Goal: Task Accomplishment & Management: Use online tool/utility

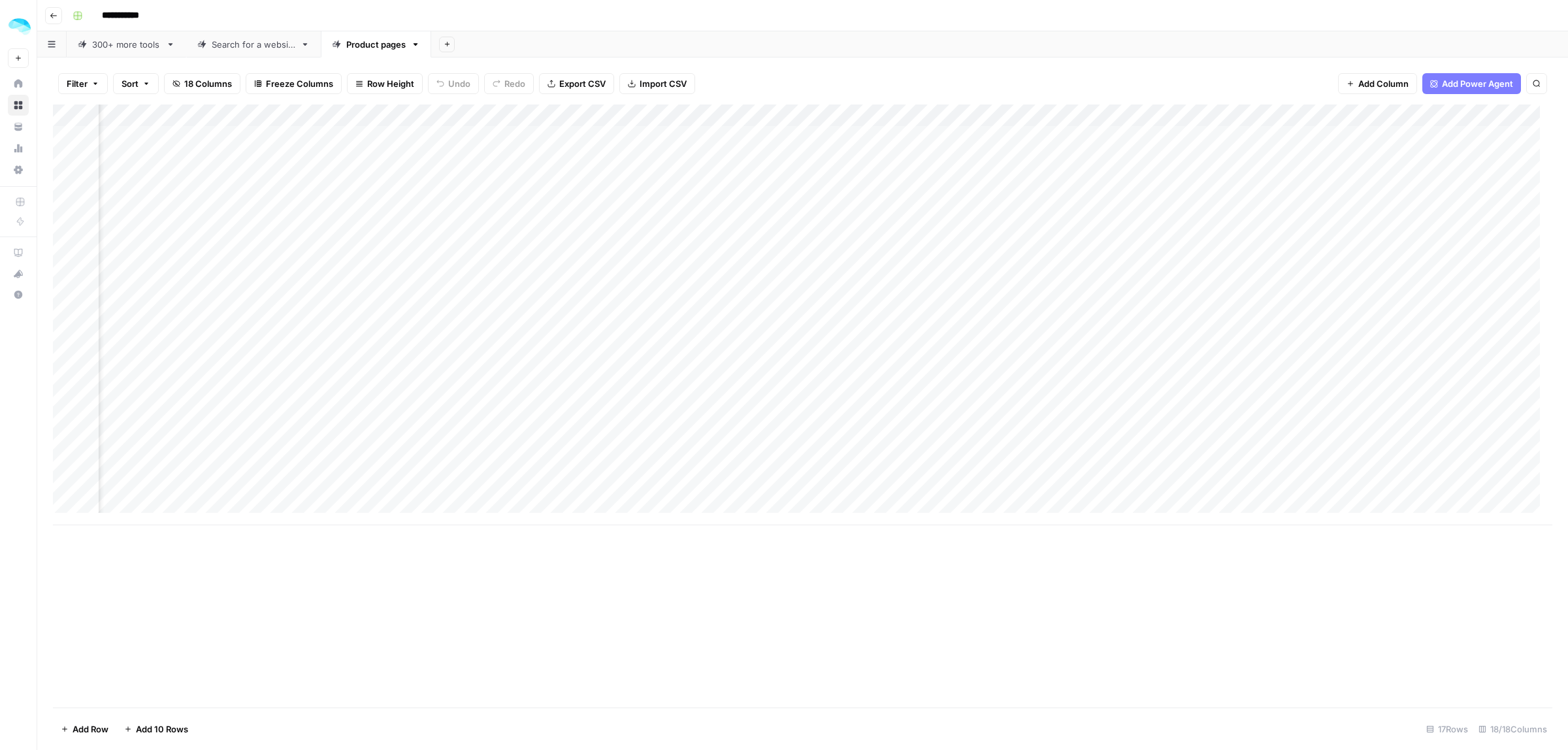
scroll to position [0, 1099]
click at [1230, 116] on div "Add Column" at bounding box center [802, 314] width 1500 height 420
click at [1125, 240] on span "Edit Workflow" at bounding box center [1144, 244] width 115 height 13
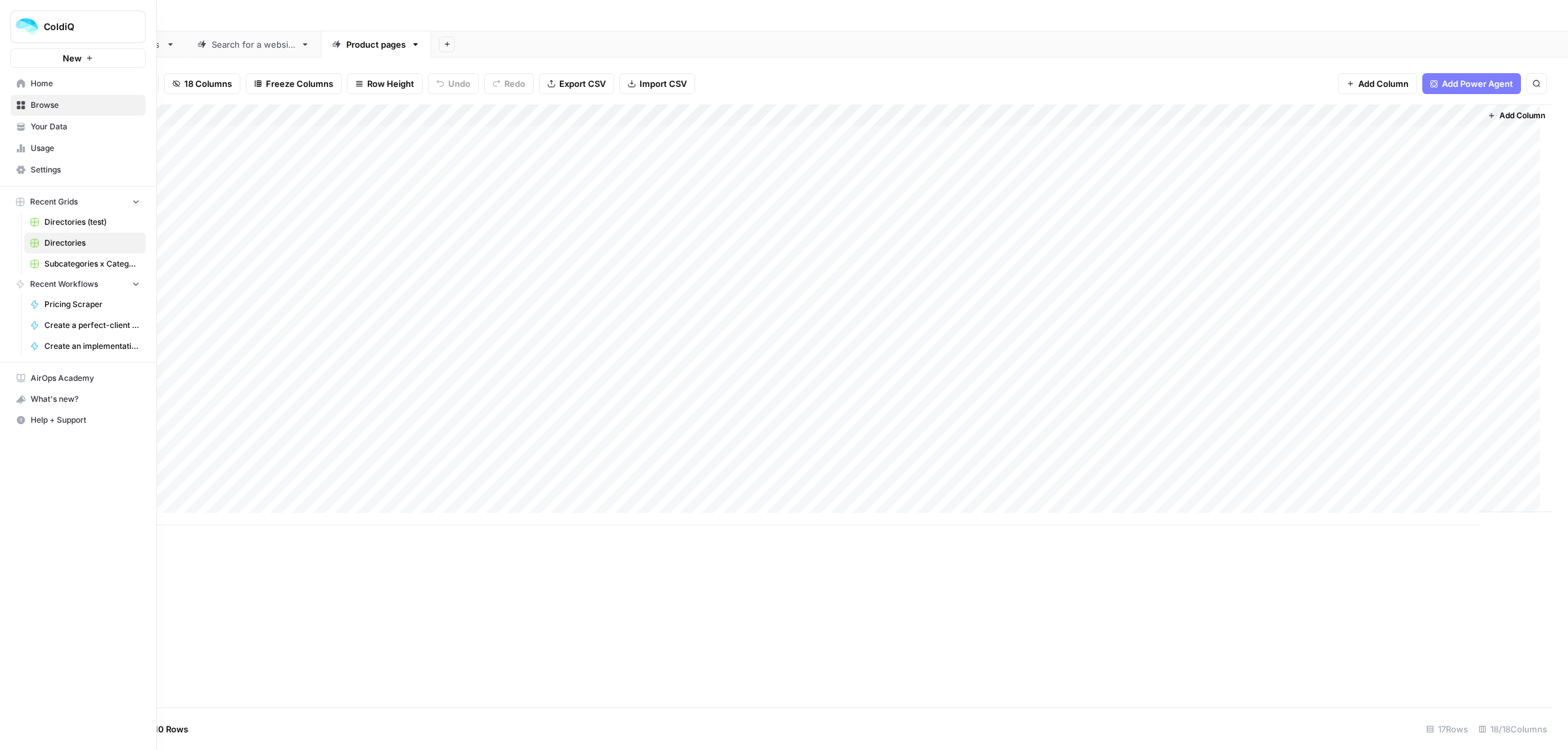
click at [20, 105] on icon at bounding box center [21, 105] width 9 height 9
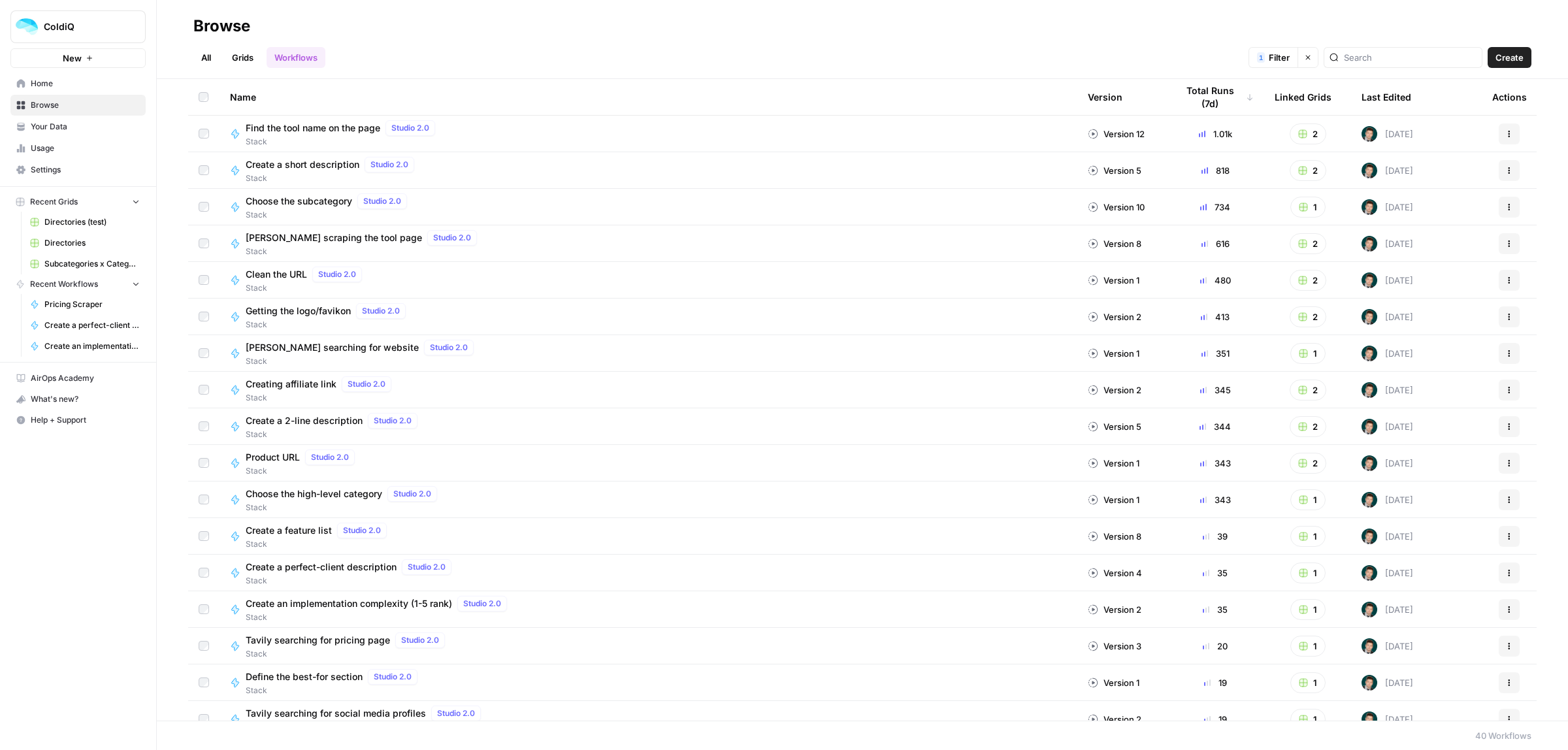
click at [327, 128] on span "Find the tool name on the page" at bounding box center [313, 128] width 135 height 13
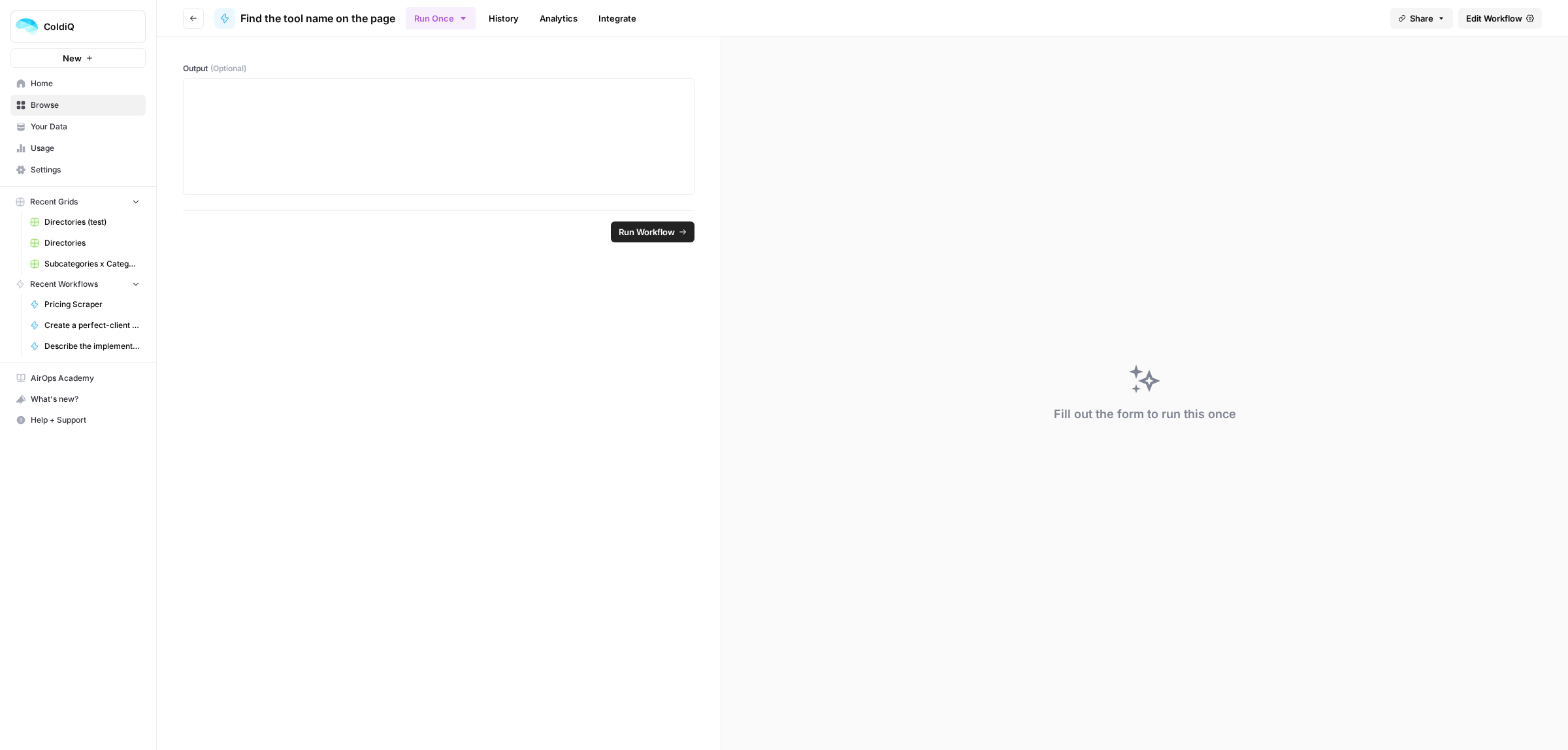
click at [1477, 21] on span "Edit Workflow" at bounding box center [1493, 18] width 56 height 13
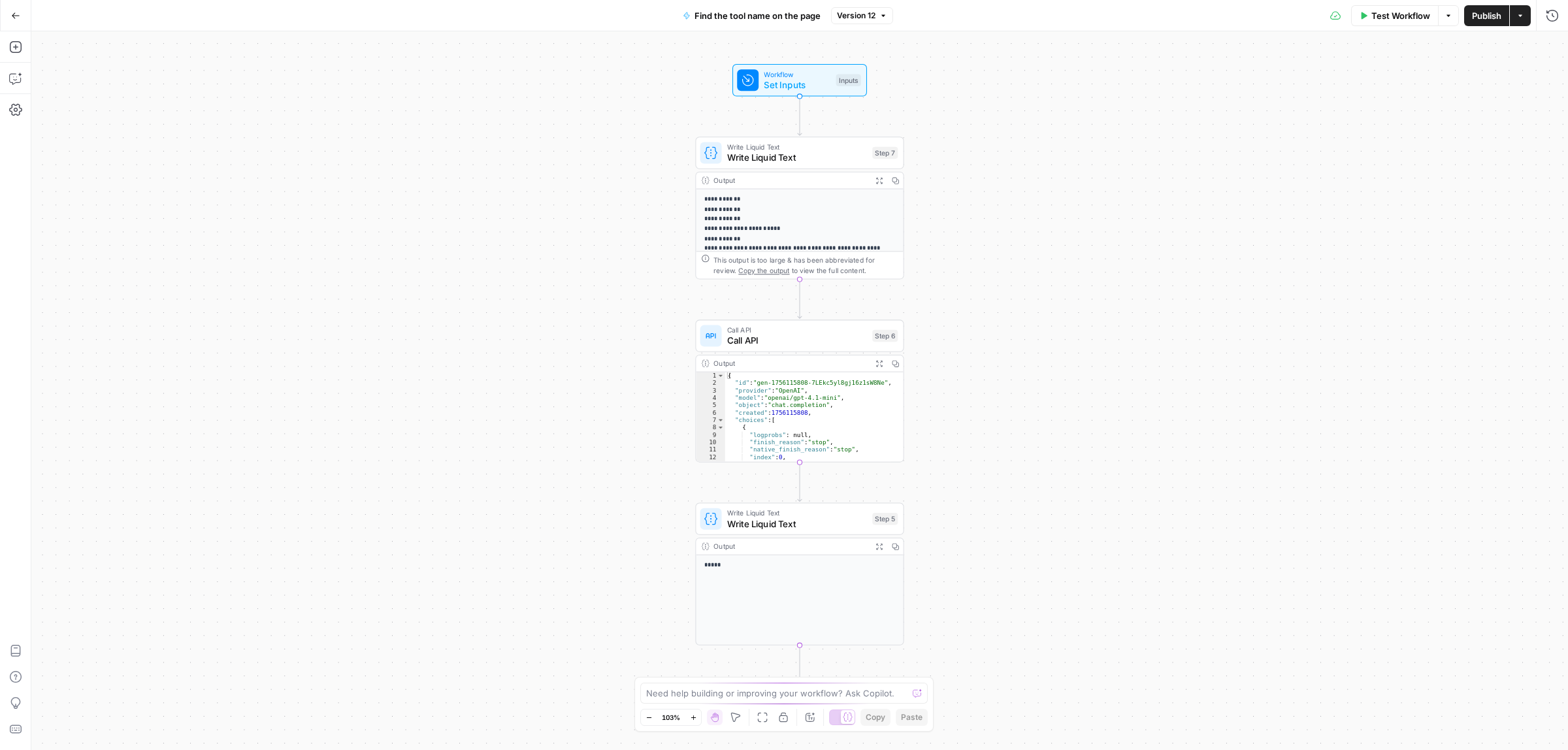
click at [805, 334] on span "Call API" at bounding box center [797, 340] width 140 height 14
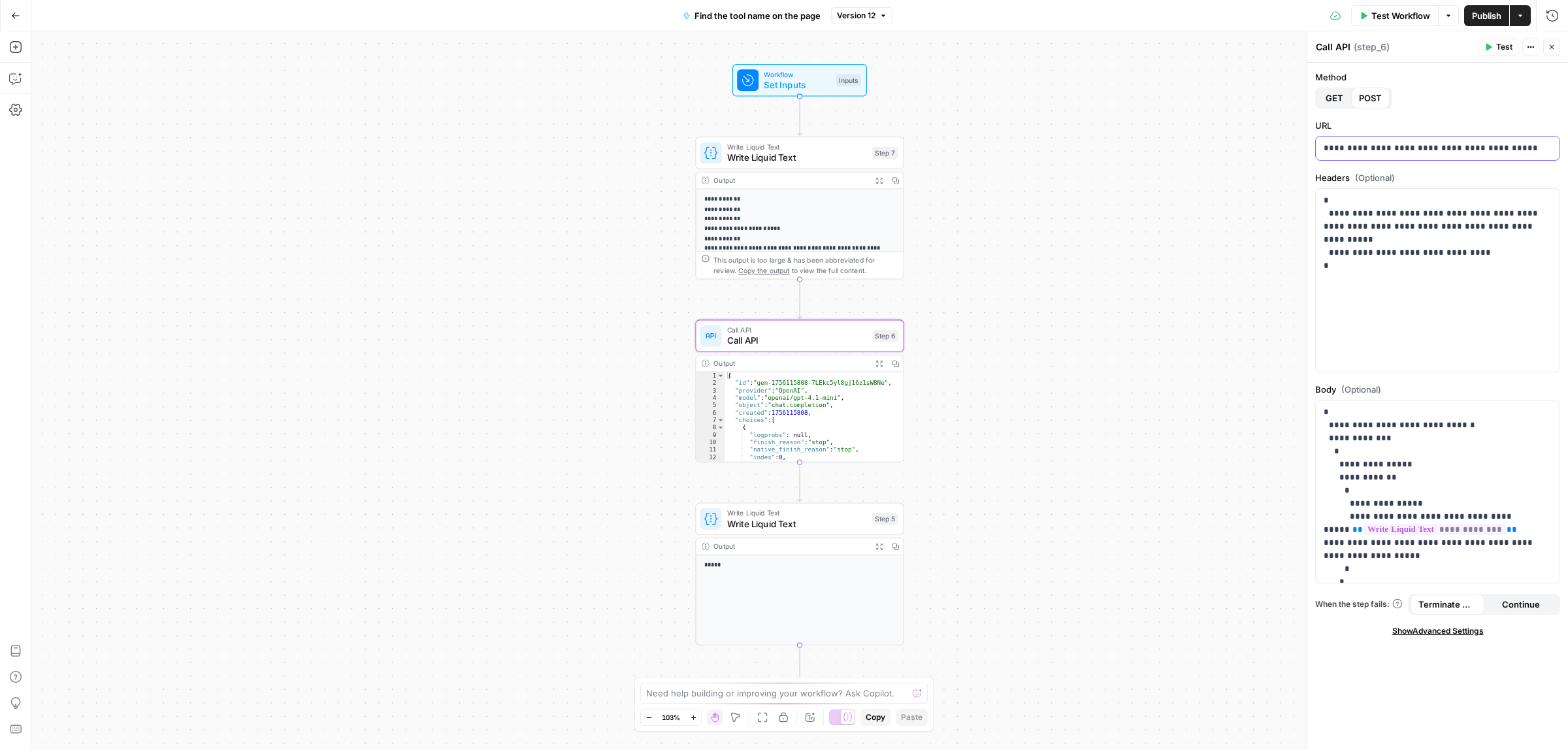
click at [1432, 149] on p "**********" at bounding box center [1437, 148] width 228 height 13
click at [1449, 266] on p "**********" at bounding box center [1437, 233] width 228 height 78
click at [1407, 445] on p "**********" at bounding box center [1431, 510] width 215 height 209
click at [15, 18] on icon "button" at bounding box center [15, 15] width 9 height 9
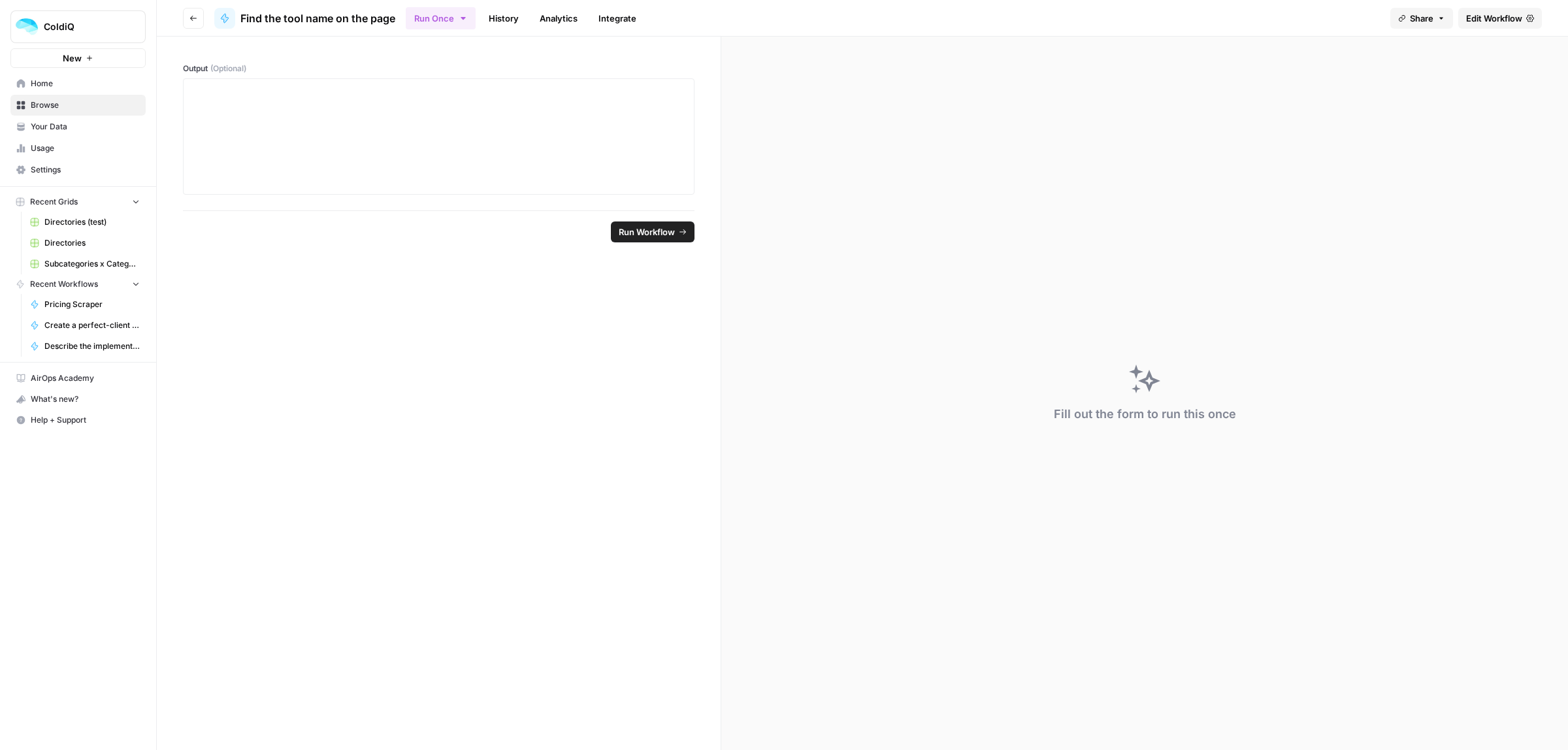
click at [56, 99] on span "Browse" at bounding box center [85, 105] width 109 height 12
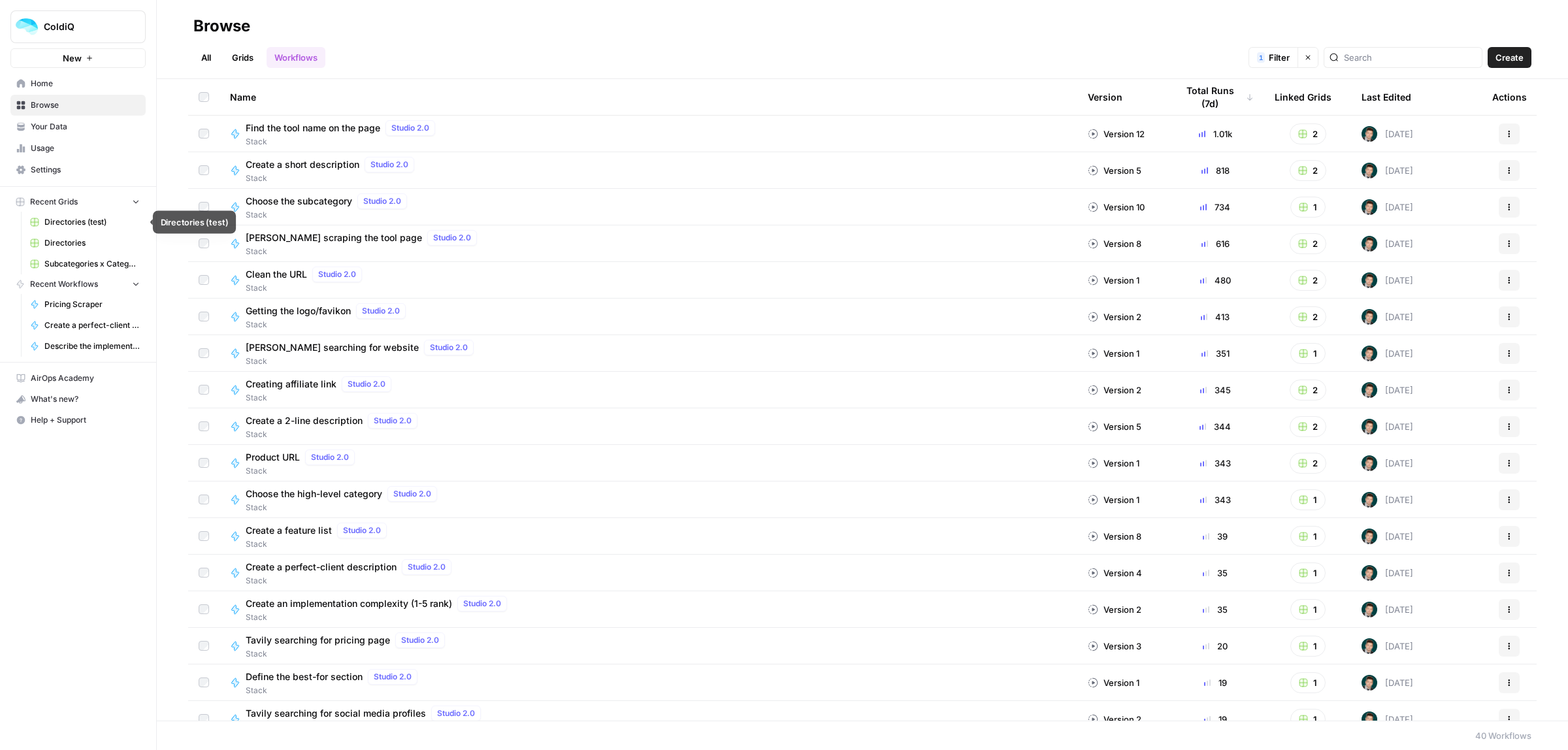
click at [70, 237] on link "Directories" at bounding box center [85, 243] width 121 height 21
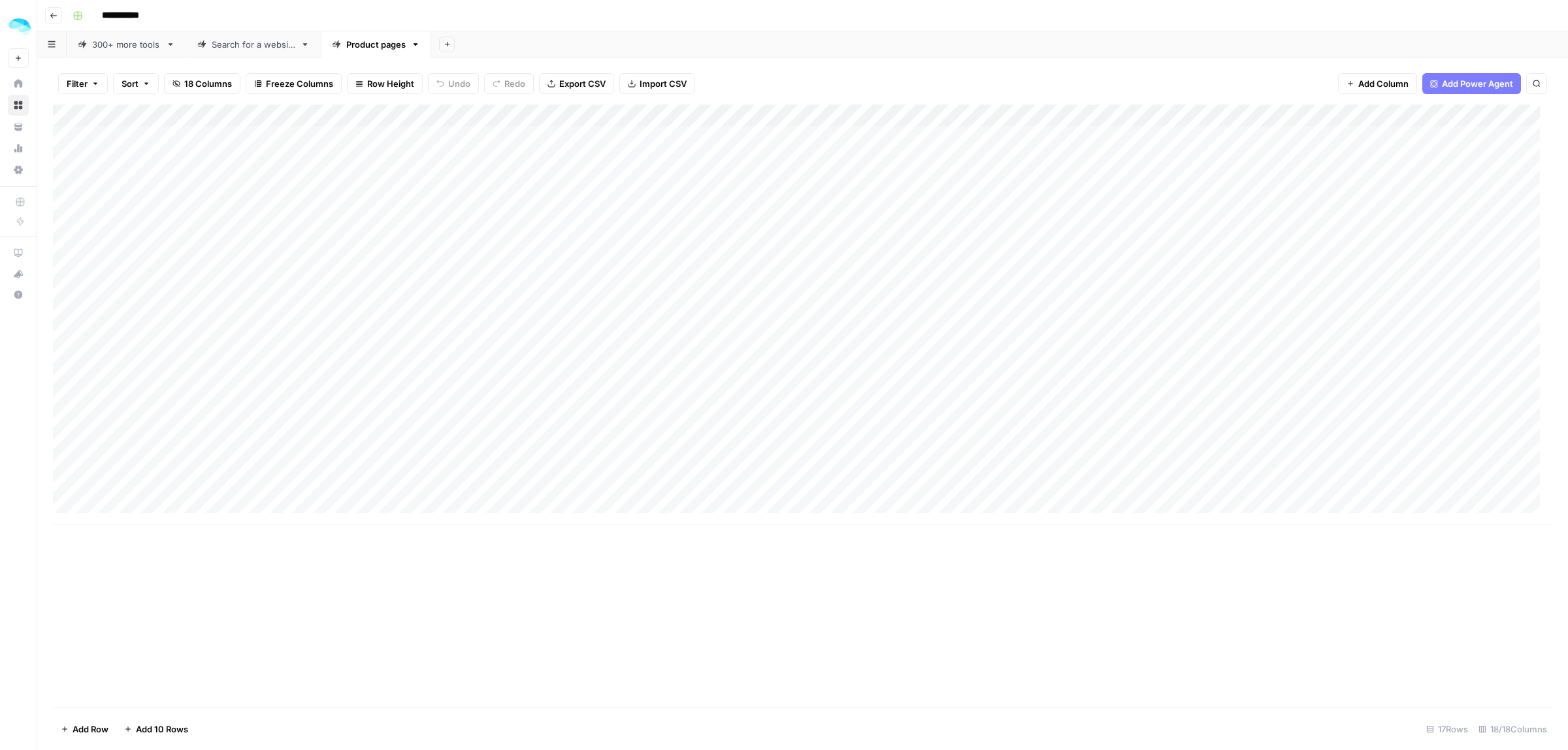
click at [136, 393] on div "Add Column" at bounding box center [802, 314] width 1500 height 420
click at [139, 383] on div "Add Column" at bounding box center [802, 314] width 1500 height 420
click at [652, 379] on div "Add Column" at bounding box center [802, 314] width 1500 height 420
click at [652, 379] on body "**********" at bounding box center [784, 375] width 1568 height 750
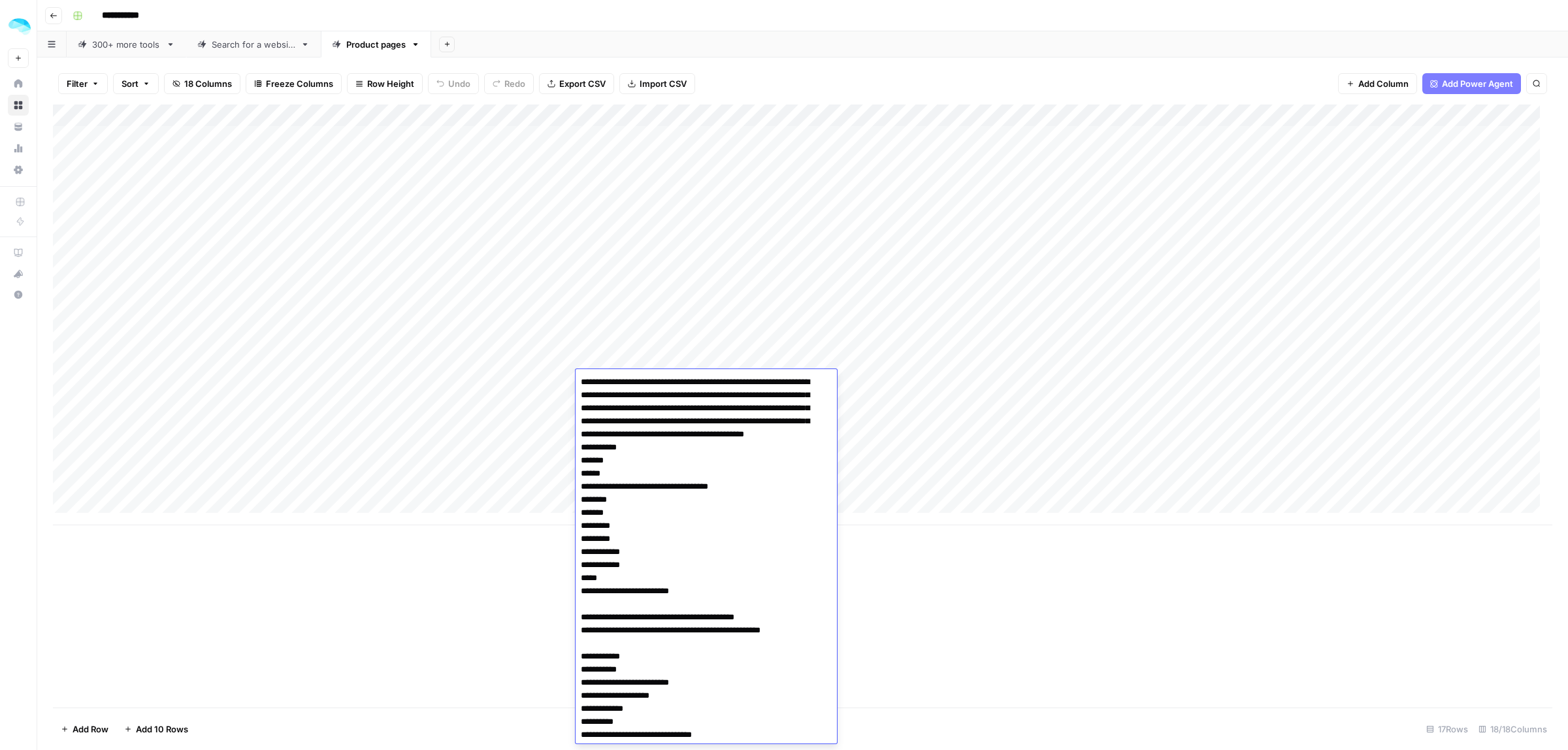
scroll to position [3475, 0]
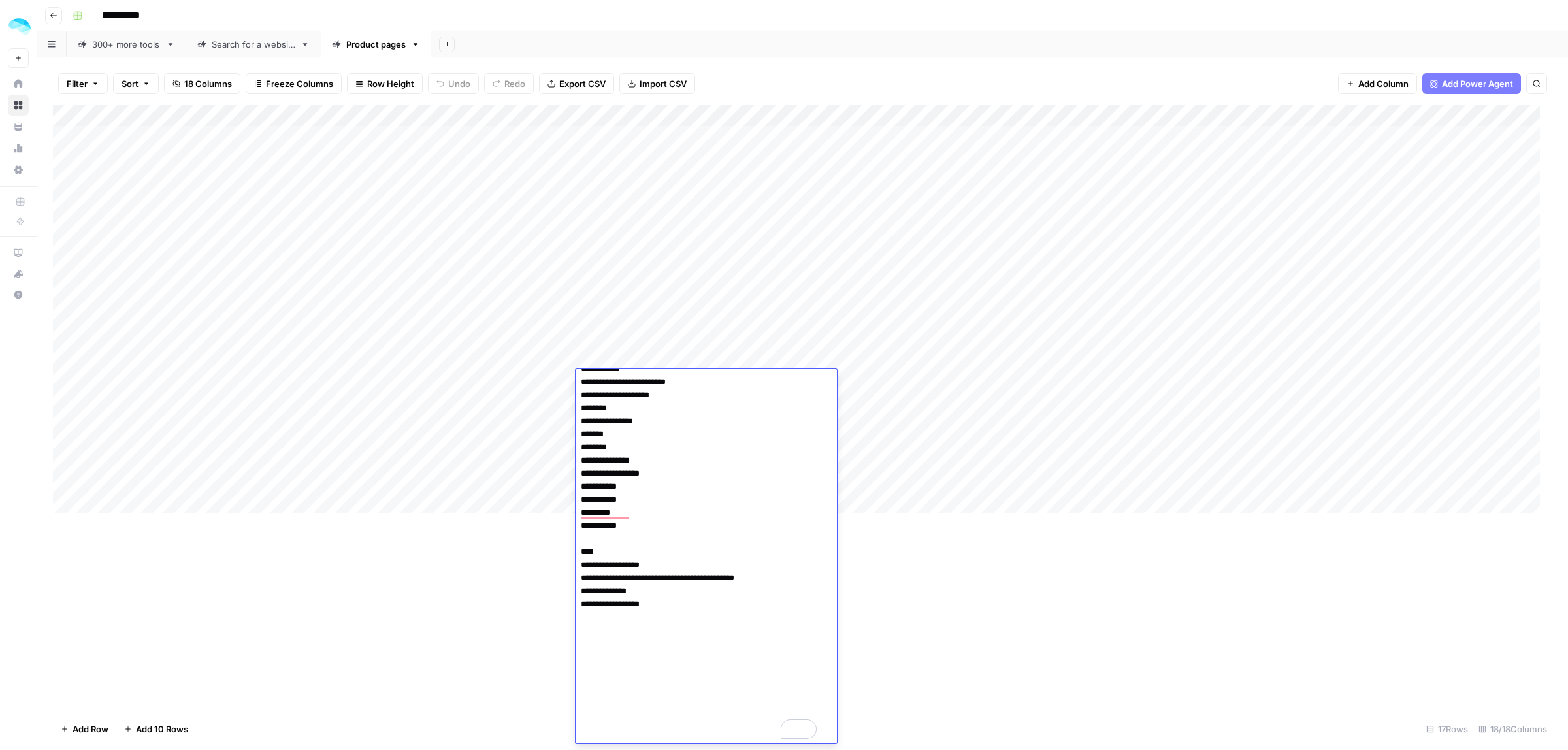
click at [168, 618] on div "Add Column" at bounding box center [802, 406] width 1500 height 602
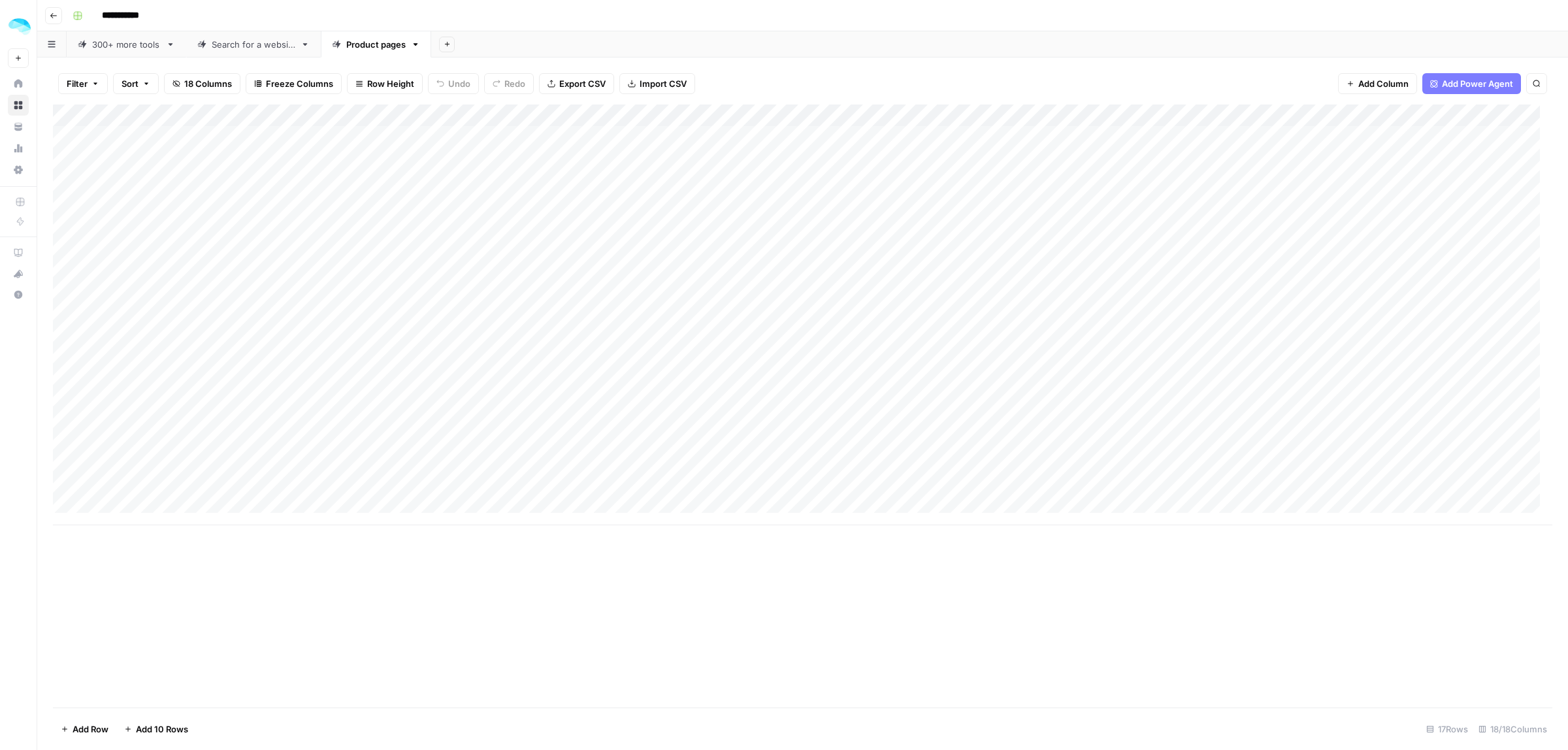
click at [147, 312] on div "Add Column" at bounding box center [802, 314] width 1500 height 420
click at [610, 314] on div "Add Column" at bounding box center [802, 314] width 1500 height 420
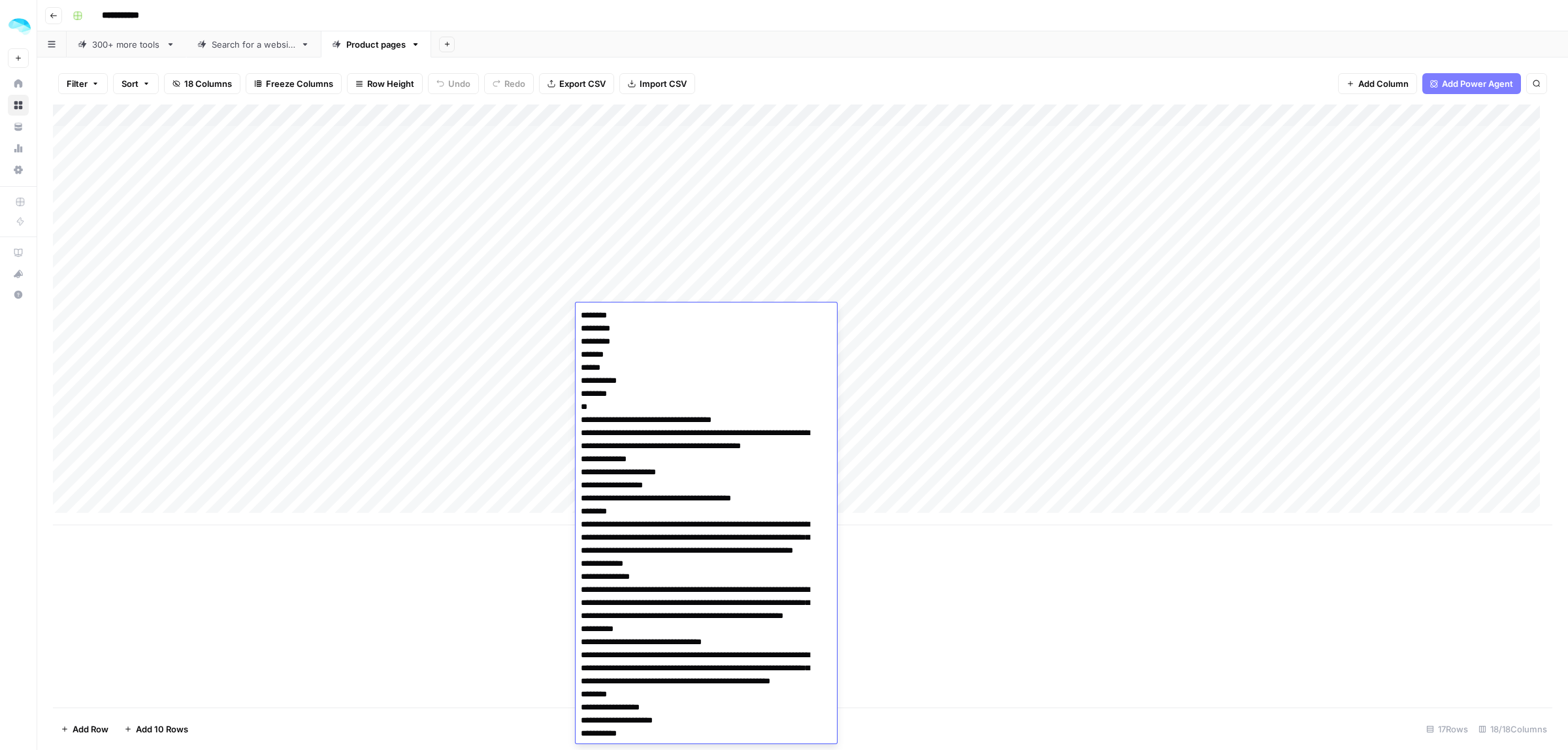
scroll to position [2062, 0]
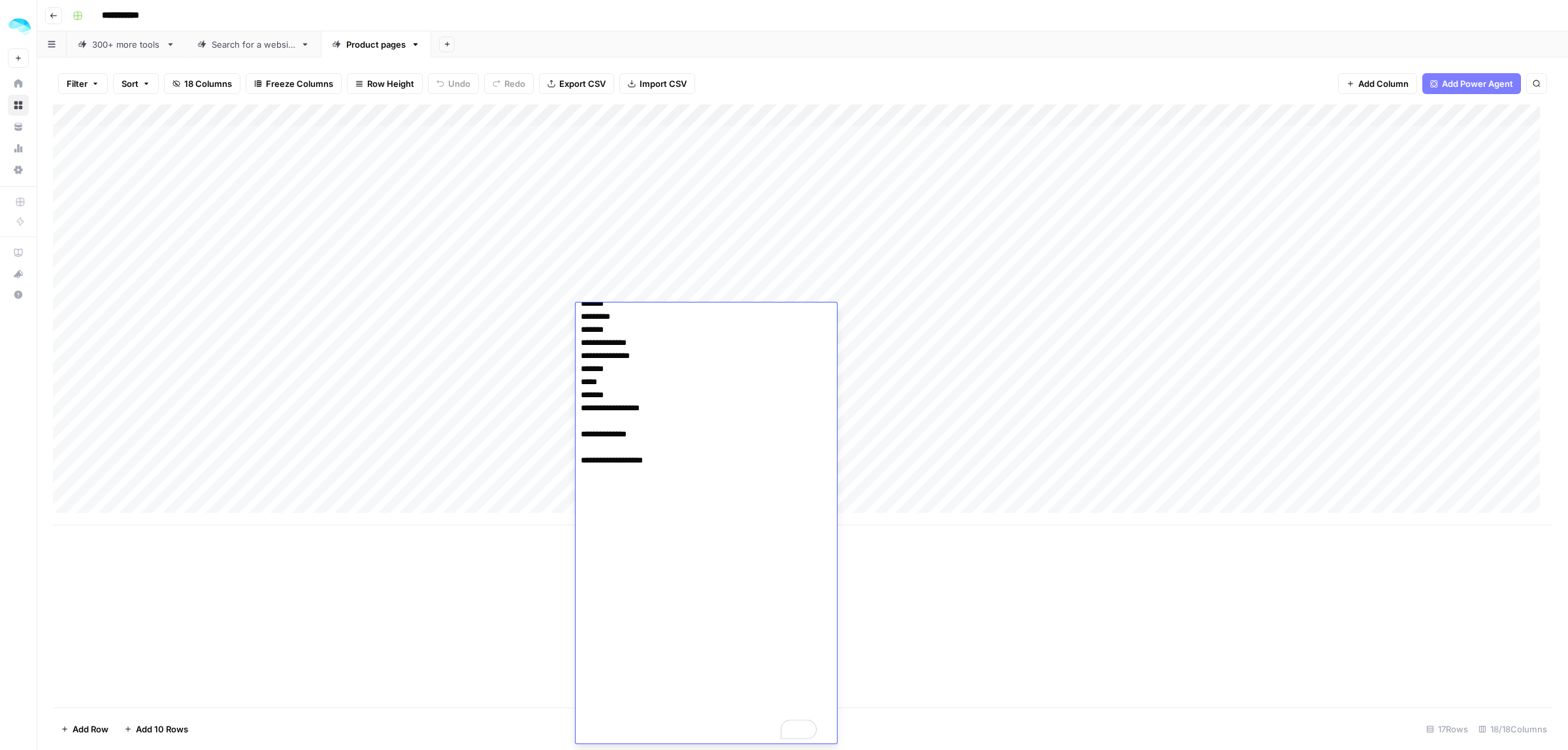
click at [503, 311] on div "Add Column" at bounding box center [802, 314] width 1500 height 420
click at [645, 312] on div "Add Column" at bounding box center [802, 314] width 1500 height 420
click at [622, 311] on div "Add Column" at bounding box center [802, 314] width 1500 height 420
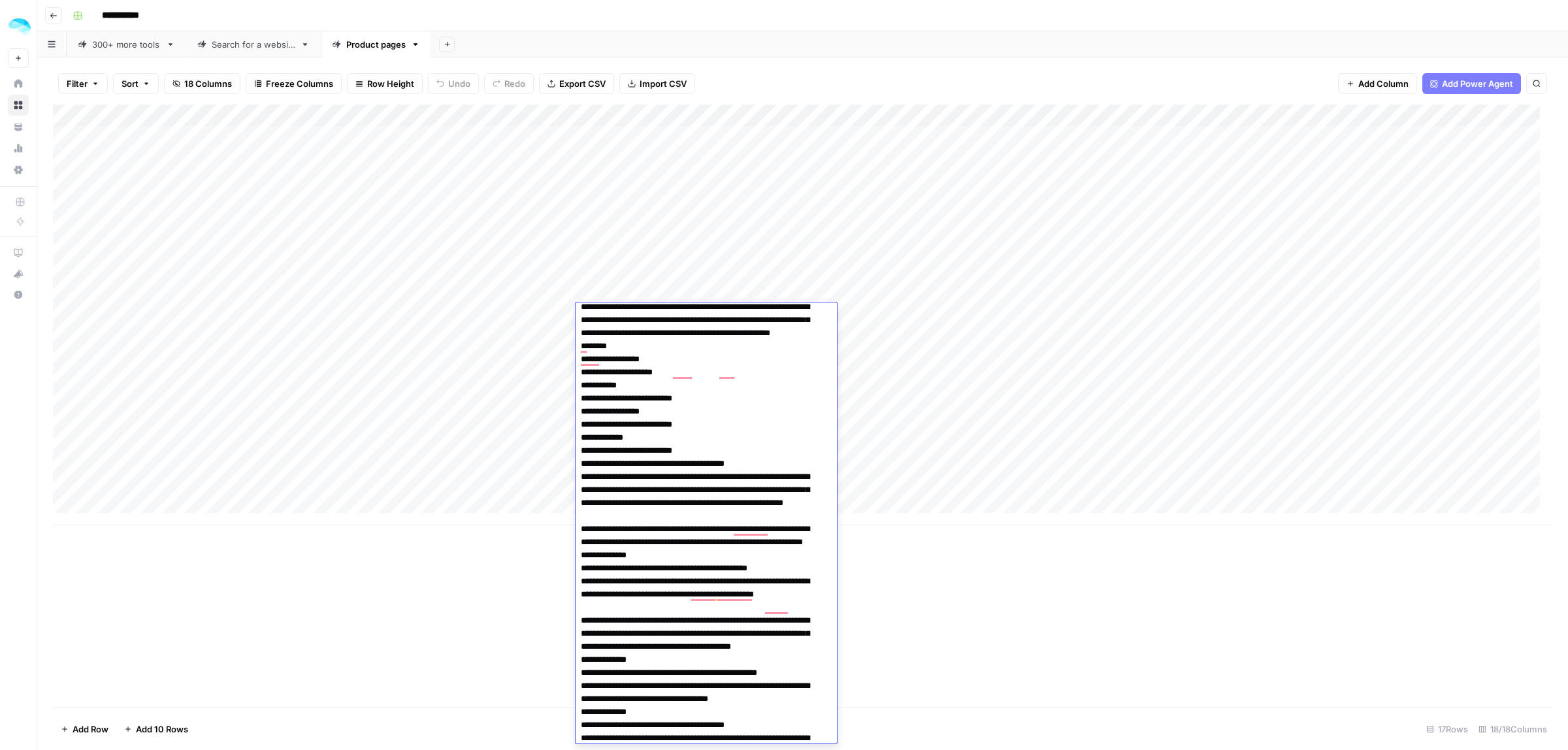
scroll to position [0, 0]
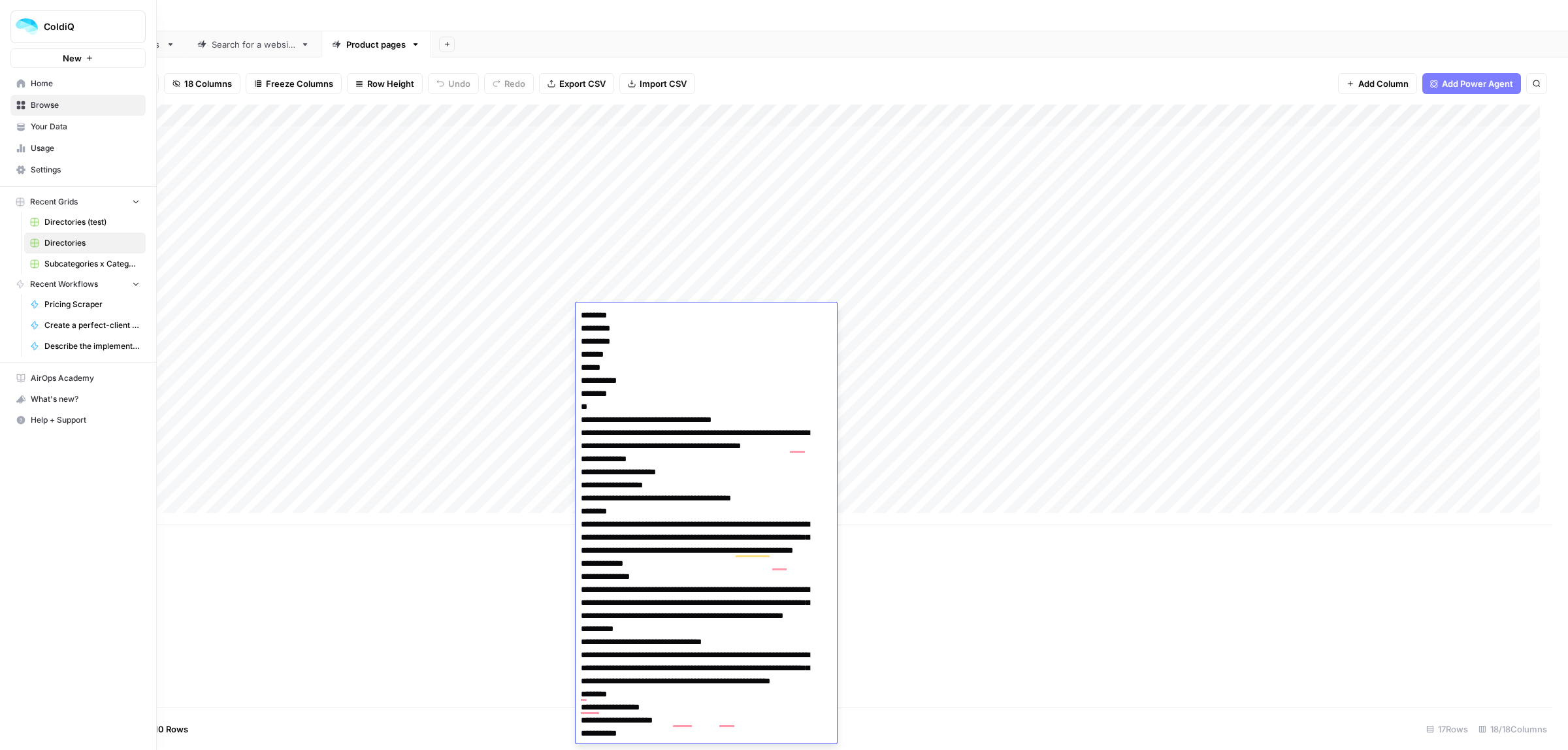
click at [17, 103] on icon at bounding box center [21, 105] width 8 height 8
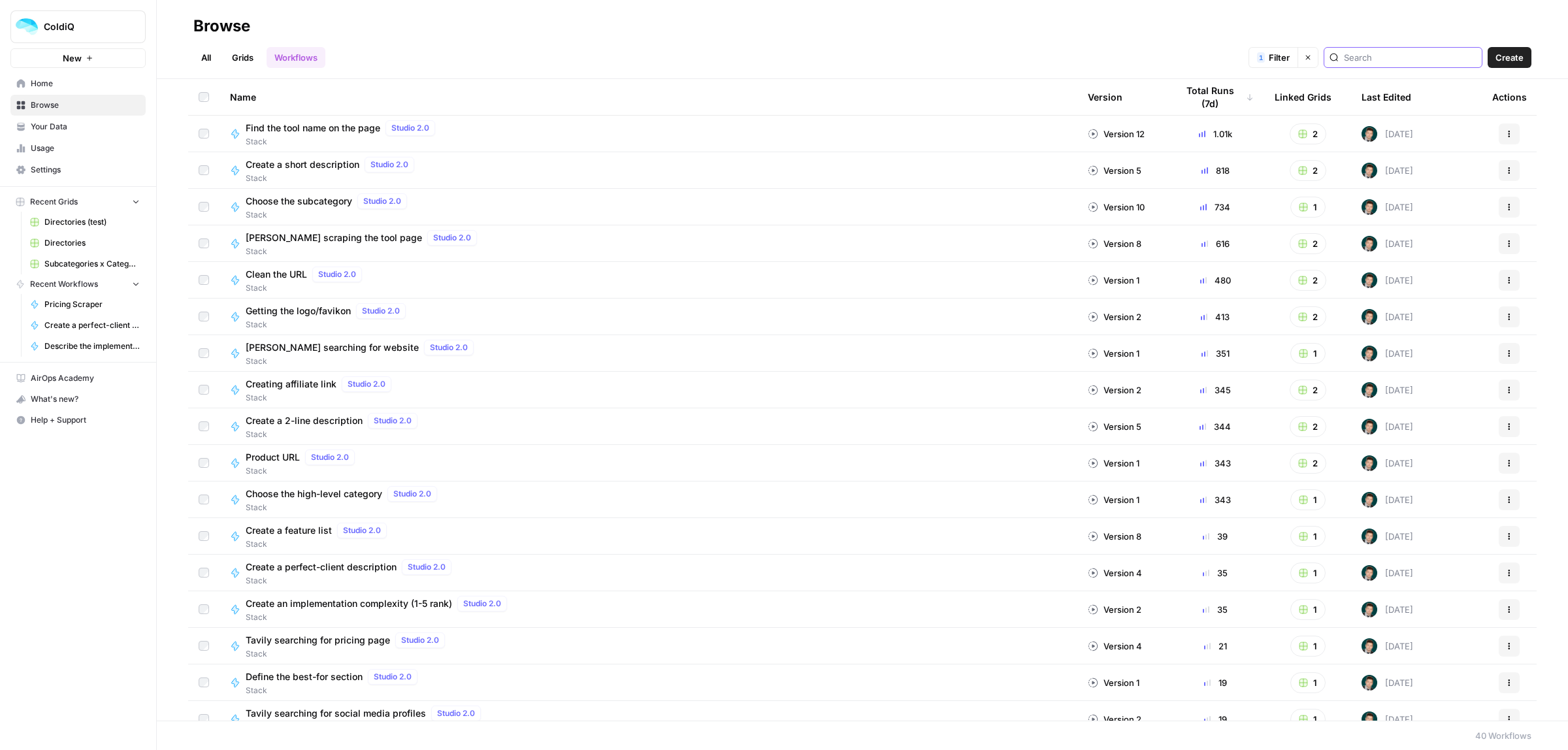
click at [1423, 61] on input "search" at bounding box center [1410, 57] width 133 height 13
type input "jina"
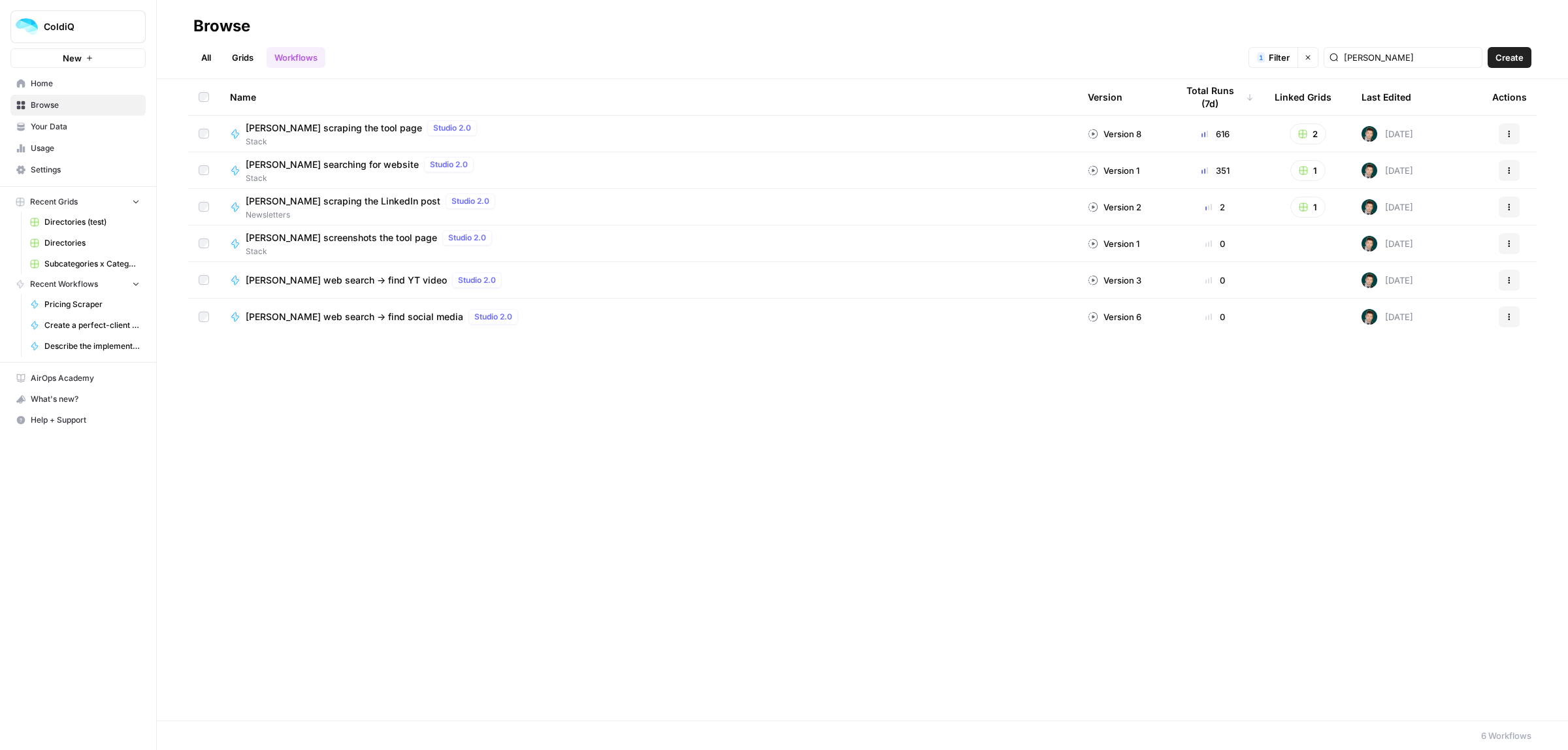
click at [341, 125] on span "[PERSON_NAME] scraping the tool page" at bounding box center [334, 128] width 176 height 13
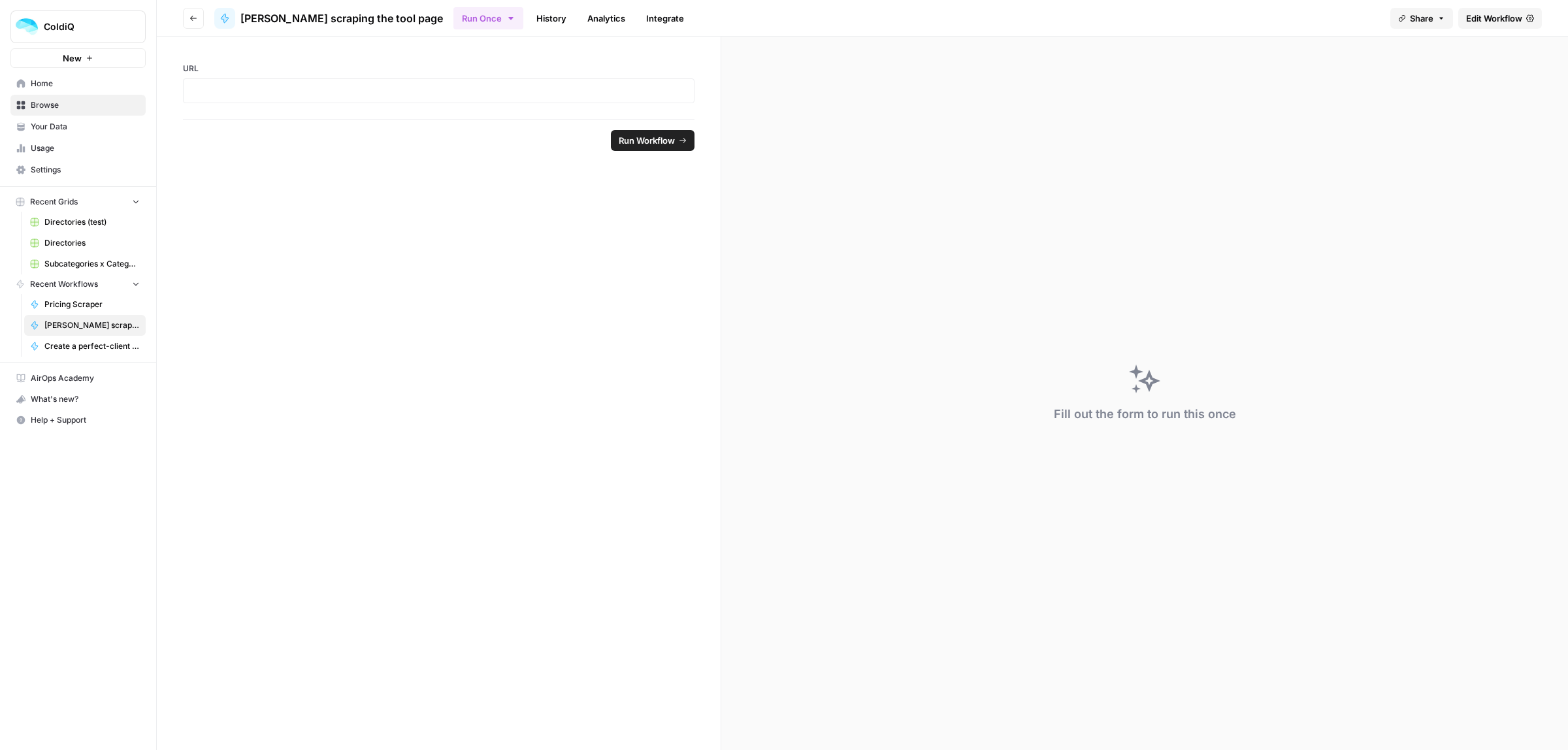
click at [1506, 16] on span "Edit Workflow" at bounding box center [1493, 18] width 56 height 13
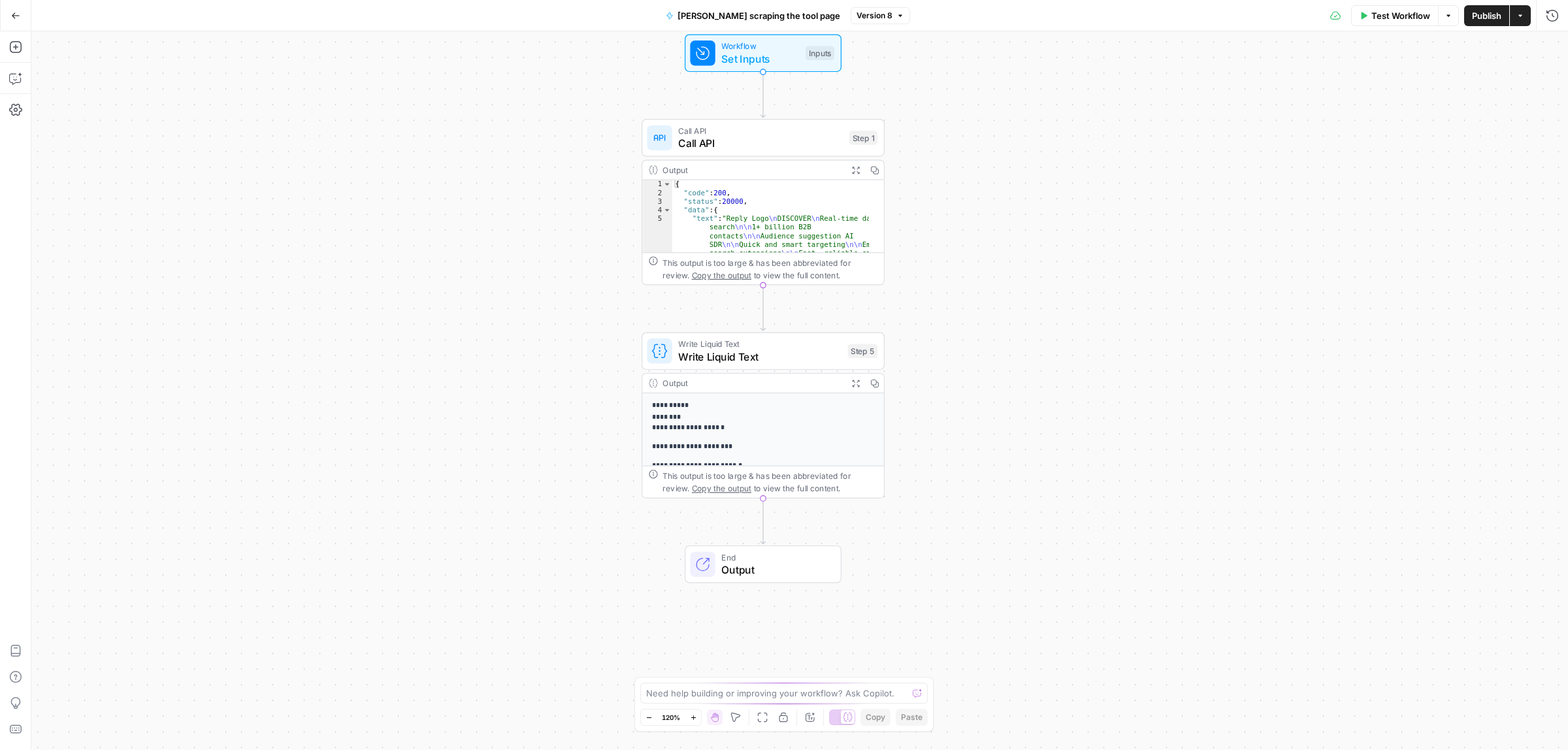
drag, startPoint x: 996, startPoint y: 412, endPoint x: 859, endPoint y: 405, distance: 137.2
click at [983, 410] on div "Workflow Set Inputs Inputs Call API Call API Step 1 Output Expand Output Copy 1…" at bounding box center [799, 390] width 1536 height 718
click at [724, 342] on span "Write Liquid Text" at bounding box center [746, 342] width 163 height 12
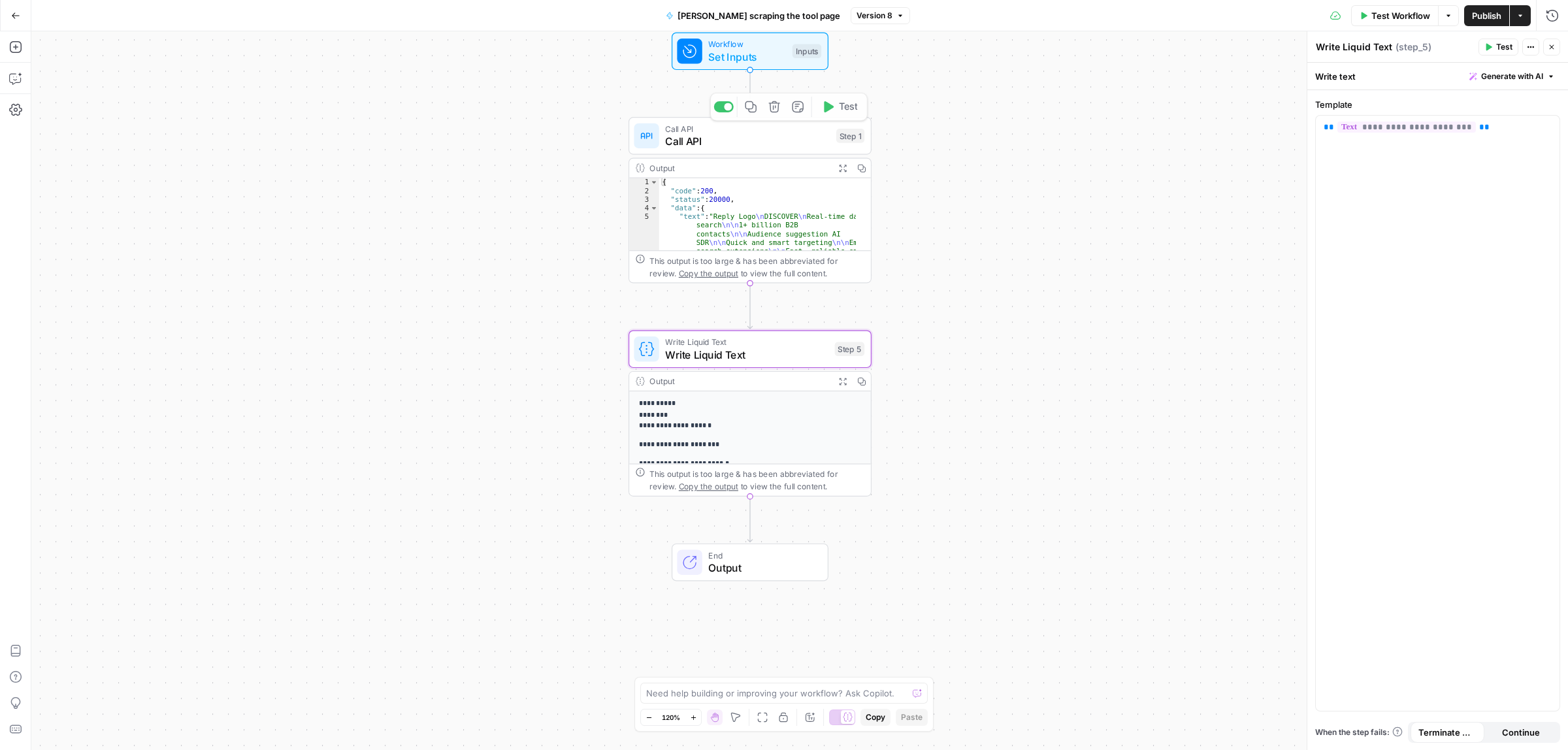
click at [738, 160] on div "Output Expand Output Copy" at bounding box center [749, 168] width 241 height 19
click at [729, 142] on span "Call API" at bounding box center [747, 141] width 164 height 15
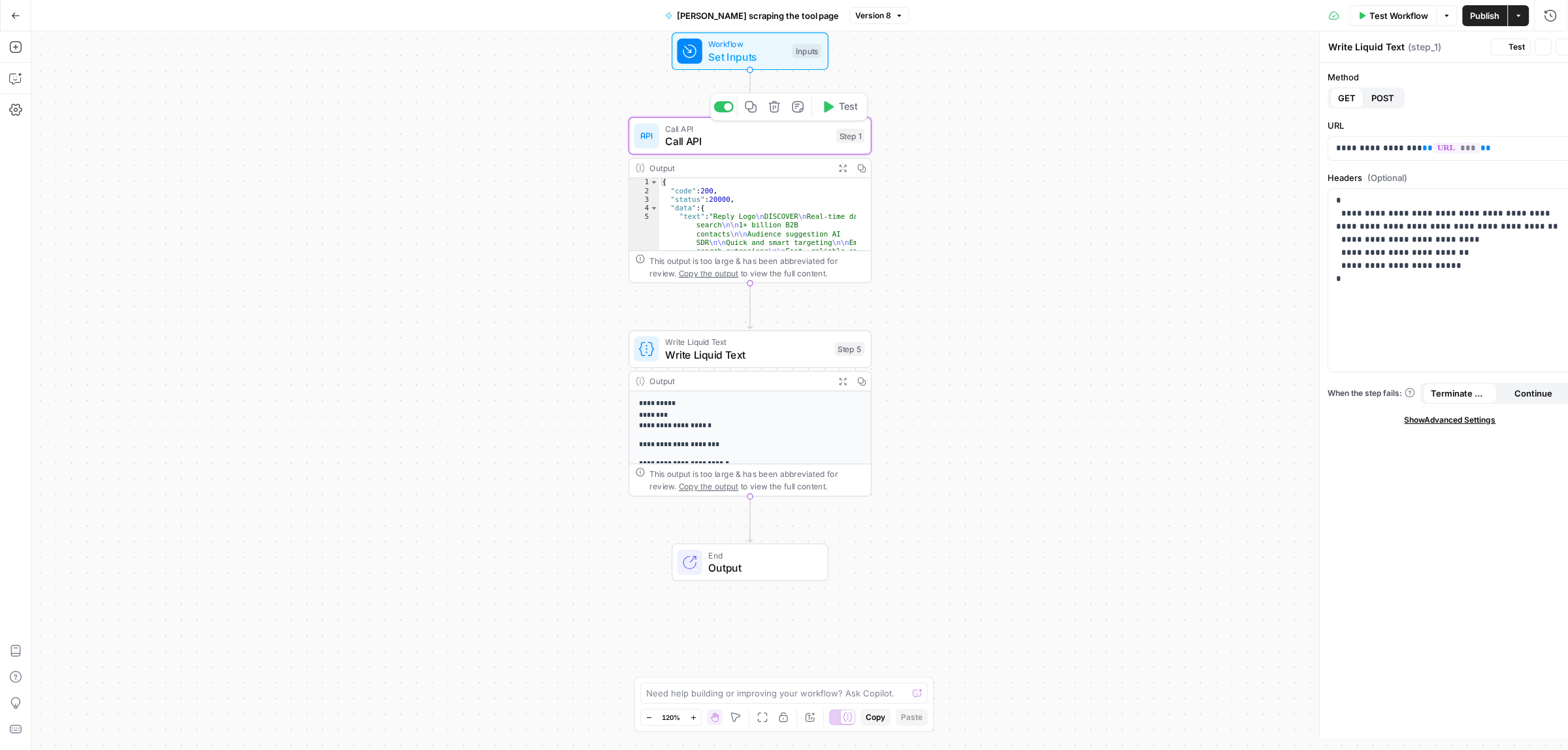
type textarea "Call API"
click at [1410, 280] on p "**********" at bounding box center [1437, 246] width 228 height 105
click at [1380, 268] on p "**********" at bounding box center [1437, 246] width 228 height 105
drag, startPoint x: 1424, startPoint y: 263, endPoint x: 1394, endPoint y: 262, distance: 30.0
click at [1402, 263] on p "**********" at bounding box center [1437, 246] width 228 height 105
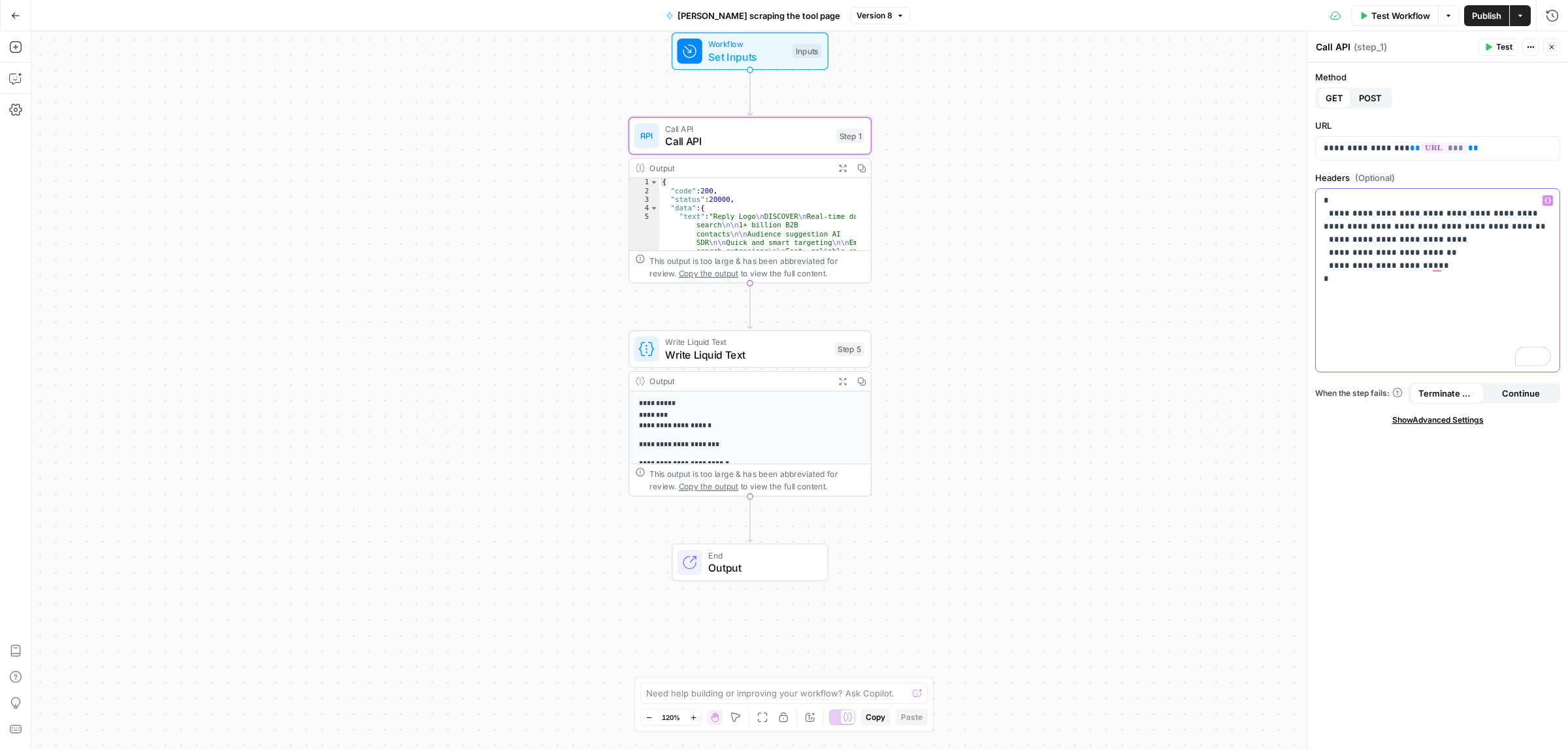
click at [1374, 268] on p "**********" at bounding box center [1437, 246] width 228 height 105
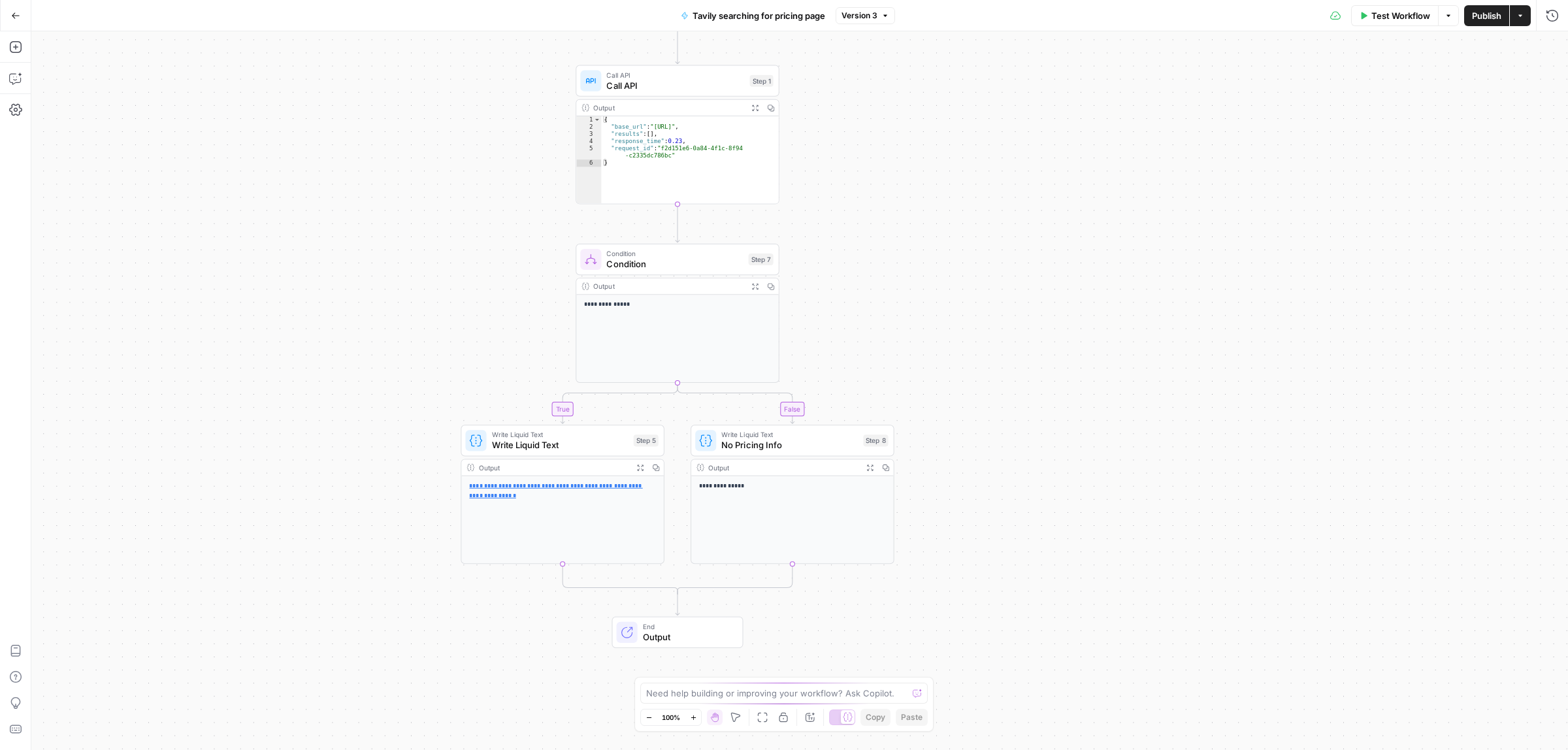
drag, startPoint x: 1088, startPoint y: 367, endPoint x: 948, endPoint y: 289, distance: 160.3
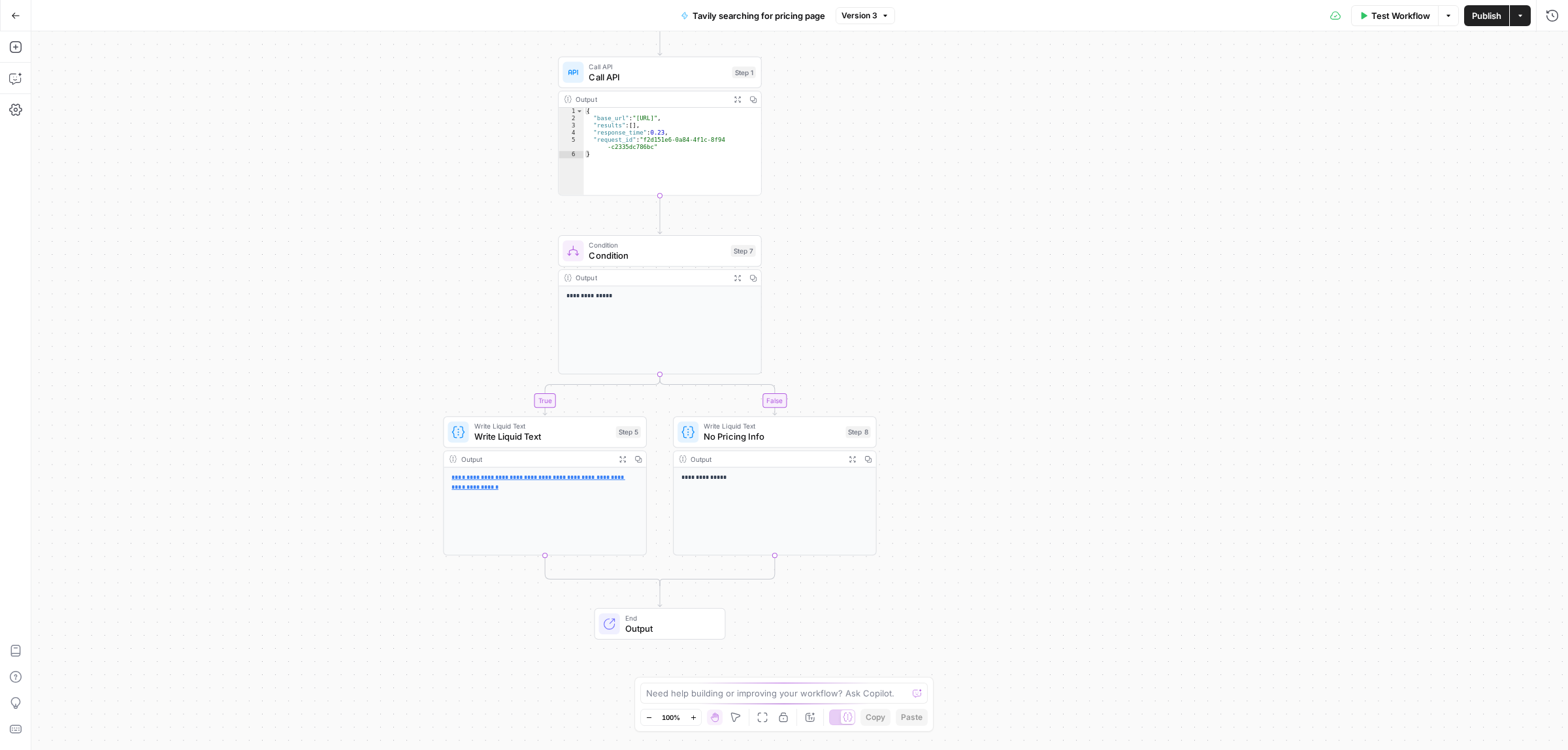
click at [603, 253] on span "Condition" at bounding box center [657, 255] width 137 height 13
click at [633, 79] on span "Call API" at bounding box center [657, 77] width 138 height 13
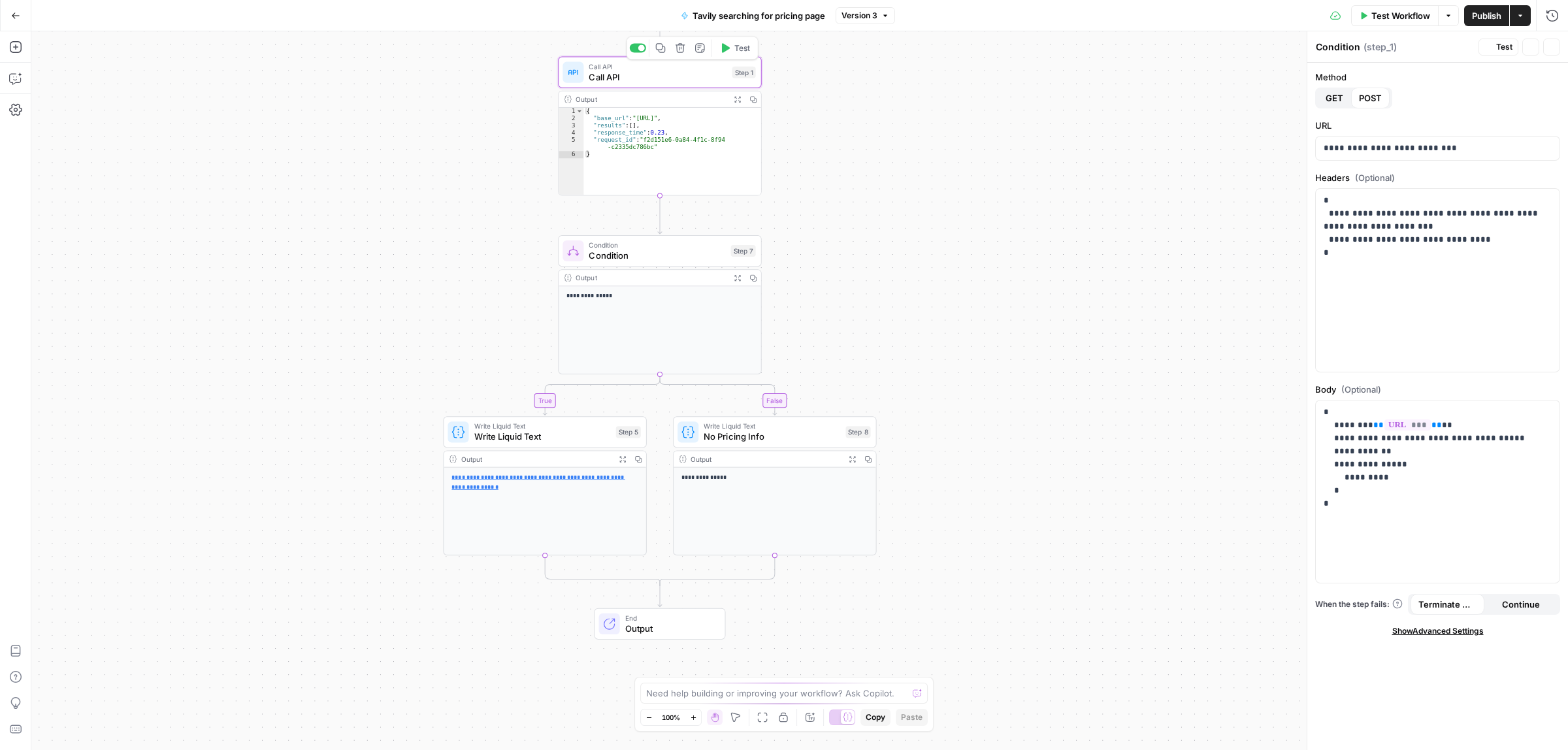
type textarea "Call API"
click at [644, 259] on span "Condition" at bounding box center [657, 255] width 137 height 13
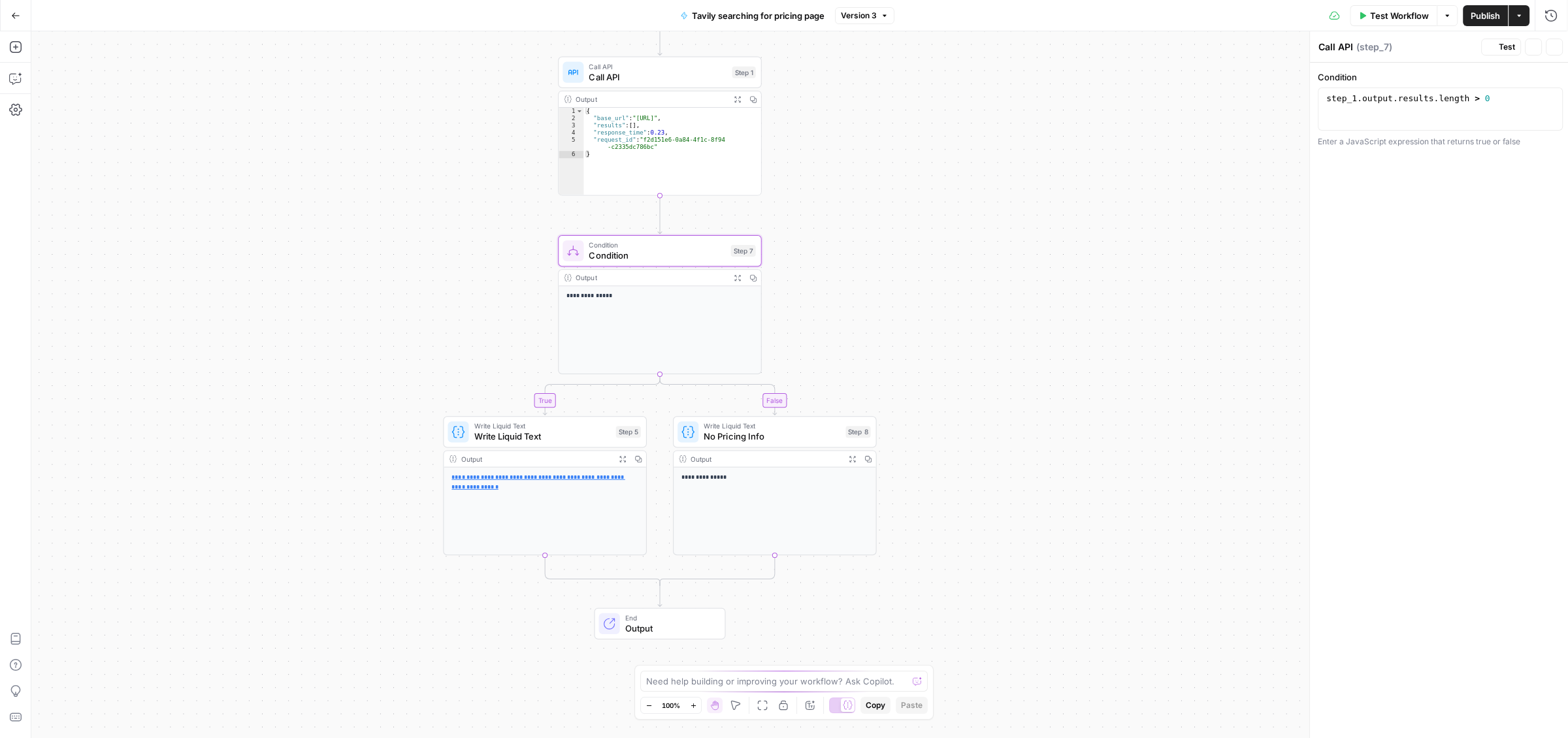
type textarea "Condition"
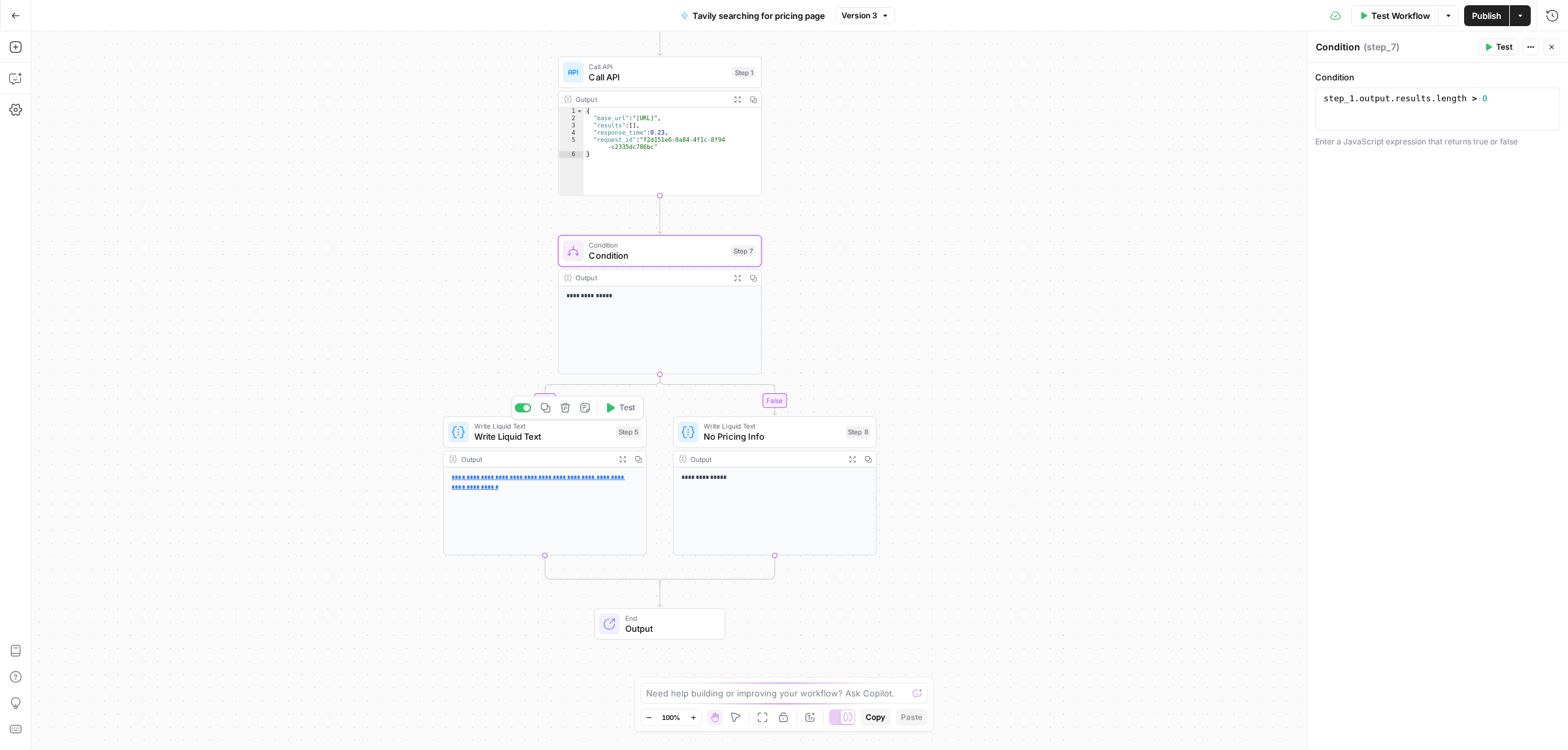
click at [559, 433] on span "Write Liquid Text" at bounding box center [543, 436] width 137 height 13
type textarea "Write Liquid Text"
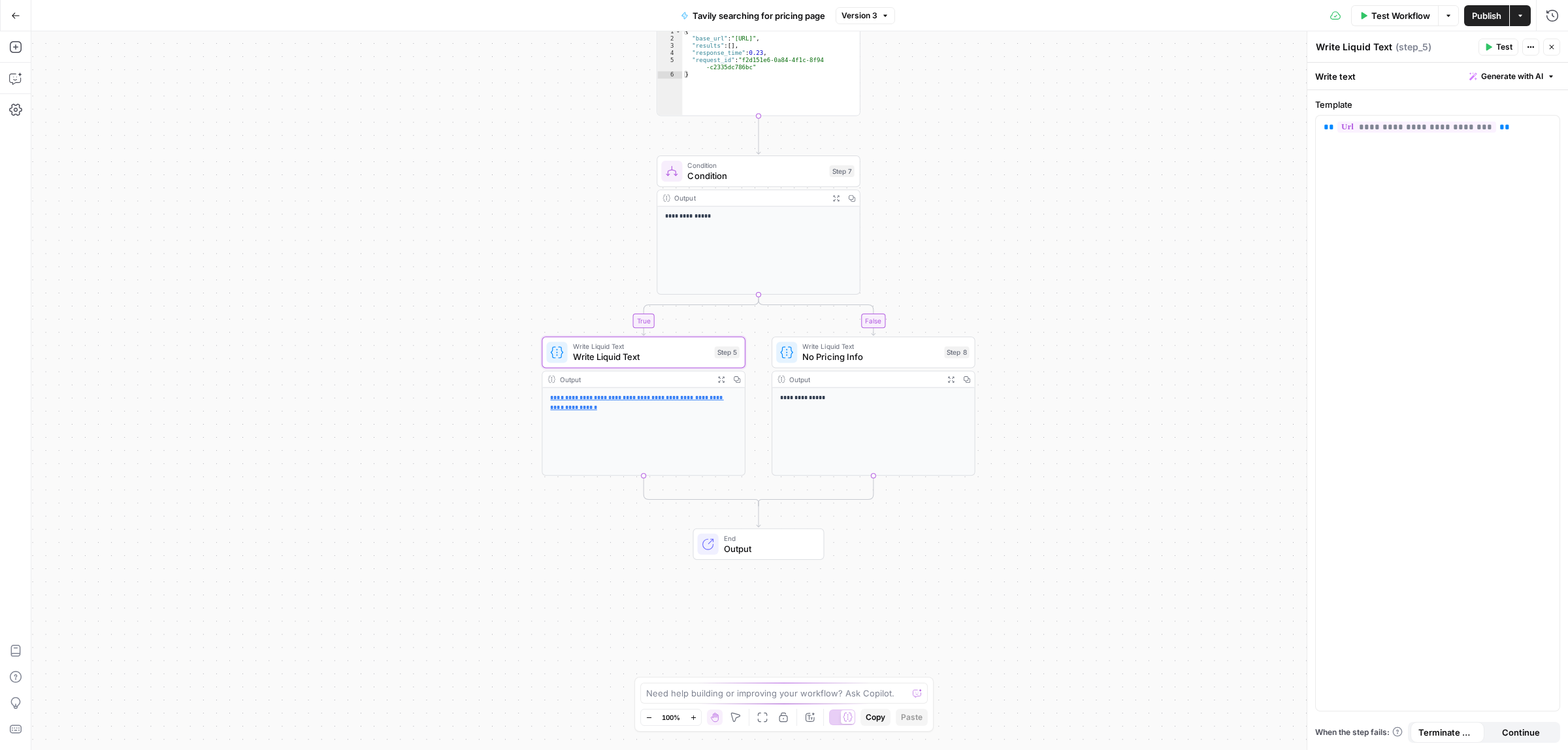
drag, startPoint x: 1056, startPoint y: 384, endPoint x: 1082, endPoint y: 374, distance: 27.9
click at [18, 52] on icon "button" at bounding box center [15, 47] width 12 height 12
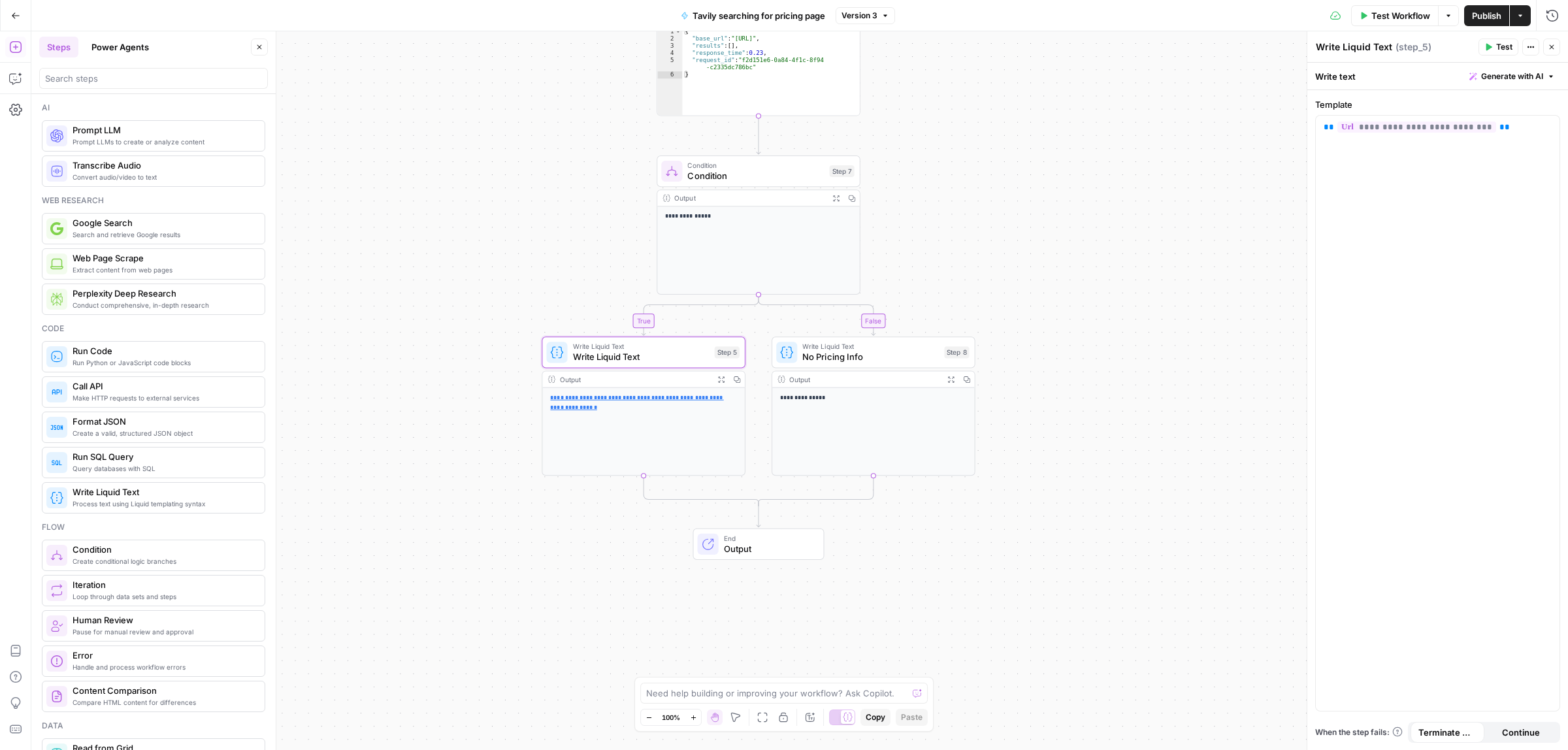
click at [23, 90] on div "Add Steps Copilot Settings AirOps Academy Help Give Feedback Shortcuts" at bounding box center [15, 390] width 32 height 718
click at [23, 86] on button "Copilot" at bounding box center [15, 78] width 21 height 21
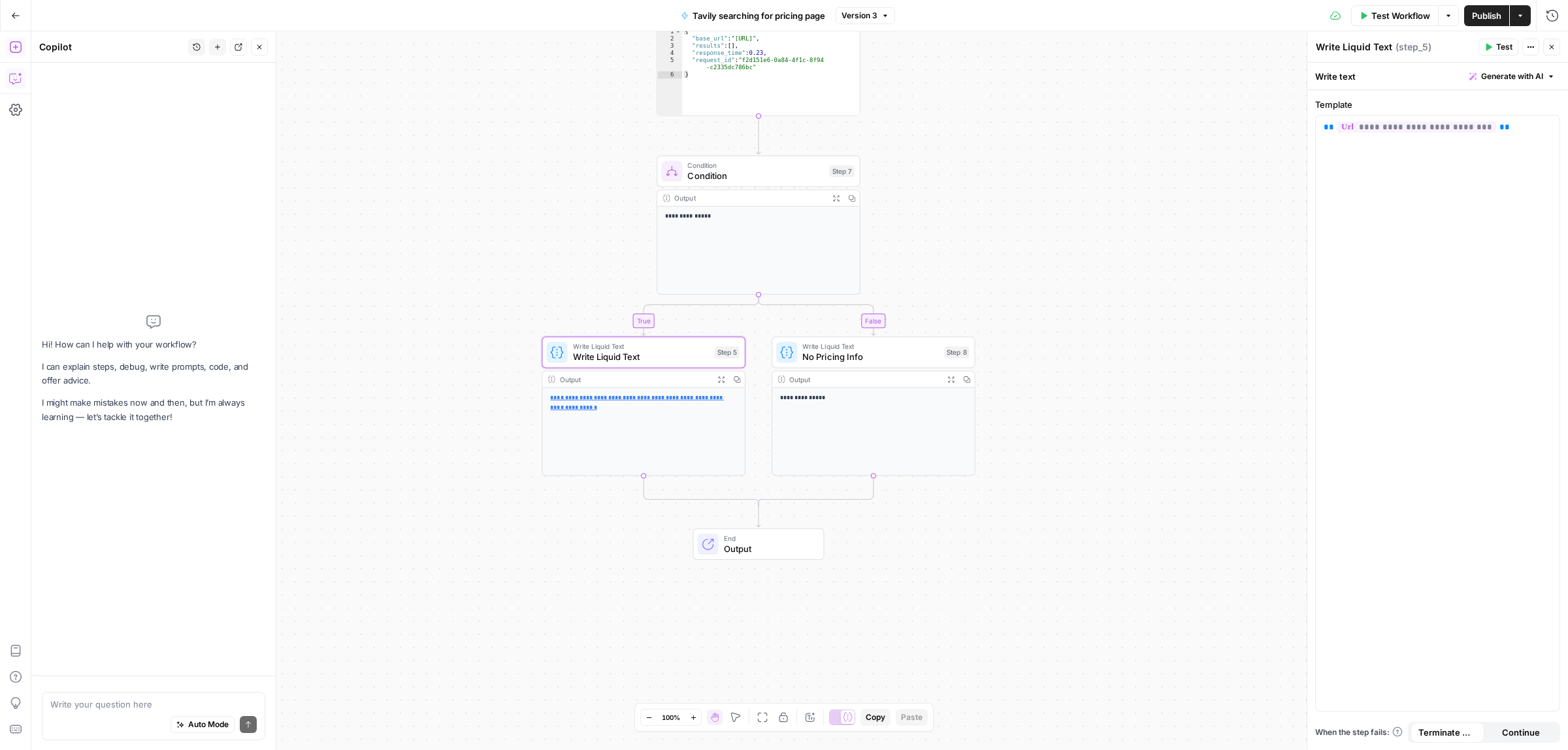
click at [106, 692] on div "Write your question here Auto Mode Send" at bounding box center [153, 715] width 224 height 48
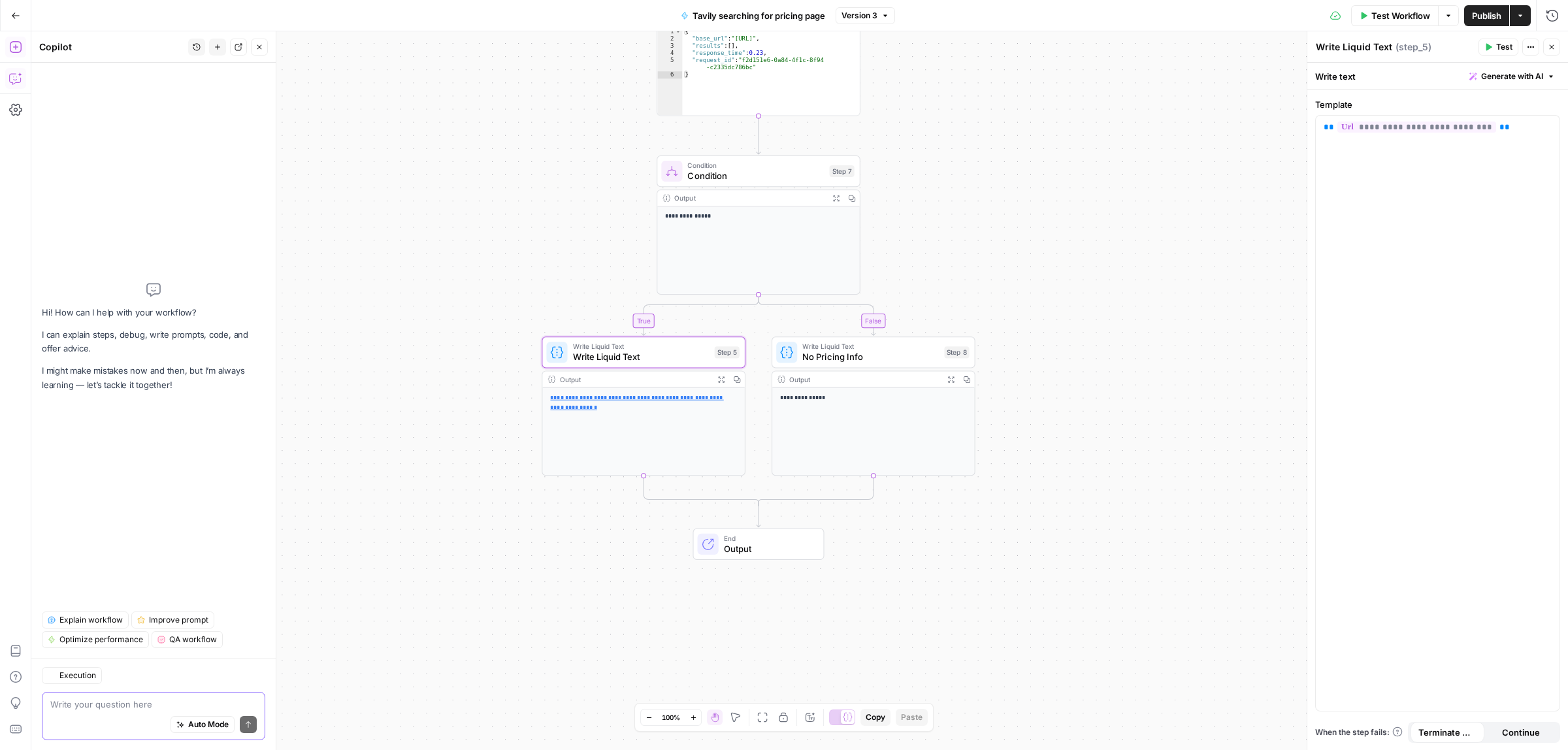
click at [101, 699] on textarea at bounding box center [153, 704] width 207 height 13
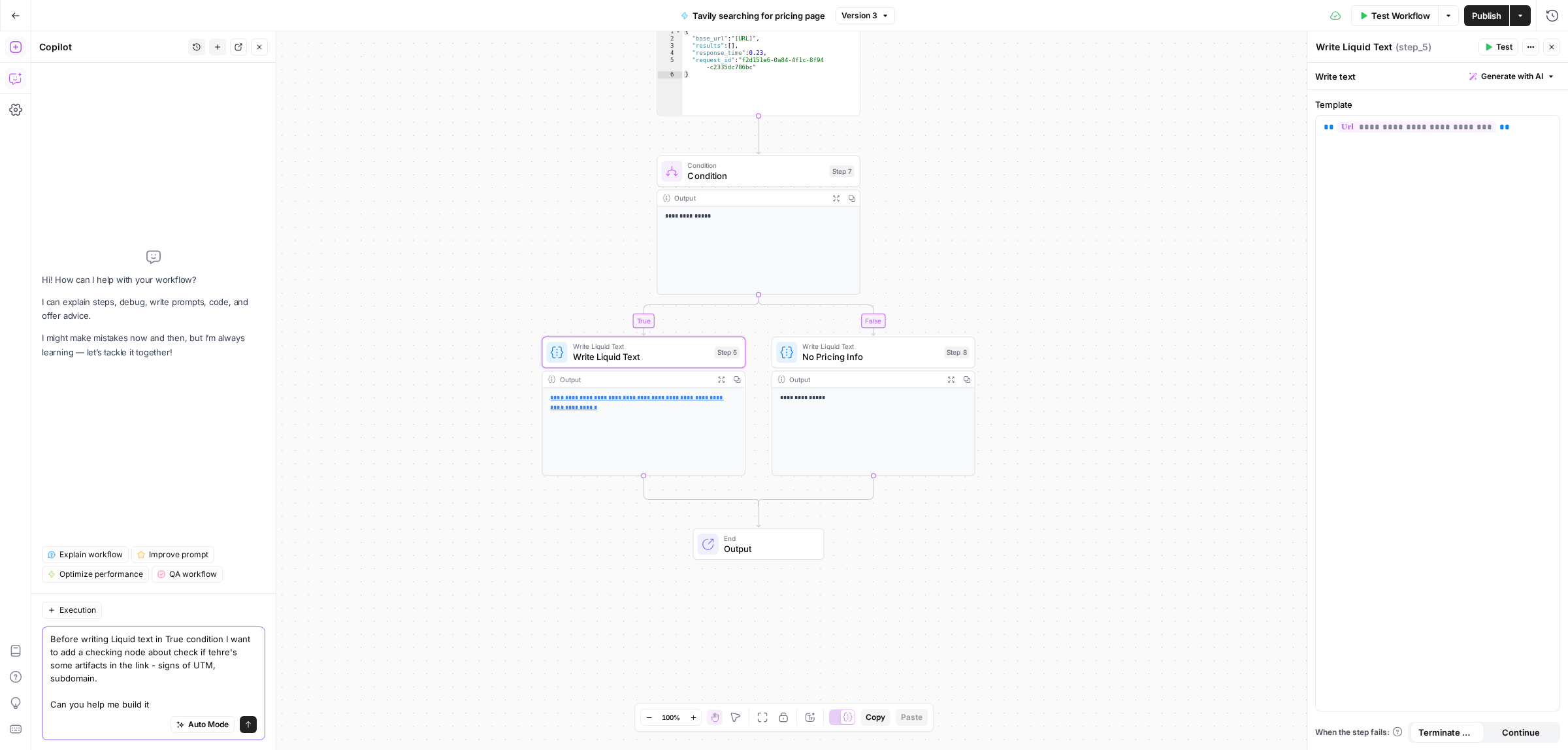
type textarea "Before writing Liquid text in True condition I want to add a checking node abou…"
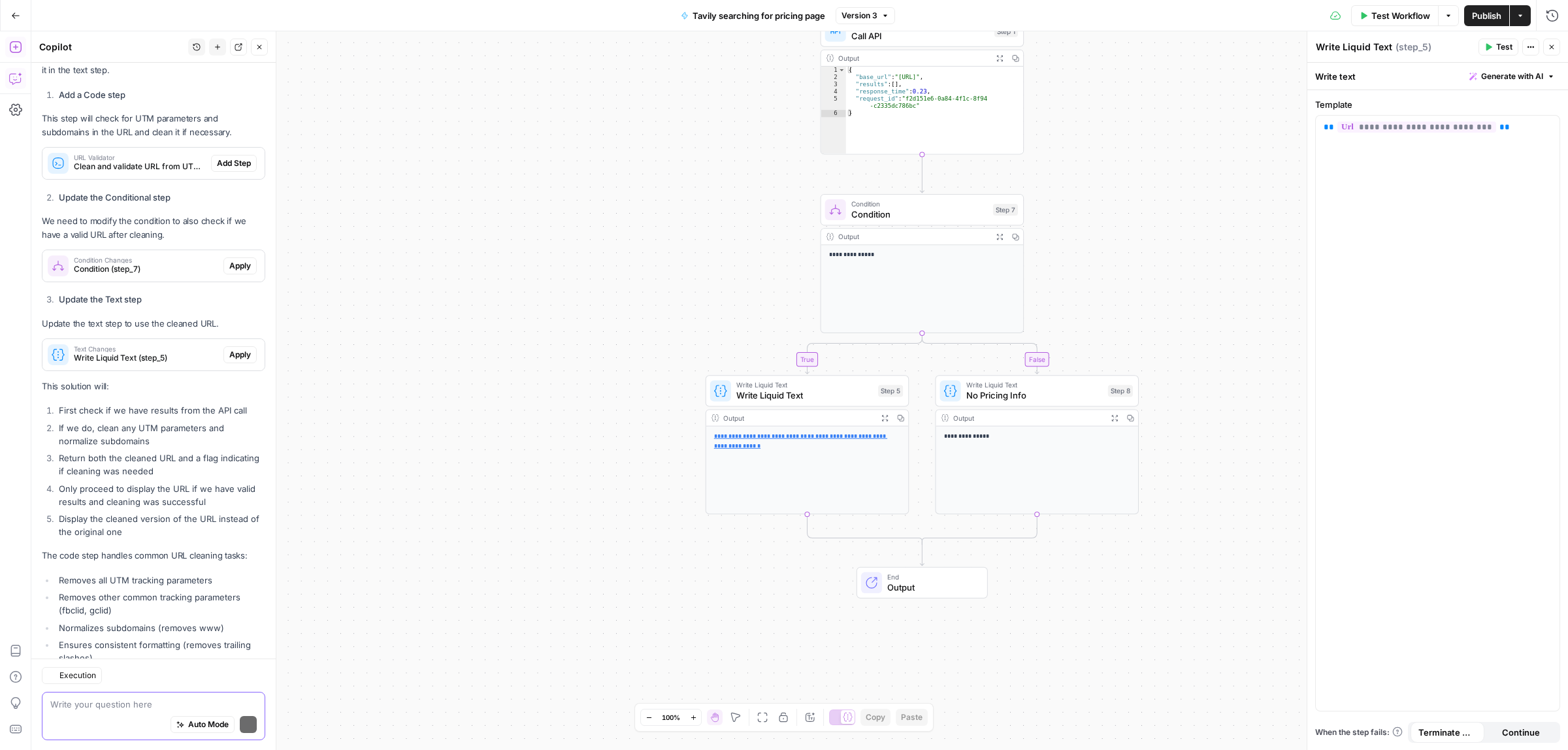
scroll to position [363, 0]
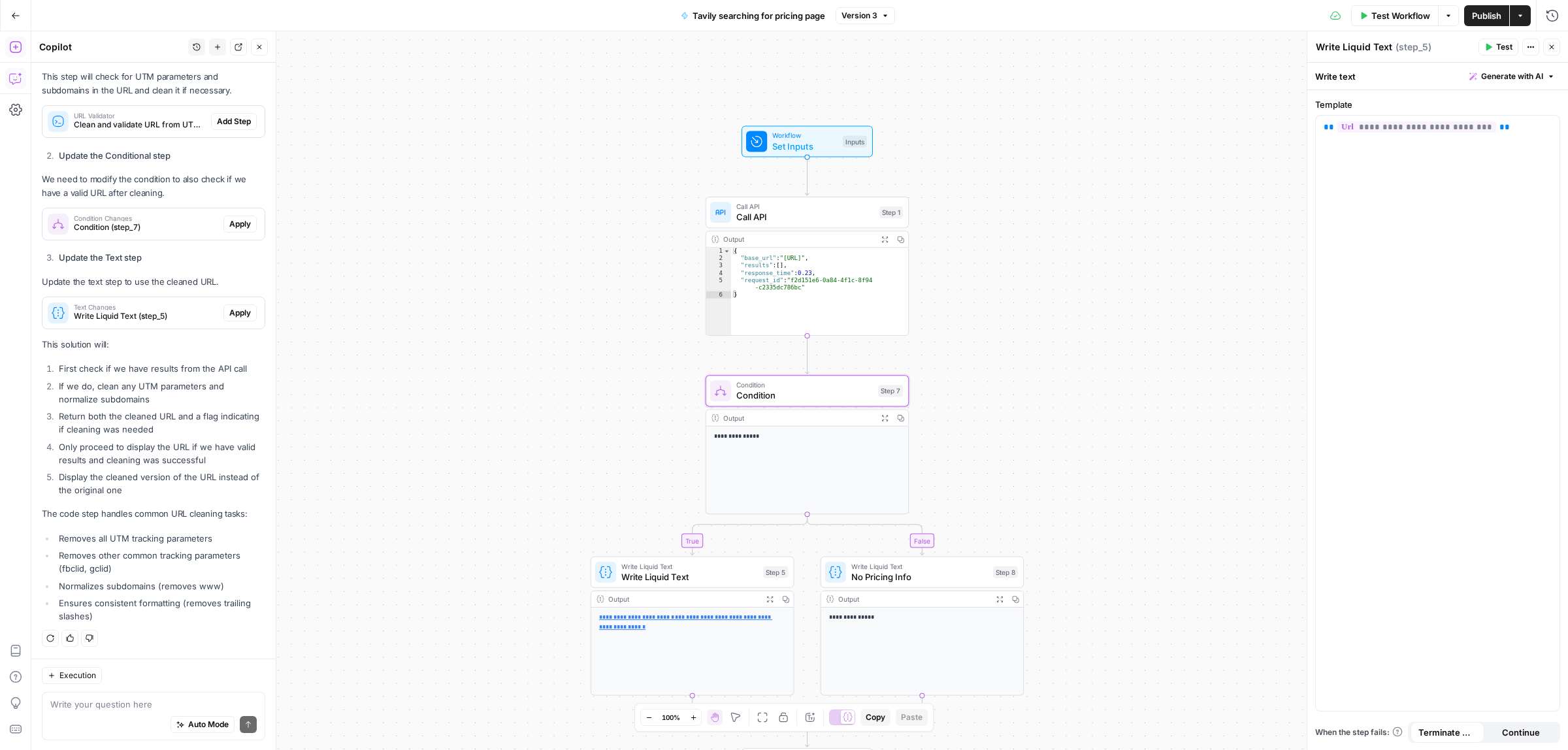
click at [145, 222] on span "Condition (step_7)" at bounding box center [146, 227] width 145 height 12
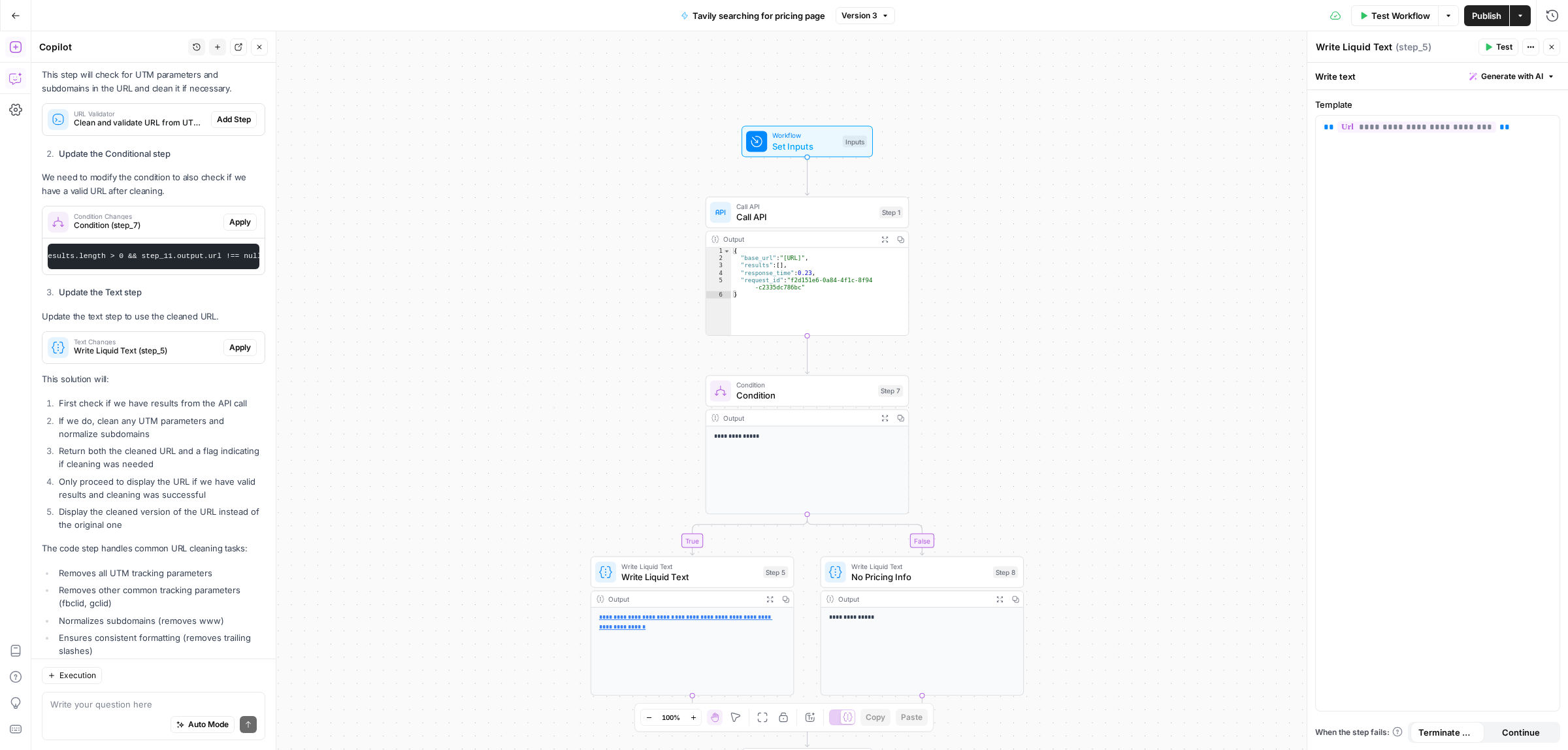
scroll to position [411, 0]
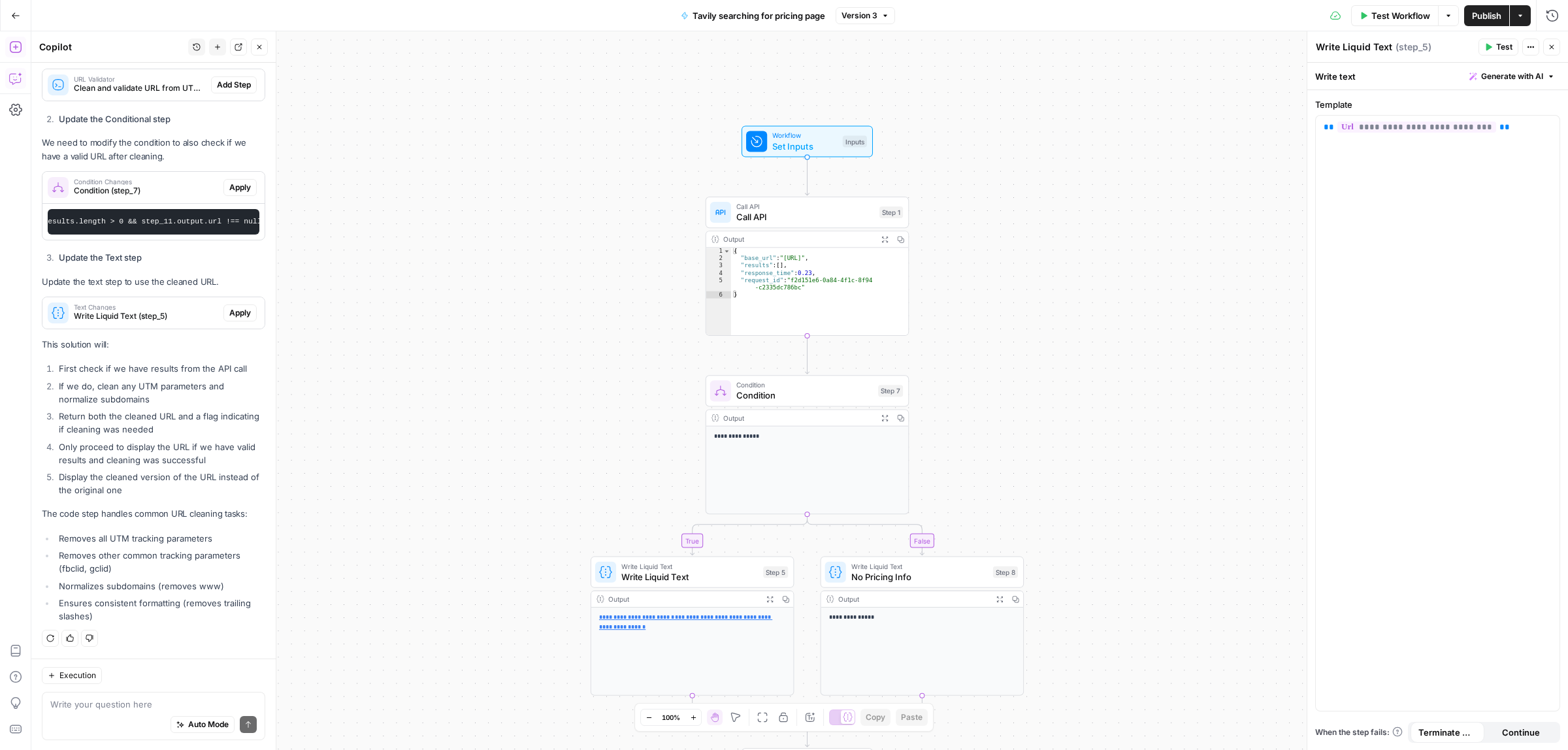
click at [125, 82] on span "Clean and validate URL from UTM parameters and normalize subdomains" at bounding box center [140, 88] width 132 height 12
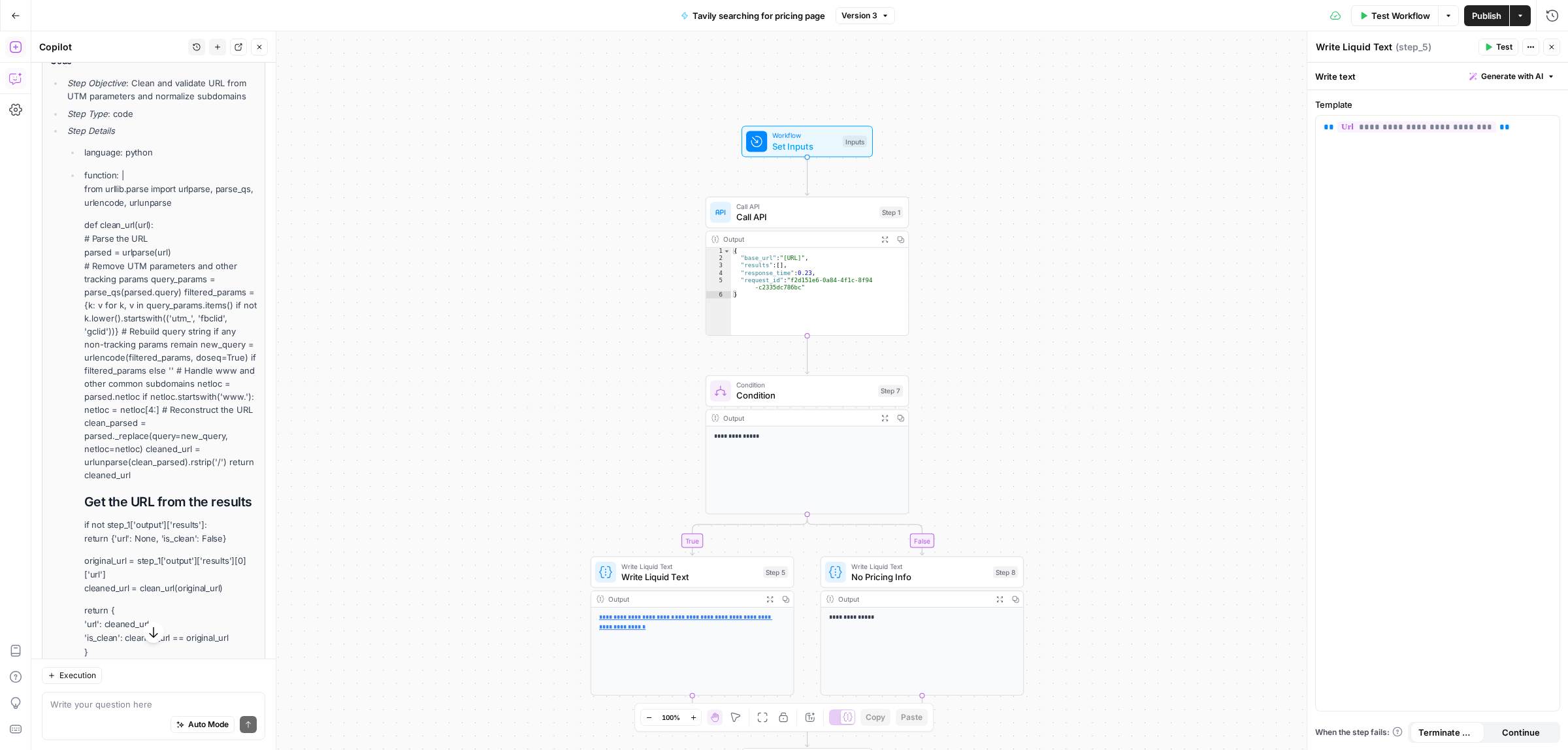
scroll to position [461, 0]
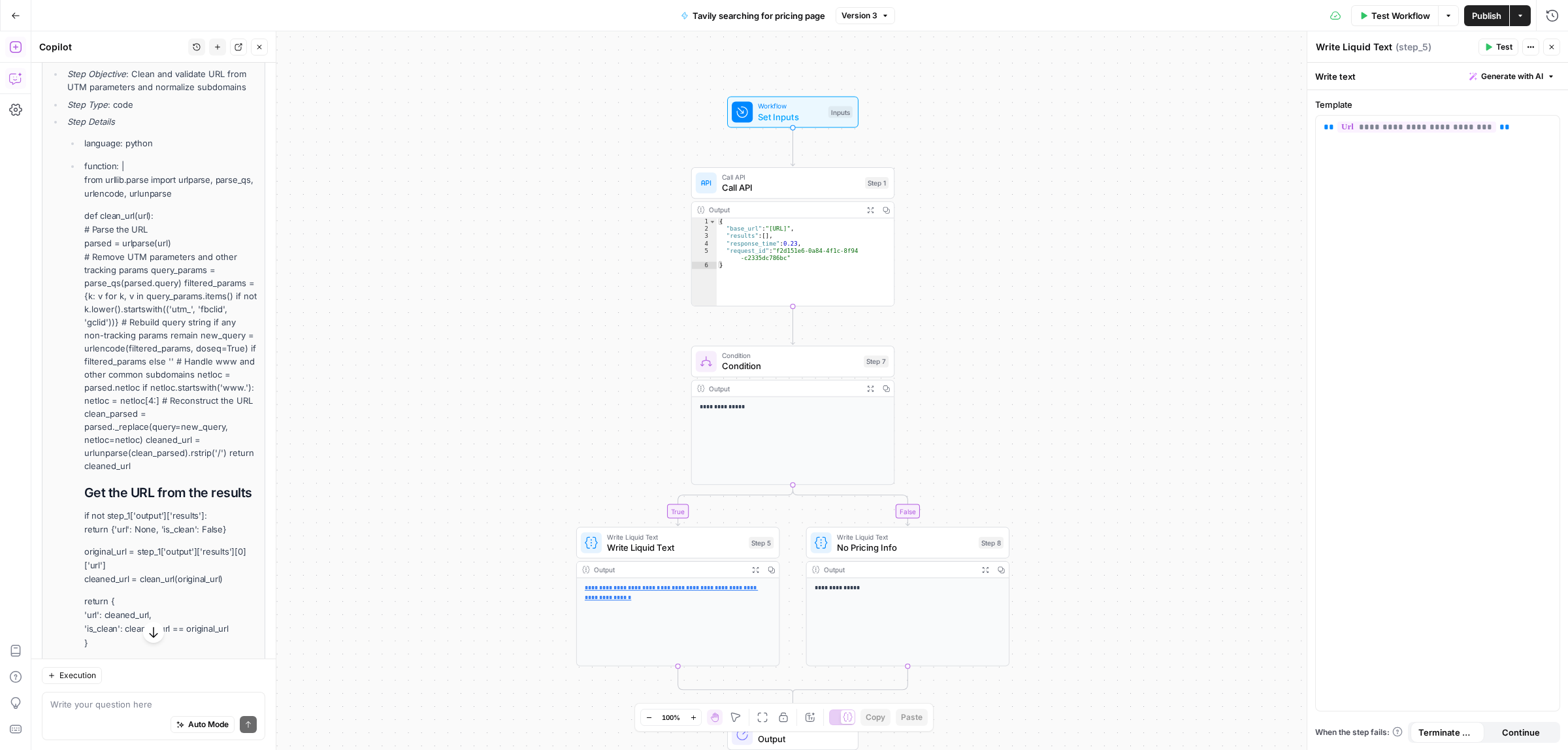
drag, startPoint x: 605, startPoint y: 456, endPoint x: 557, endPoint y: 371, distance: 97.6
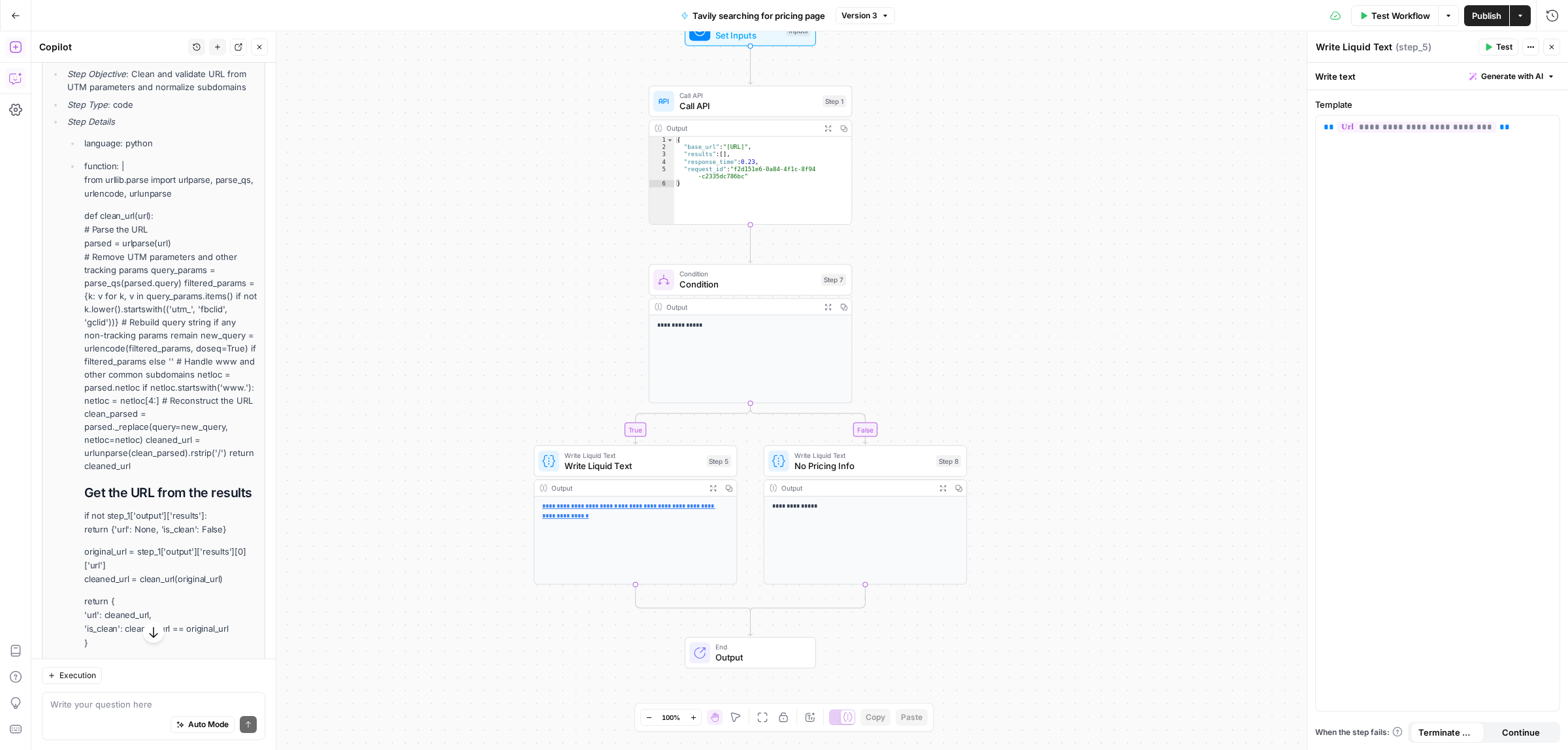
click at [260, 50] on icon "button" at bounding box center [259, 47] width 8 height 8
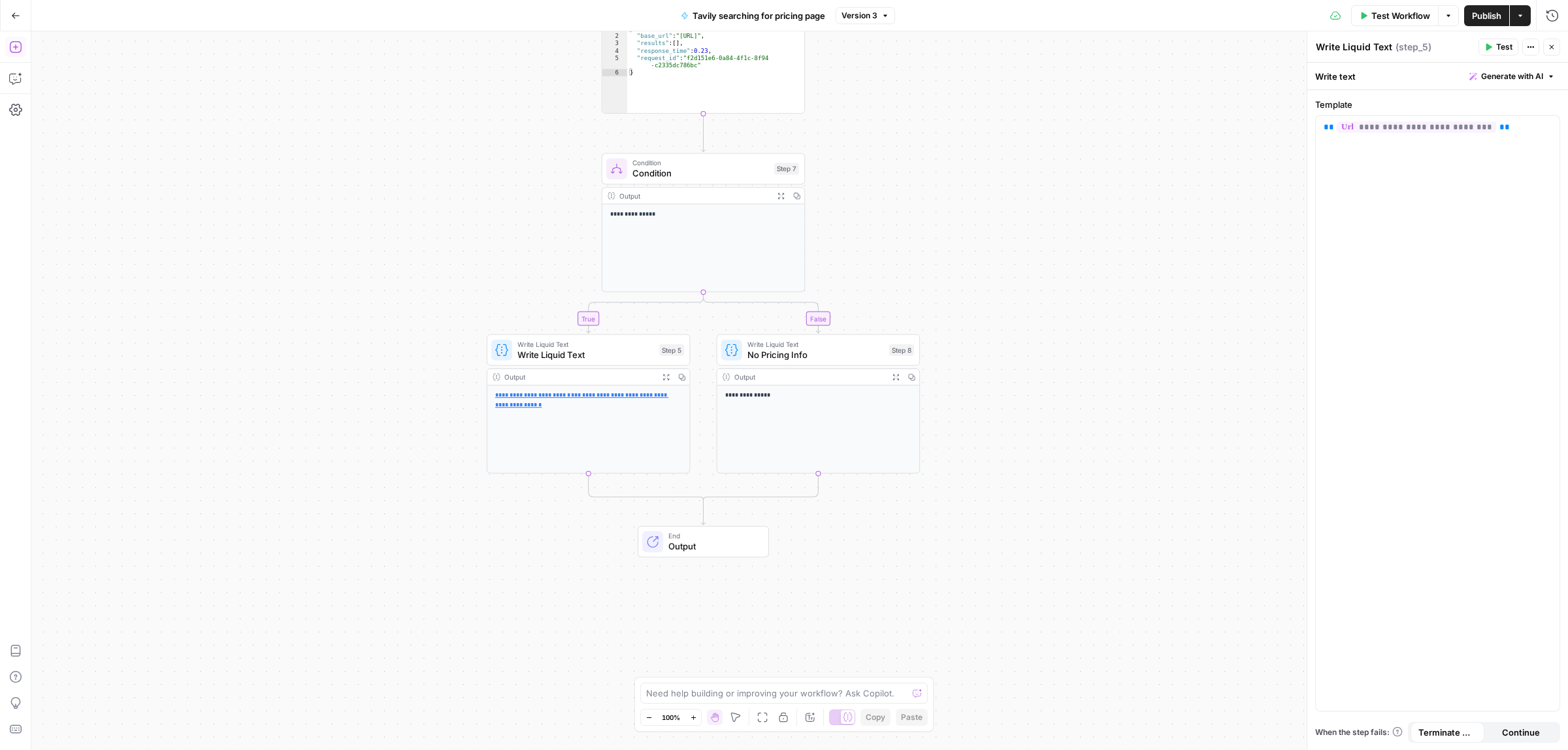
drag, startPoint x: 473, startPoint y: 294, endPoint x: 460, endPoint y: 274, distance: 23.9
click at [12, 47] on icon "button" at bounding box center [15, 47] width 13 height 13
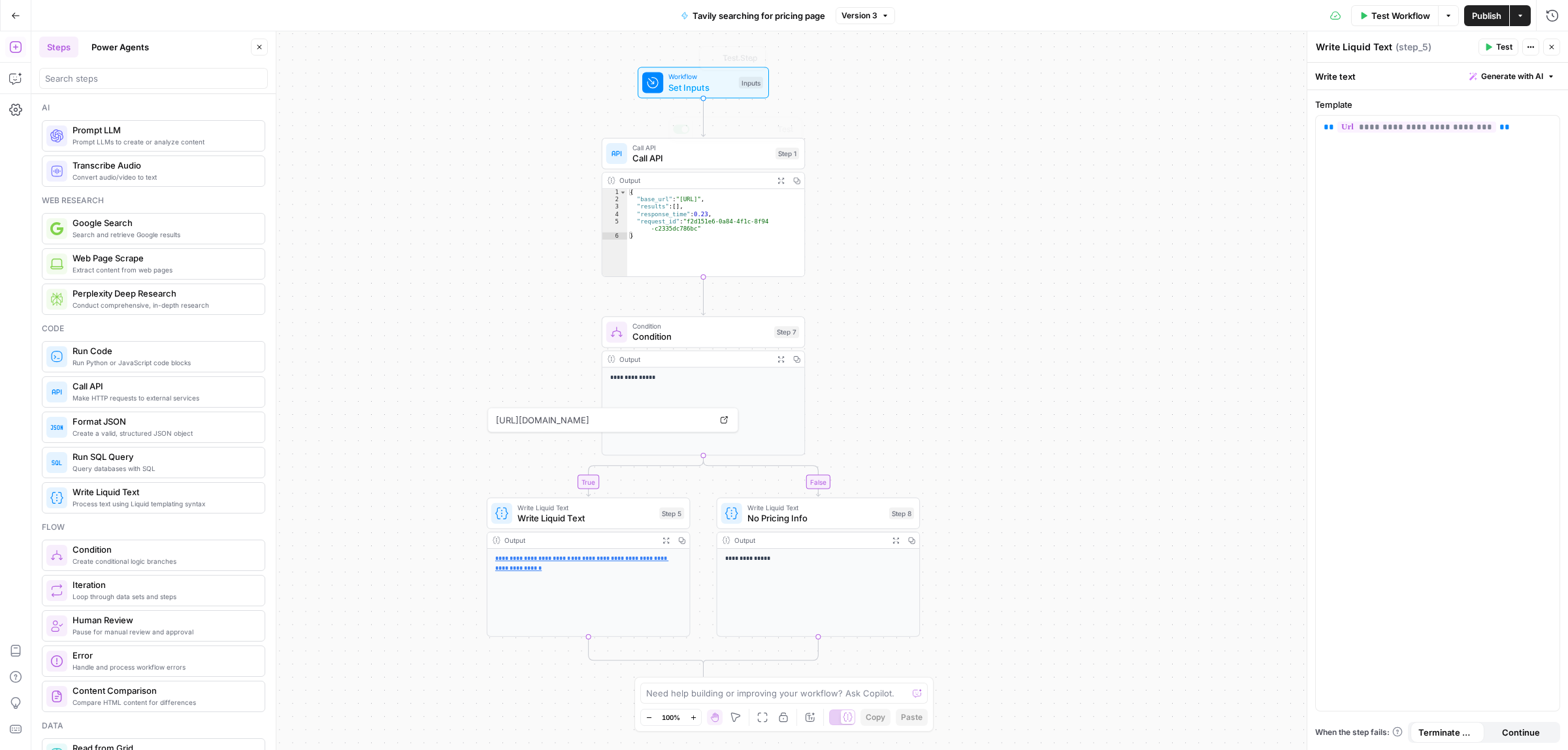
click at [651, 63] on div "**********" at bounding box center [799, 390] width 1536 height 718
click at [664, 79] on div "Workflow Set Inputs Inputs Test Step" at bounding box center [702, 82] width 121 height 22
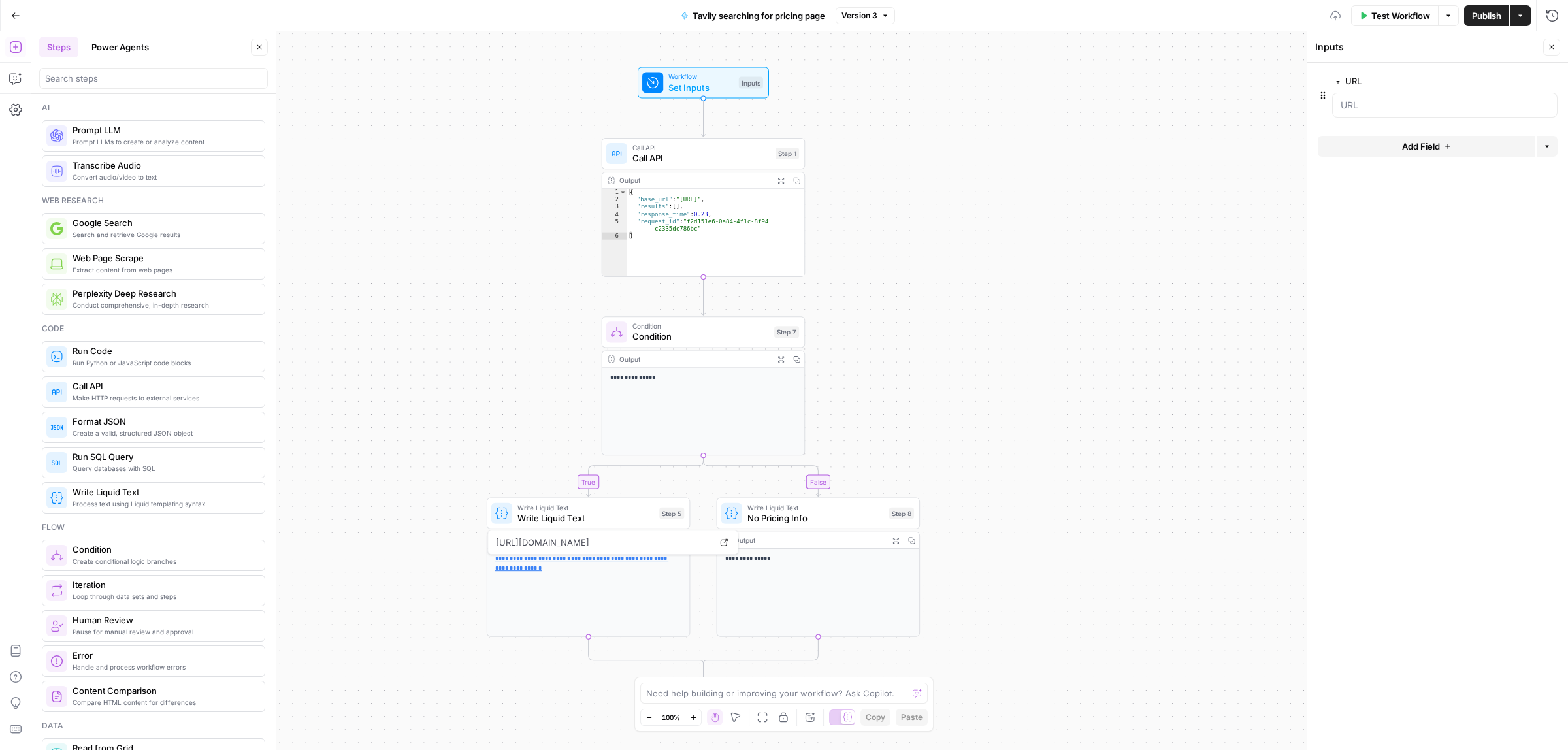
click at [1483, 144] on button "Add Field" at bounding box center [1426, 146] width 218 height 21
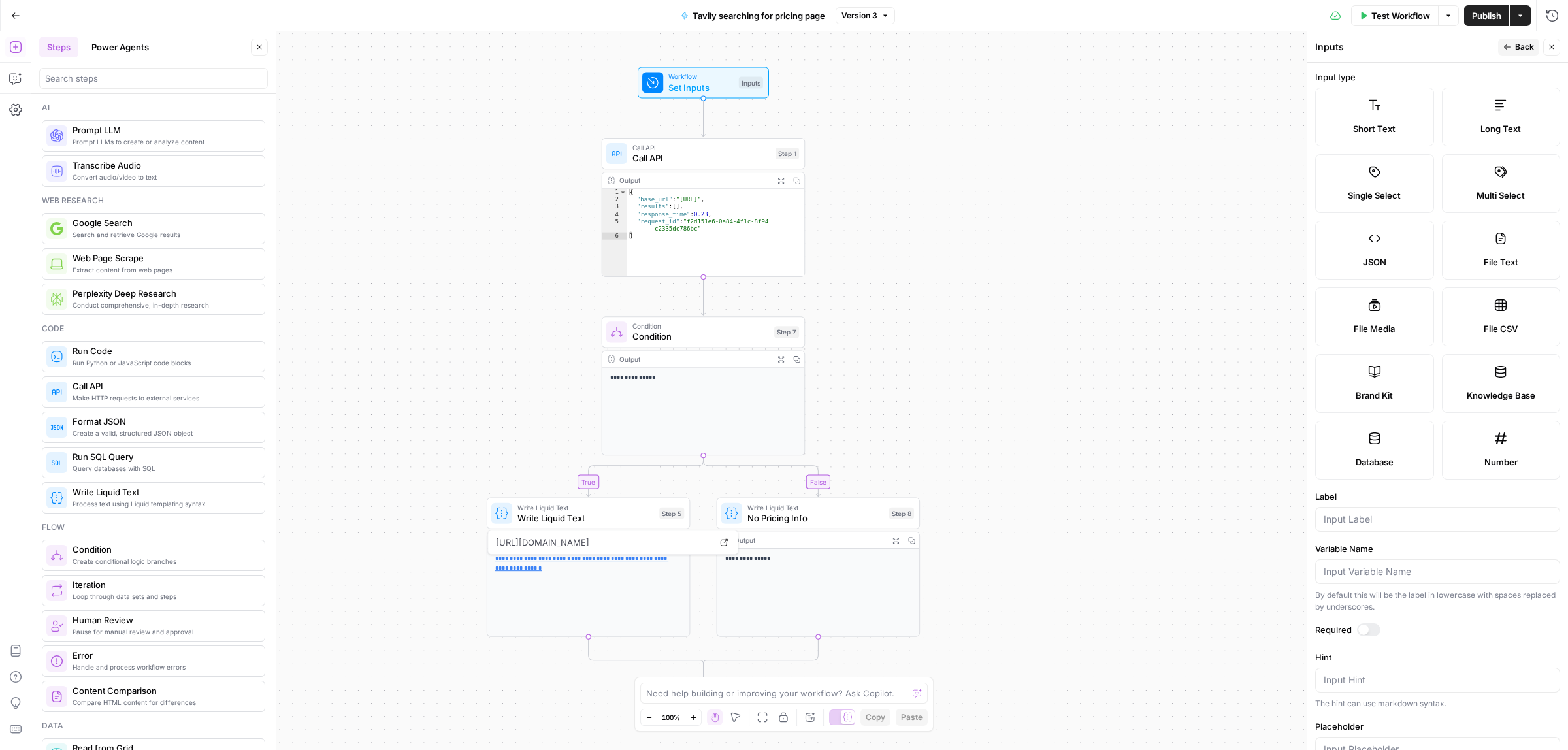
click at [1483, 111] on label "Long Text" at bounding box center [1501, 117] width 119 height 58
click at [1387, 516] on input "Label" at bounding box center [1437, 519] width 228 height 13
type input "Homepage"
click at [1032, 368] on div "**********" at bounding box center [799, 390] width 1536 height 718
click at [697, 152] on span "Call API" at bounding box center [701, 158] width 138 height 13
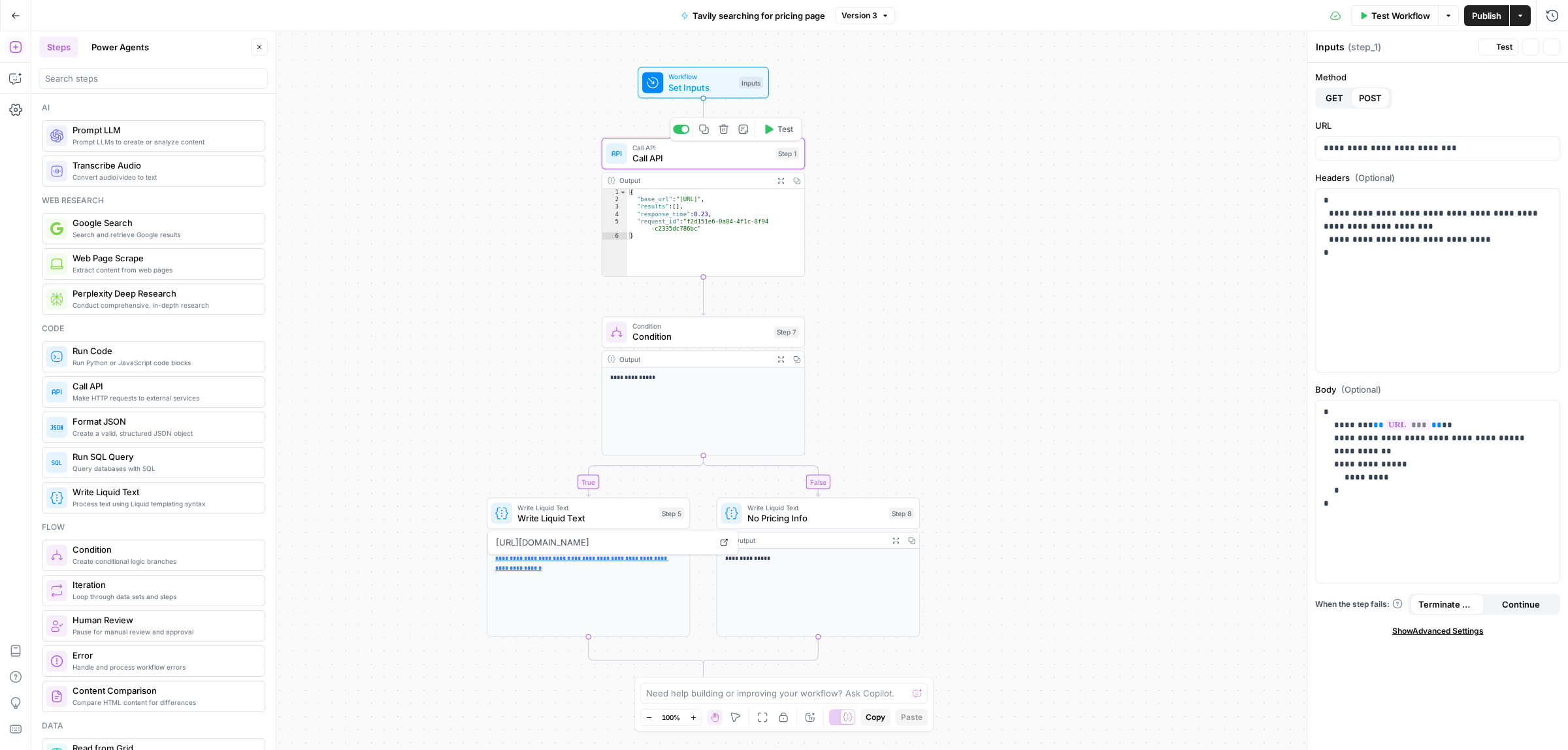
type textarea "Call API"
click at [672, 337] on span "Condition" at bounding box center [701, 336] width 137 height 13
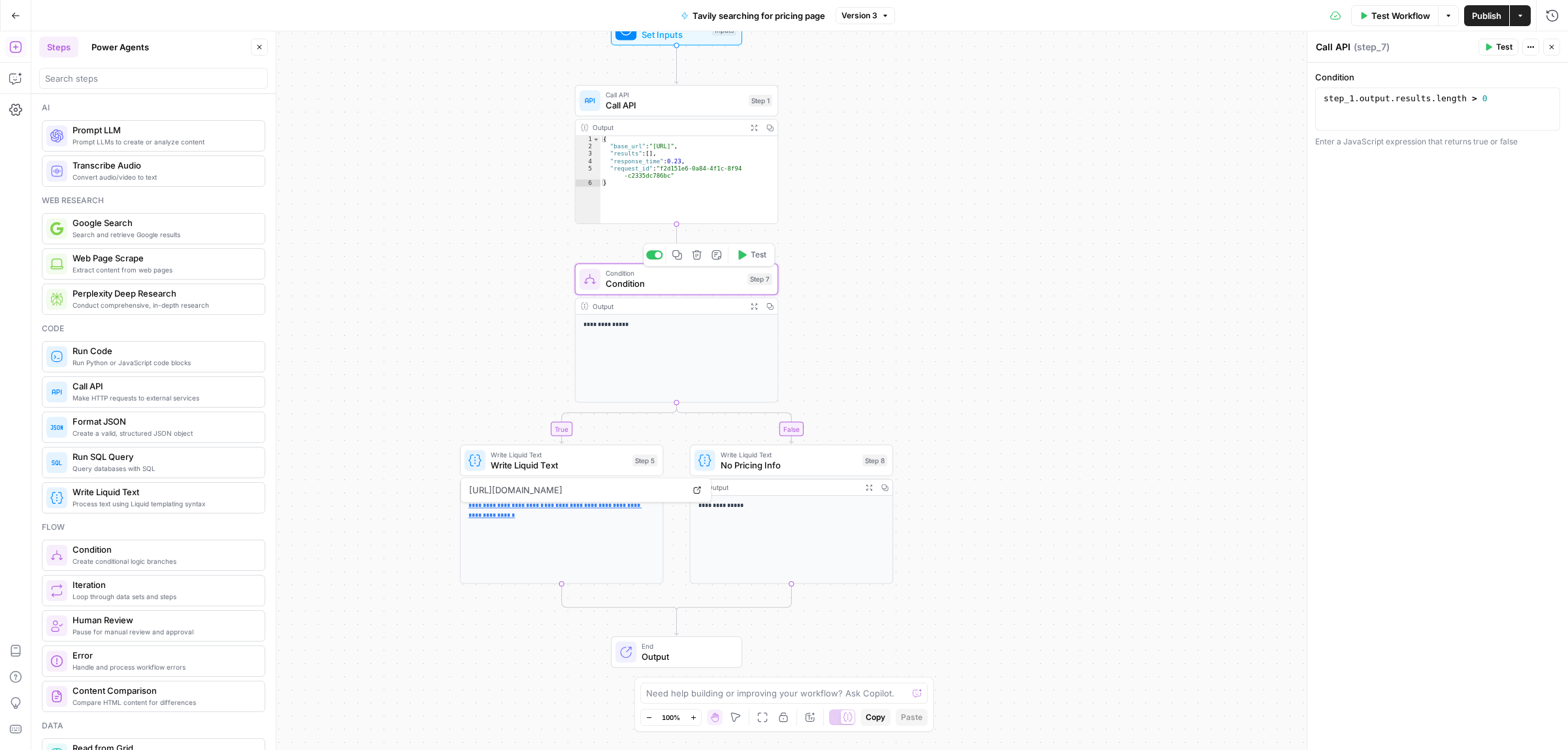
type textarea "Condition"
drag, startPoint x: 987, startPoint y: 363, endPoint x: 961, endPoint y: 303, distance: 65.4
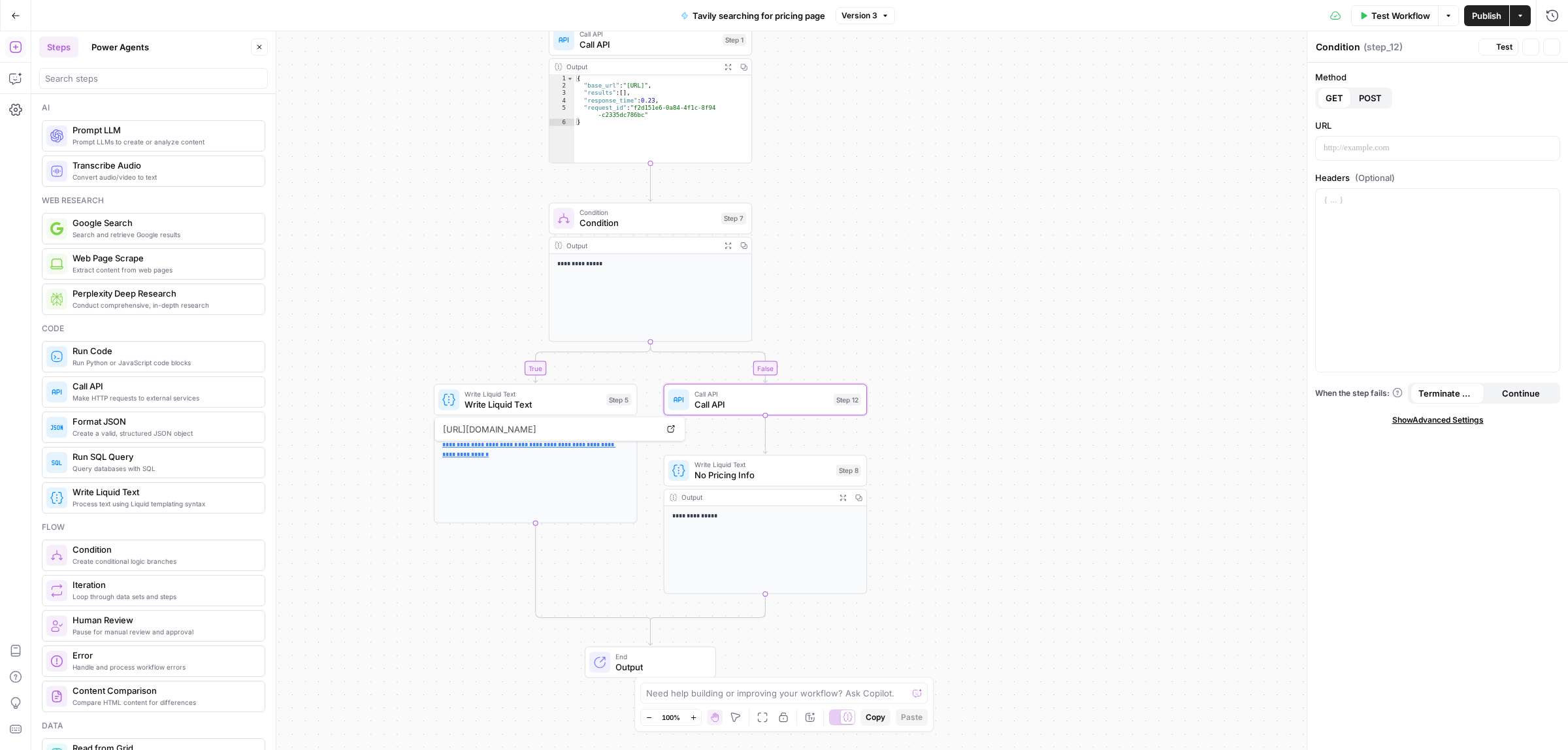
type textarea "Call API"
click at [1374, 154] on p at bounding box center [1437, 148] width 228 height 13
click at [1369, 102] on span "POST" at bounding box center [1370, 98] width 23 height 13
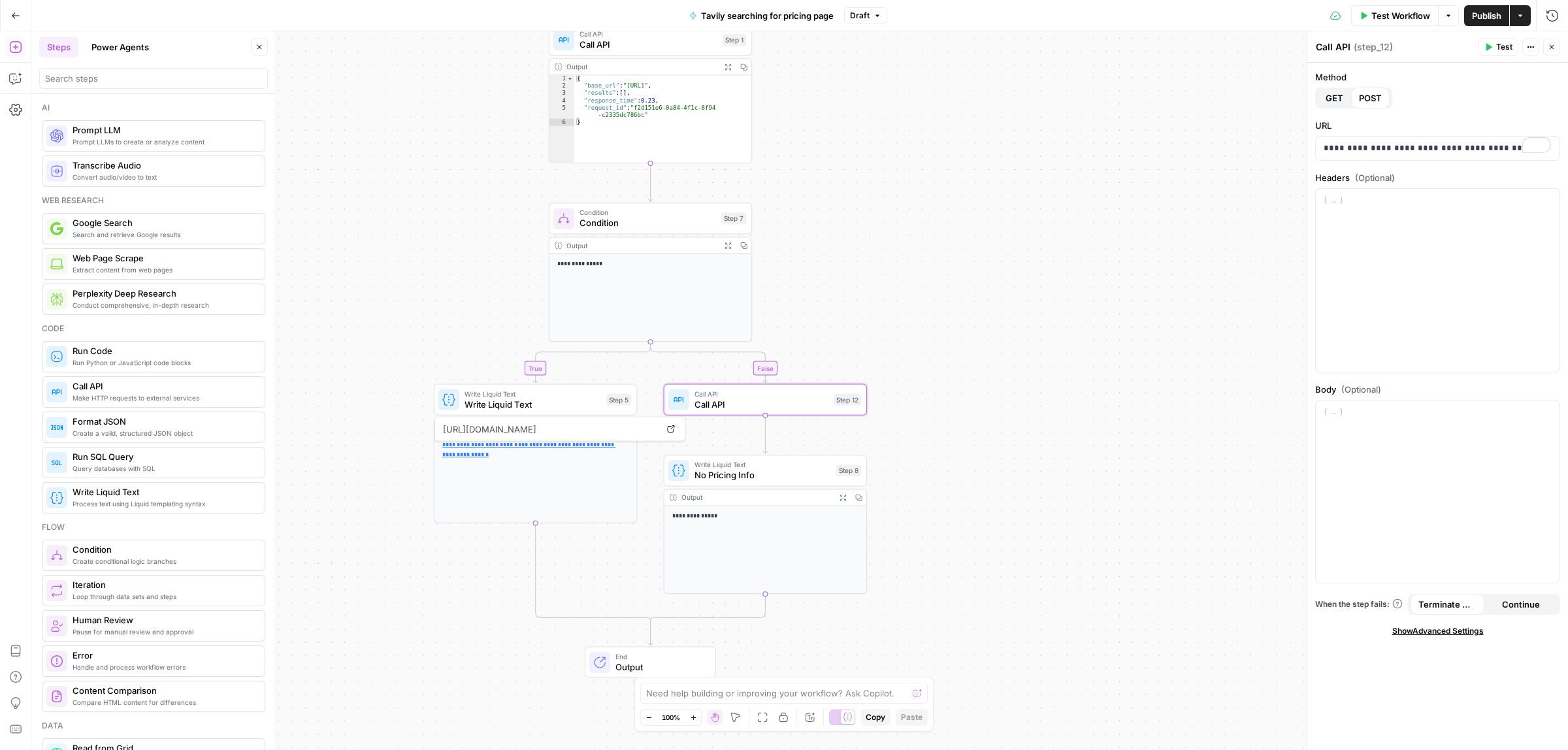
drag, startPoint x: 1281, startPoint y: 220, endPoint x: 1354, endPoint y: 220, distance: 73.0
click at [1292, 220] on div "**********" at bounding box center [799, 390] width 1536 height 718
click at [1354, 220] on div at bounding box center [1437, 280] width 244 height 183
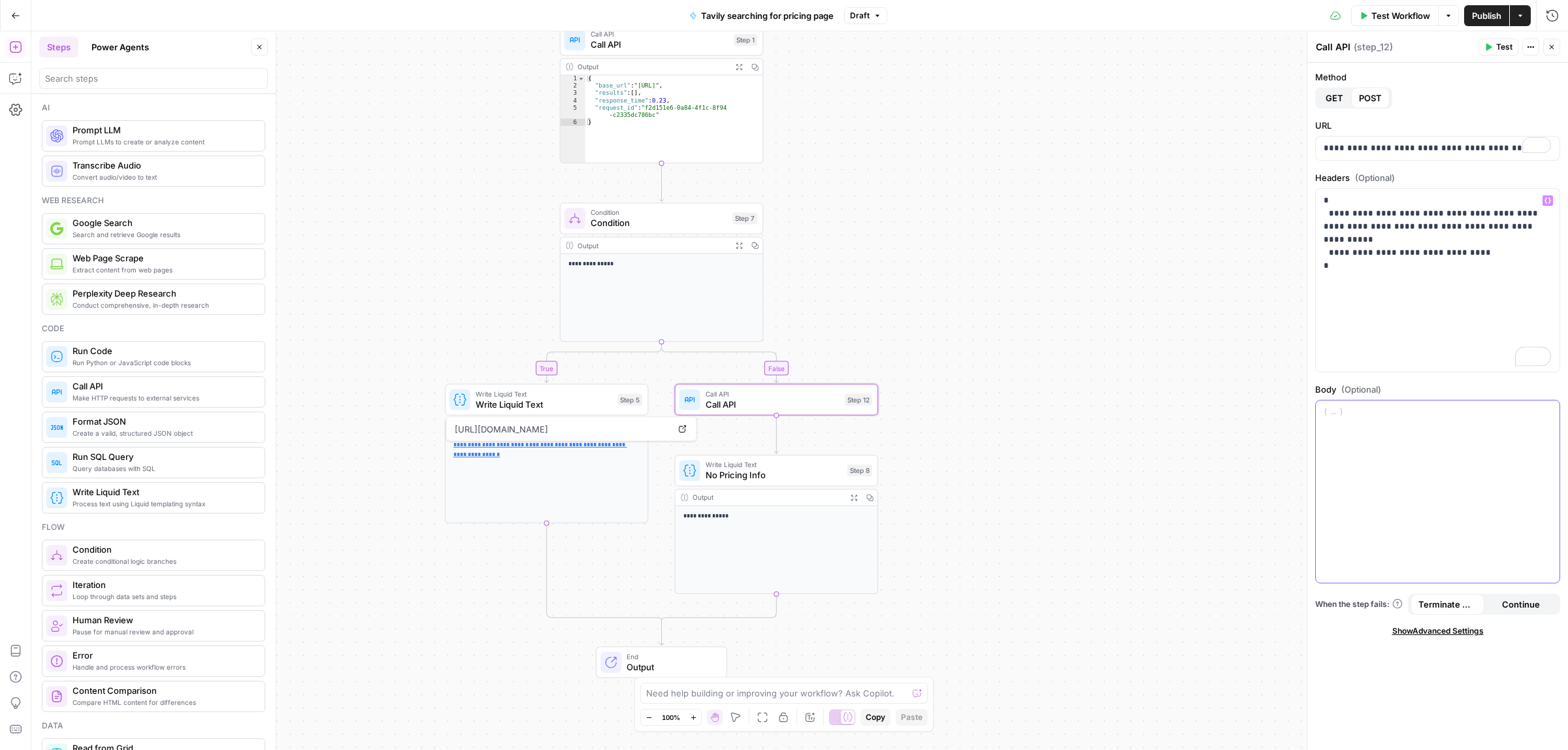
click at [1431, 438] on div at bounding box center [1437, 492] width 244 height 183
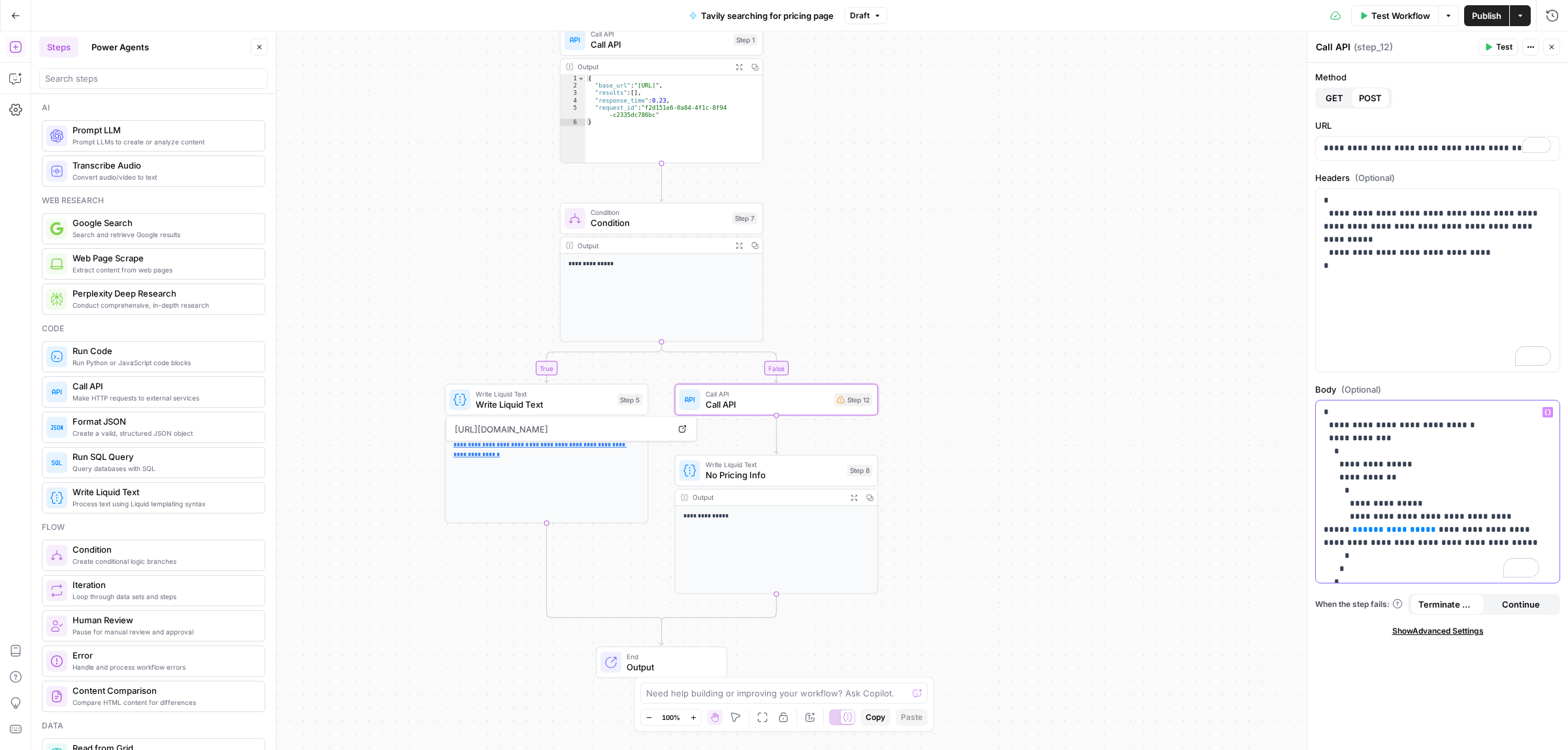
drag, startPoint x: 1391, startPoint y: 529, endPoint x: 1324, endPoint y: 528, distance: 67.0
click at [1324, 528] on p "**********" at bounding box center [1431, 510] width 215 height 209
click at [1549, 411] on icon "button" at bounding box center [1547, 412] width 6 height 6
click at [903, 477] on button "Select variable Homepage" at bounding box center [936, 483] width 163 height 21
click at [1536, 529] on p "**********" at bounding box center [1431, 510] width 215 height 209
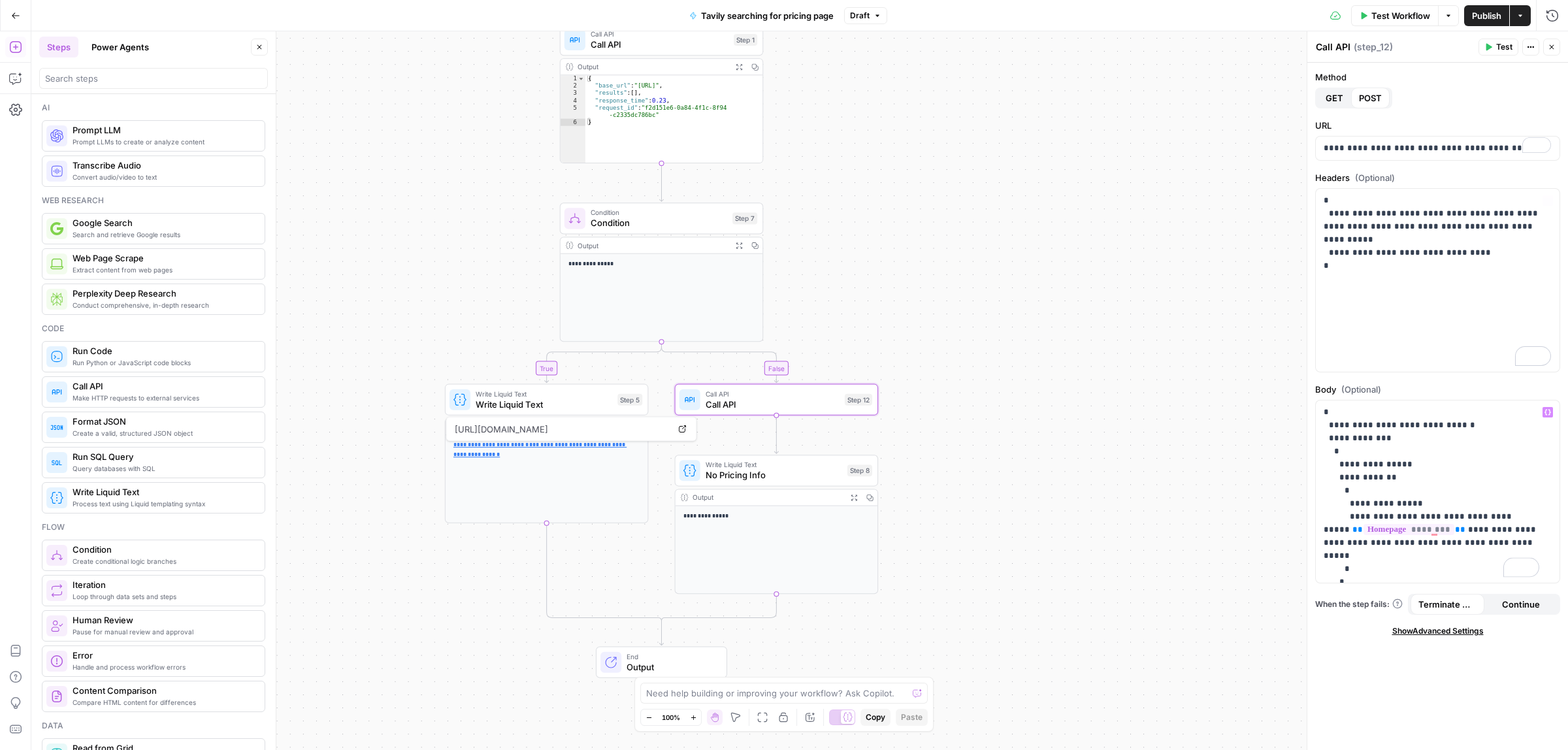
click at [1482, 46] on button "Test" at bounding box center [1498, 47] width 40 height 17
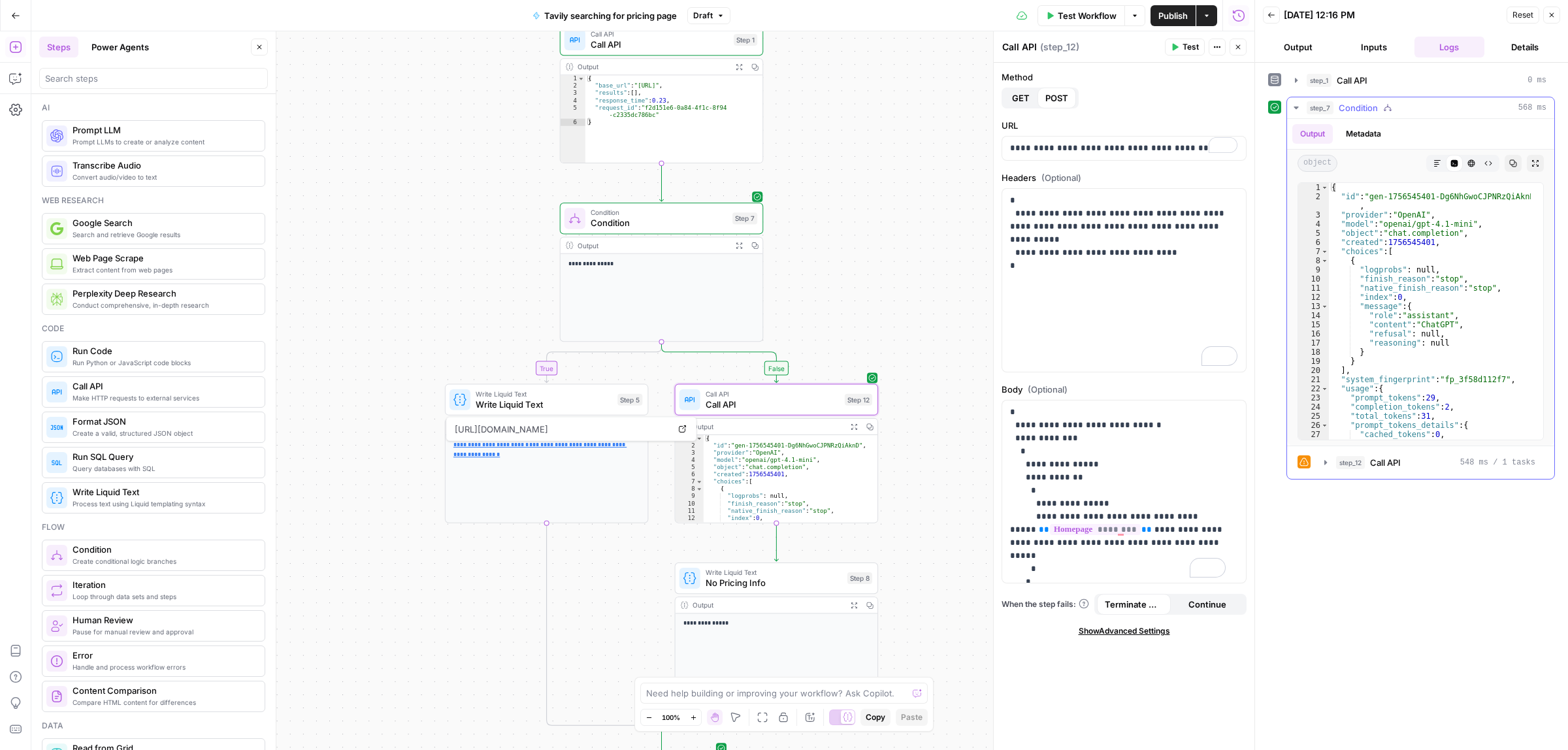
type textarea "**********"
drag, startPoint x: 1441, startPoint y: 327, endPoint x: 1422, endPoint y: 327, distance: 19.0
click at [1422, 327] on div "{ "id" : "gen-1756545401-Dg6NhGwoCJPNRzQiAknD" , "provider" : "OpenAI" , "model…" at bounding box center [1430, 320] width 202 height 274
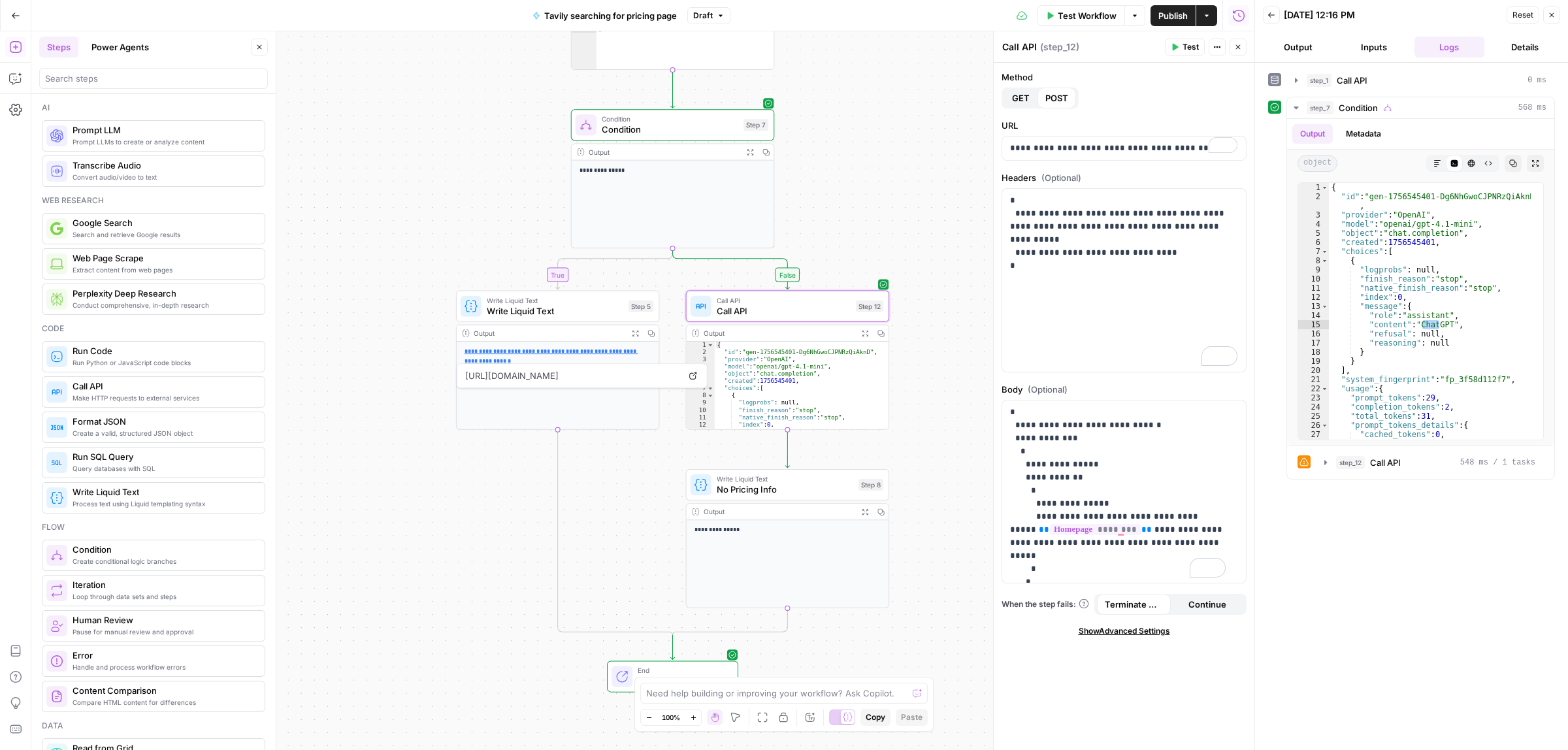
drag, startPoint x: 920, startPoint y: 442, endPoint x: 920, endPoint y: 337, distance: 105.0
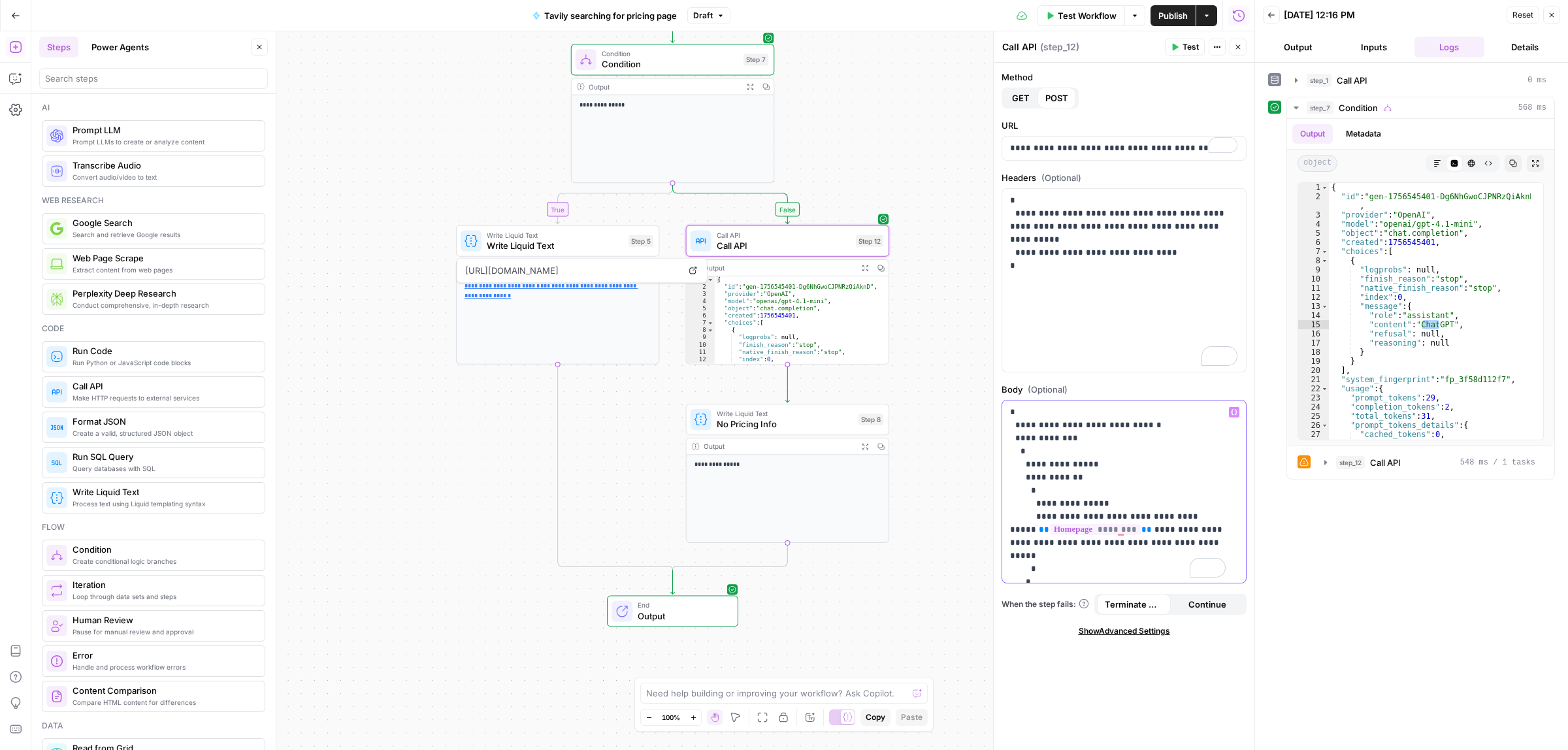
drag, startPoint x: 1160, startPoint y: 540, endPoint x: 1156, endPoint y: 533, distance: 8.1
click at [1156, 533] on p "**********" at bounding box center [1118, 510] width 215 height 209
click at [1235, 411] on icon "button" at bounding box center [1234, 412] width 6 height 6
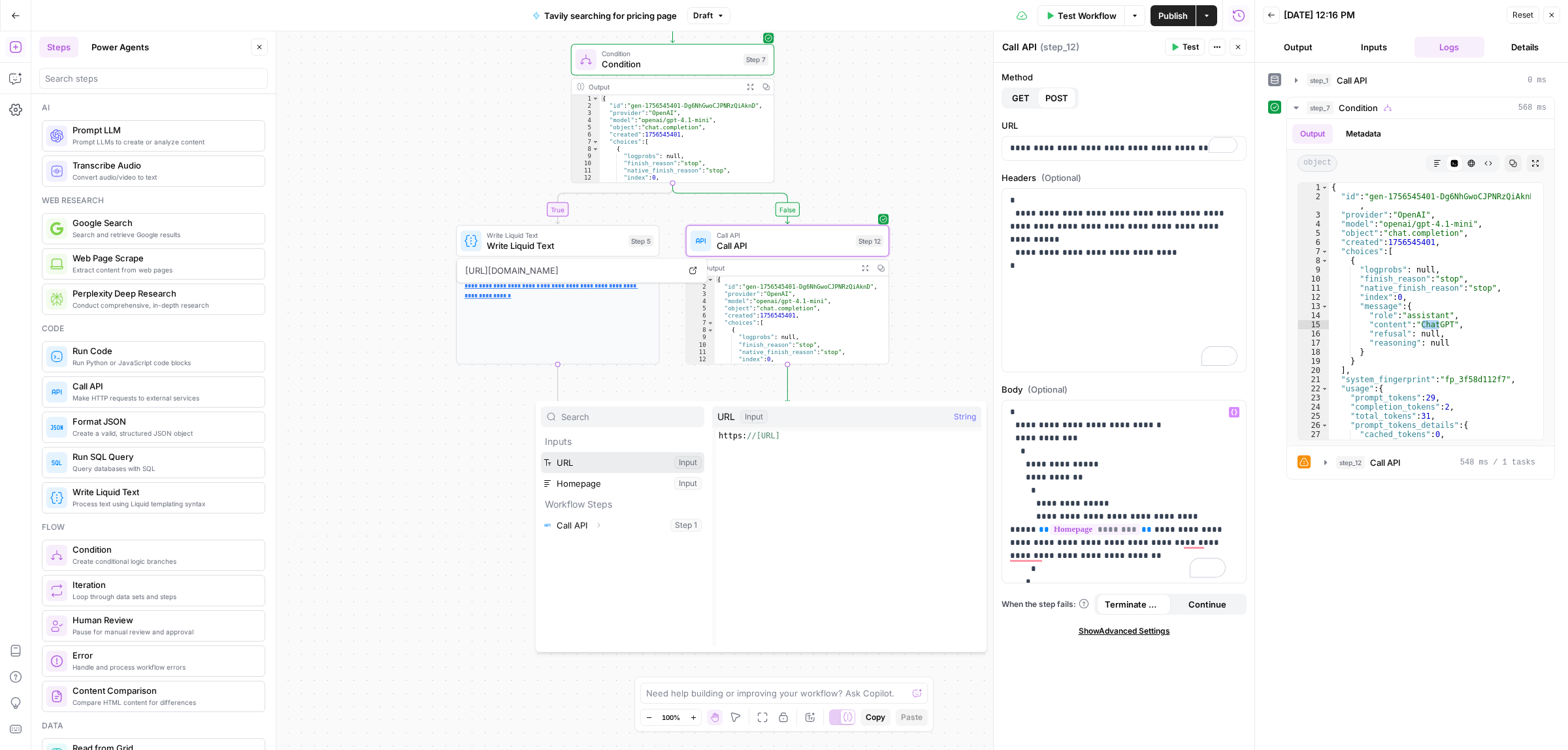
click at [596, 463] on button "Select variable URL" at bounding box center [623, 462] width 163 height 21
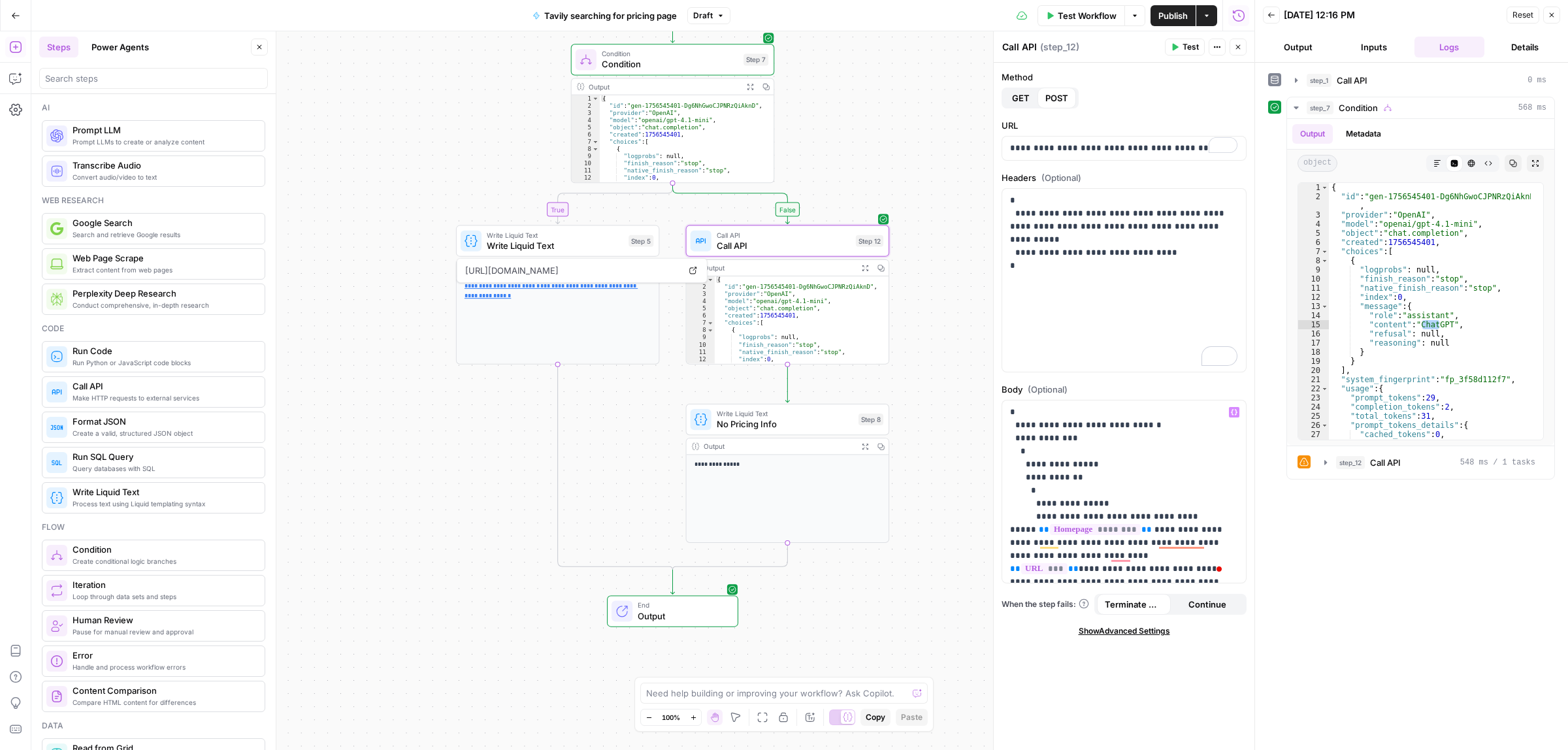
click at [1177, 47] on icon "button" at bounding box center [1176, 47] width 6 height 7
click at [807, 397] on icon "button" at bounding box center [808, 395] width 11 height 11
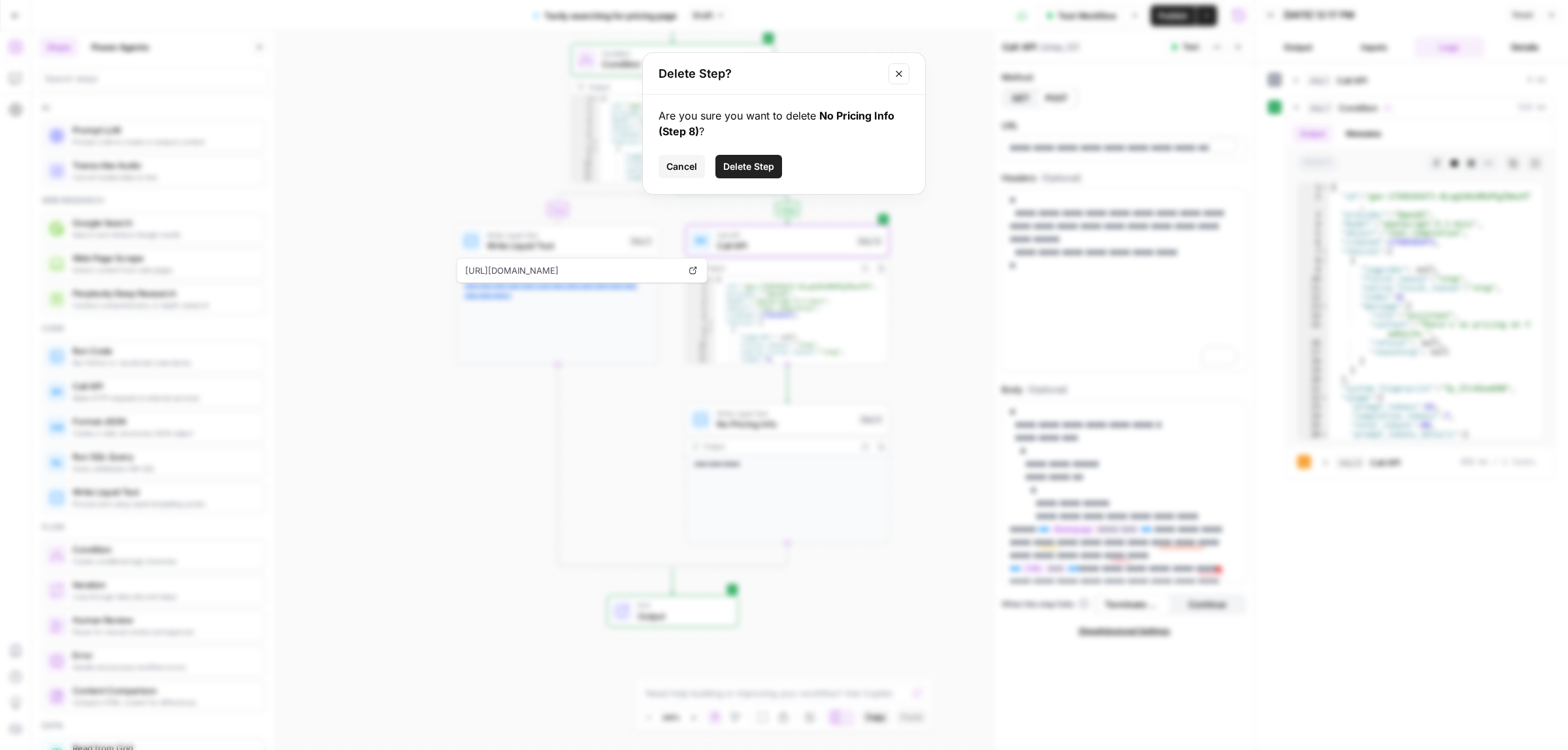
click at [750, 164] on span "Delete Step" at bounding box center [749, 166] width 51 height 13
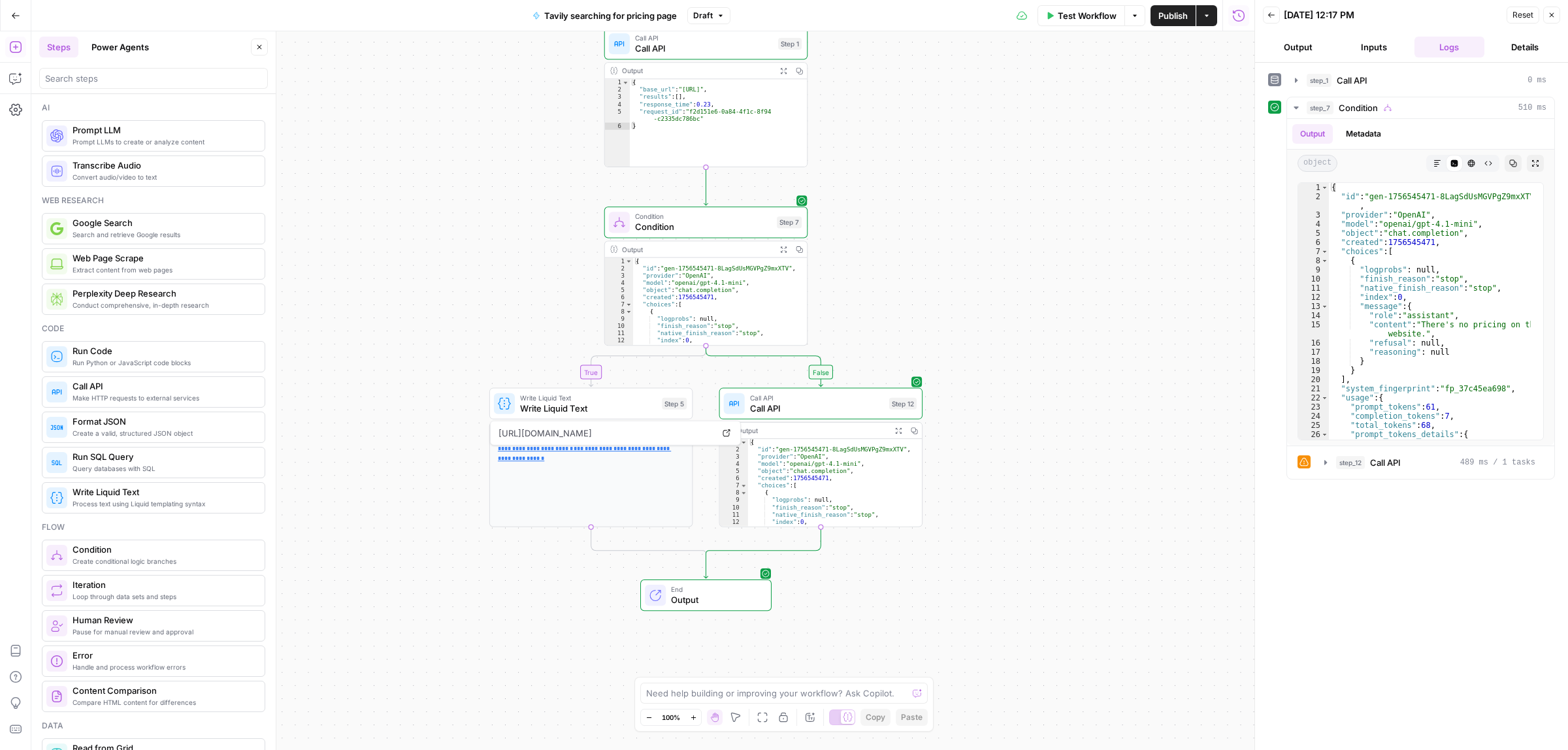
drag, startPoint x: 978, startPoint y: 216, endPoint x: 1008, endPoint y: 337, distance: 124.7
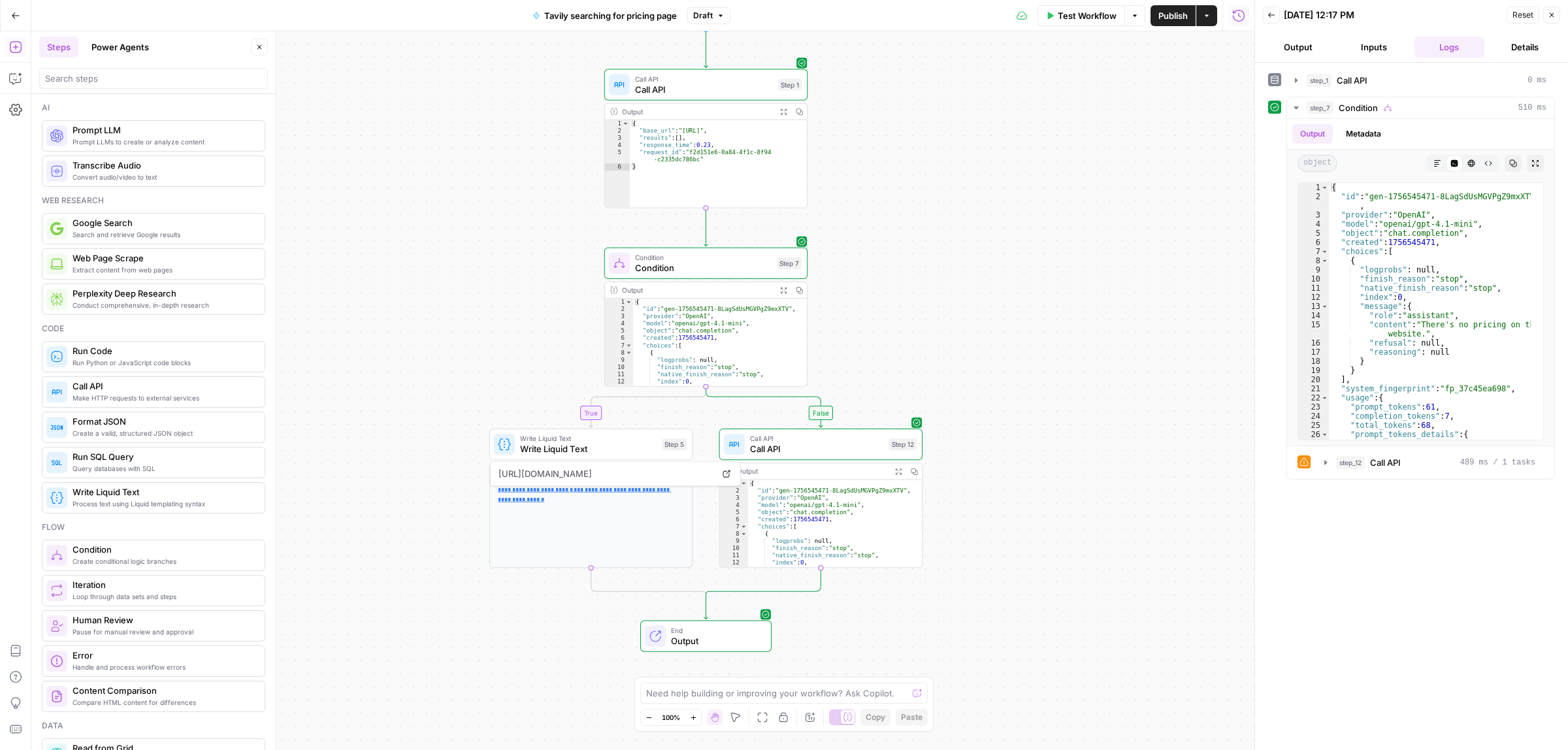
click at [925, 181] on div "true false Workflow Set Inputs Inputs Call API Call API Step 1 Output Expand Ou…" at bounding box center [643, 390] width 1223 height 718
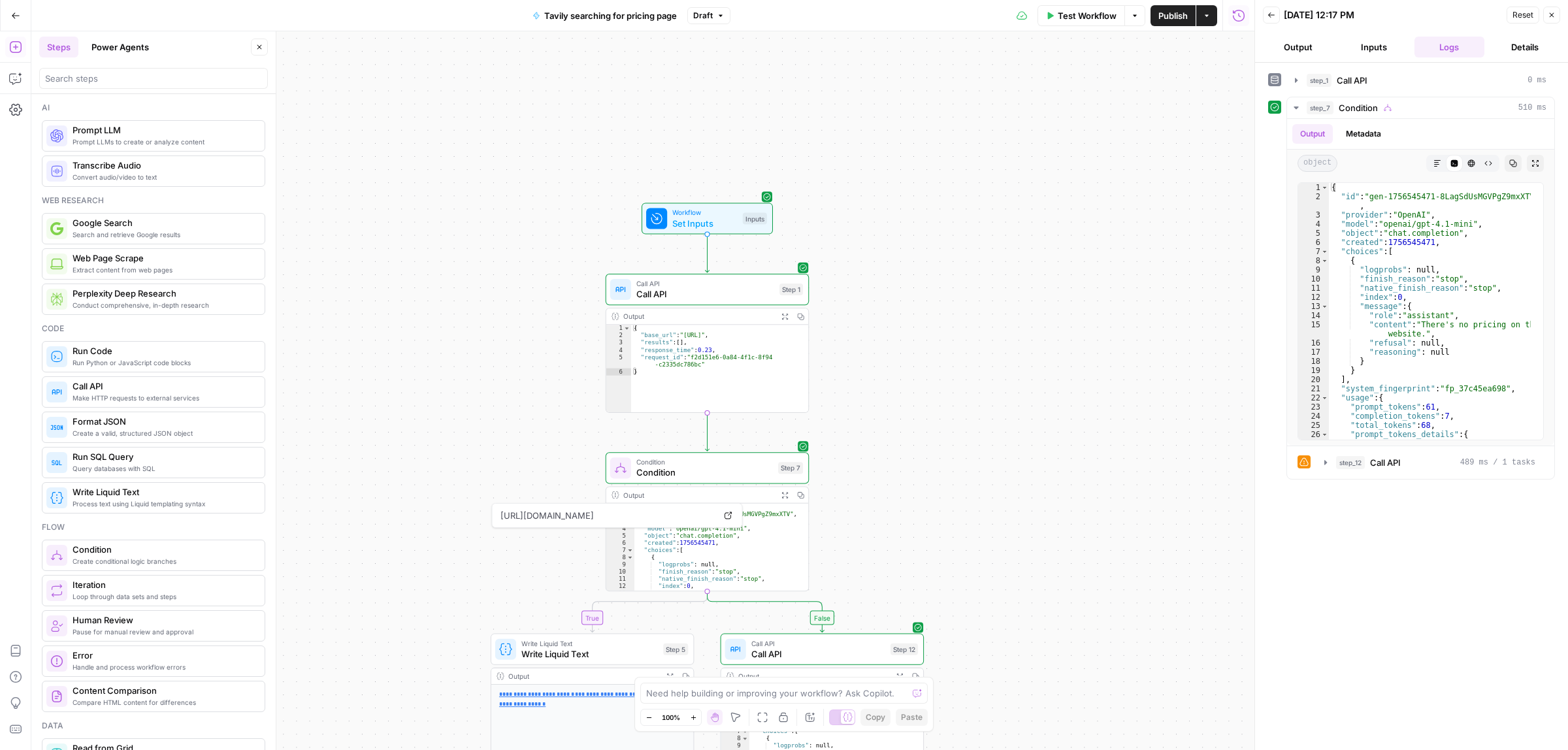
click at [673, 223] on span "Set Inputs" at bounding box center [705, 222] width 65 height 13
click at [1055, 21] on button "Test Workflow" at bounding box center [1081, 15] width 88 height 21
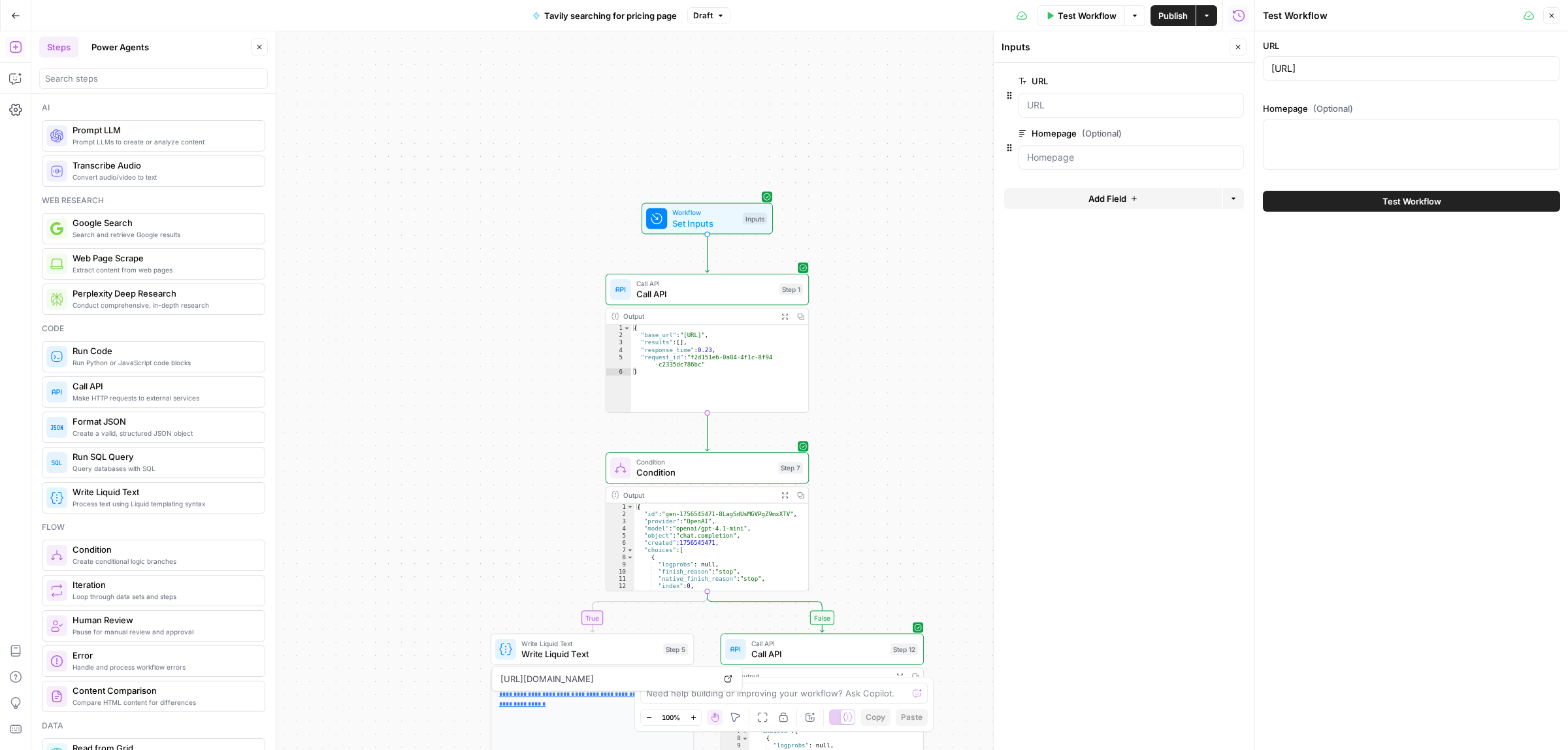
click at [1383, 89] on div "URL https://instantly.ai/ Homepage (Optional)" at bounding box center [1411, 107] width 297 height 136
click at [1383, 72] on input "https://instantly.ai/" at bounding box center [1411, 68] width 281 height 13
paste input "www.openmart.com"
type input "https://www.openmart.com/"
click at [1324, 128] on textarea "Homepage (Optional)" at bounding box center [1411, 131] width 281 height 13
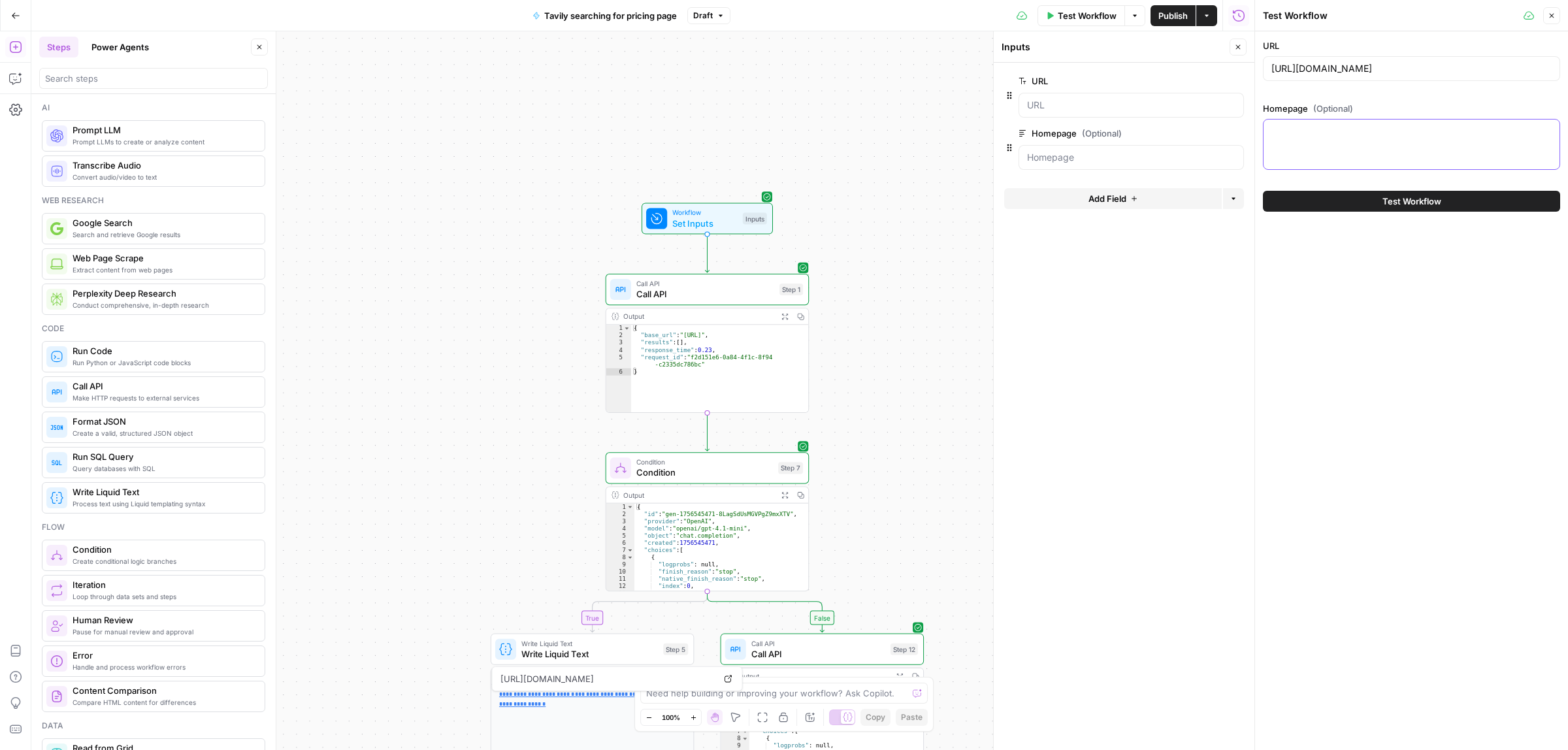
paste textarea "We use essential cookies to make our site work. With your consent, we may also …"
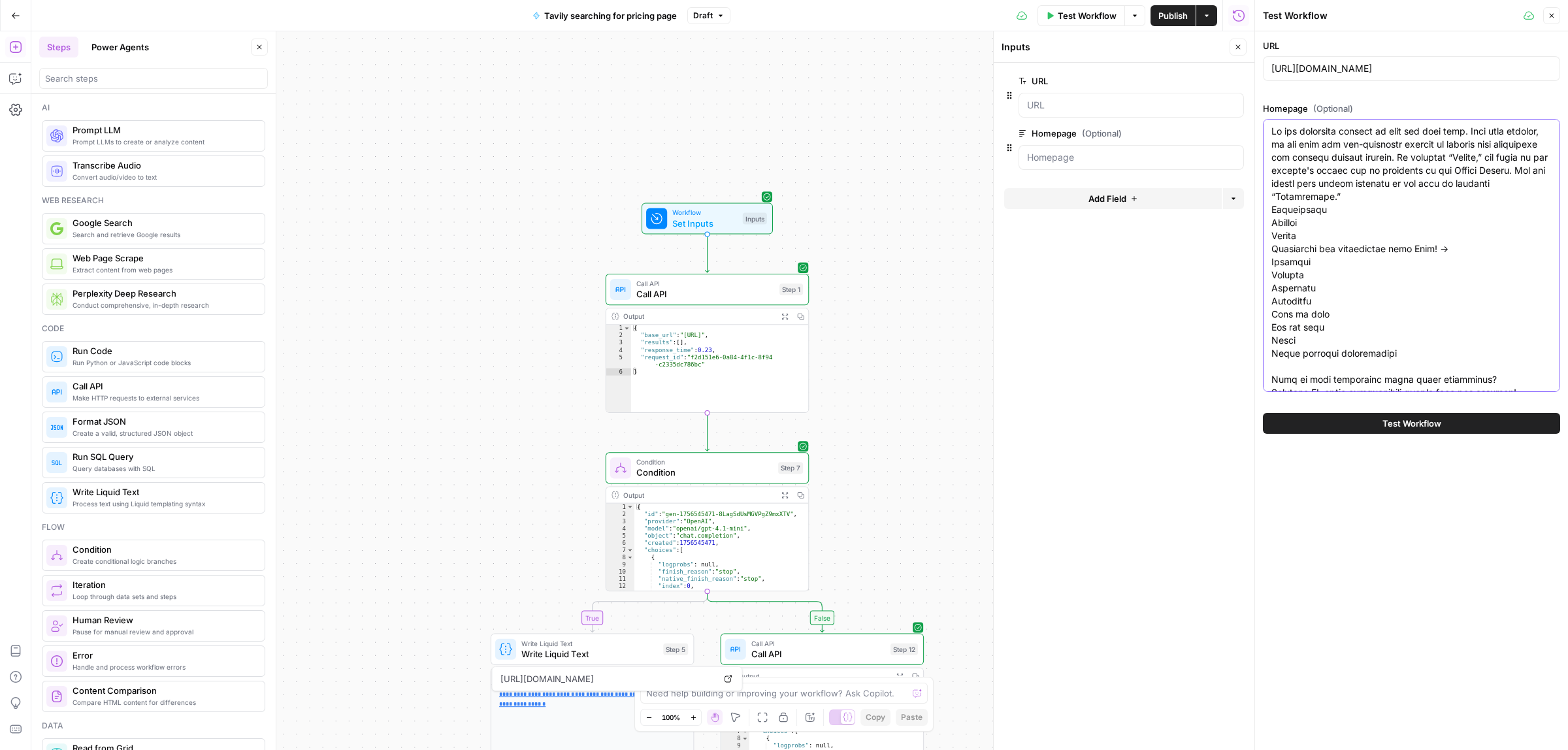
scroll to position [3561, 0]
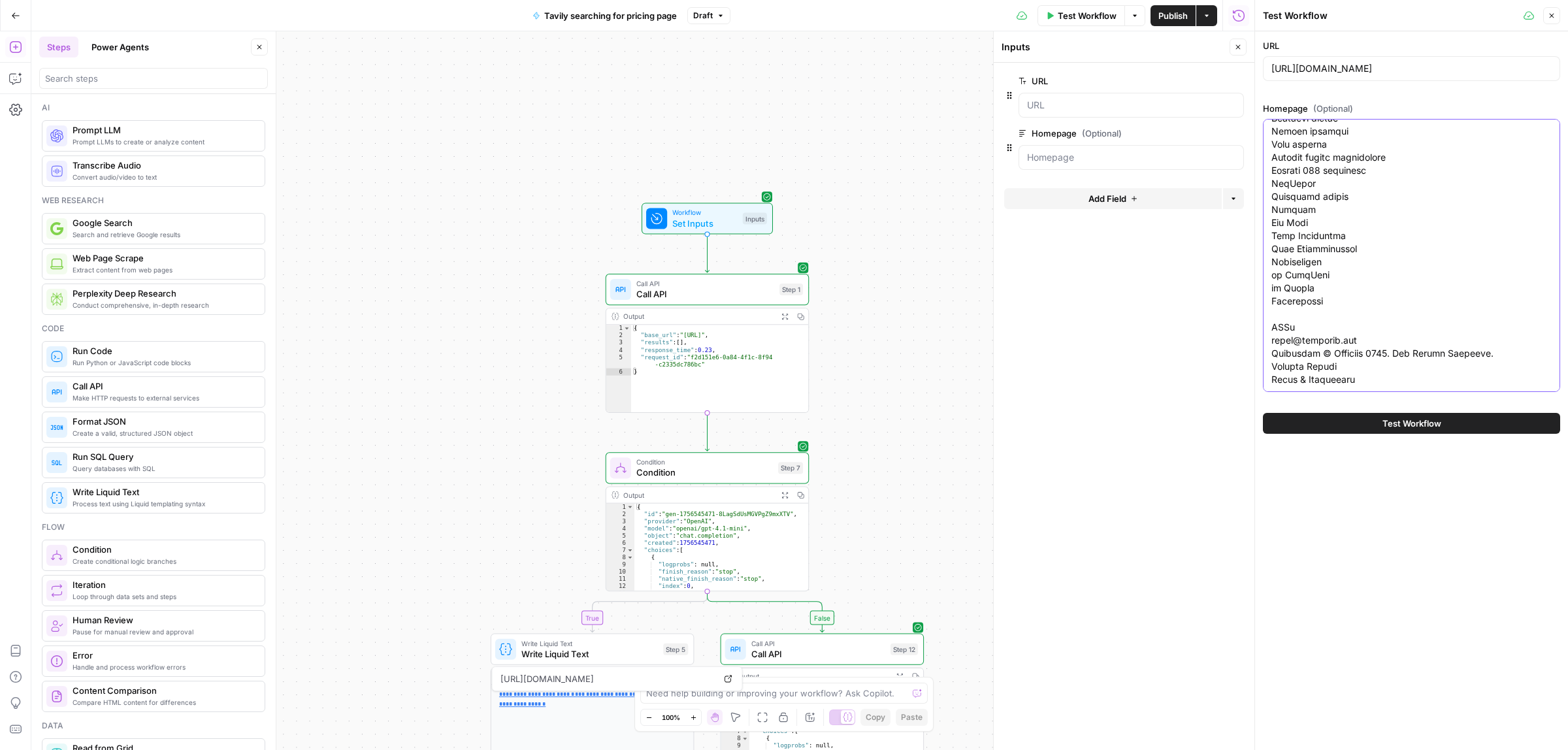
type textarea "We use essential cookies to make our site work. With your consent, we may also …"
click at [1390, 418] on span "Test Workflow" at bounding box center [1411, 423] width 58 height 13
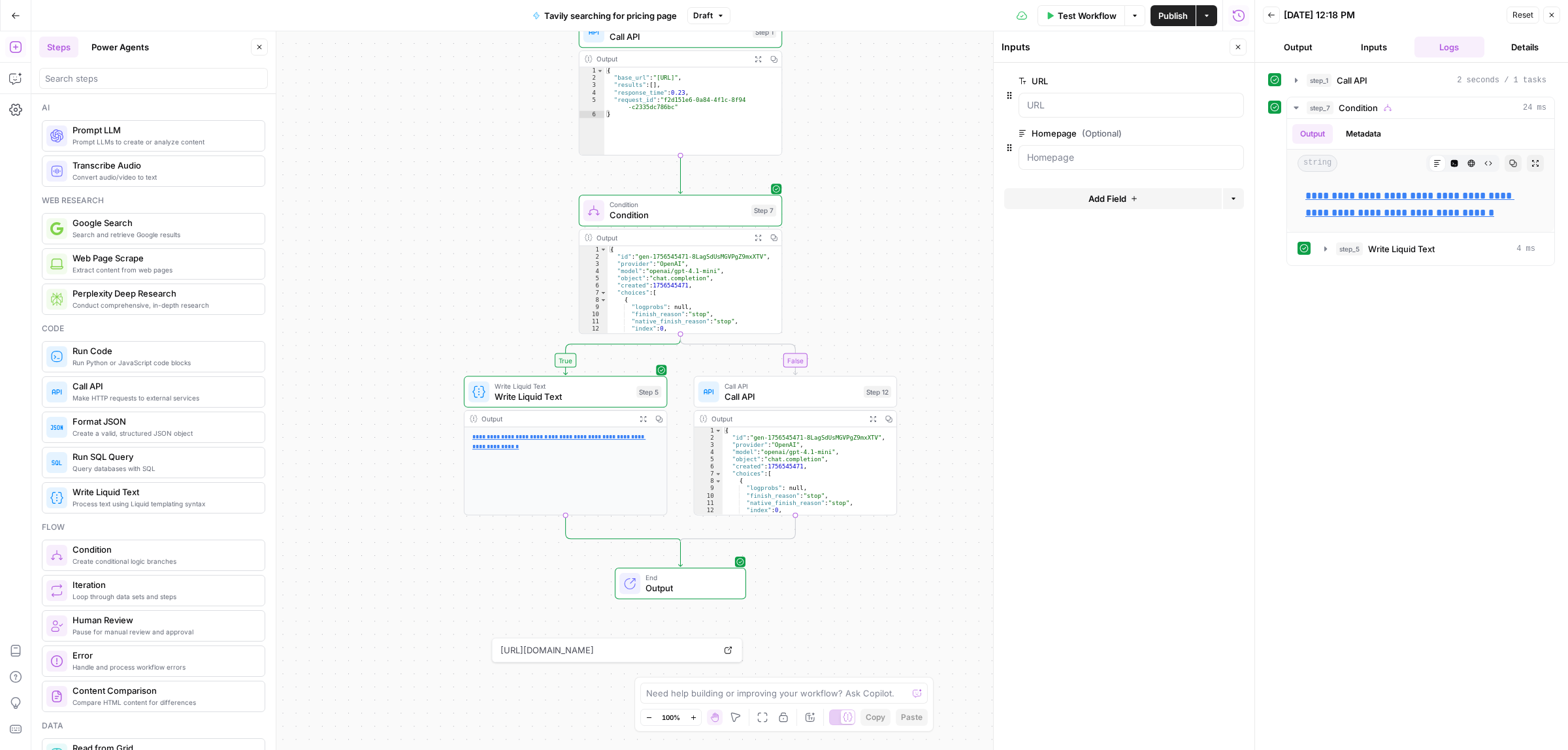
drag, startPoint x: 926, startPoint y: 447, endPoint x: 899, endPoint y: 190, distance: 258.4
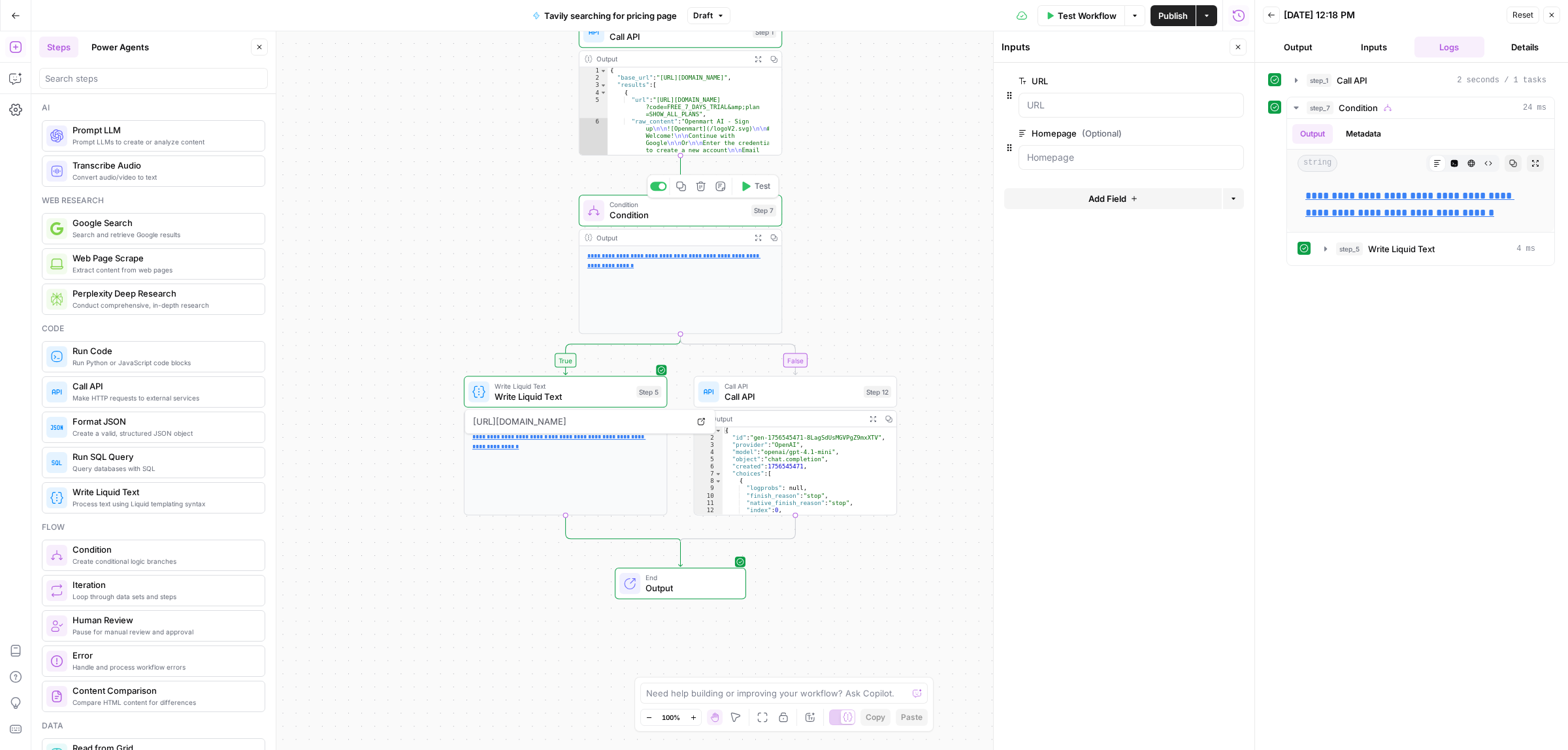
click at [636, 214] on span "Condition" at bounding box center [678, 214] width 137 height 13
type textarea "Condition"
type textarea "**********"
click at [1191, 106] on div "step_1 . output . results . length > 0" at bounding box center [1124, 120] width 233 height 52
click at [15, 74] on icon "button" at bounding box center [15, 78] width 13 height 13
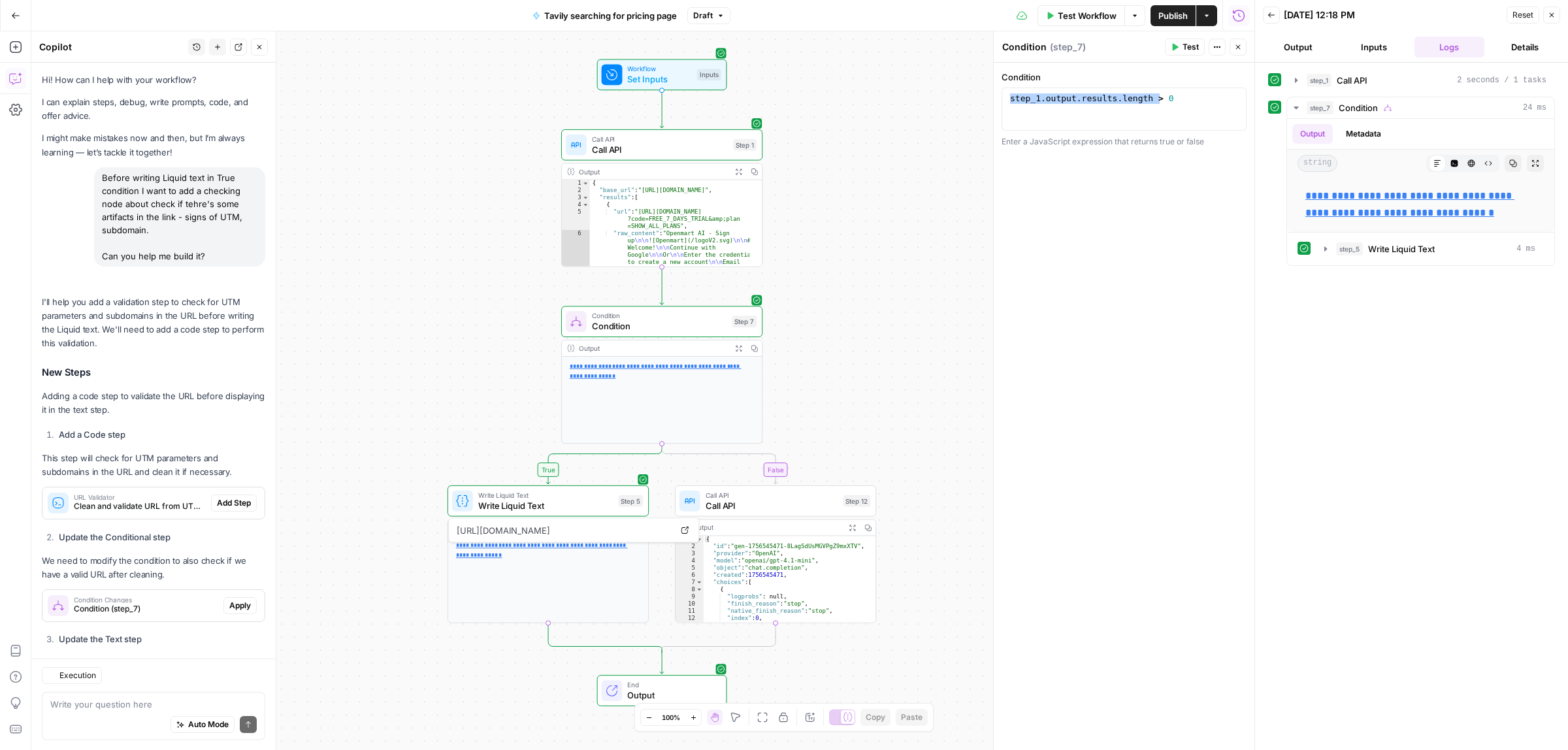
scroll to position [383, 0]
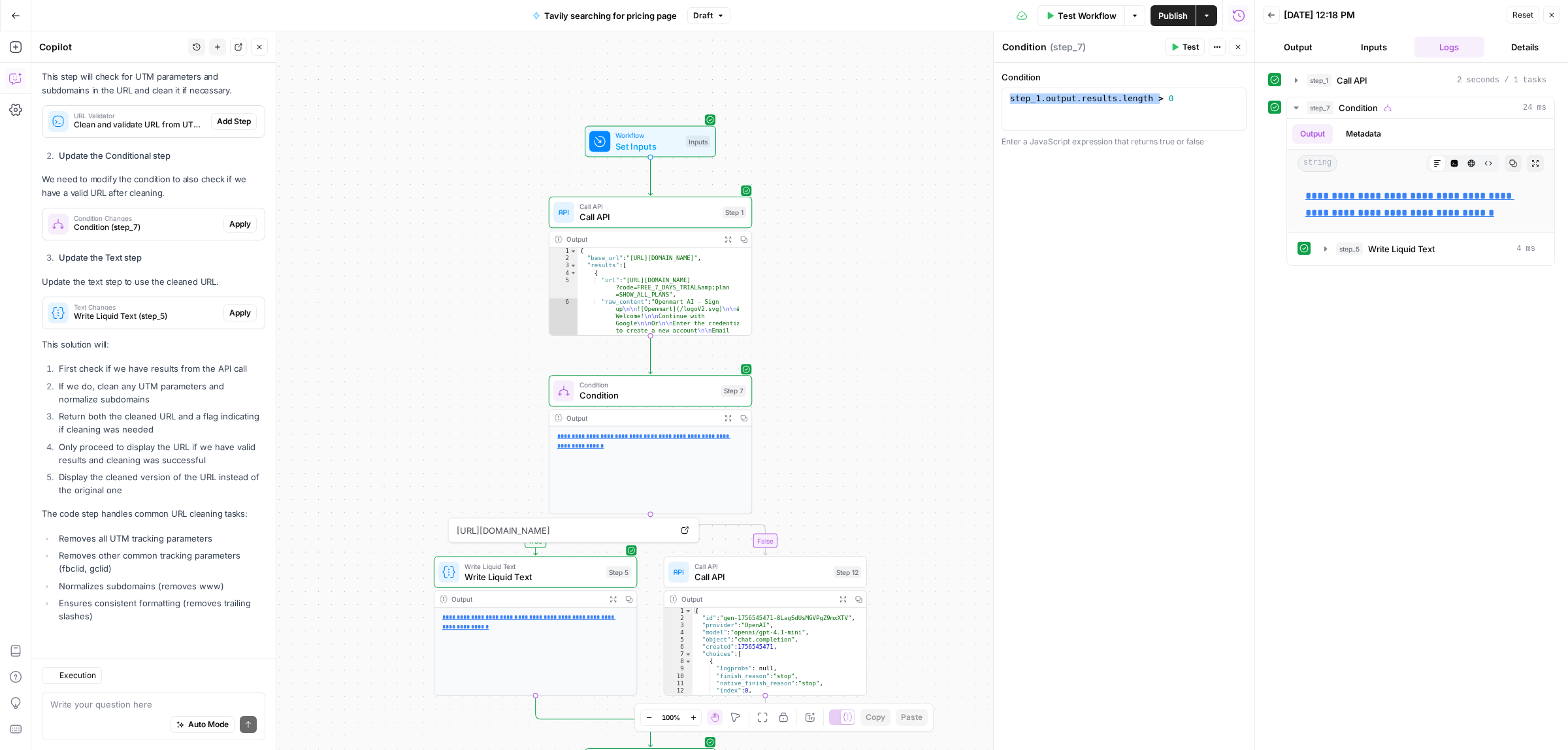
click at [148, 692] on div "Write your question here Auto Mode Send" at bounding box center [153, 715] width 224 height 48
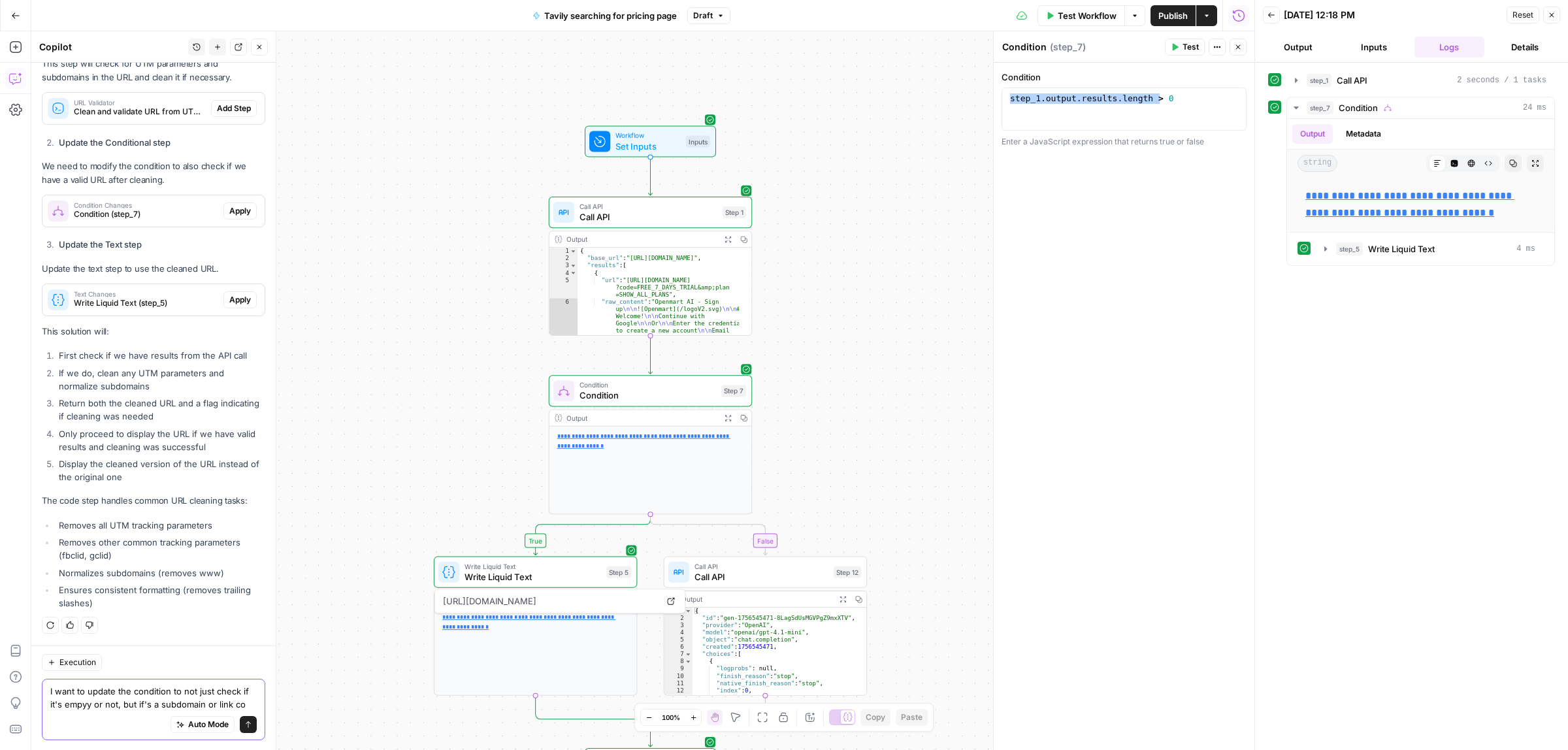
scroll to position [410, 0]
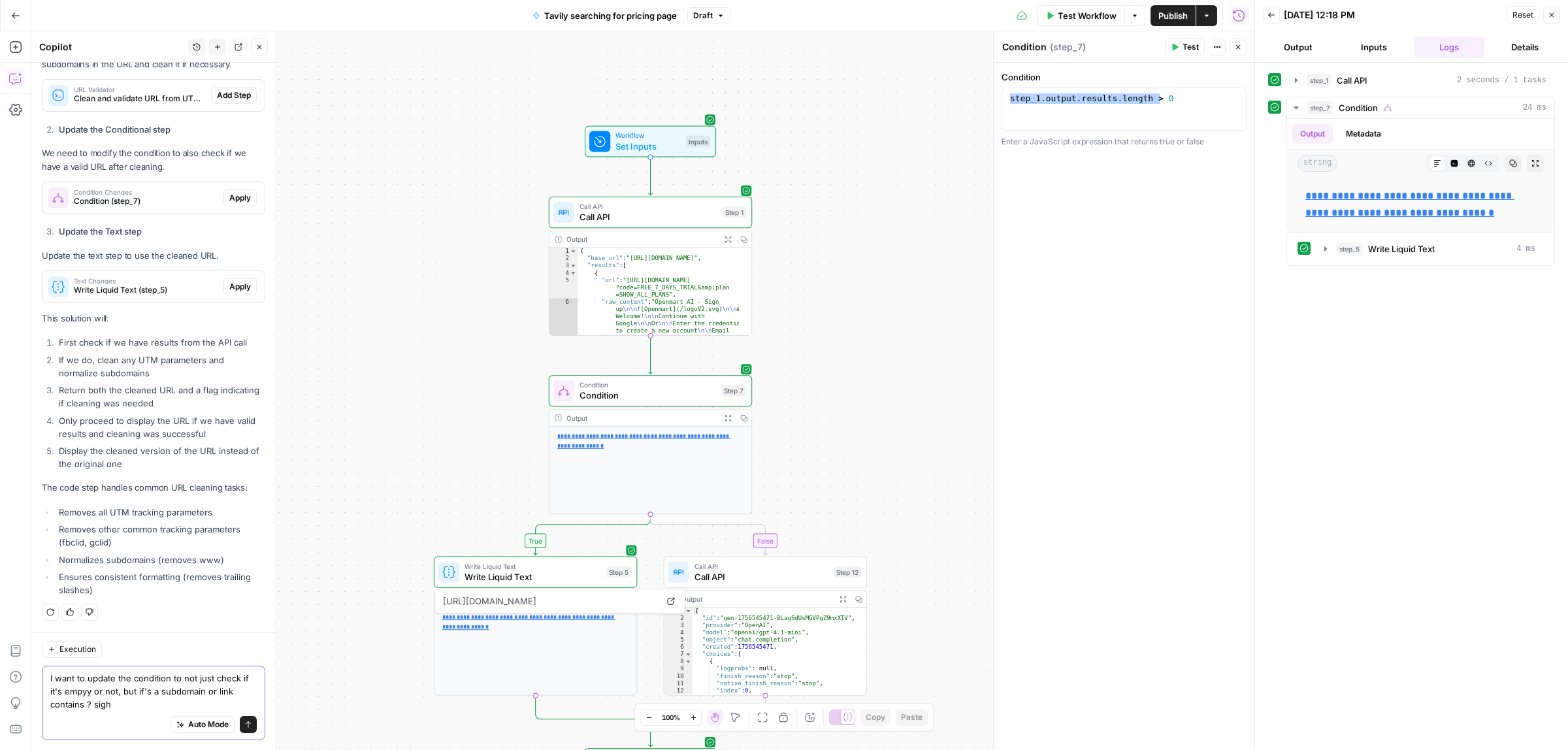
type textarea "I want to update the condition to not just check if it's empyy or not, but if's…"
click at [244, 724] on icon "submit" at bounding box center [248, 724] width 8 height 8
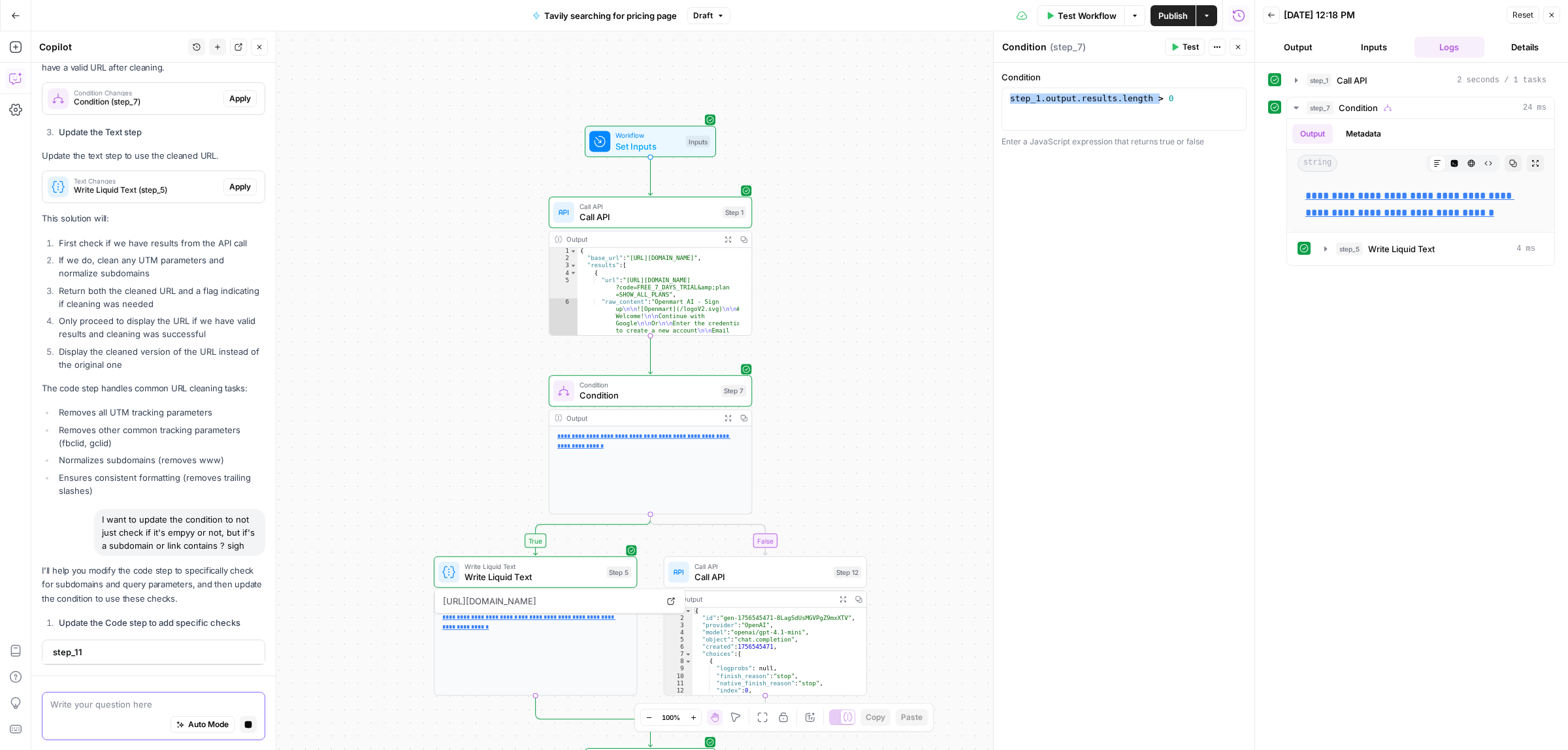
scroll to position [497, 0]
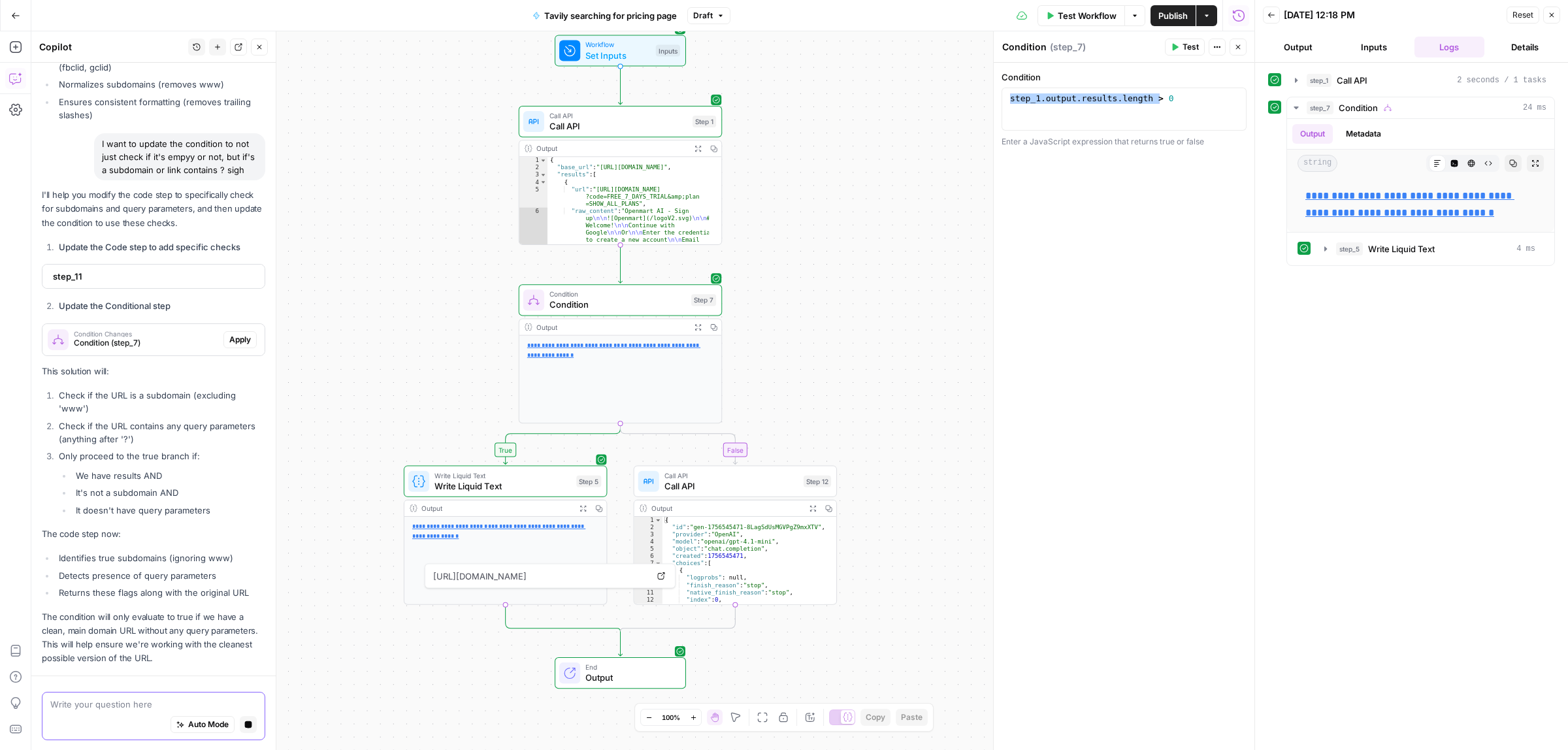
drag, startPoint x: 471, startPoint y: 468, endPoint x: 441, endPoint y: 377, distance: 95.8
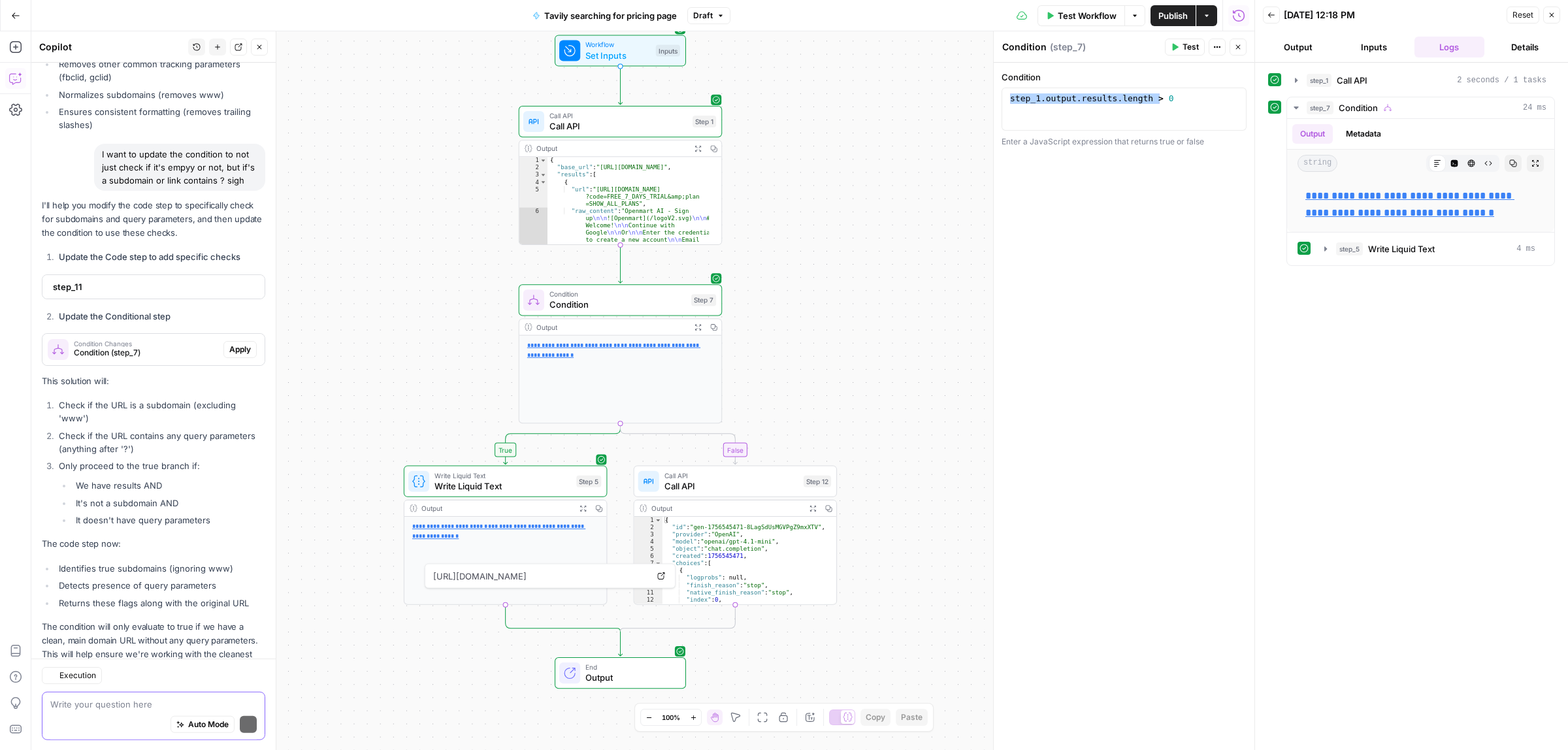
scroll to position [936, 0]
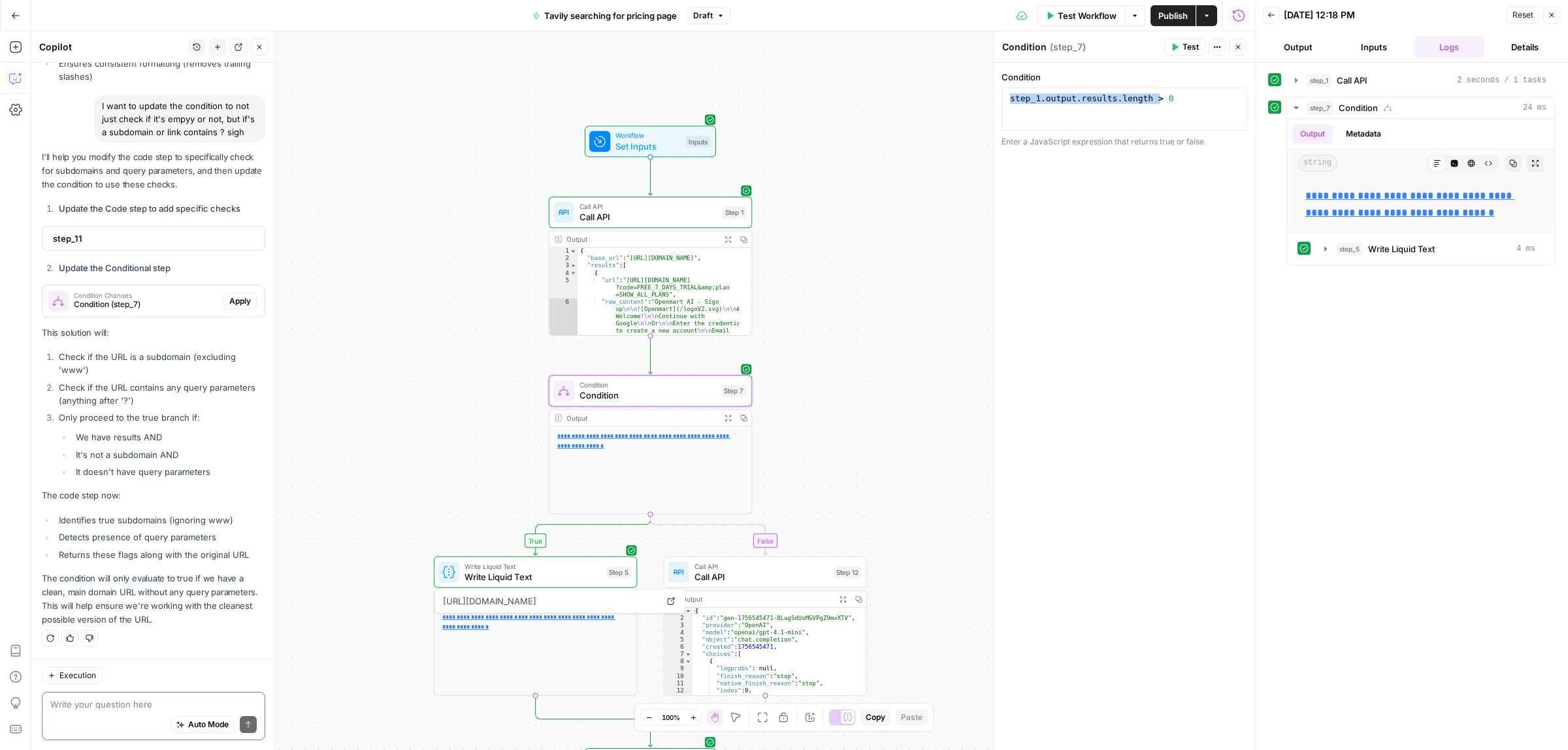
click at [135, 296] on span "Condition Changes" at bounding box center [146, 295] width 145 height 6
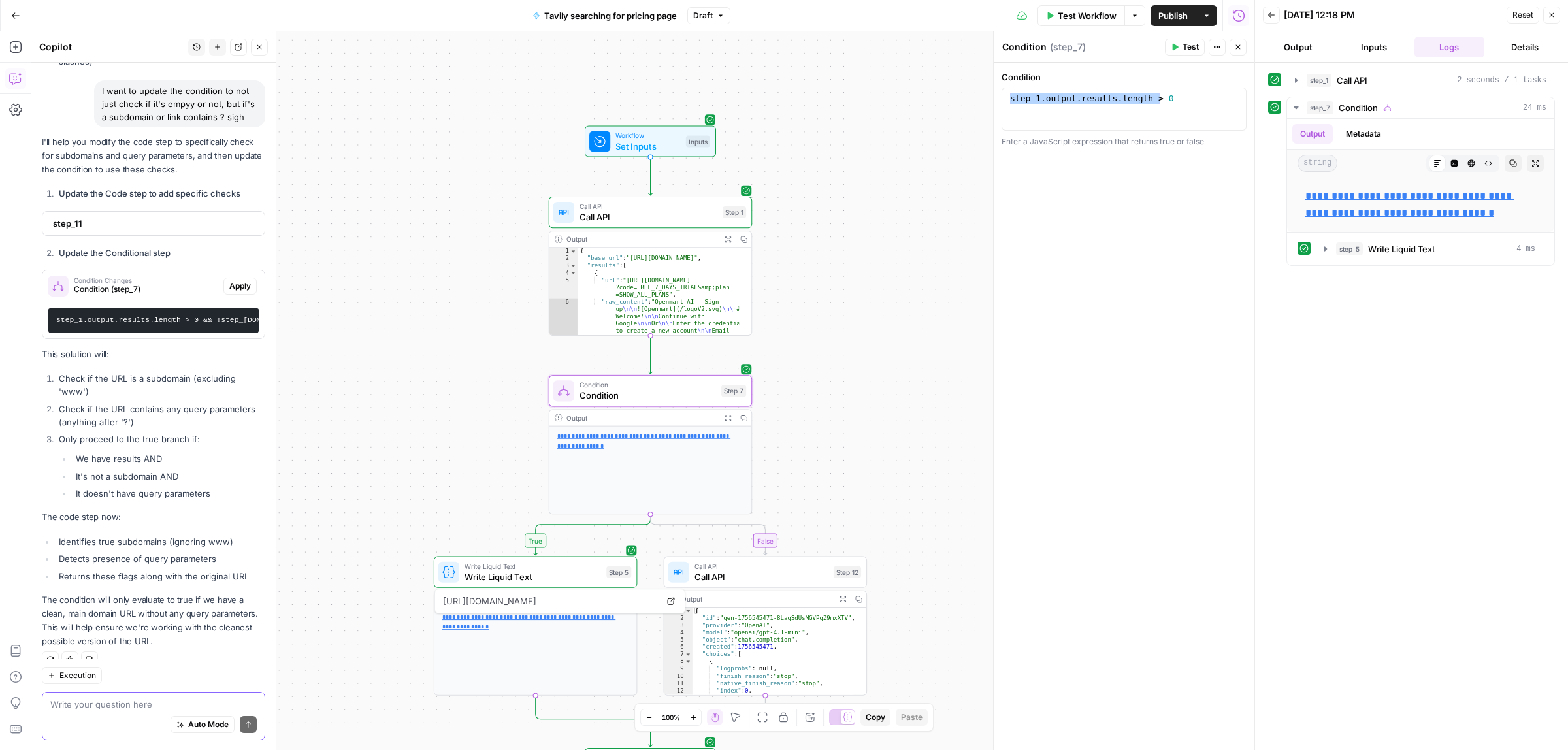
scroll to position [938, 0]
click at [136, 228] on span "step_11" at bounding box center [152, 221] width 198 height 13
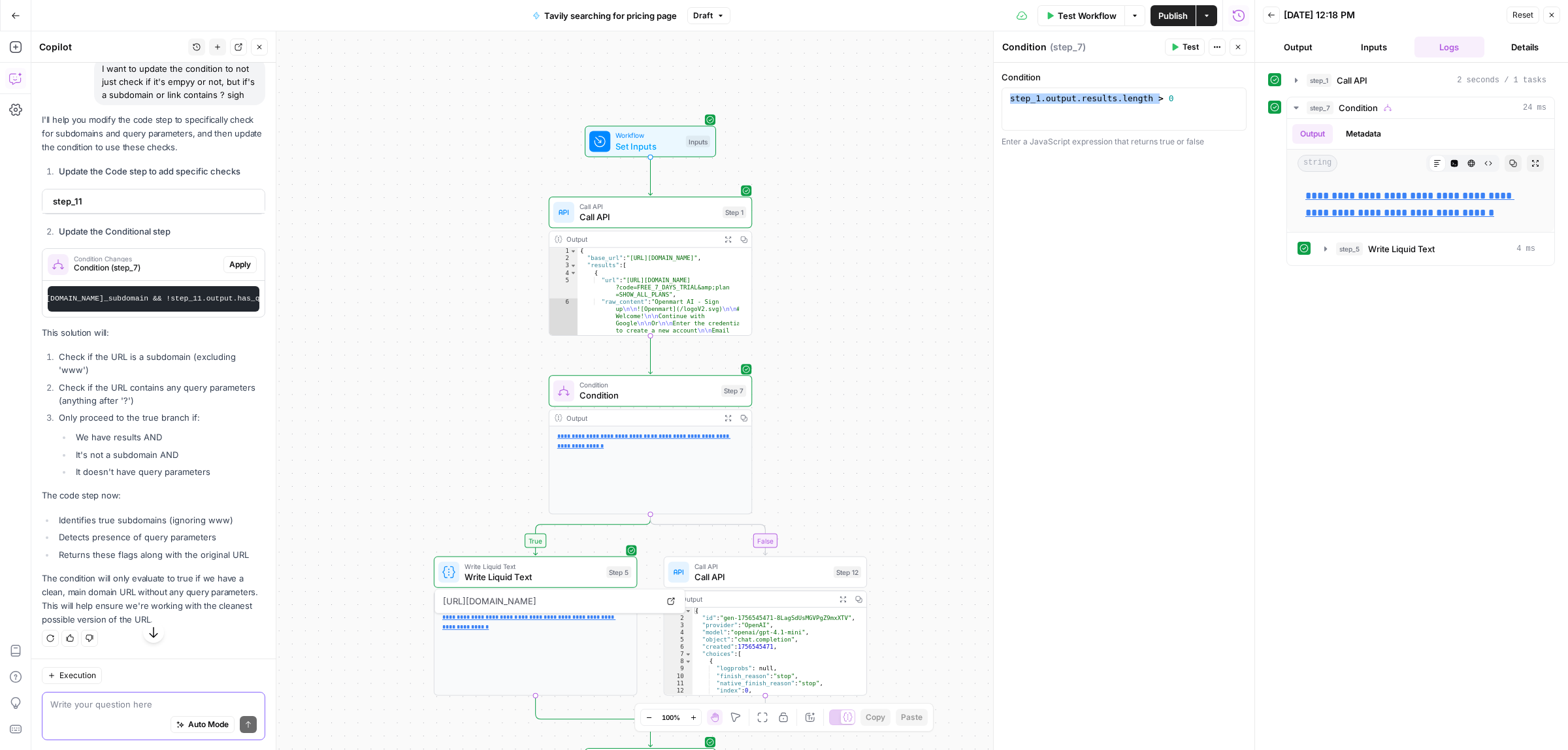
scroll to position [985, 0]
click at [107, 703] on textarea at bounding box center [153, 704] width 207 height 13
type textarea "I don't need to clean the link, just to check"
click at [244, 726] on span "submit" at bounding box center [248, 724] width 8 height 8
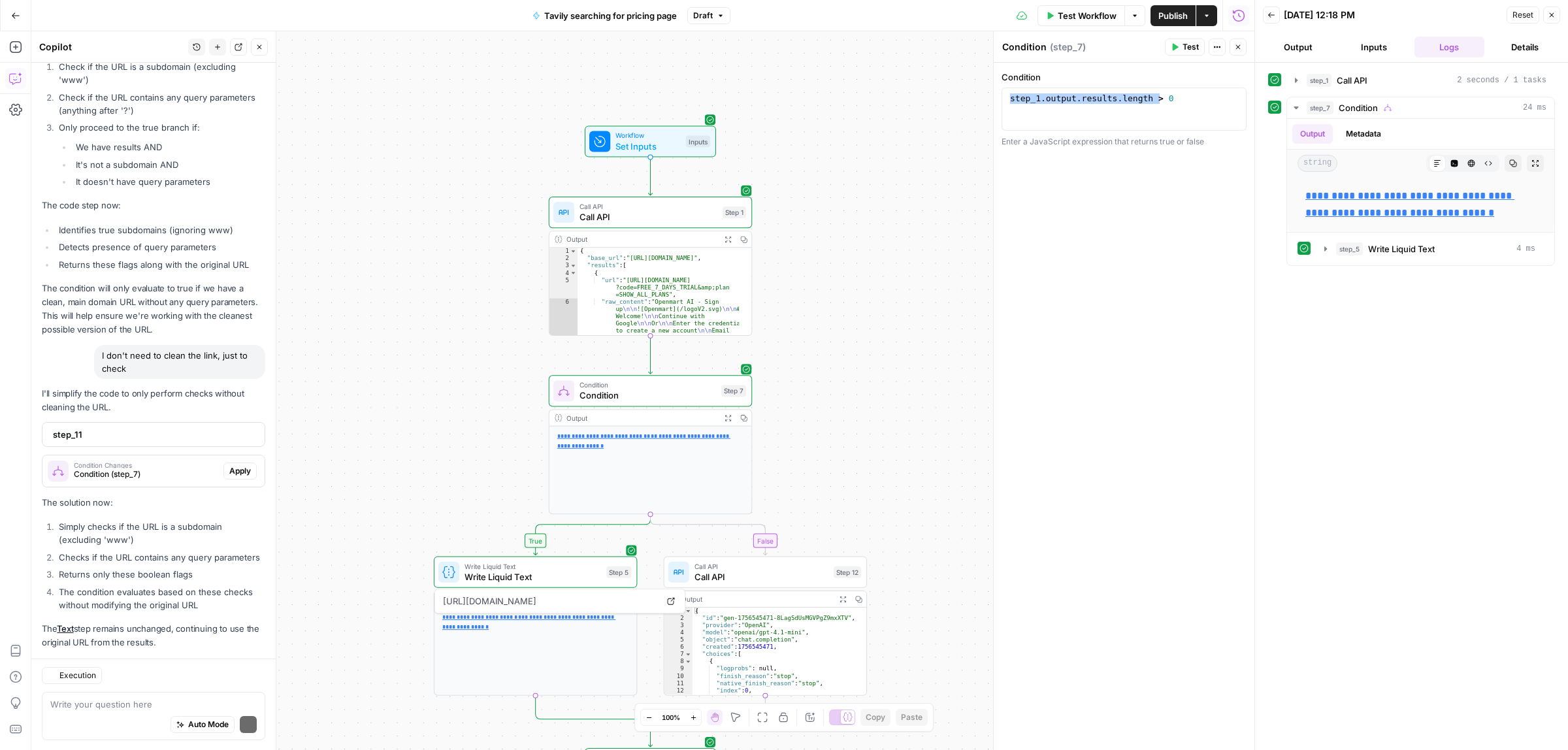
scroll to position [1312, 0]
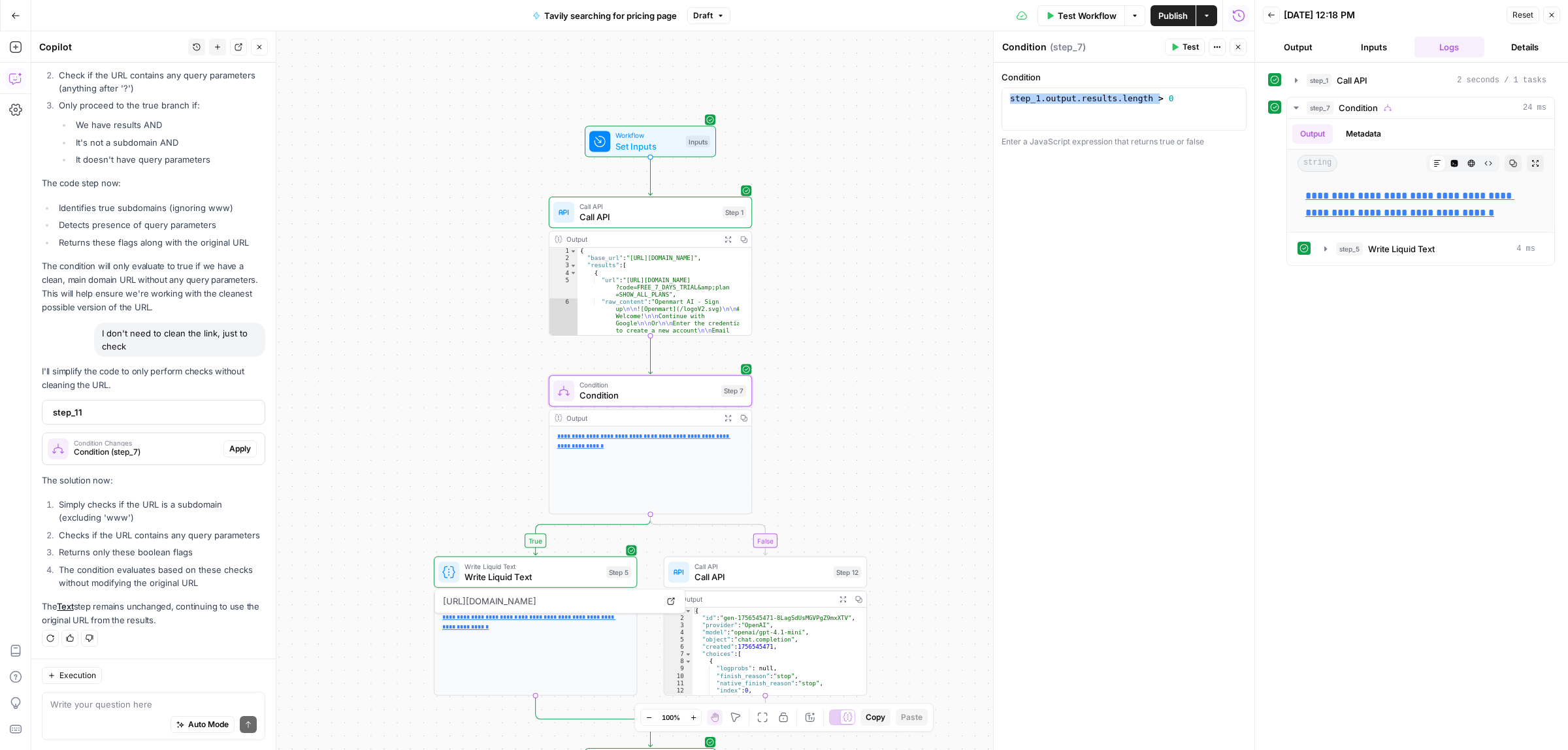
click at [138, 446] on span "Condition (step_7)" at bounding box center [146, 452] width 145 height 12
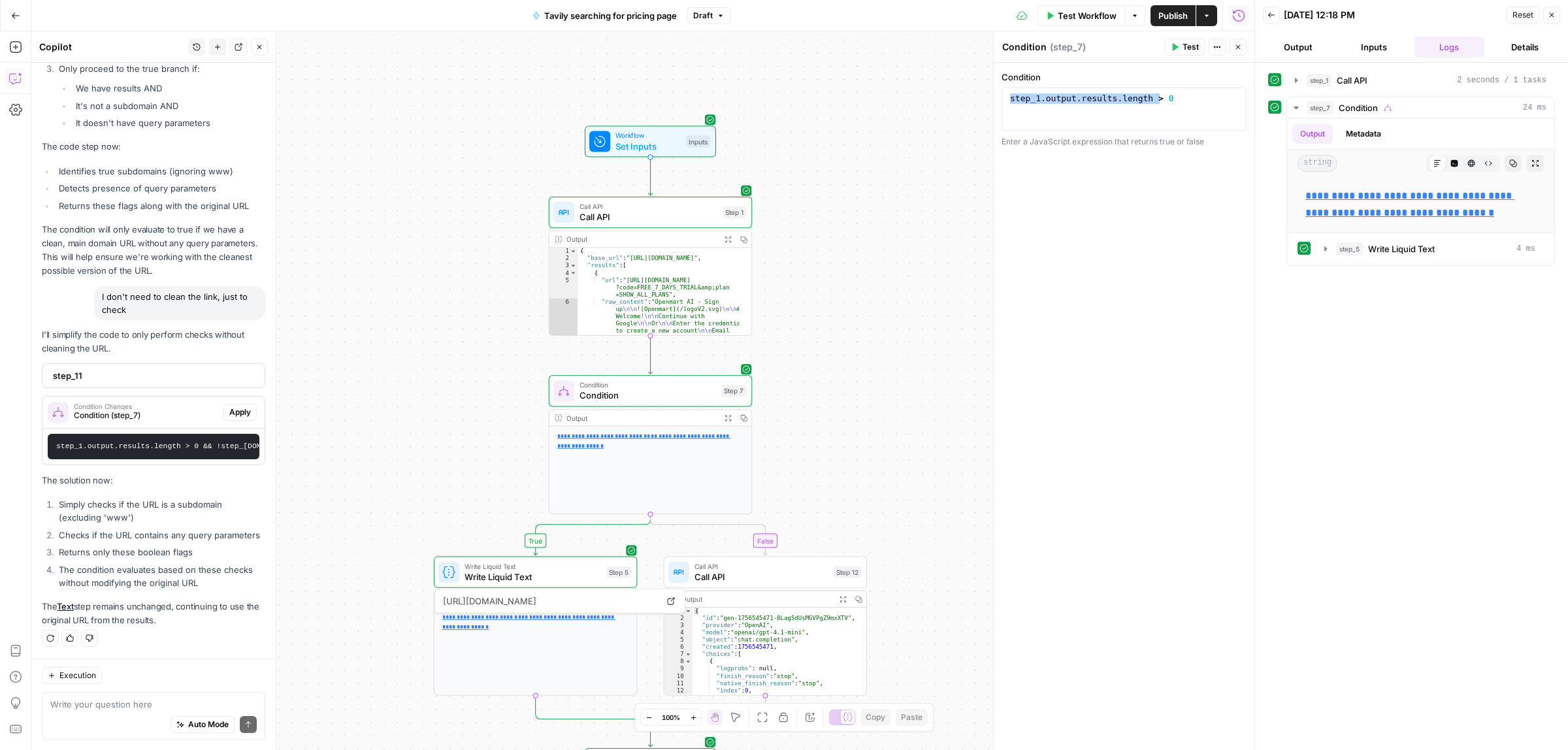
scroll to position [1362, 0]
click at [668, 382] on span "Condition" at bounding box center [648, 385] width 137 height 11
click at [664, 398] on span "Condition" at bounding box center [648, 395] width 137 height 13
click at [1191, 103] on div "step_1 . output . results . length > 0" at bounding box center [1124, 109] width 233 height 32
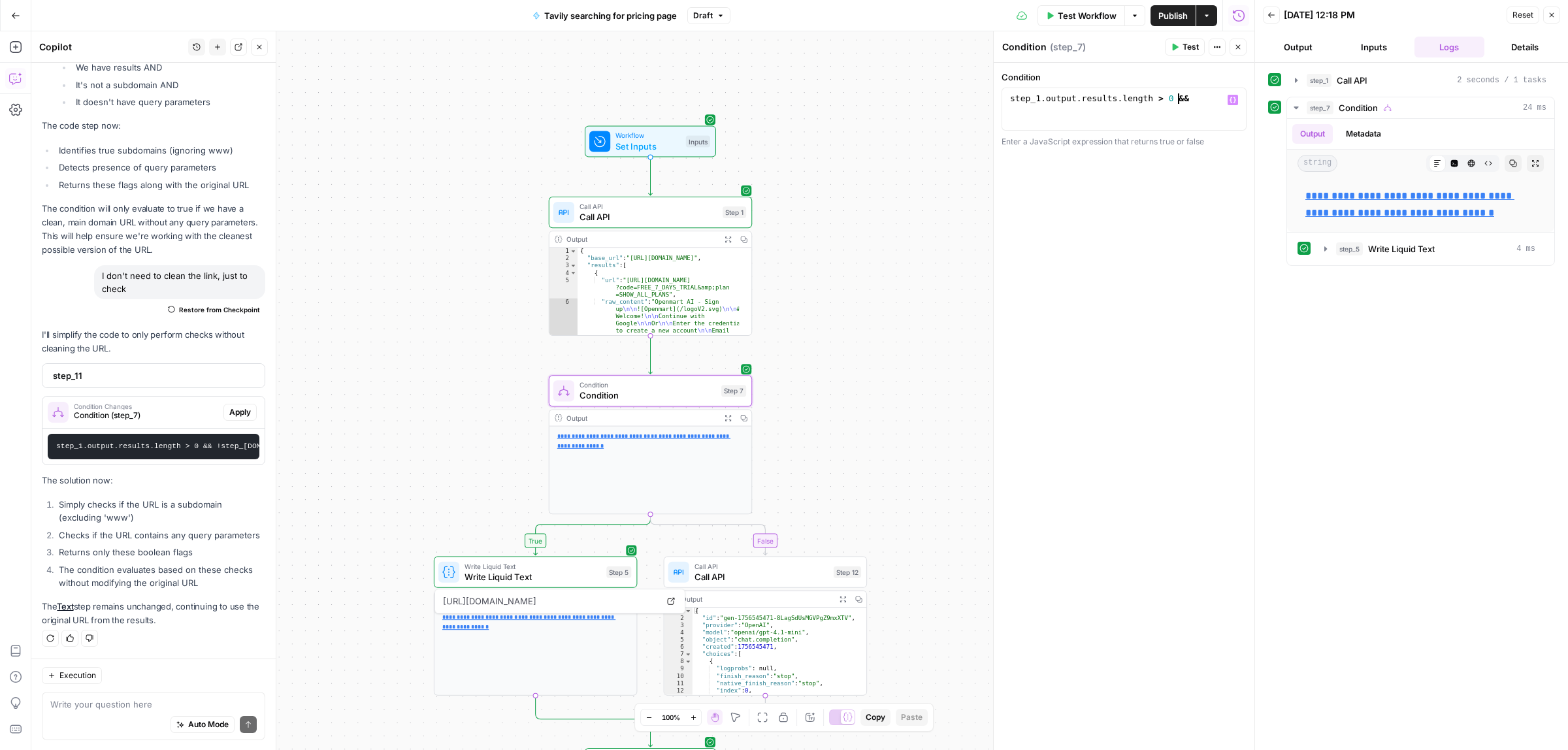
scroll to position [0, 12]
paste textarea "**********"
type textarea "**********"
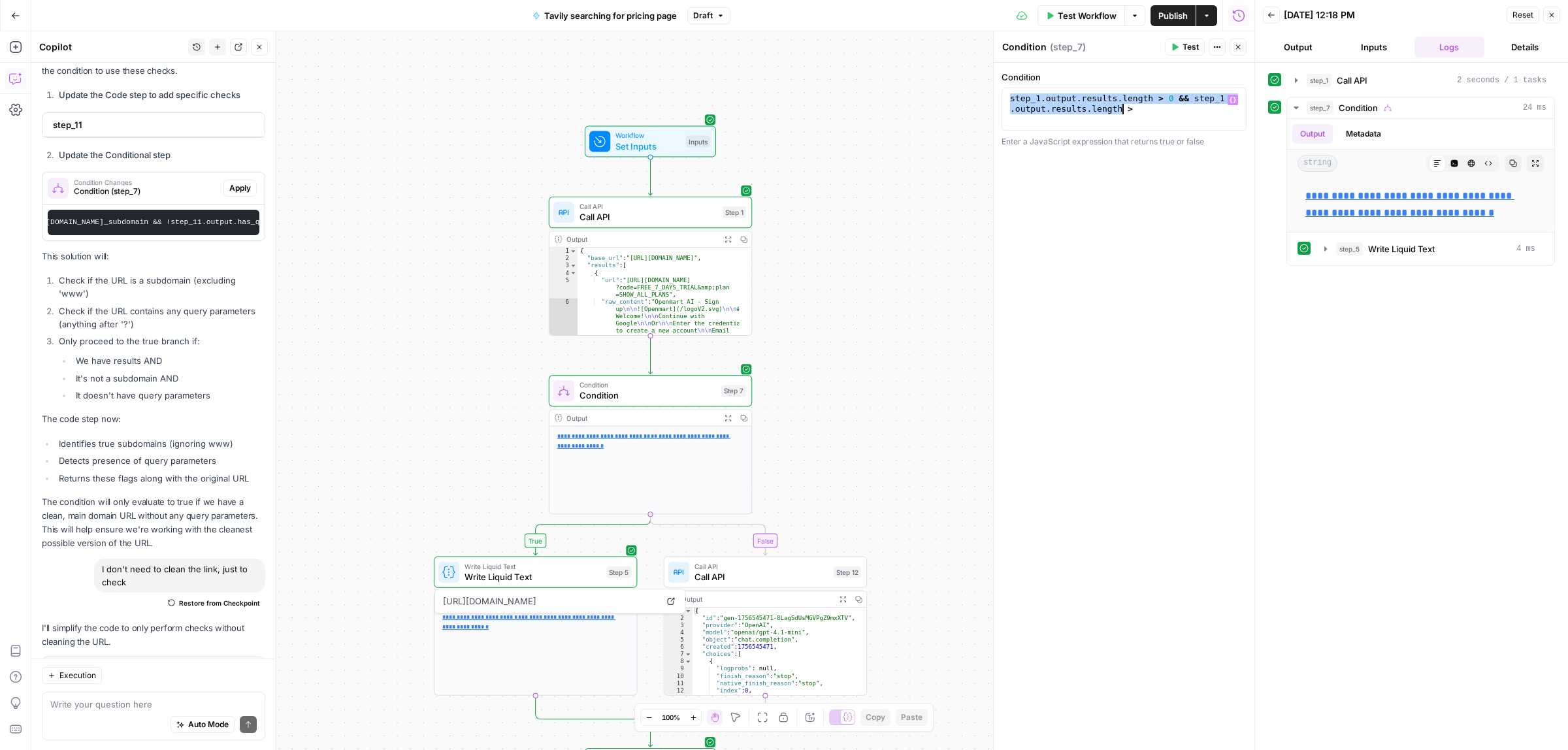
scroll to position [912, 0]
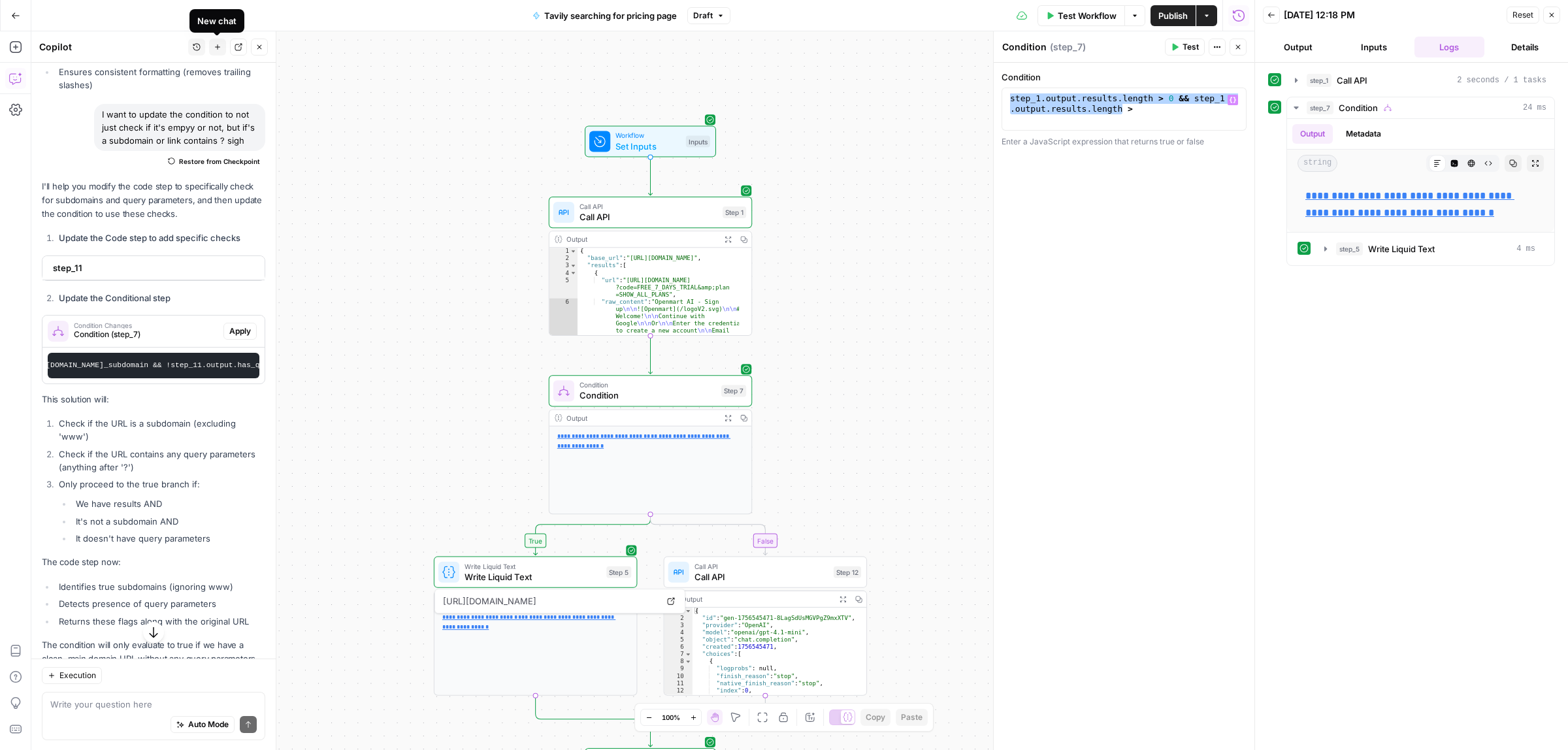
click at [219, 47] on icon "button" at bounding box center [218, 47] width 8 height 8
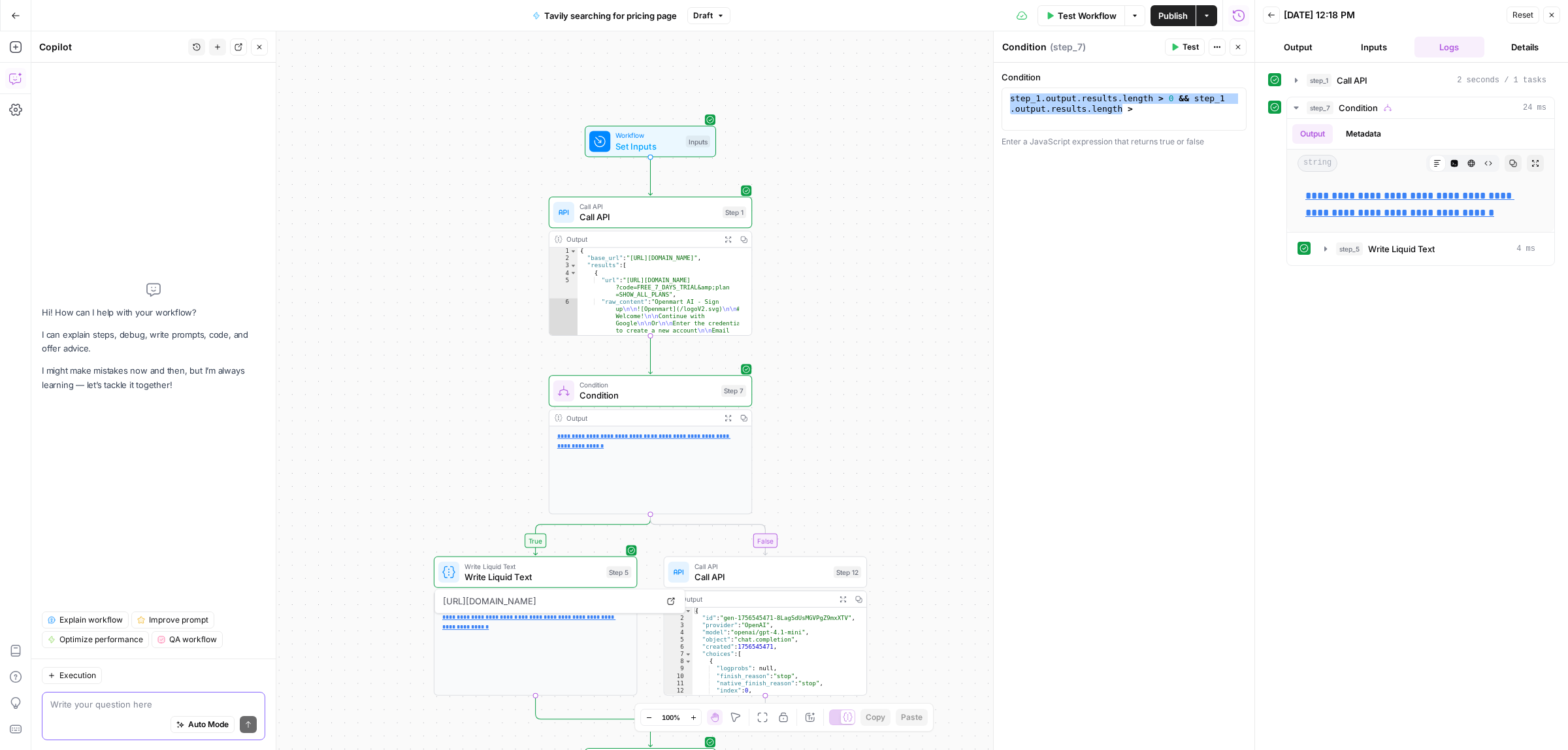
click at [102, 698] on textarea at bounding box center [153, 704] width 207 height 13
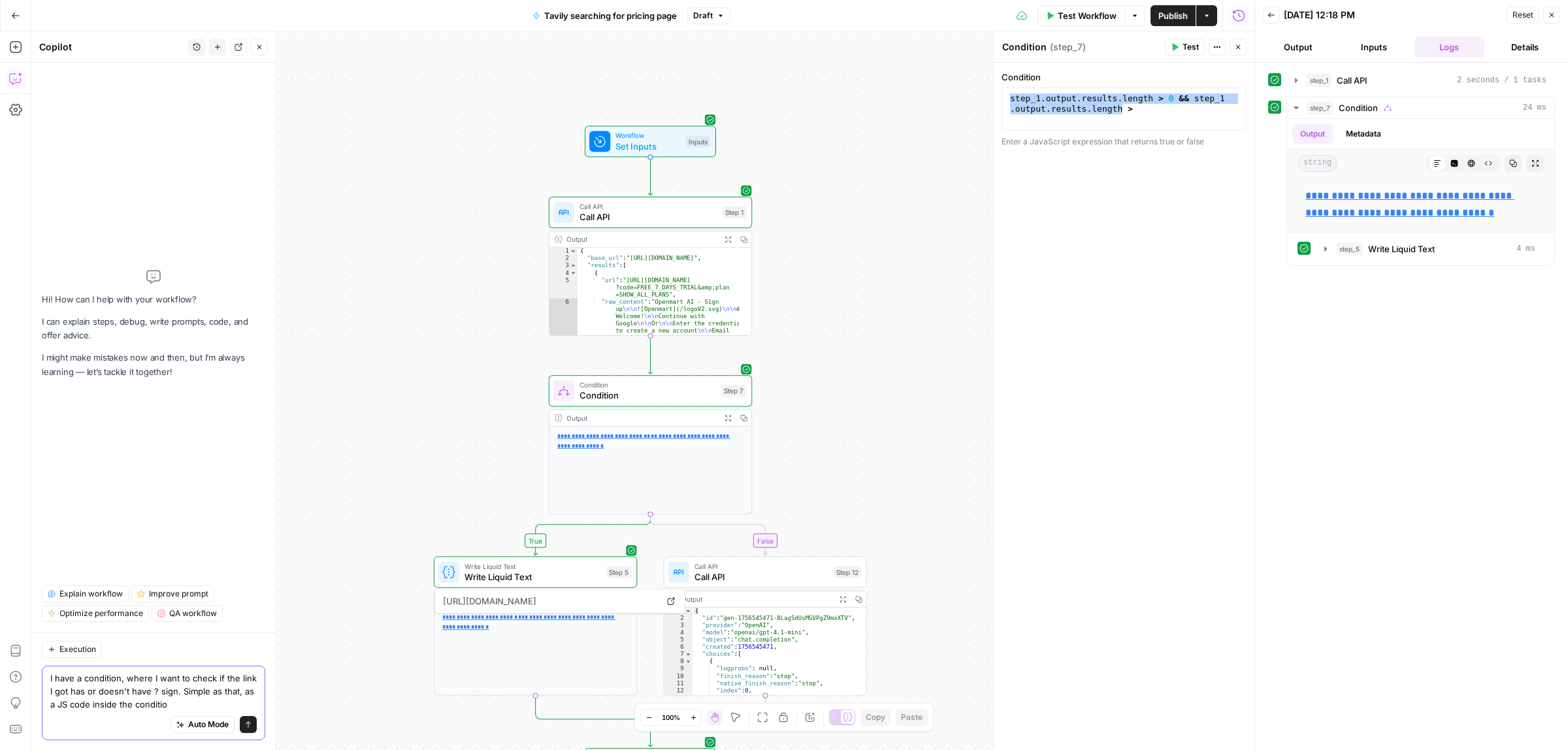
type textarea "I have a condition, where I want to check if the link I got has or doesn't have…"
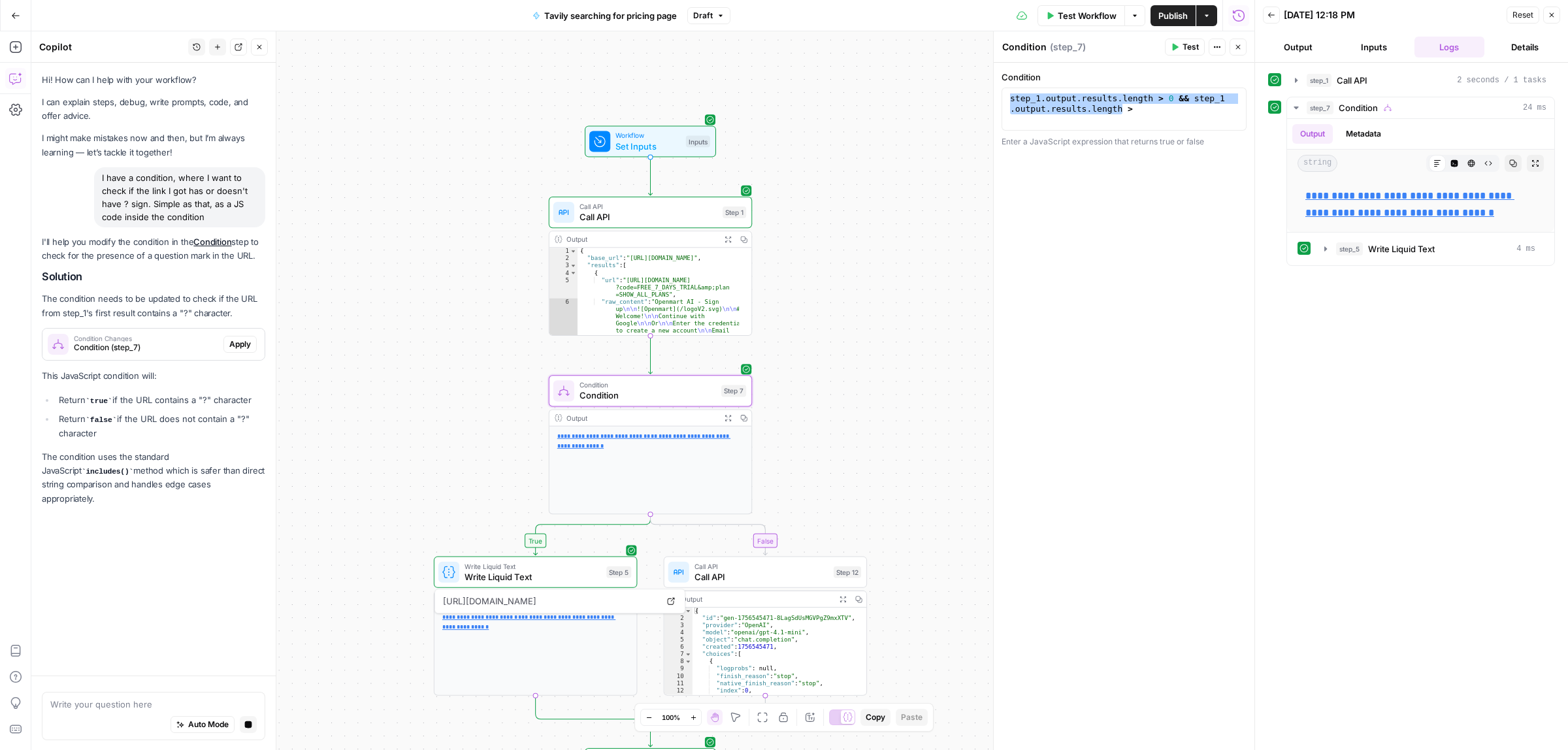
click at [128, 343] on span "Condition (step_7)" at bounding box center [146, 347] width 145 height 12
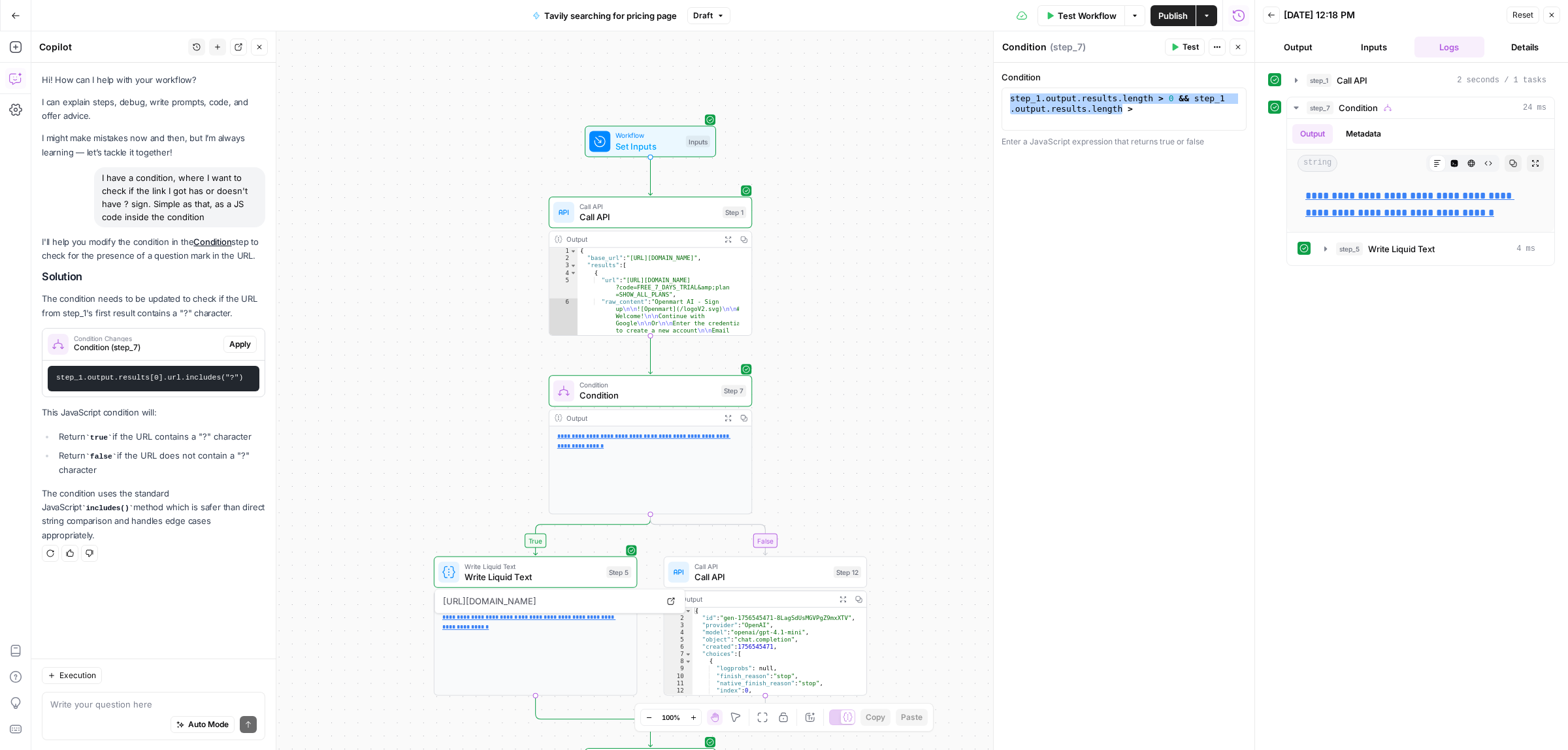
click at [111, 711] on div "Auto Mode Send" at bounding box center [153, 725] width 207 height 28
type textarea "I need it vica versa, true if the link doesn't include it"
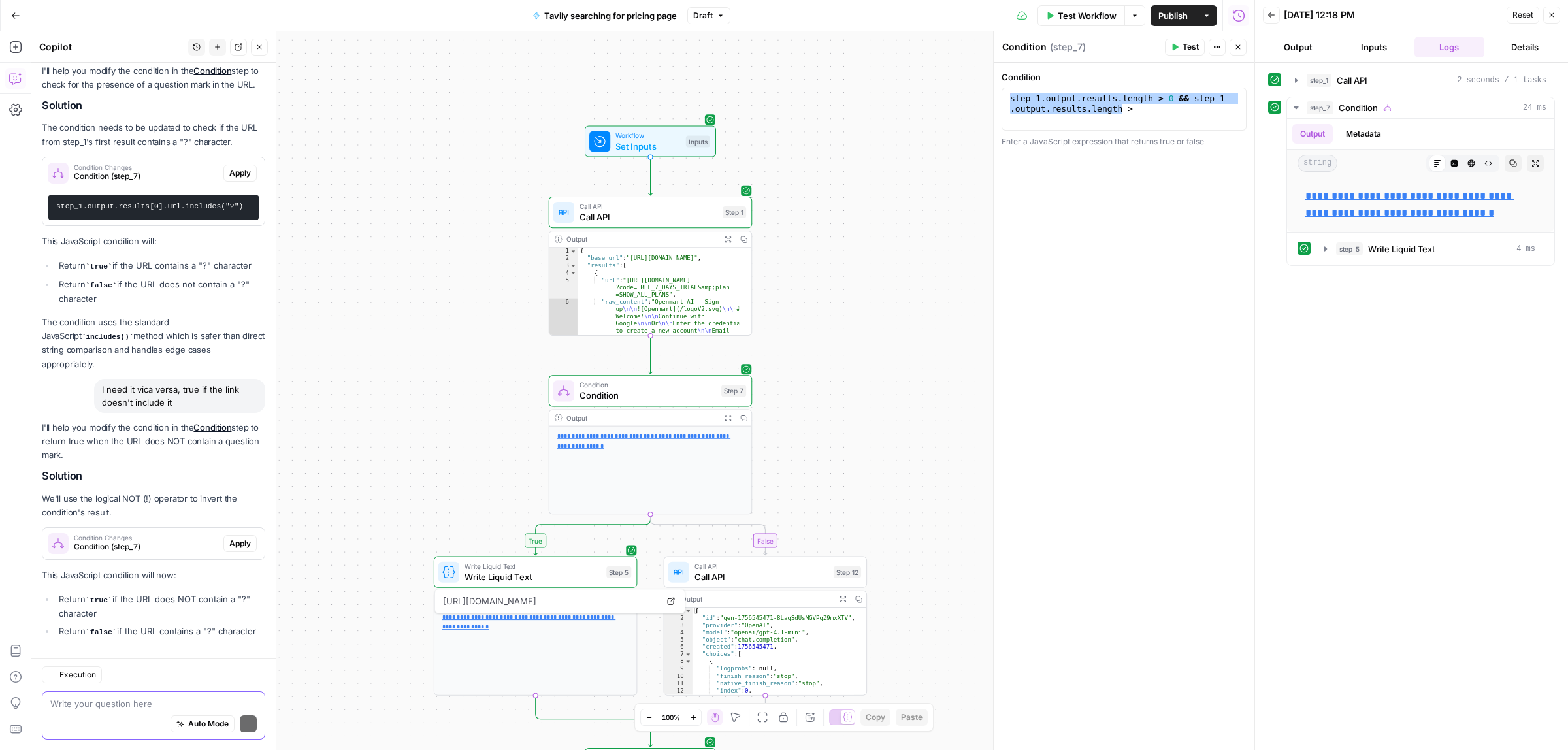
scroll to position [210, 0]
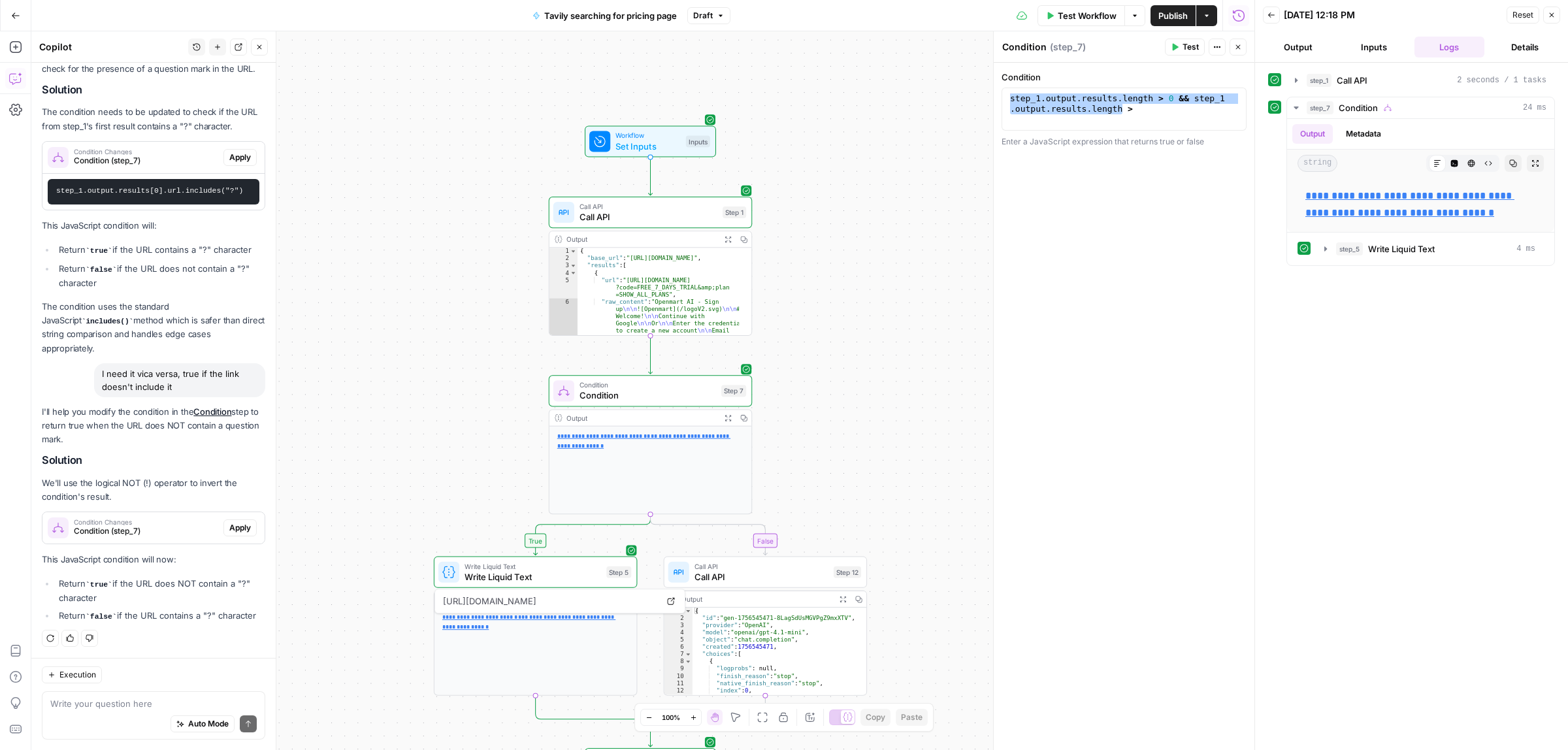
click at [1150, 118] on div "step_1 . output . results . length > 0 && step_1 . output . results . length >" at bounding box center [1124, 109] width 233 height 32
drag, startPoint x: 1157, startPoint y: 113, endPoint x: 1164, endPoint y: 102, distance: 13.0
click at [1164, 102] on div "step_1 . output . results . length > 0 && step_1 . output . results . length >" at bounding box center [1124, 130] width 233 height 73
paste textarea
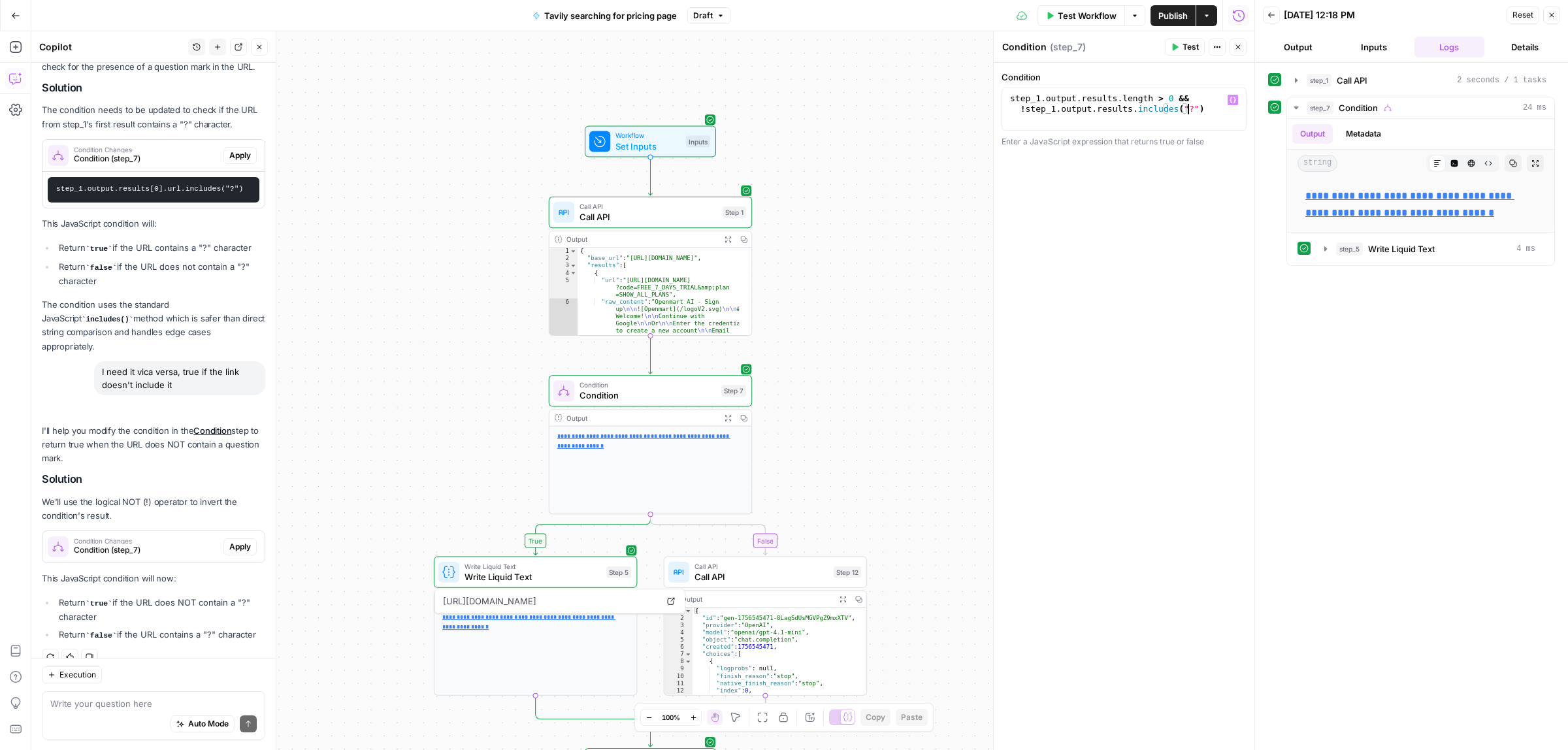
scroll to position [251, 0]
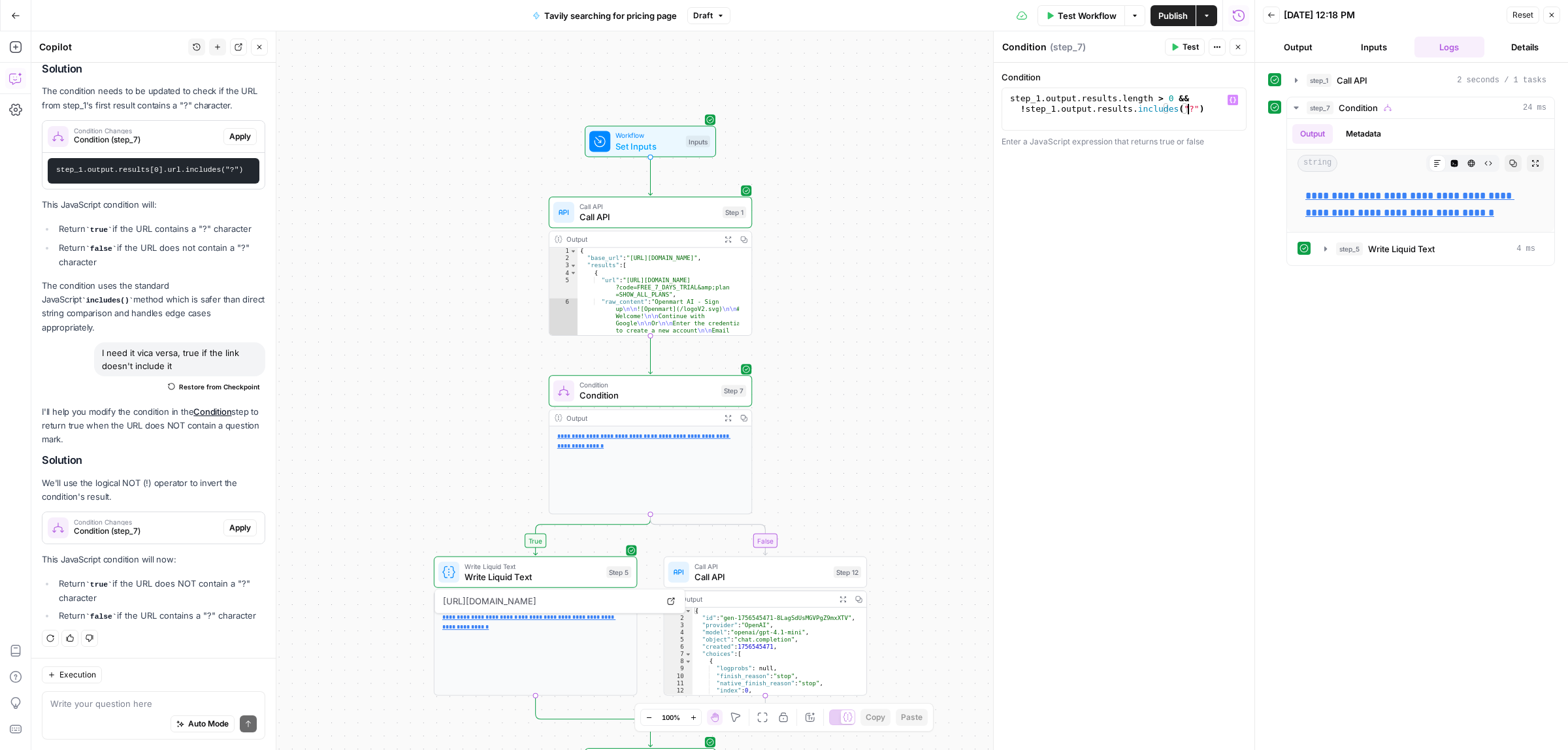
click at [1184, 49] on span "Test" at bounding box center [1190, 47] width 16 height 12
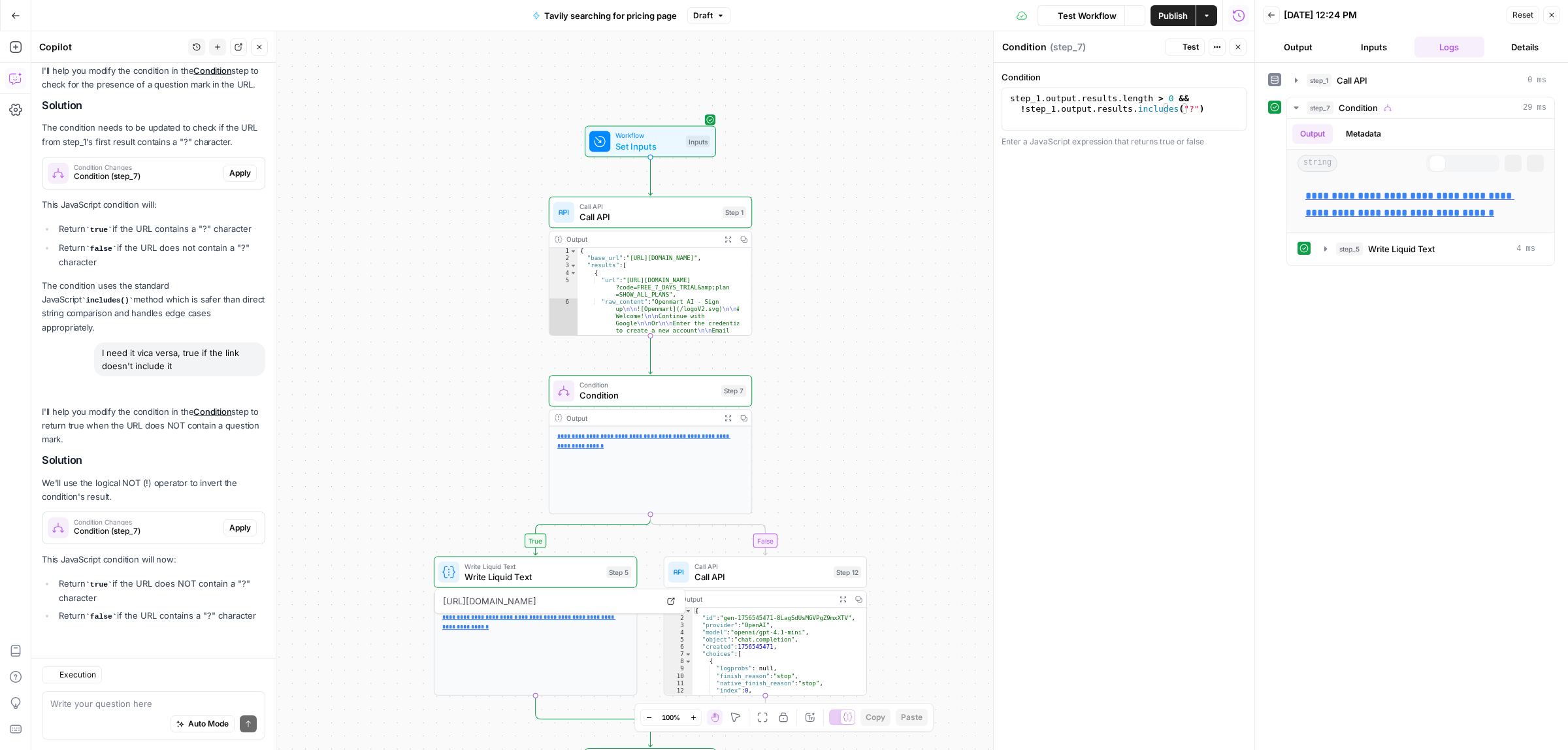
scroll to position [214, 0]
click at [1225, 89] on div "**********" at bounding box center [1124, 109] width 245 height 43
click at [1224, 94] on div "step_1 . output . results . length > 0 && ! step_1 . output . results . include…" at bounding box center [1124, 120] width 233 height 52
click at [1194, 99] on div "step_1 . output . results . length > 0 && ! step_1 . output . results . include…" at bounding box center [1124, 120] width 233 height 52
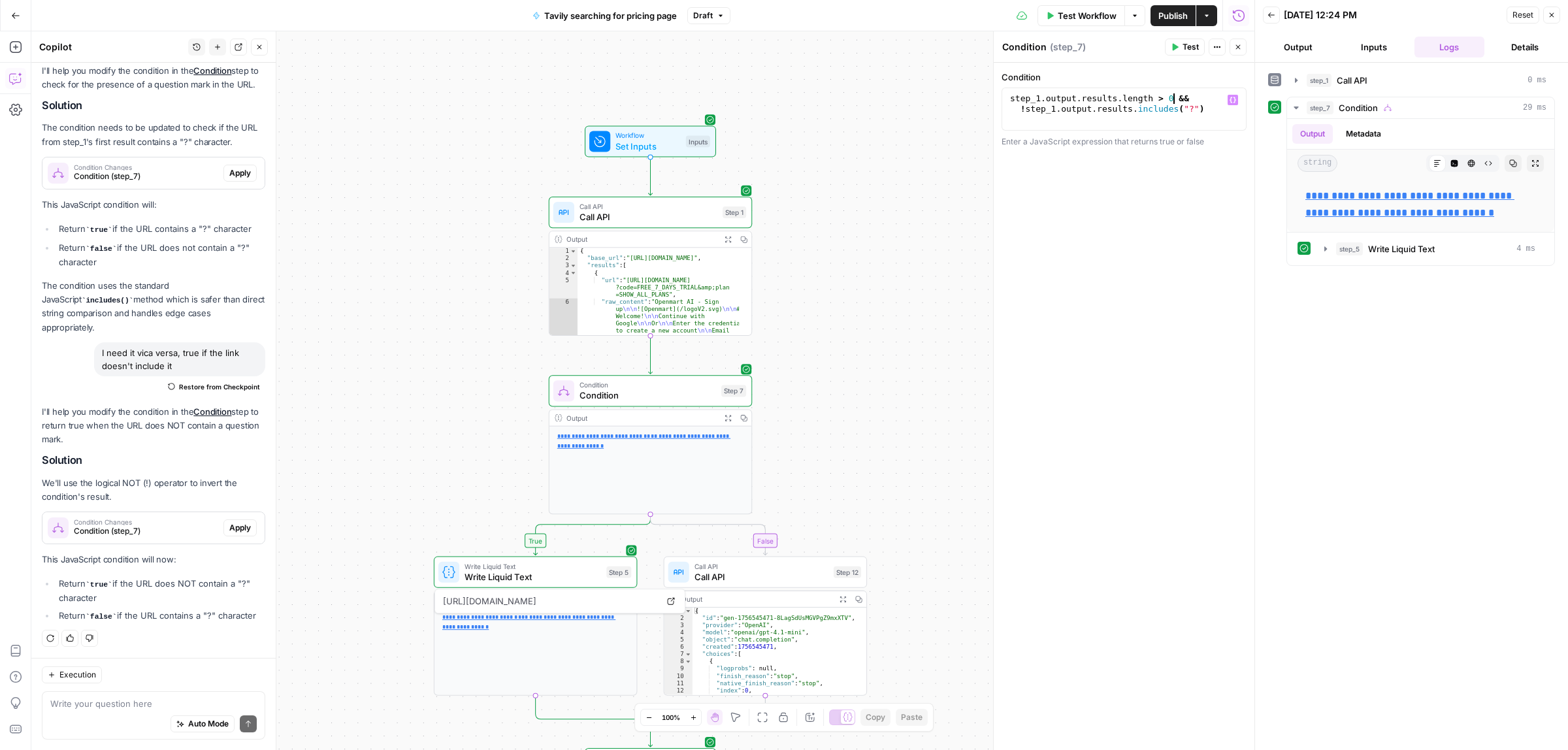
scroll to position [0, 12]
click at [1173, 43] on icon "button" at bounding box center [1174, 47] width 8 height 8
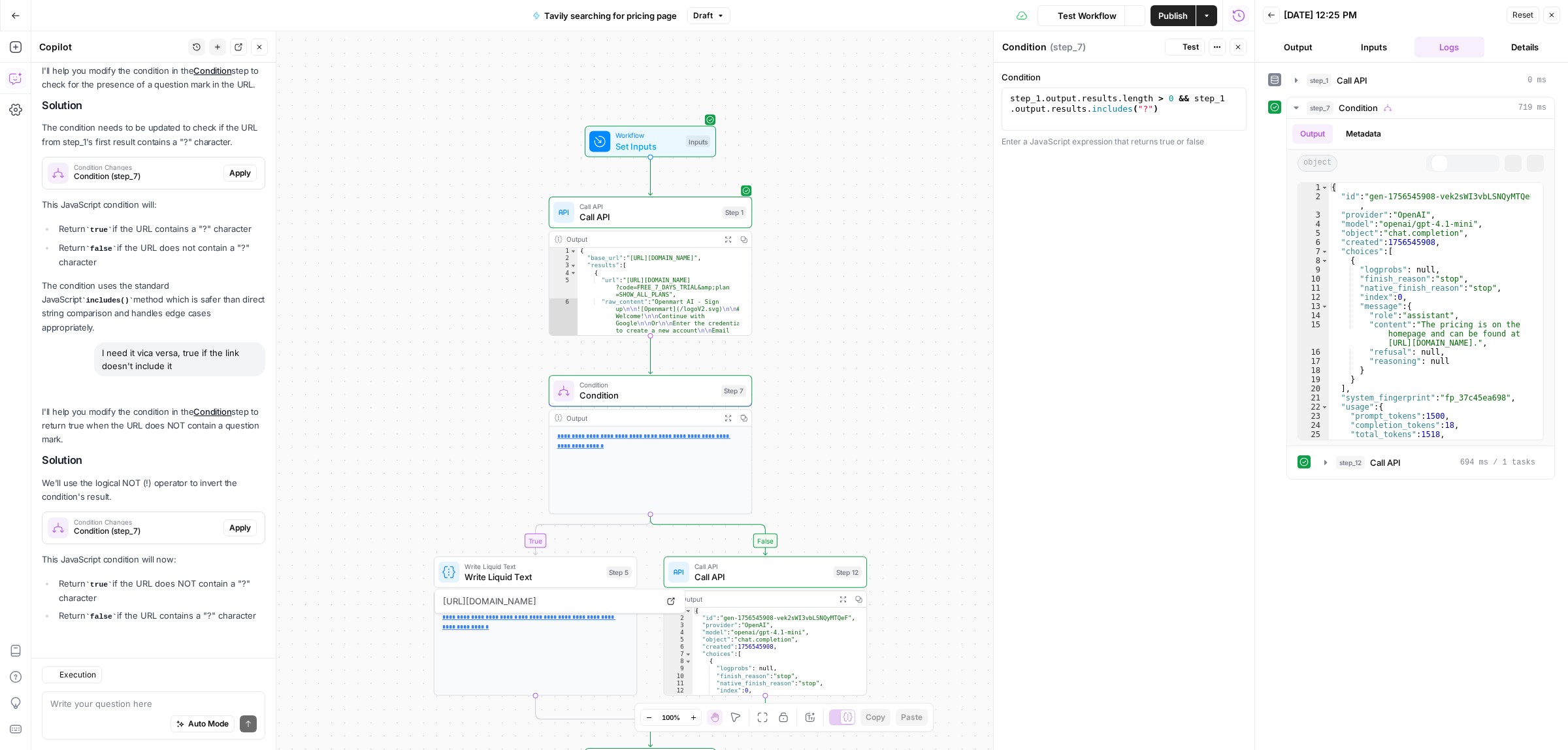
scroll to position [214, 0]
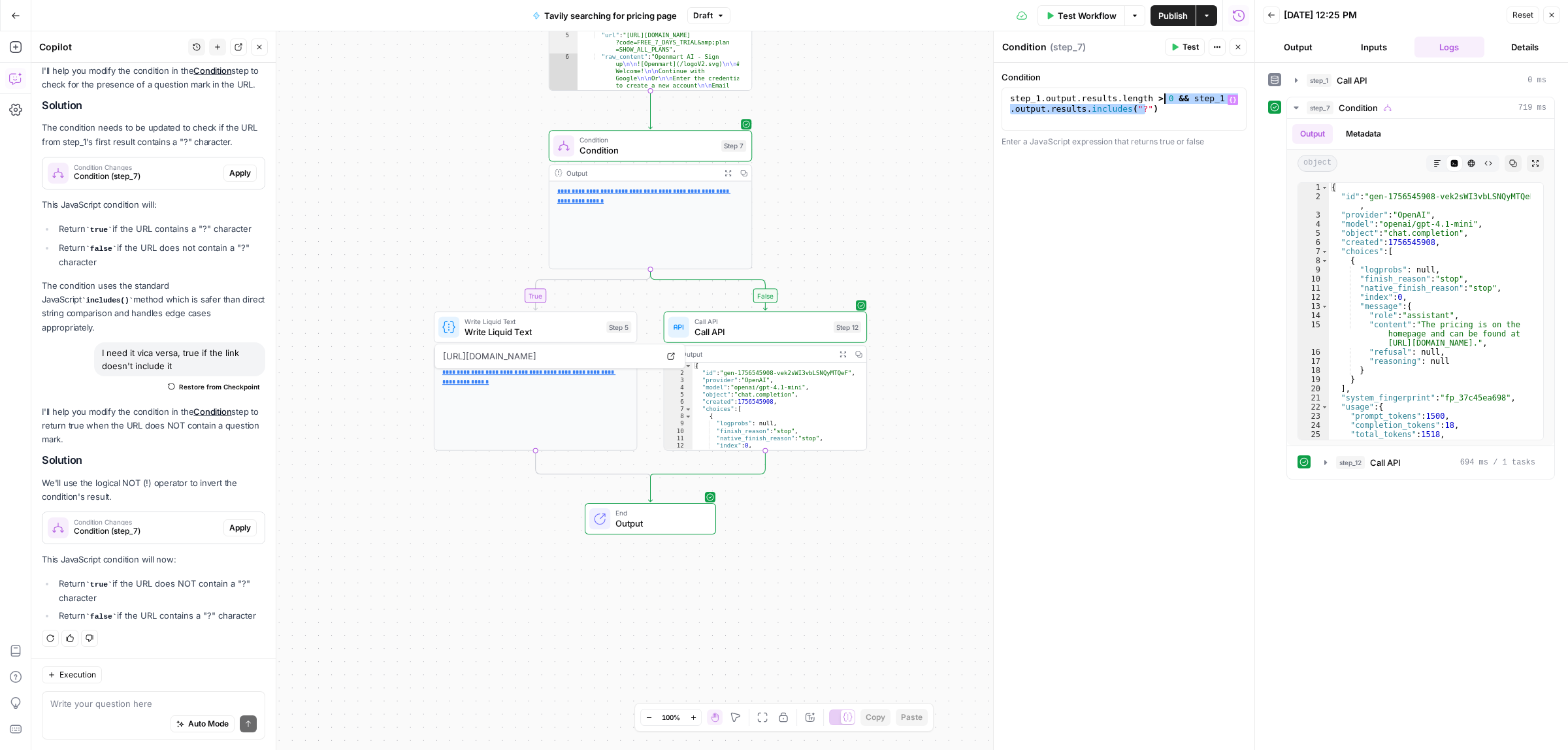
drag, startPoint x: 1161, startPoint y: 114, endPoint x: 1164, endPoint y: 98, distance: 16.3
click at [1164, 98] on div "step_1 . output . results . length > 0 && step_1 . output . results . includes …" at bounding box center [1124, 130] width 233 height 73
click at [1178, 111] on div "step_1 . output . results . length > 0 && step_1 . output . results . includes …" at bounding box center [1124, 109] width 233 height 32
paste textarea "**********"
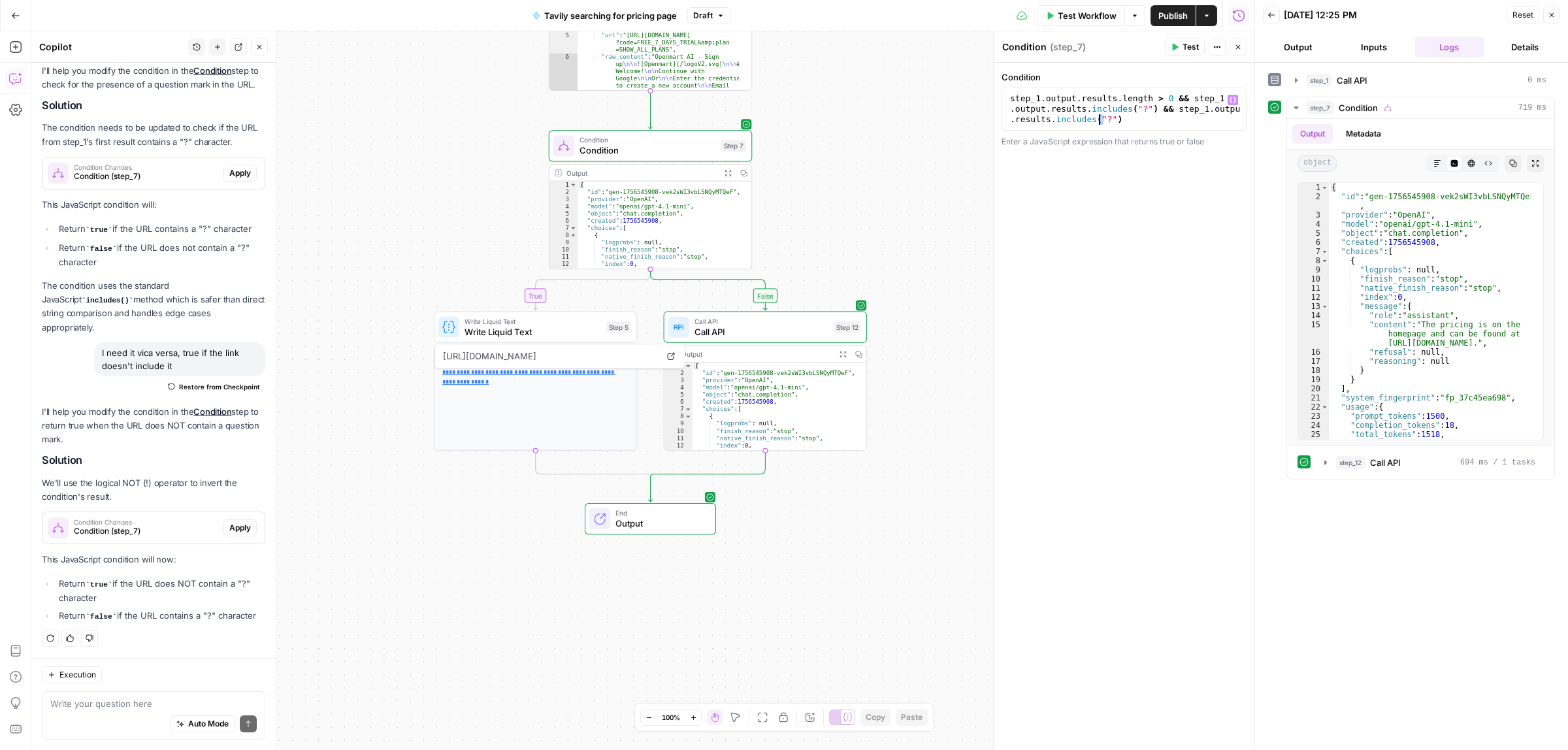
click at [1099, 119] on div "step_1 . output . results . length > 0 && step_1 . output . results . includes …" at bounding box center [1124, 141] width 233 height 94
type textarea "**********"
click at [1183, 50] on span "Test" at bounding box center [1190, 47] width 16 height 12
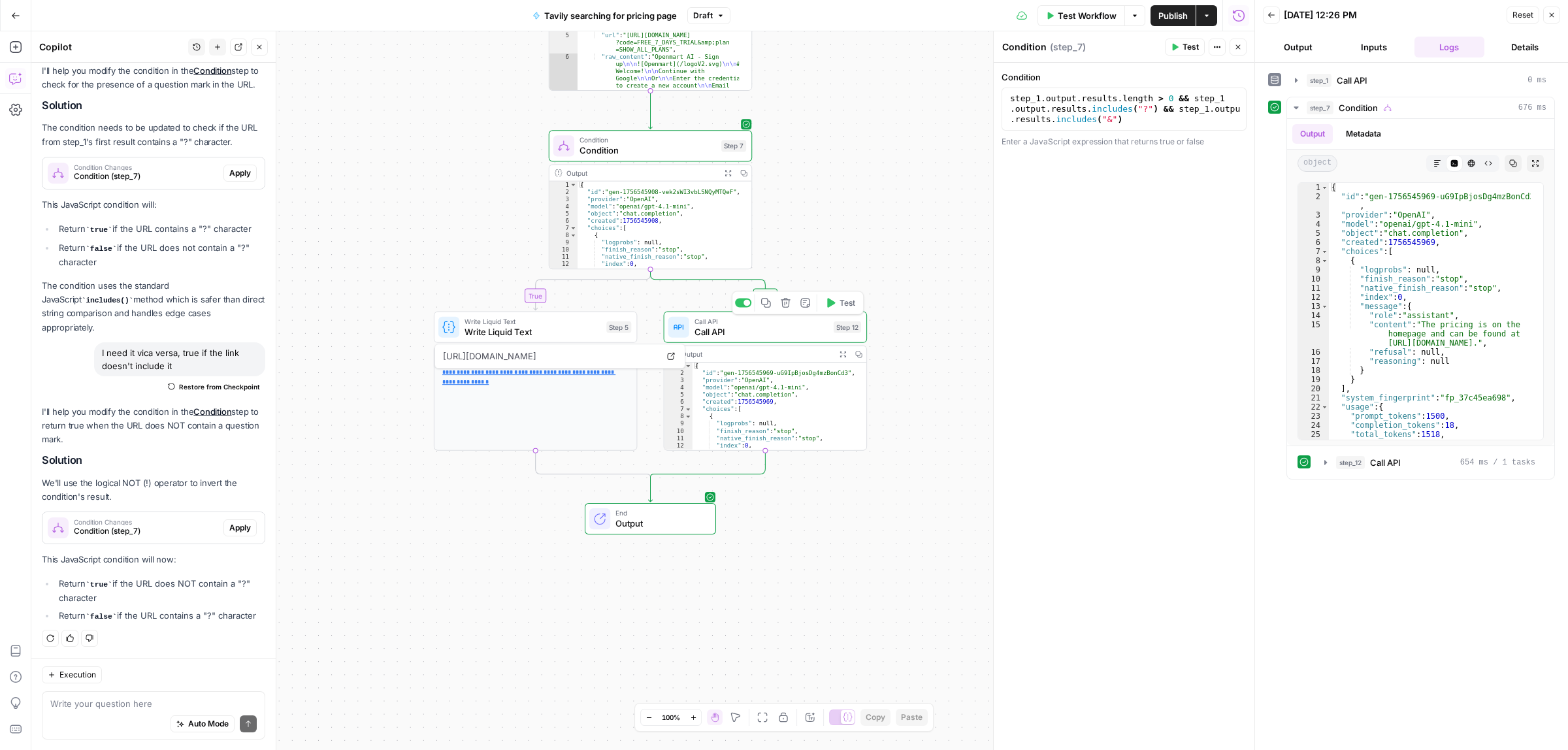
click at [556, 330] on span "Write Liquid Text" at bounding box center [533, 331] width 137 height 13
type textarea "Write Liquid Text"
click at [759, 331] on span "Call API" at bounding box center [761, 331] width 134 height 13
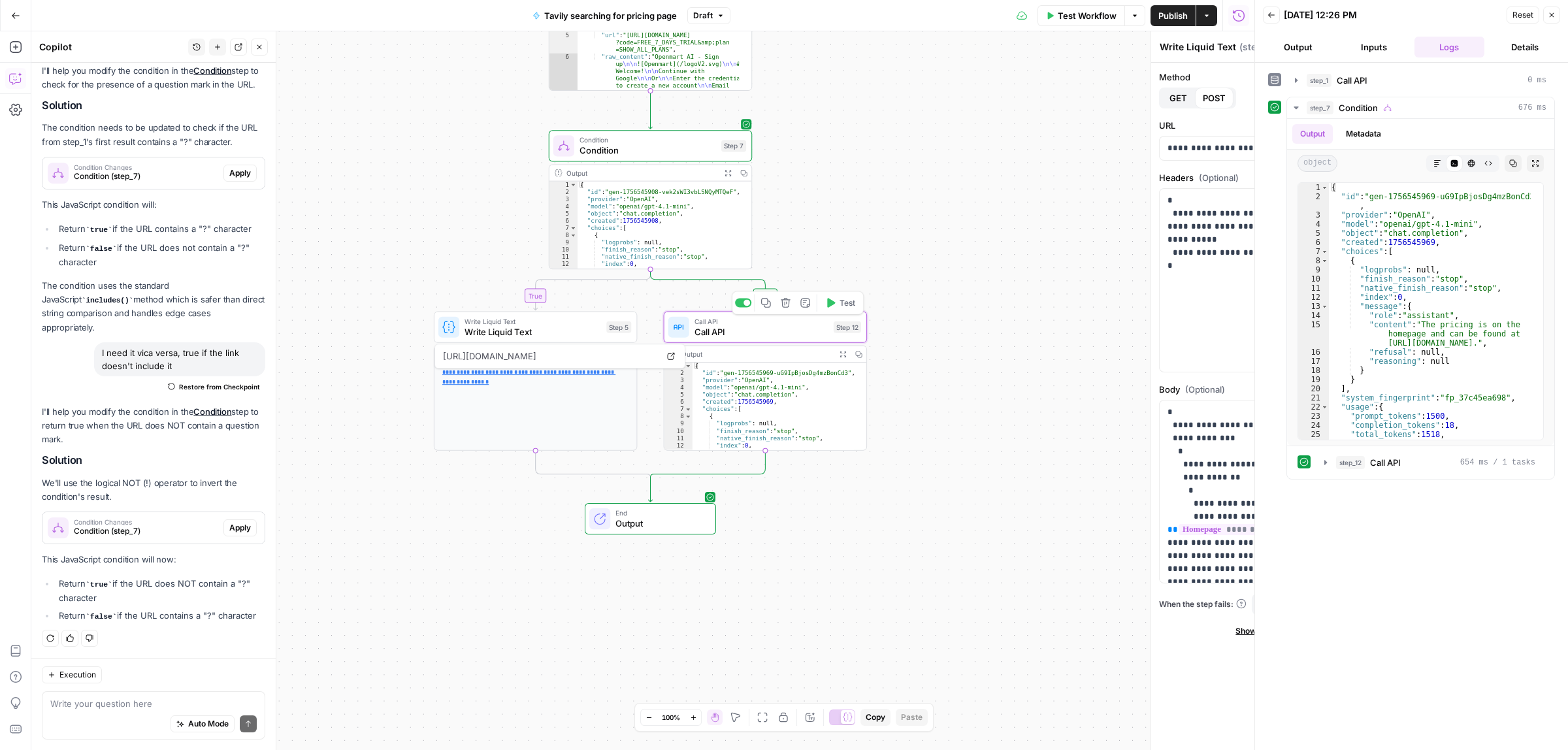
type textarea "Call API"
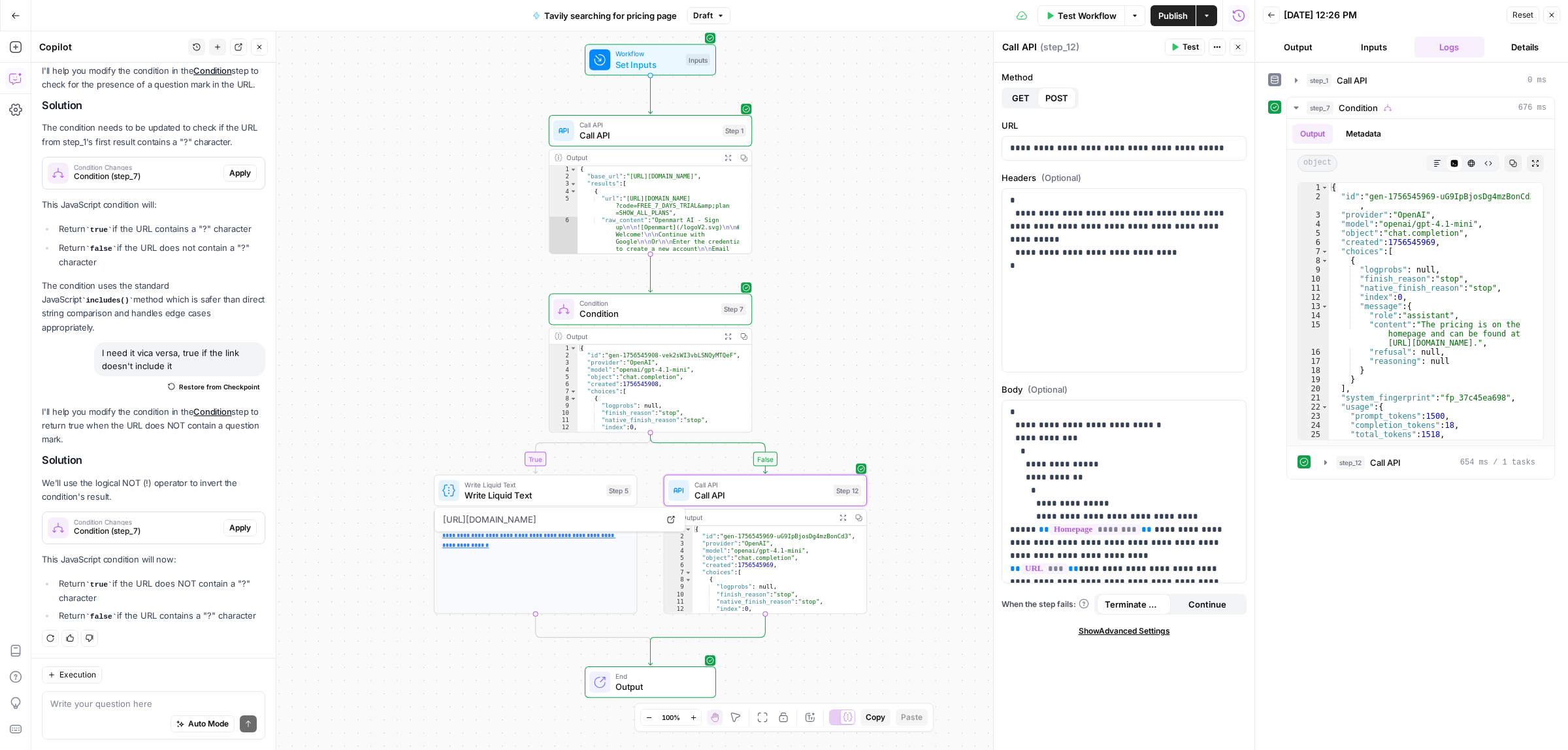
click at [640, 60] on span "Set Inputs" at bounding box center [648, 64] width 65 height 13
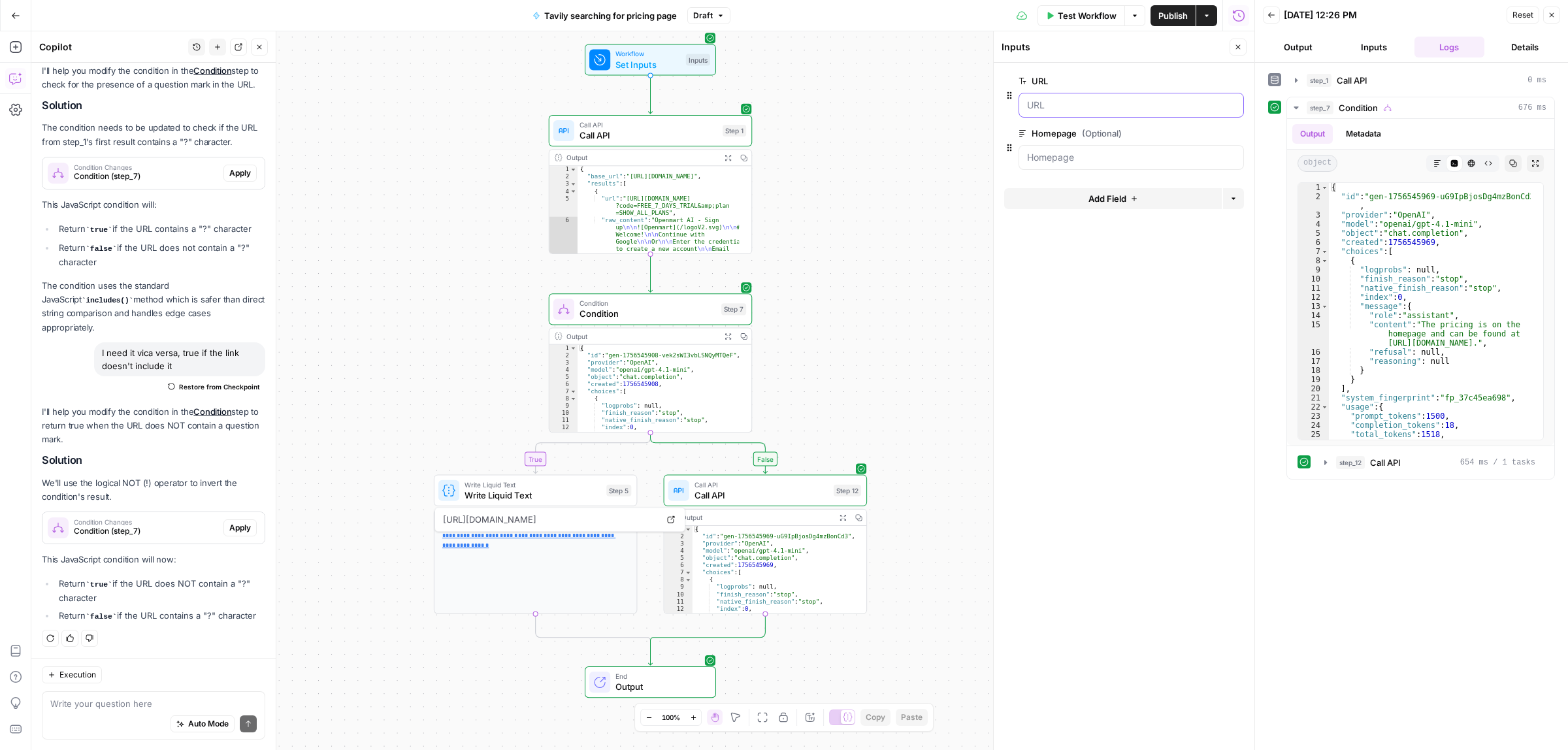
click at [1118, 105] on input "URL" at bounding box center [1131, 105] width 208 height 13
click at [1089, 12] on span "Test Workflow" at bounding box center [1087, 15] width 58 height 13
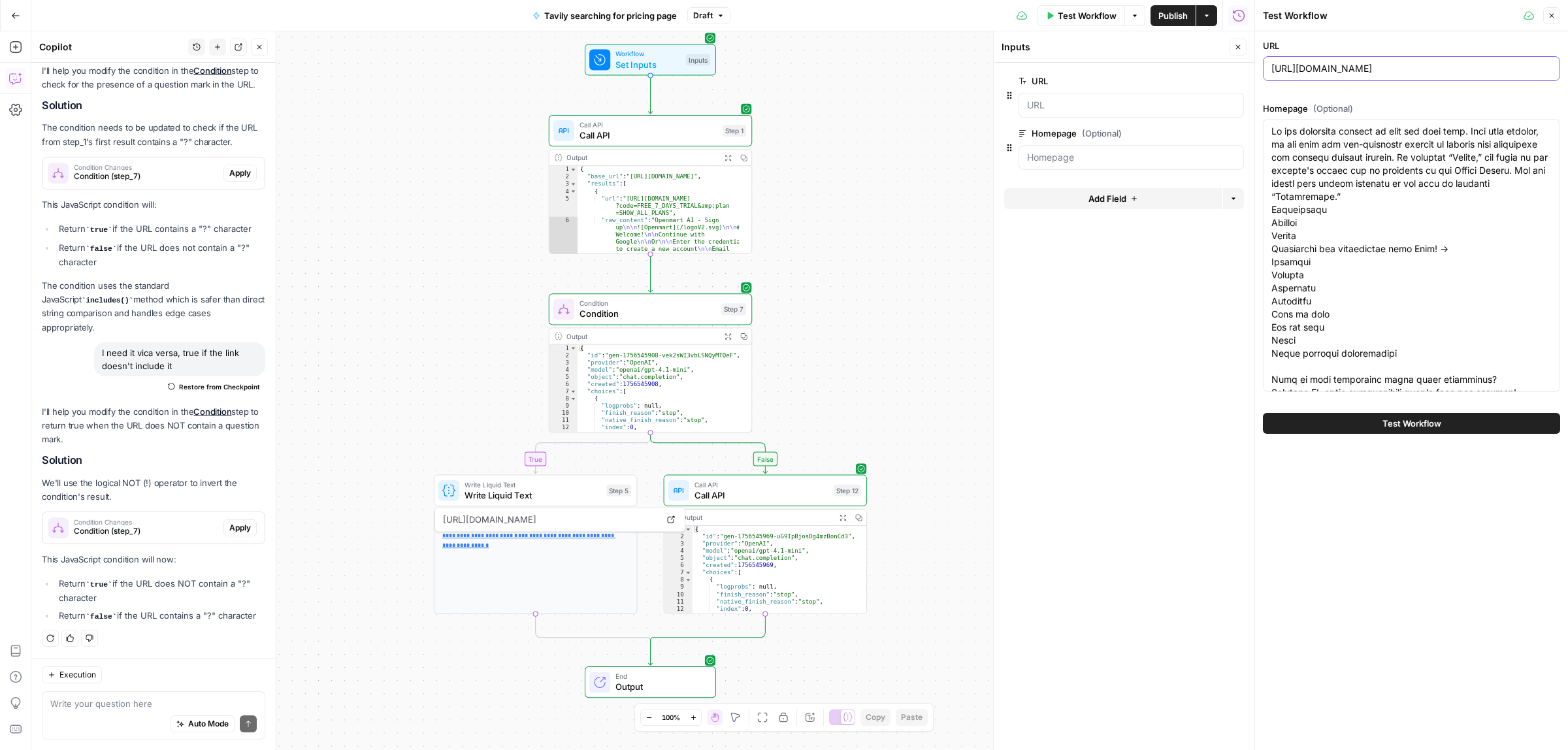
click at [1344, 73] on input "https://www.openmart.com/" at bounding box center [1411, 68] width 281 height 13
paste input "instantly.ai"
type input "https://instantly.ai/"
paste textarea "Products Use Cases Resources Pricing Log in GET STARTED SEE DEMO EN Find, Conta…"
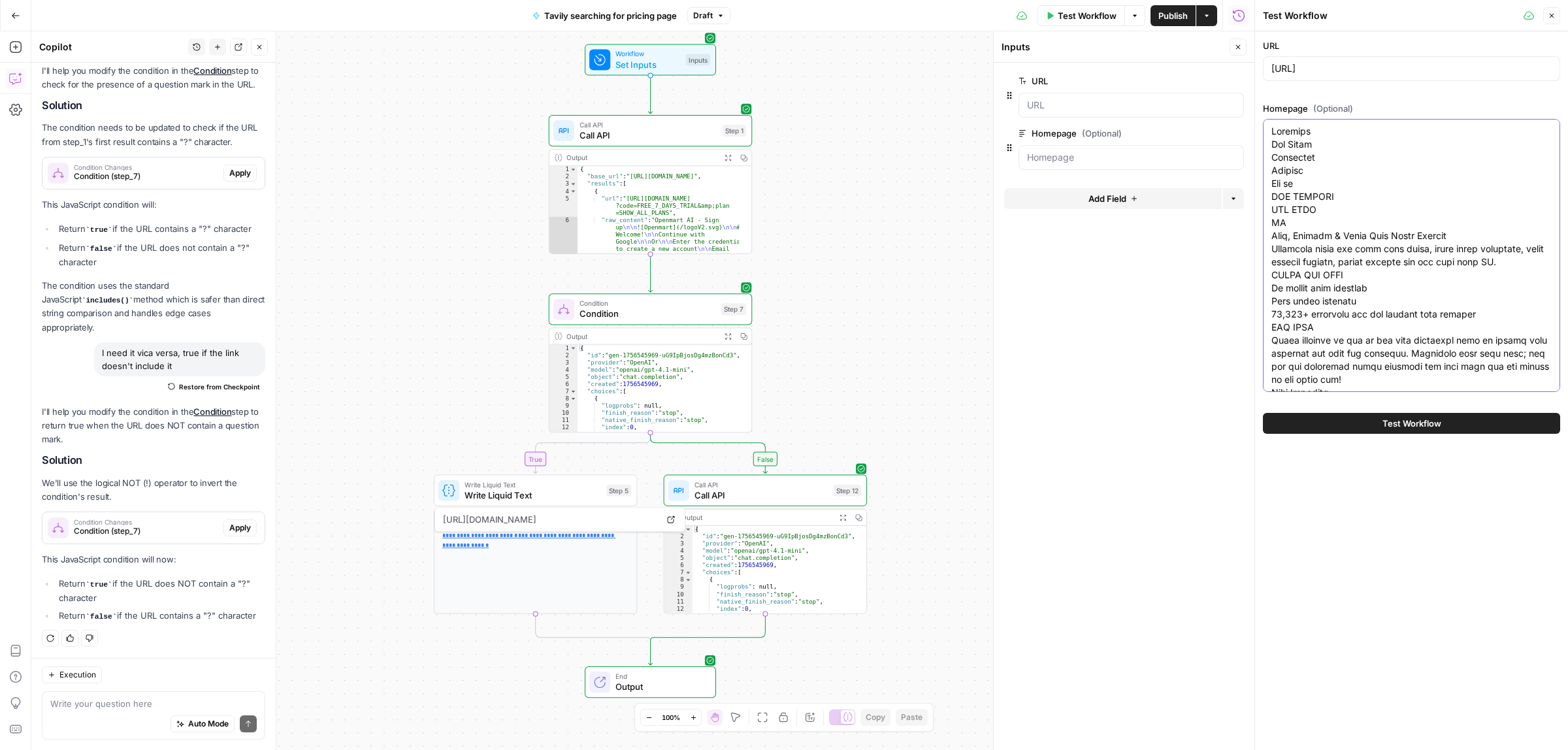
scroll to position [2195, 0]
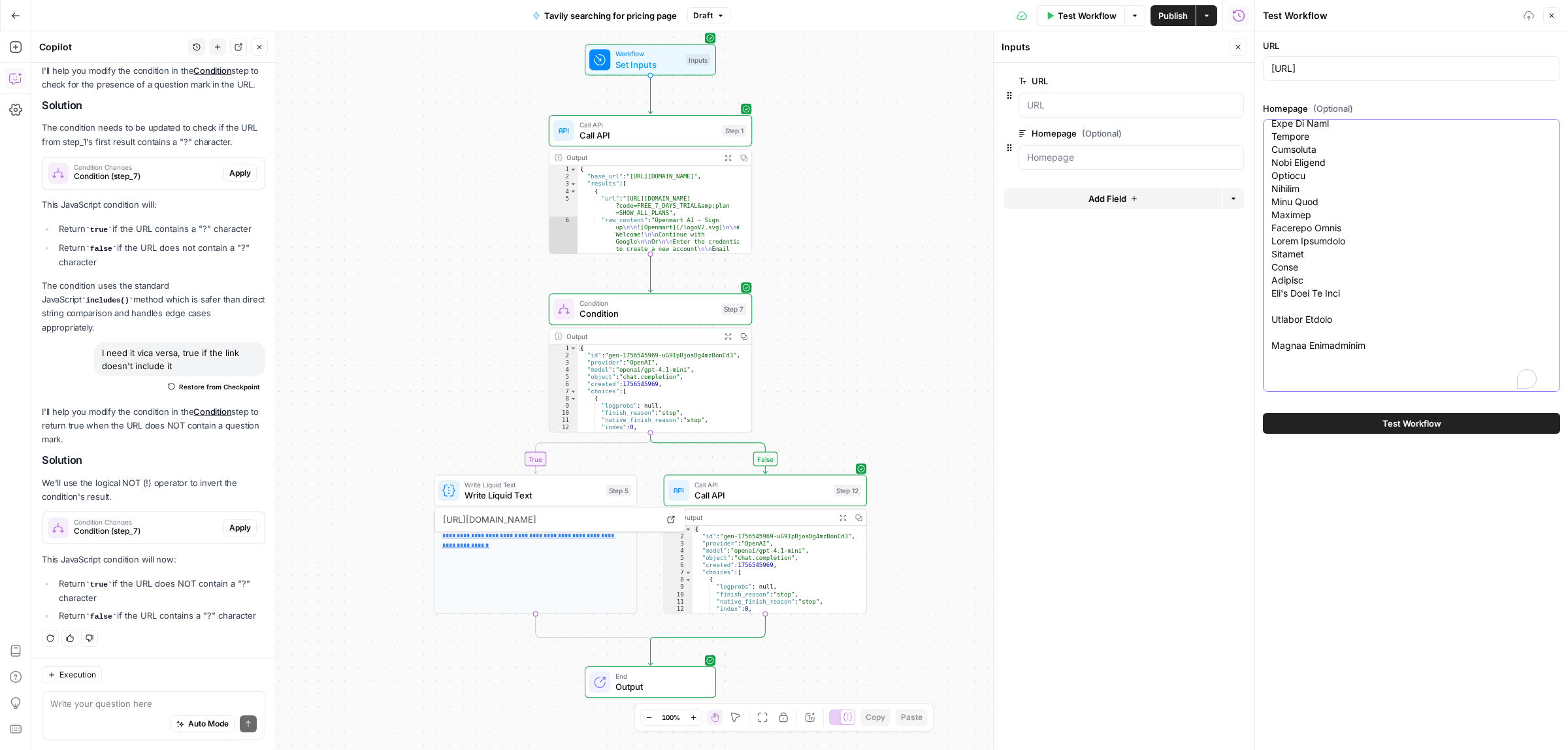
type textarea "Products Use Cases Resources Pricing Log in GET STARTED SEE DEMO EN Find, Conta…"
click at [1430, 413] on button "Test Workflow" at bounding box center [1411, 423] width 297 height 21
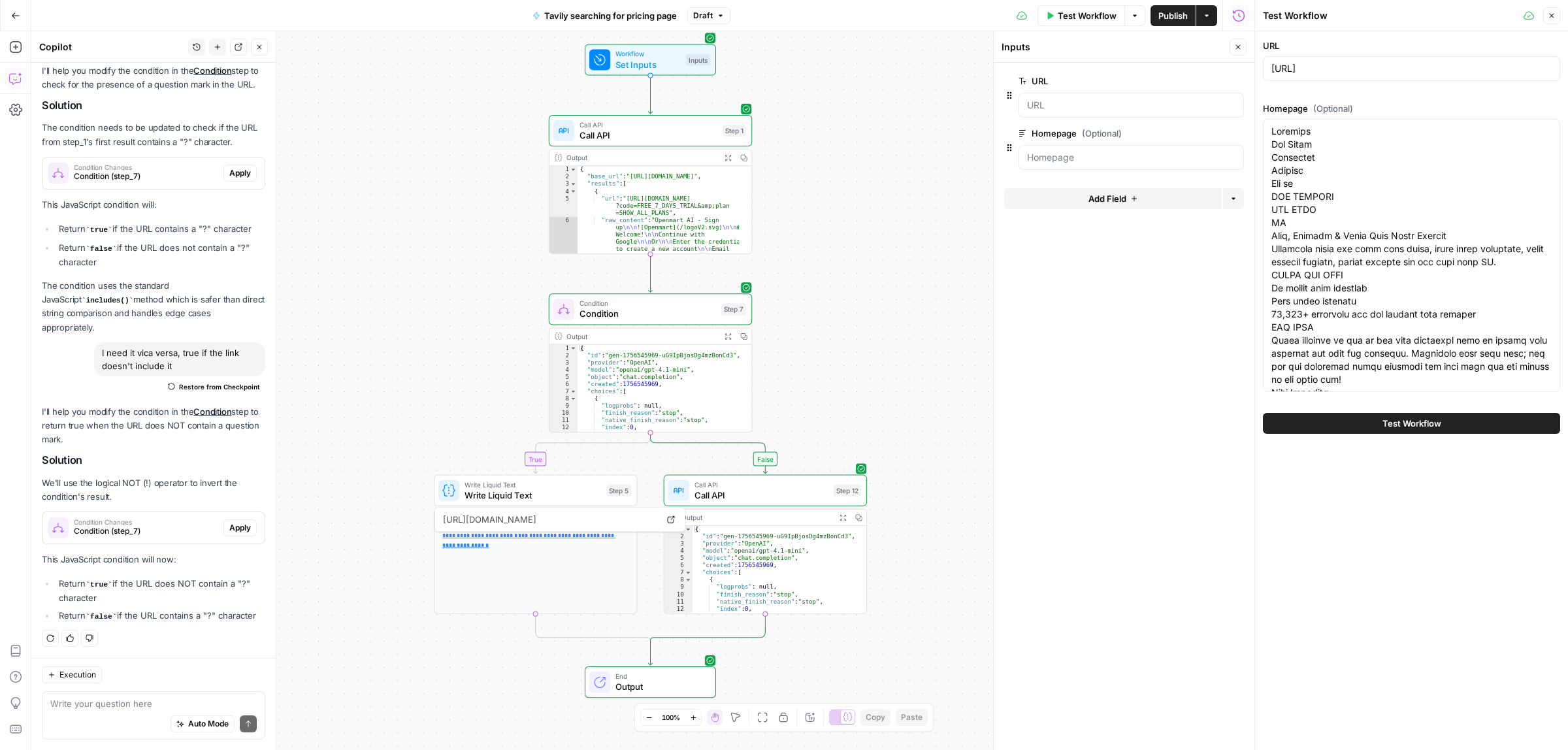
click at [1404, 428] on span "Test Workflow" at bounding box center [1411, 423] width 58 height 13
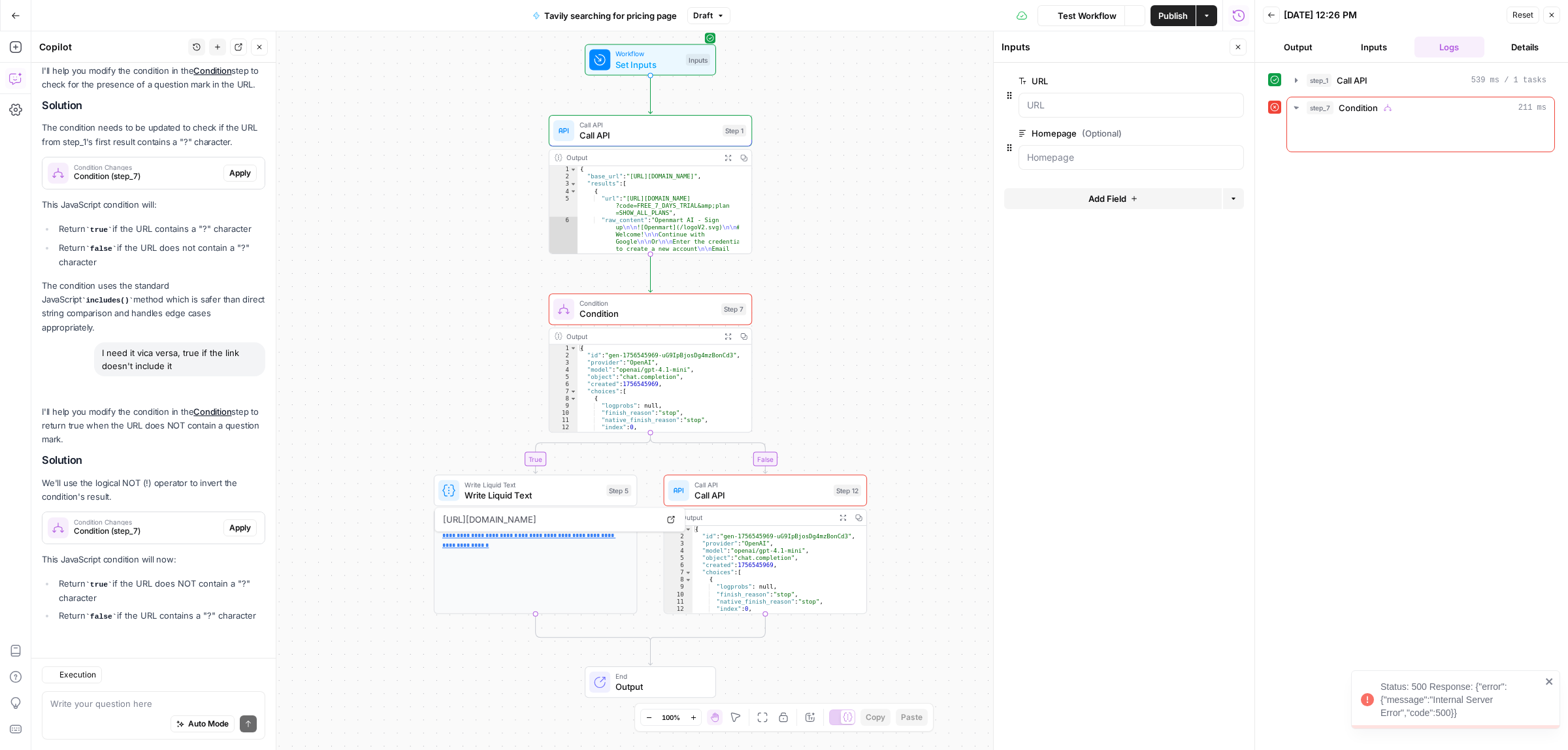
scroll to position [214, 0]
click at [1321, 136] on icon "button" at bounding box center [1326, 135] width 11 height 11
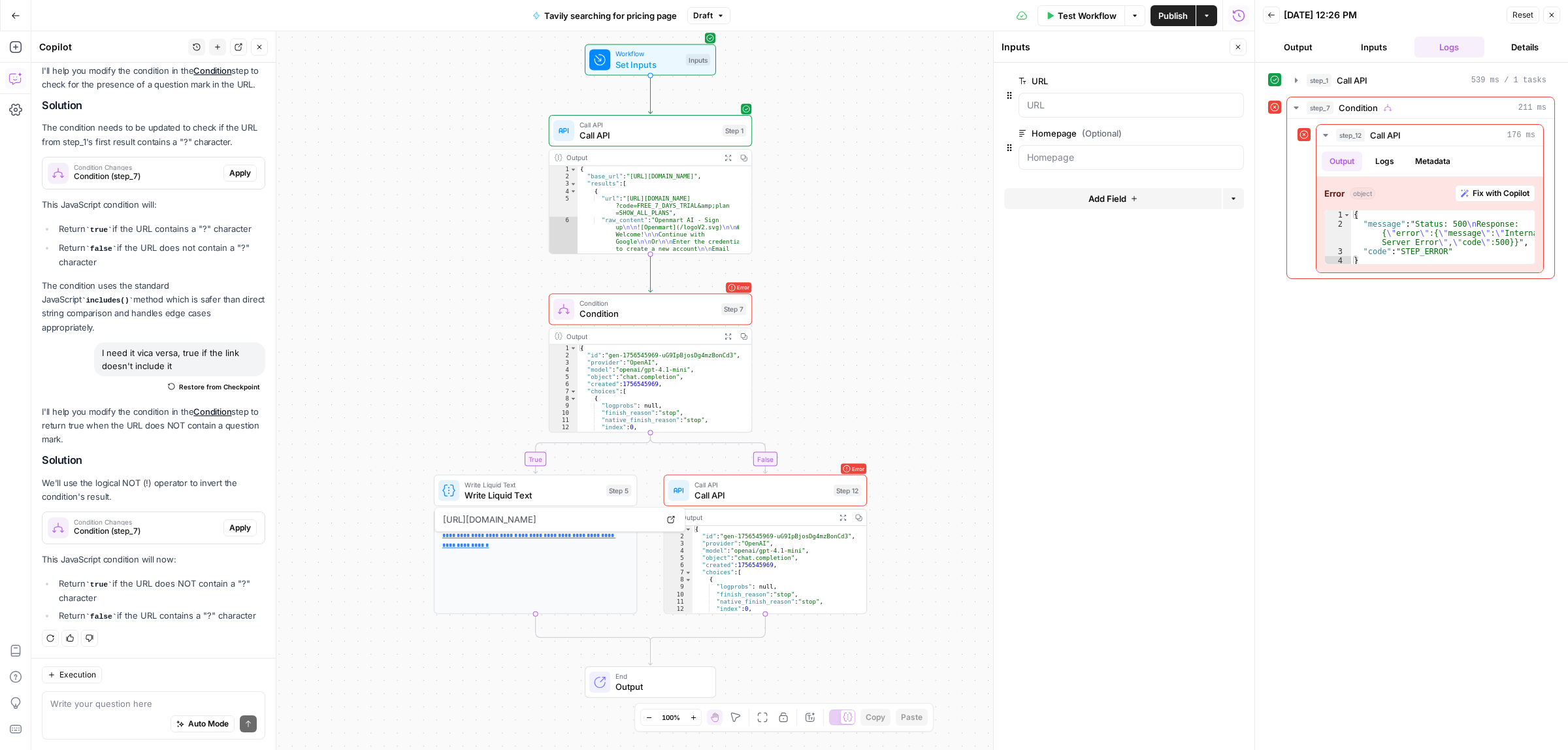
click at [1178, 9] on span "Publish" at bounding box center [1173, 15] width 29 height 13
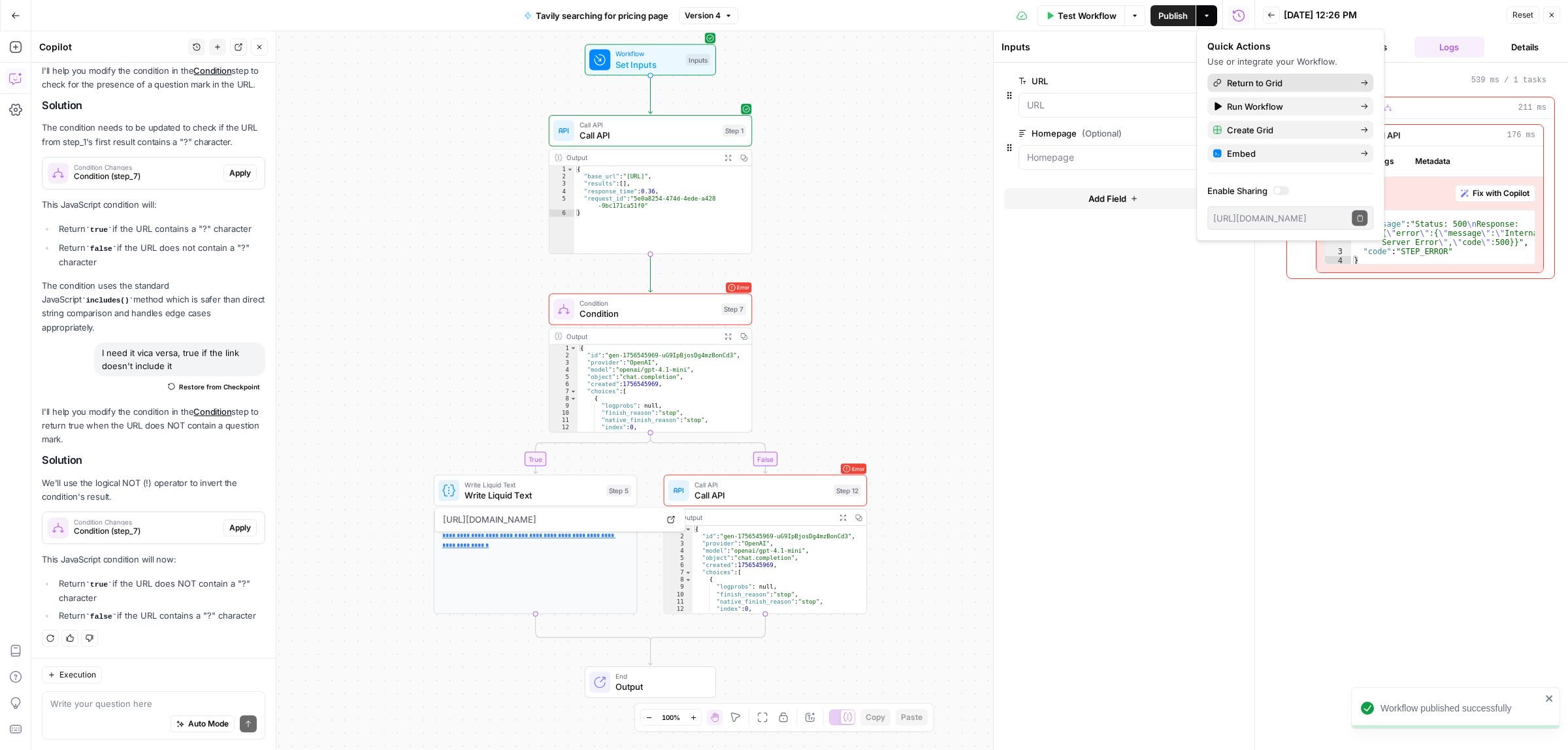
click at [1259, 75] on link "Return to Grid" at bounding box center [1291, 83] width 166 height 18
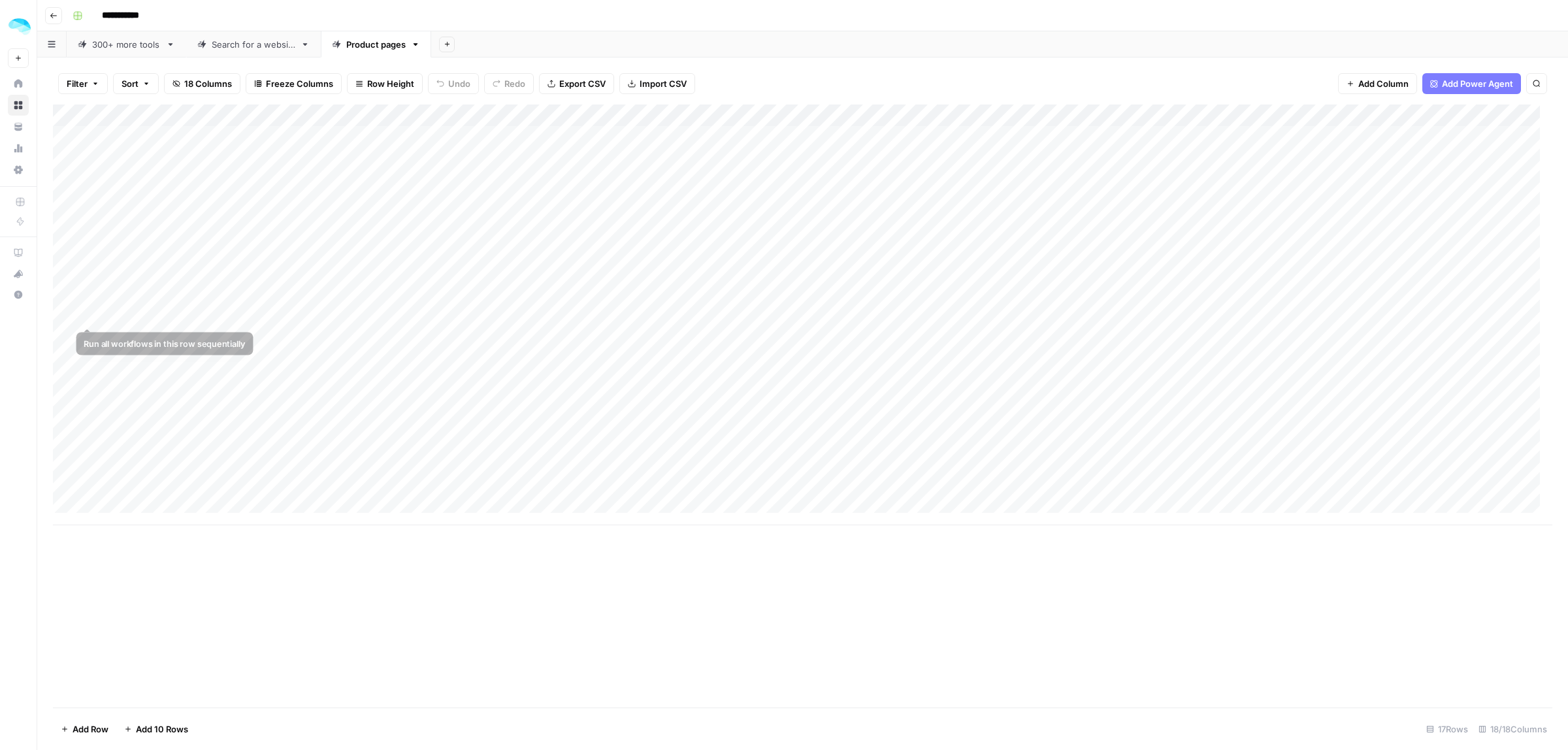
click at [70, 311] on div "Add Column" at bounding box center [802, 314] width 1500 height 420
click at [1242, 314] on div "Add Column" at bounding box center [802, 314] width 1500 height 420
click at [475, 316] on div "Add Column" at bounding box center [802, 314] width 1500 height 420
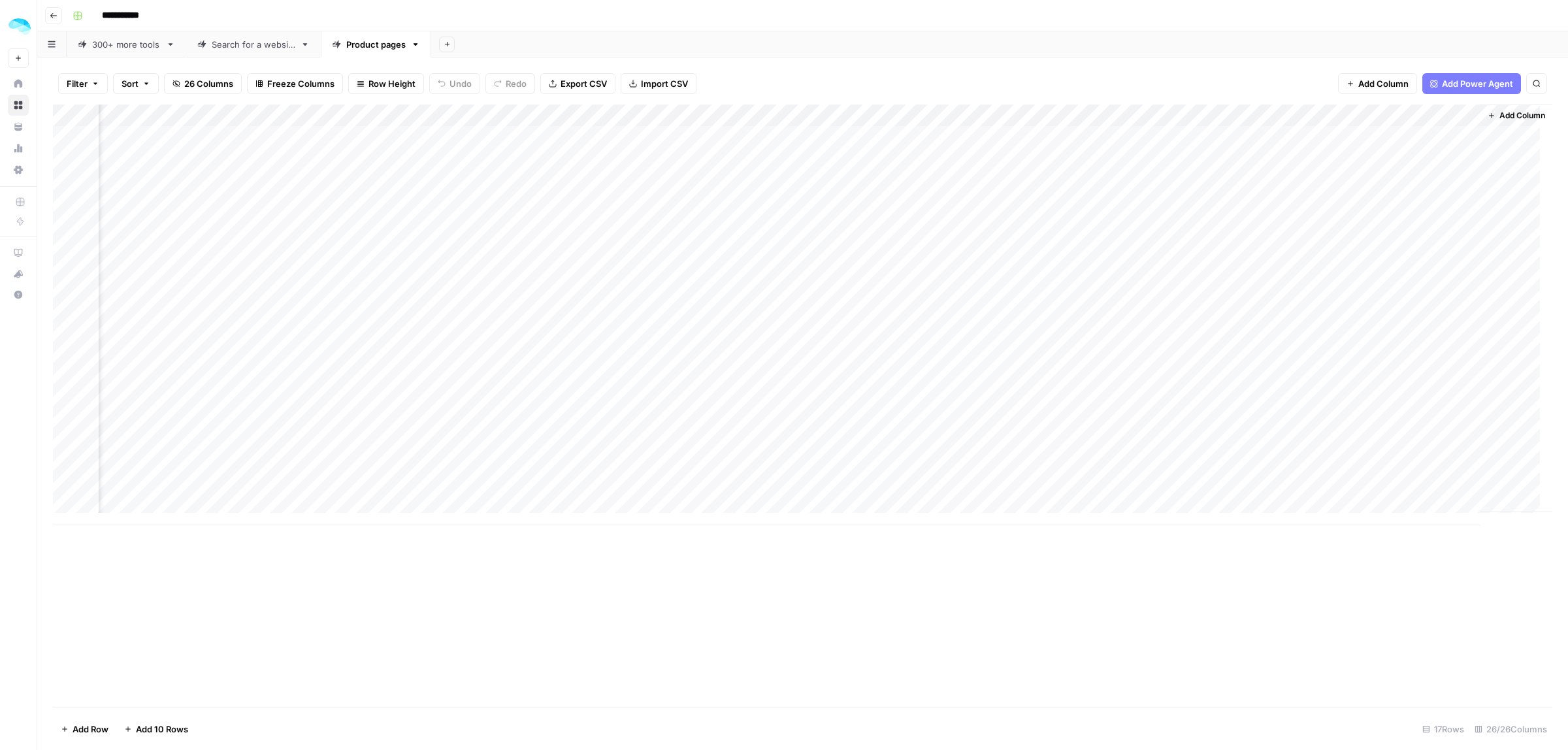
click at [475, 316] on div "Add Column" at bounding box center [802, 314] width 1500 height 420
click at [611, 317] on div "Add Column" at bounding box center [802, 314] width 1500 height 420
click at [1402, 308] on div "Add Column" at bounding box center [802, 314] width 1500 height 420
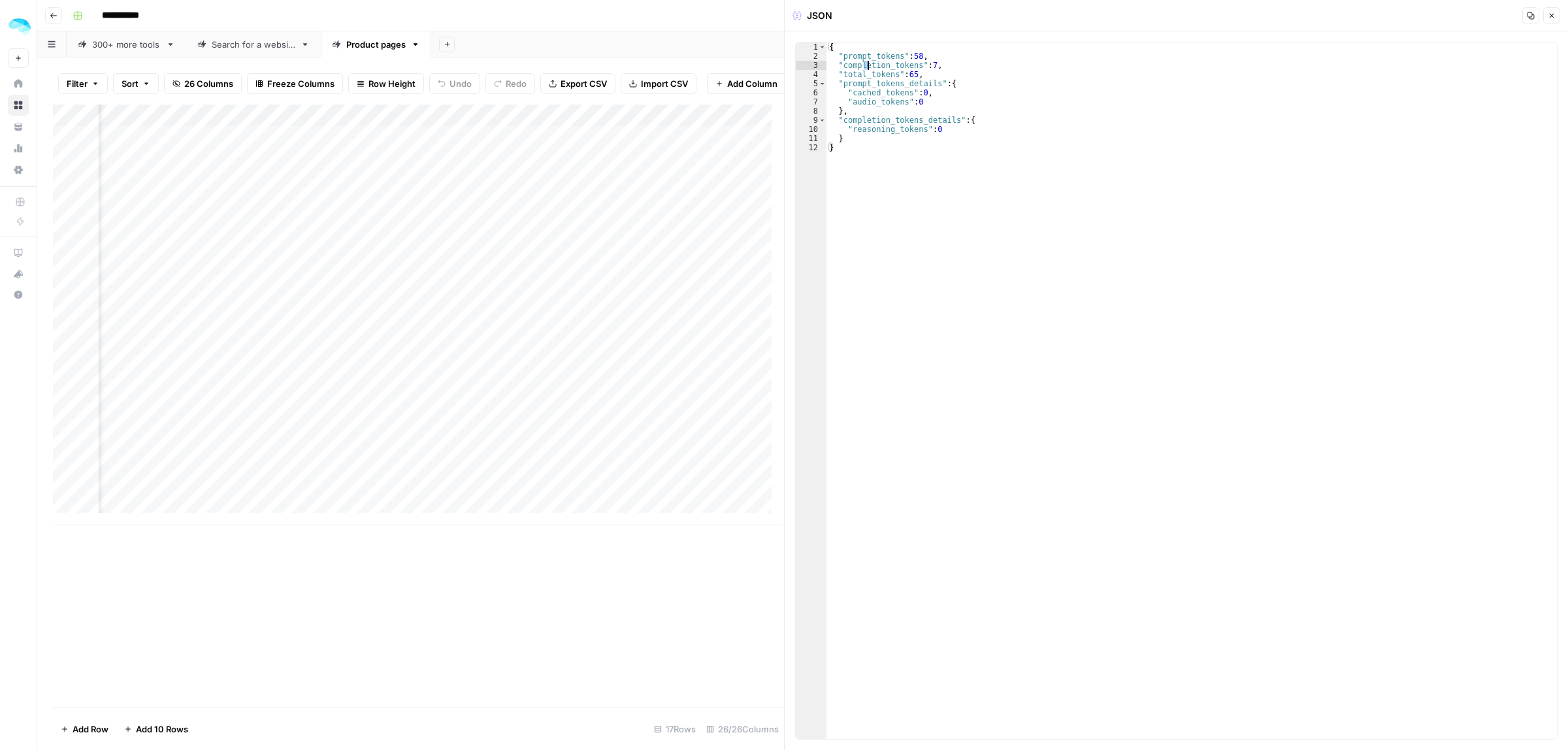
drag, startPoint x: 872, startPoint y: 72, endPoint x: 910, endPoint y: 134, distance: 72.7
click at [910, 134] on div "{ "prompt_tokens" : 58 , "completion_tokens" : 7 , "total_tokens" : 65 , "promp…" at bounding box center [1191, 400] width 730 height 715
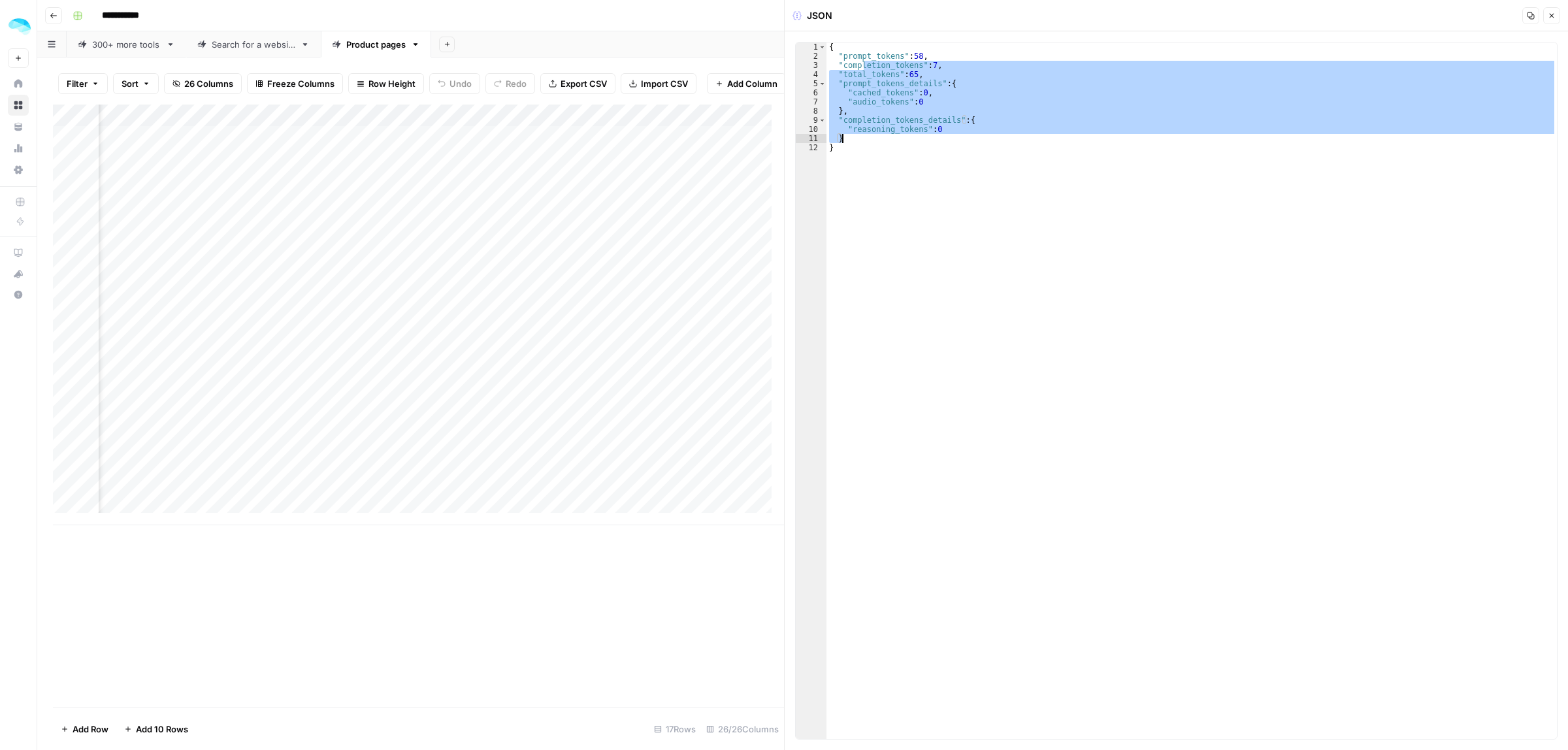
click at [942, 141] on div "{ "prompt_tokens" : 58 , "completion_tokens" : 7 , "total_tokens" : 65 , "promp…" at bounding box center [1191, 390] width 730 height 696
type textarea "*"
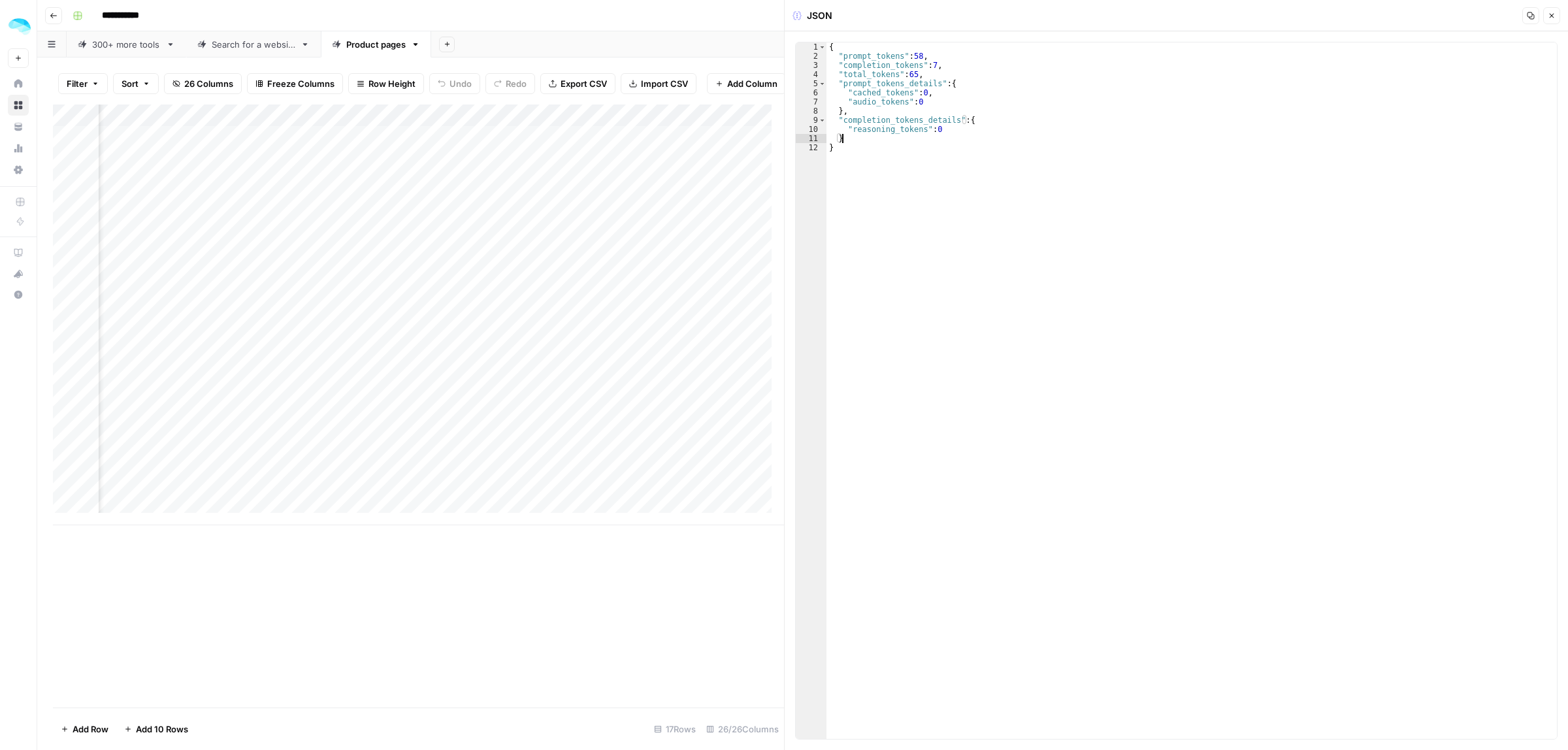
click at [1552, 22] on button "Close" at bounding box center [1552, 15] width 17 height 17
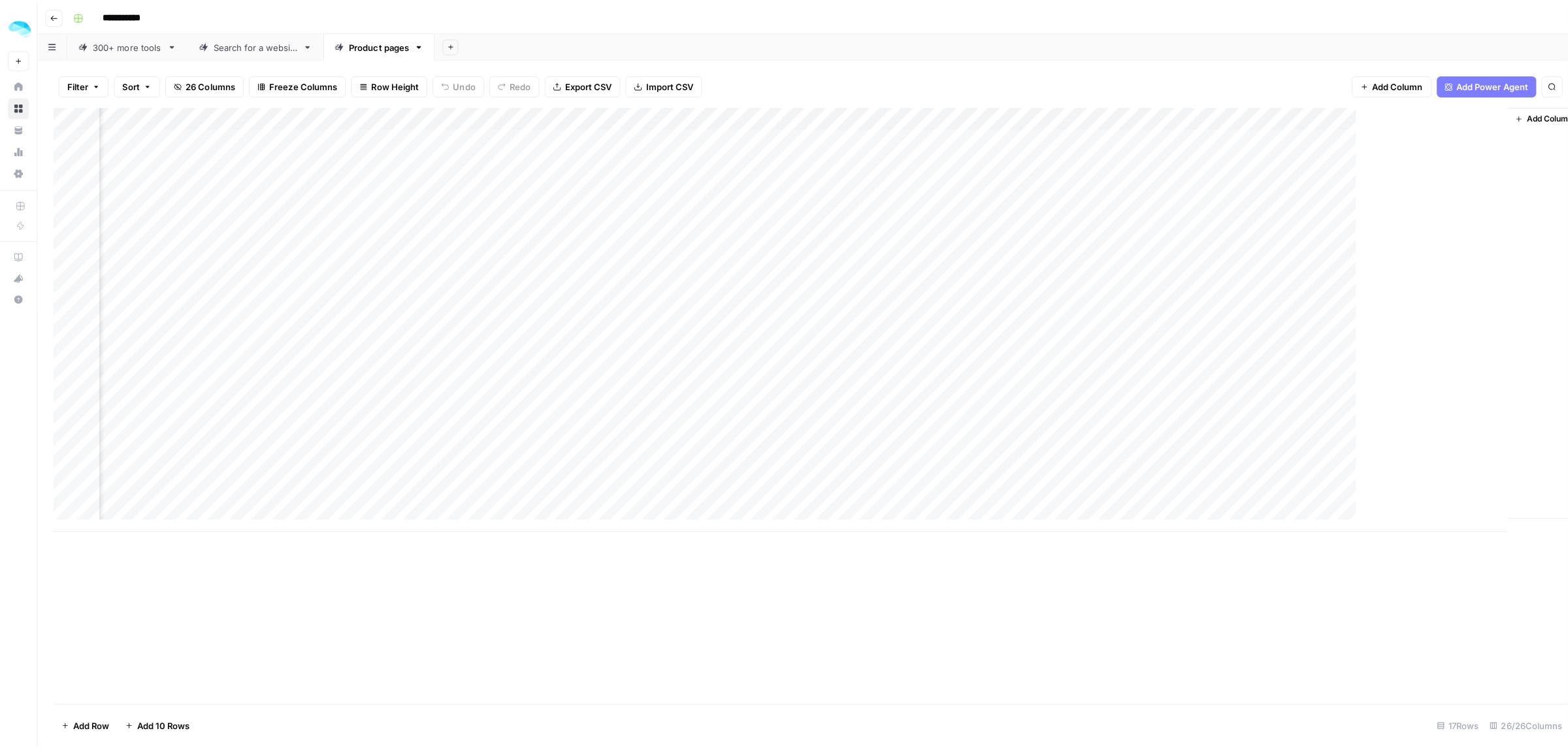
scroll to position [0, 2025]
click at [815, 314] on div "Add Column" at bounding box center [802, 314] width 1500 height 420
click at [938, 311] on div "Add Column" at bounding box center [802, 314] width 1500 height 420
click at [1070, 320] on div "Add Column" at bounding box center [802, 314] width 1500 height 420
click at [304, 118] on div "Add Column" at bounding box center [802, 314] width 1500 height 420
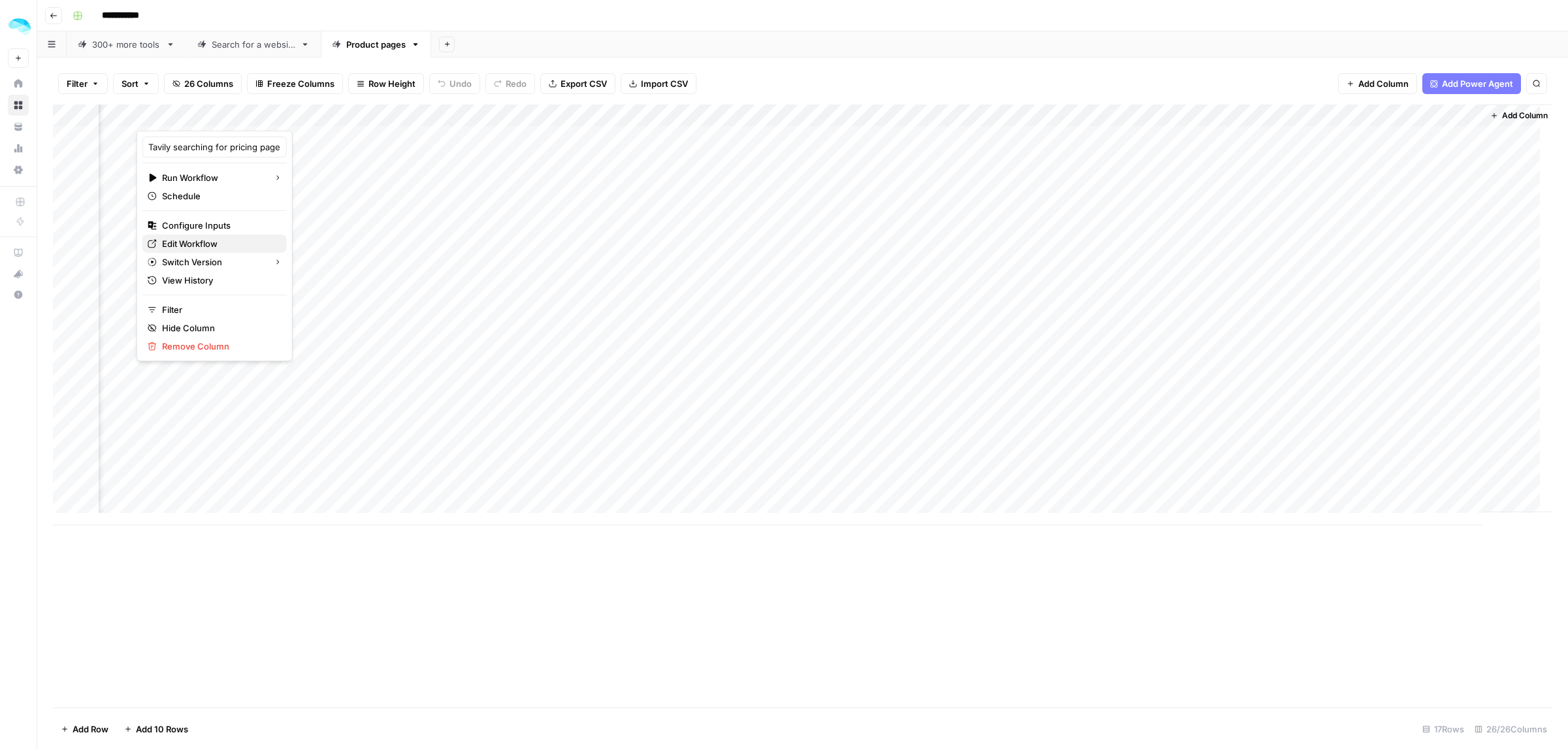
click at [211, 247] on span "Edit Workflow" at bounding box center [219, 244] width 115 height 13
click at [609, 380] on div "Add Column" at bounding box center [802, 314] width 1500 height 420
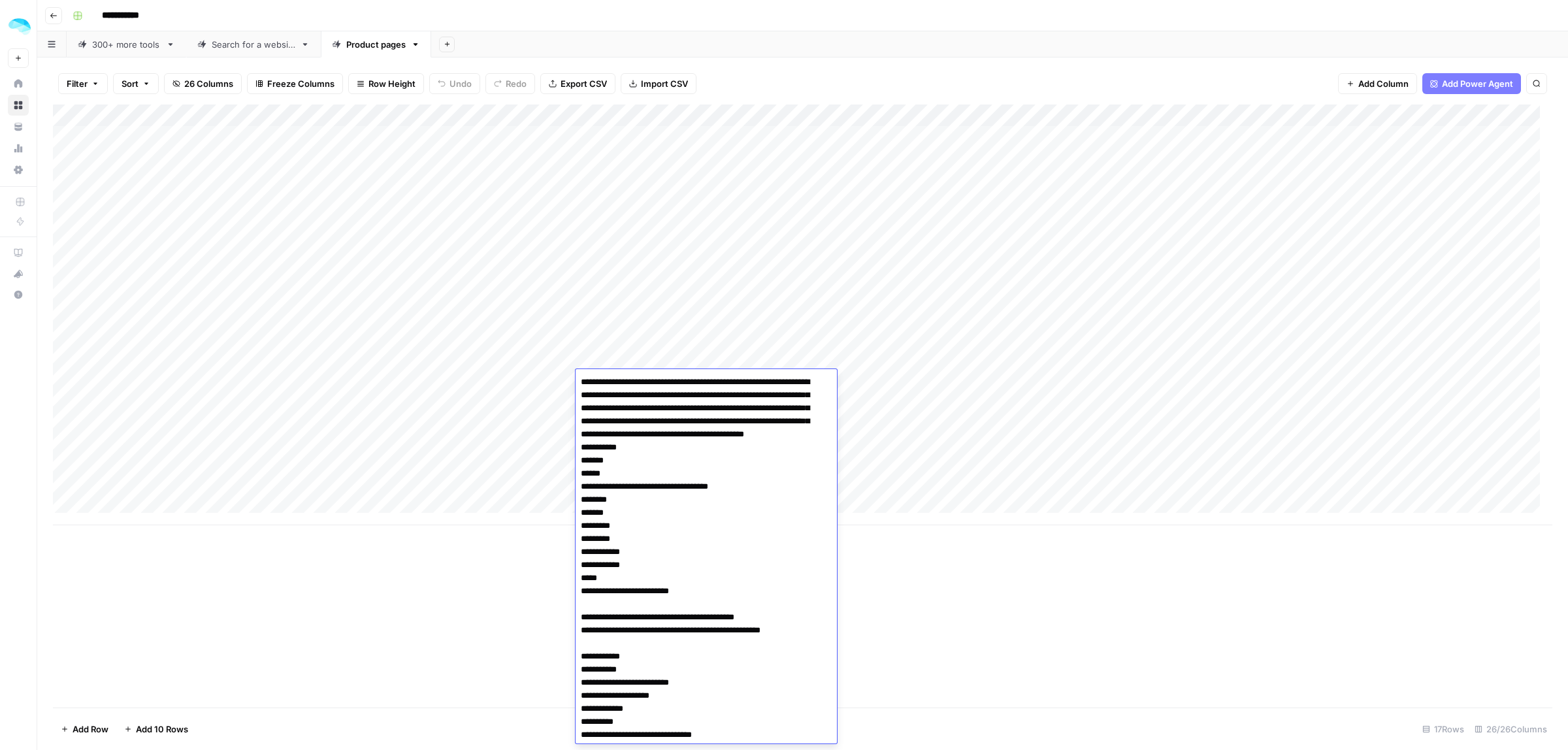
scroll to position [3475, 0]
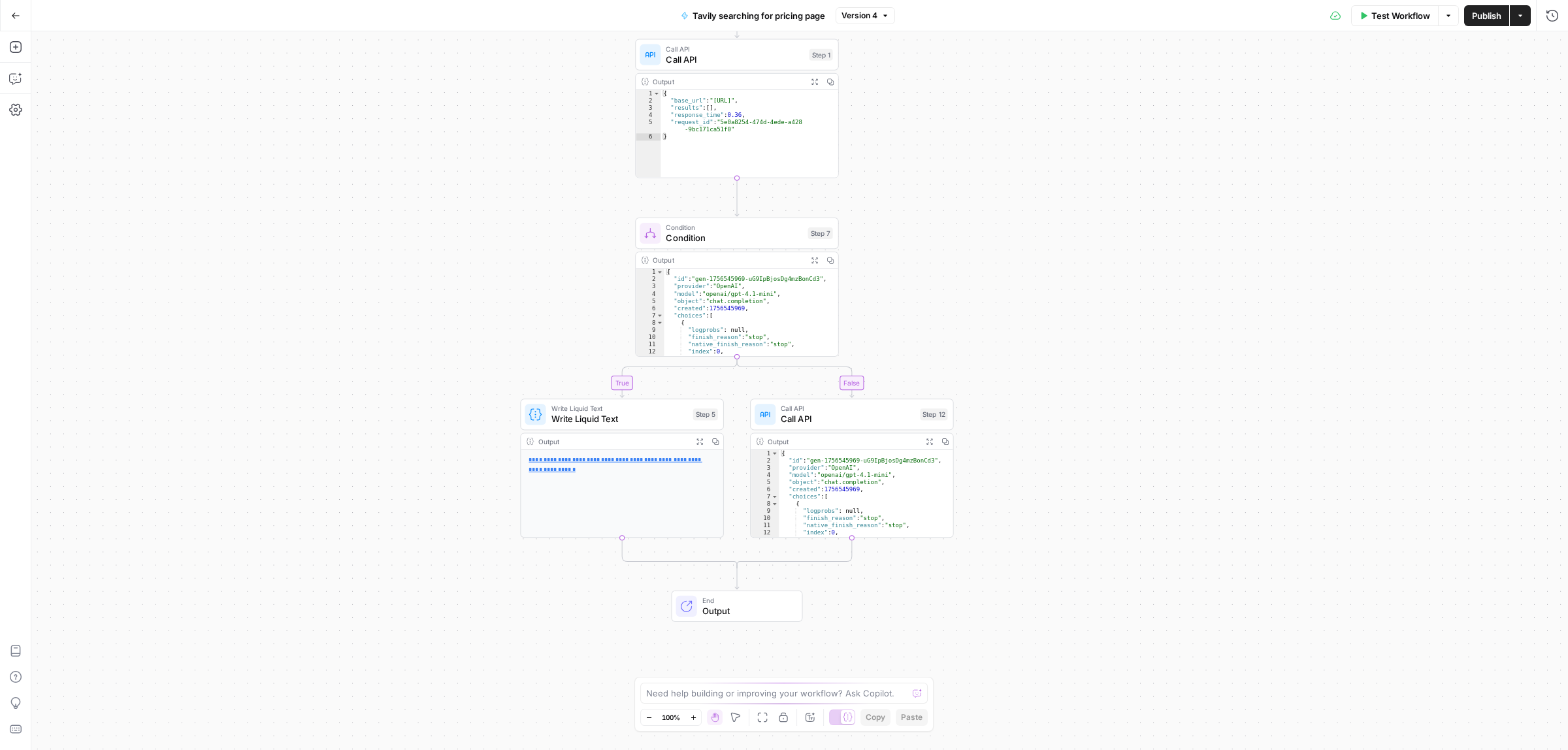
drag, startPoint x: 1014, startPoint y: 355, endPoint x: 1001, endPoint y: 330, distance: 28.2
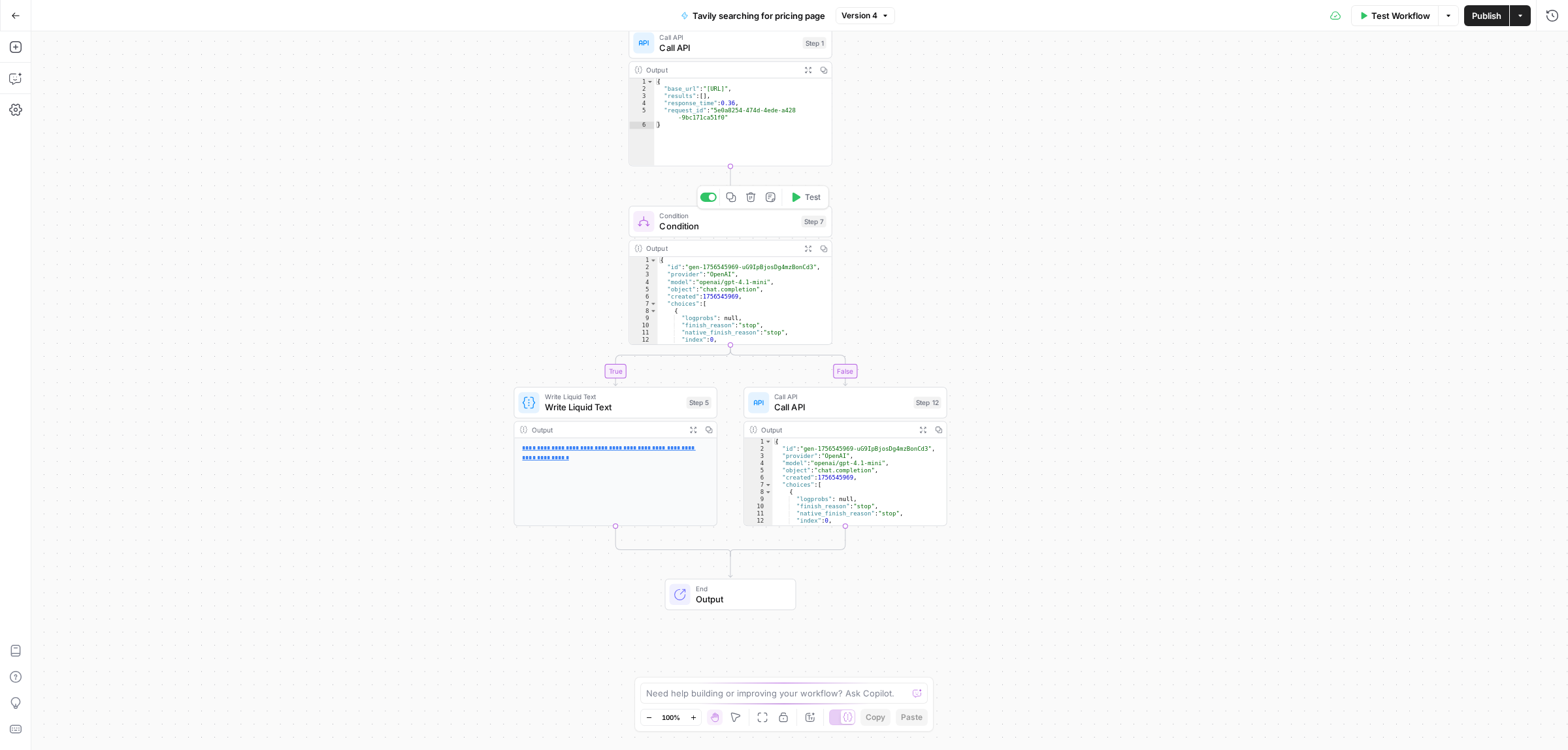
click at [706, 223] on span "Condition" at bounding box center [728, 226] width 137 height 13
click at [922, 429] on icon "button" at bounding box center [922, 429] width 7 height 7
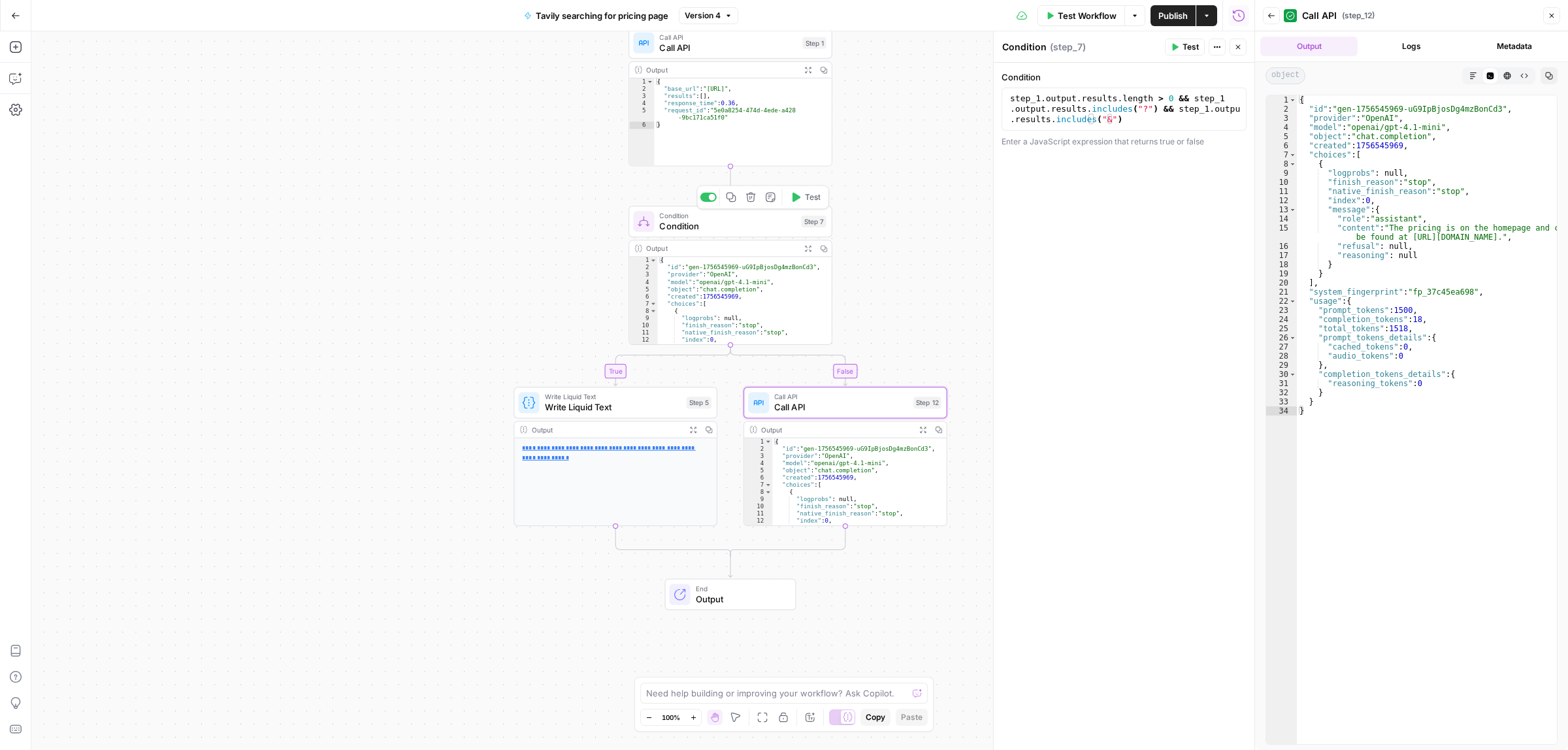
click at [808, 252] on button "Expand Output" at bounding box center [808, 248] width 15 height 15
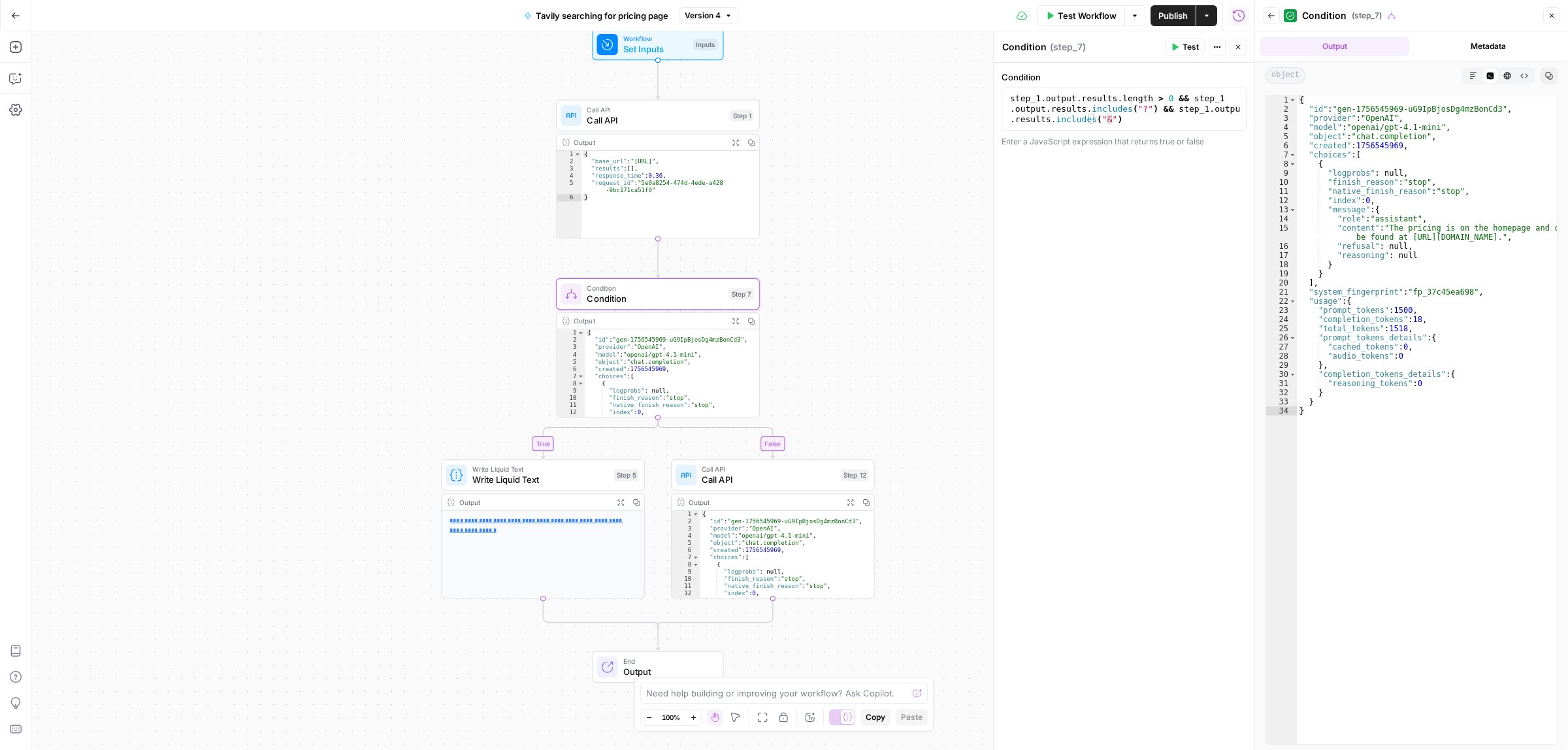
drag, startPoint x: 925, startPoint y: 121, endPoint x: 854, endPoint y: 181, distance: 93.0
click at [854, 181] on div "true false Workflow Set Inputs Inputs Call API Call API Step 1 Output Expand Ou…" at bounding box center [643, 390] width 1223 height 718
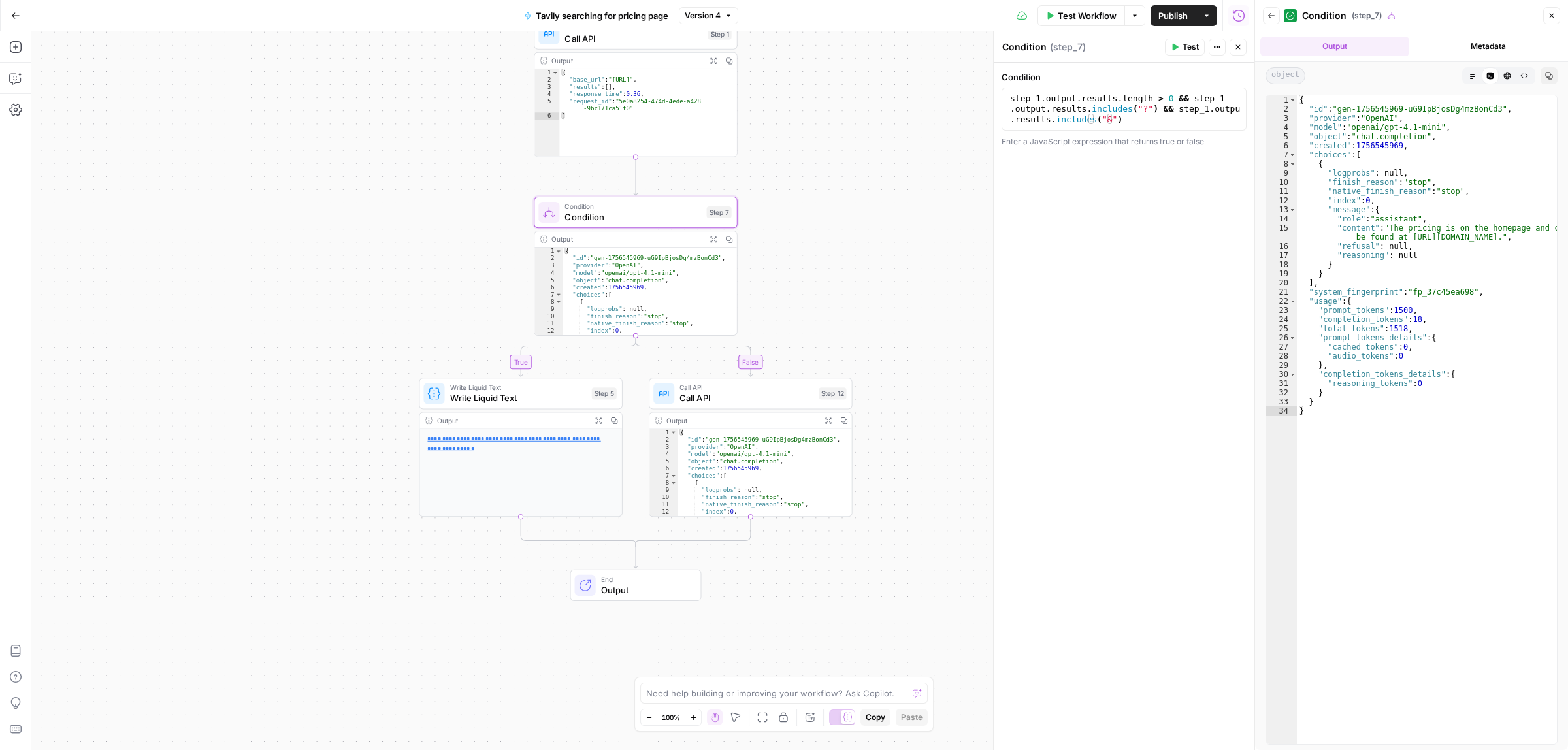
drag, startPoint x: 846, startPoint y: 269, endPoint x: 833, endPoint y: 223, distance: 47.8
click at [833, 223] on div "true false Workflow Set Inputs Inputs Call API Call API Step 1 Output Expand Ou…" at bounding box center [643, 390] width 1223 height 718
click at [18, 56] on button "Add Steps" at bounding box center [15, 47] width 21 height 21
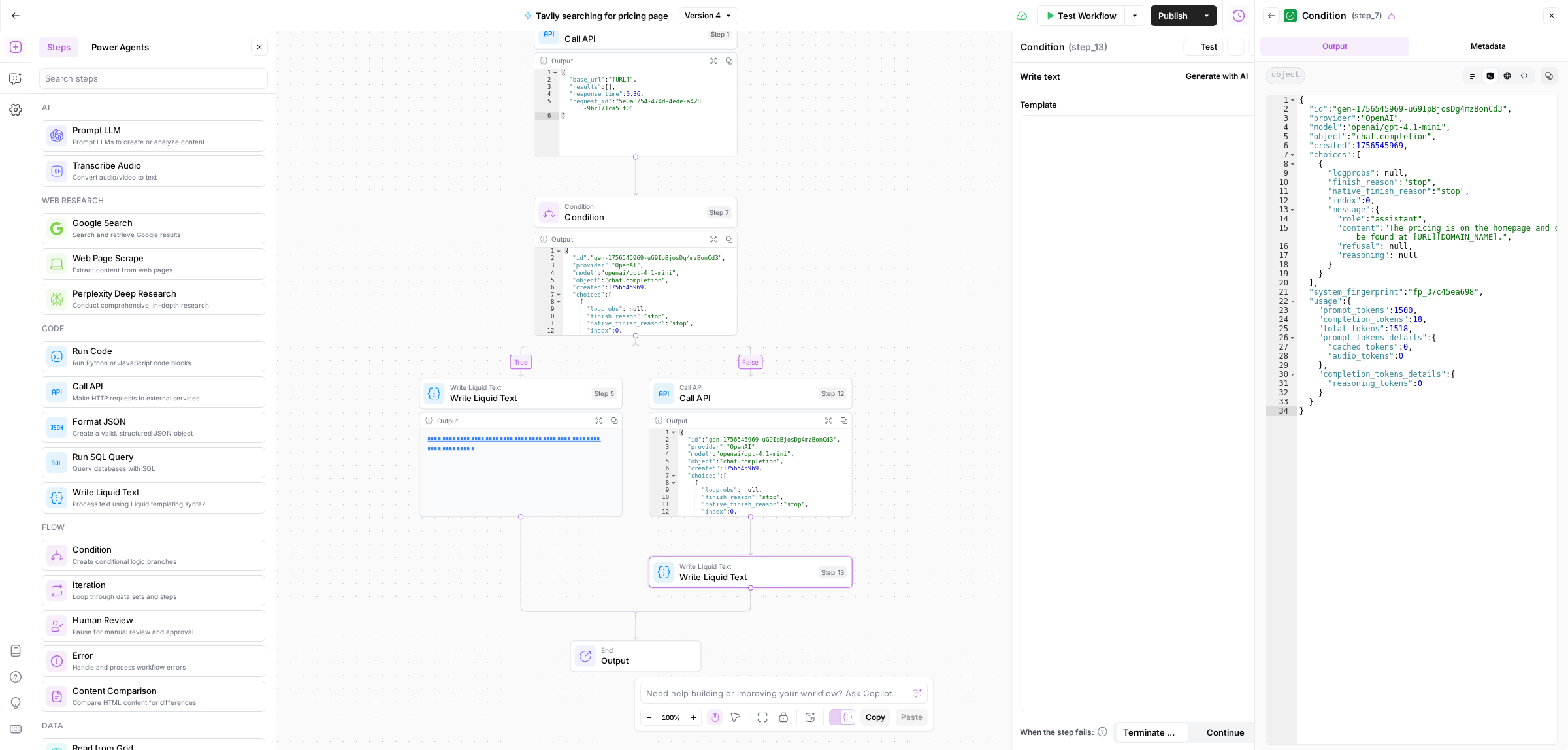
type textarea "Write Liquid Text"
click at [1091, 296] on div at bounding box center [1124, 413] width 244 height 595
click at [944, 337] on div "true false Workflow Set Inputs Inputs Call API Call API Step 1 Output Expand Ou…" at bounding box center [643, 390] width 1223 height 718
click at [603, 211] on span "Condition" at bounding box center [633, 217] width 137 height 13
type textarea "Condition"
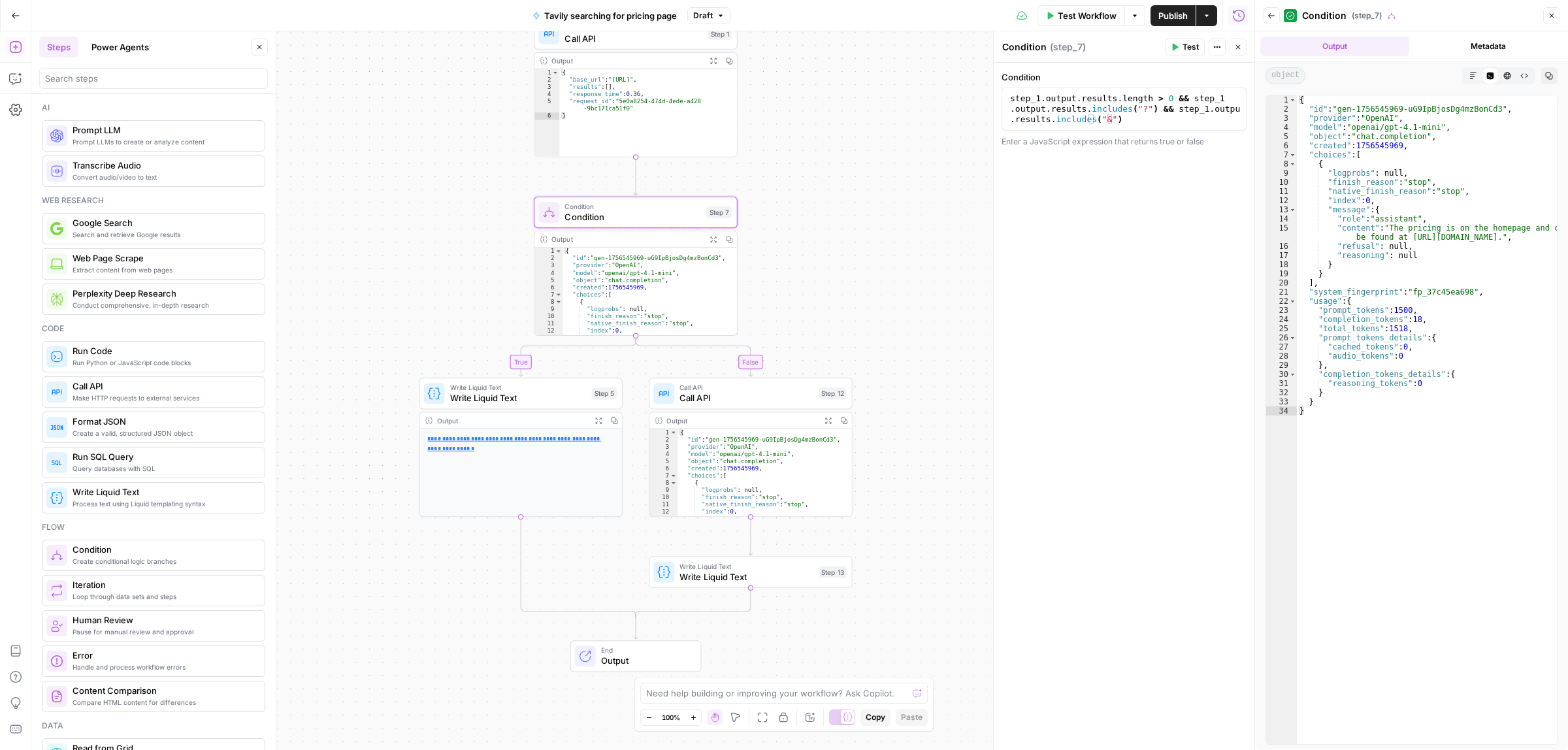
click at [1183, 50] on span "Test" at bounding box center [1190, 47] width 16 height 12
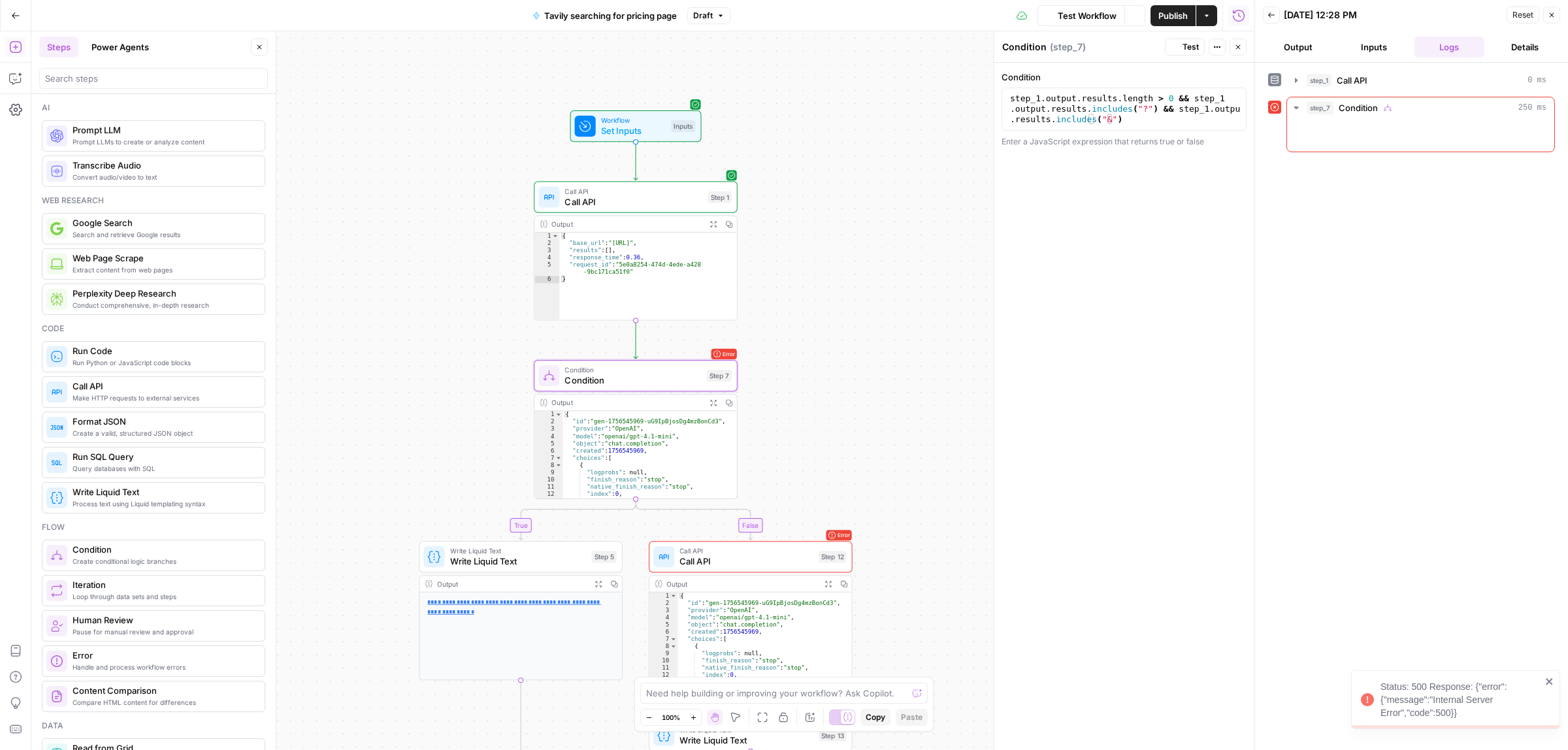
click at [631, 122] on span "Workflow" at bounding box center [633, 121] width 65 height 11
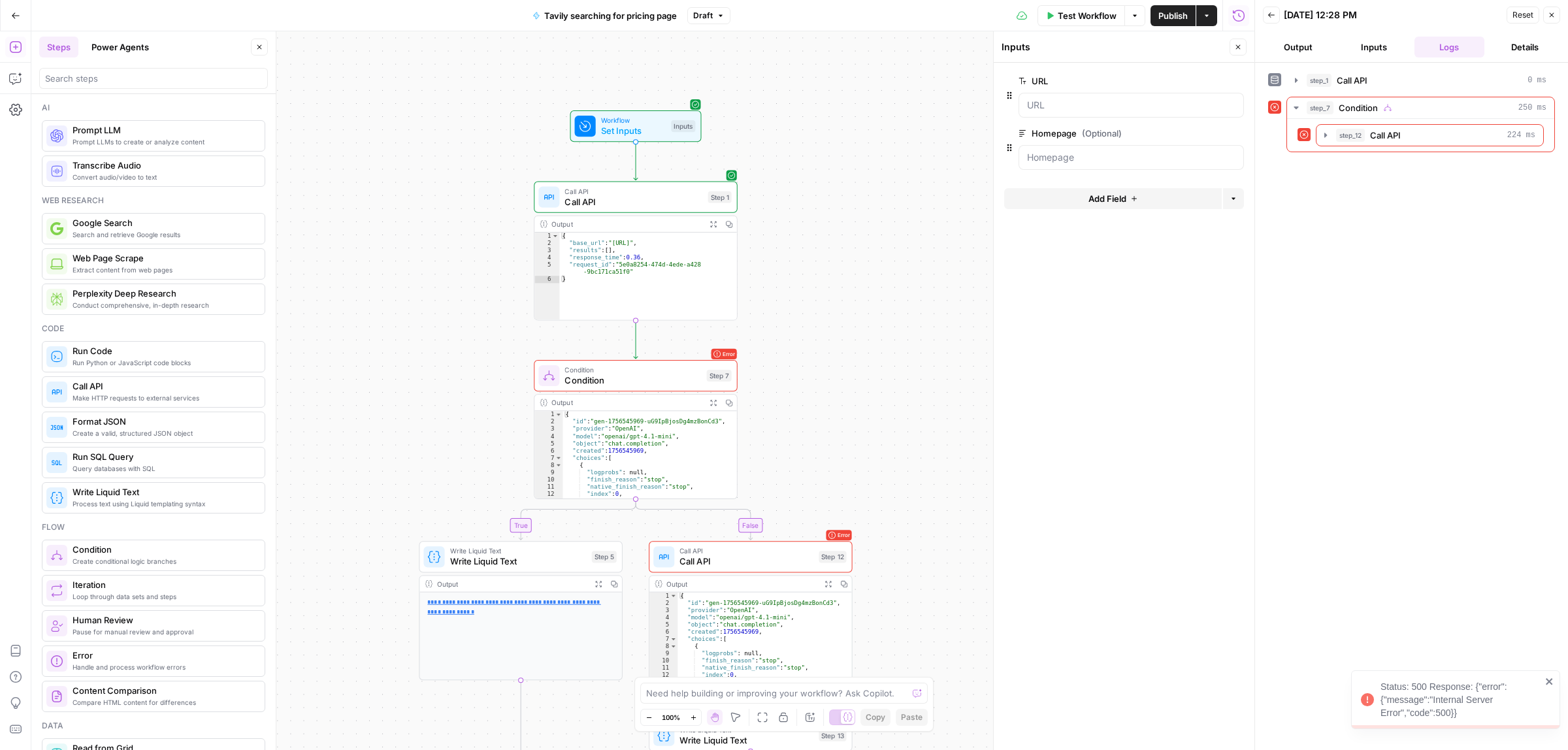
click at [619, 124] on span "Set Inputs" at bounding box center [633, 130] width 65 height 13
click at [1237, 133] on icon "button" at bounding box center [1236, 133] width 7 height 7
click at [1075, 13] on span "Test Workflow" at bounding box center [1087, 15] width 58 height 13
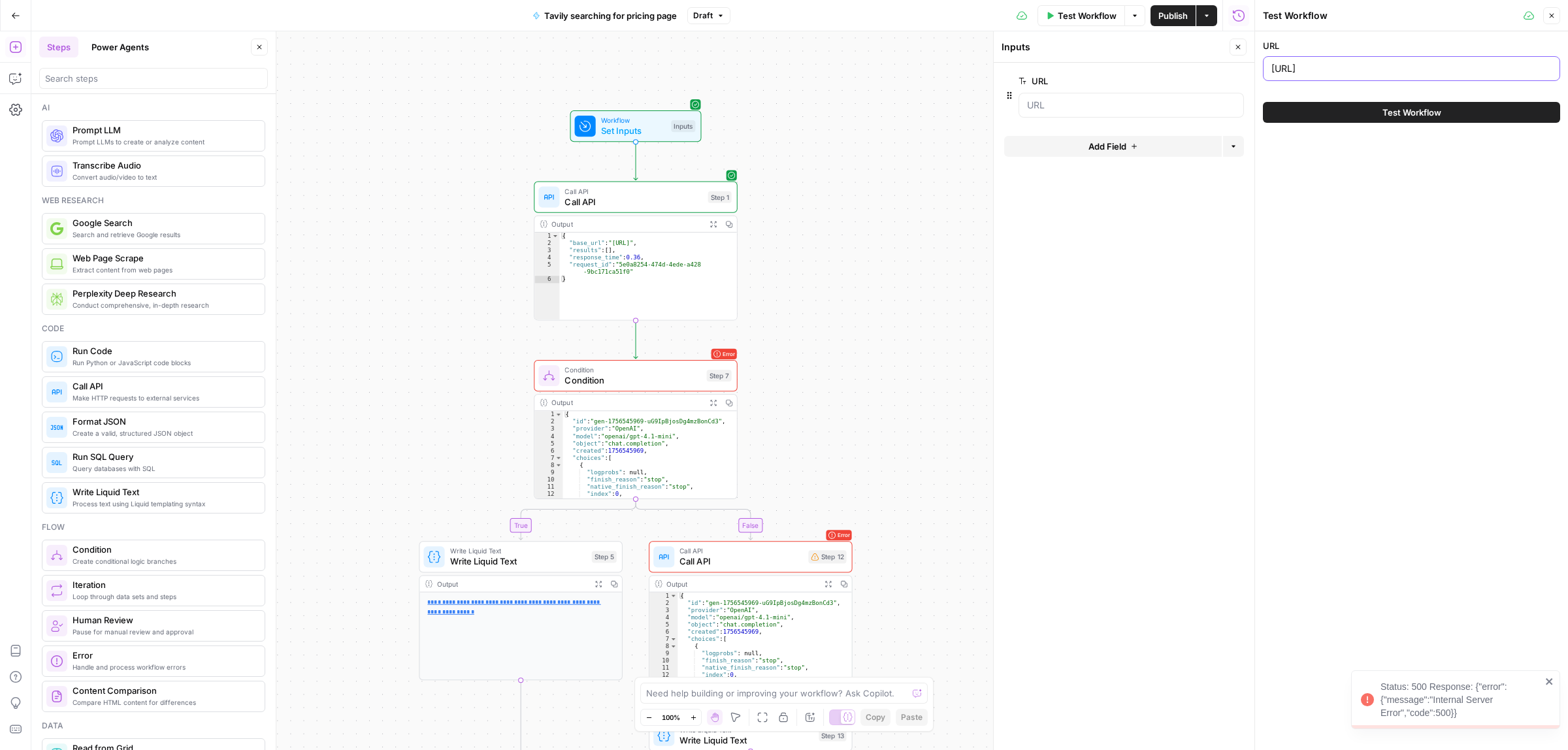
click at [1356, 69] on input "https://instantly.ai/" at bounding box center [1411, 68] width 281 height 13
paste input "www.openmart.com"
type input "[URL][DOMAIN_NAME]"
click at [1400, 121] on button "Test Workflow" at bounding box center [1411, 112] width 297 height 21
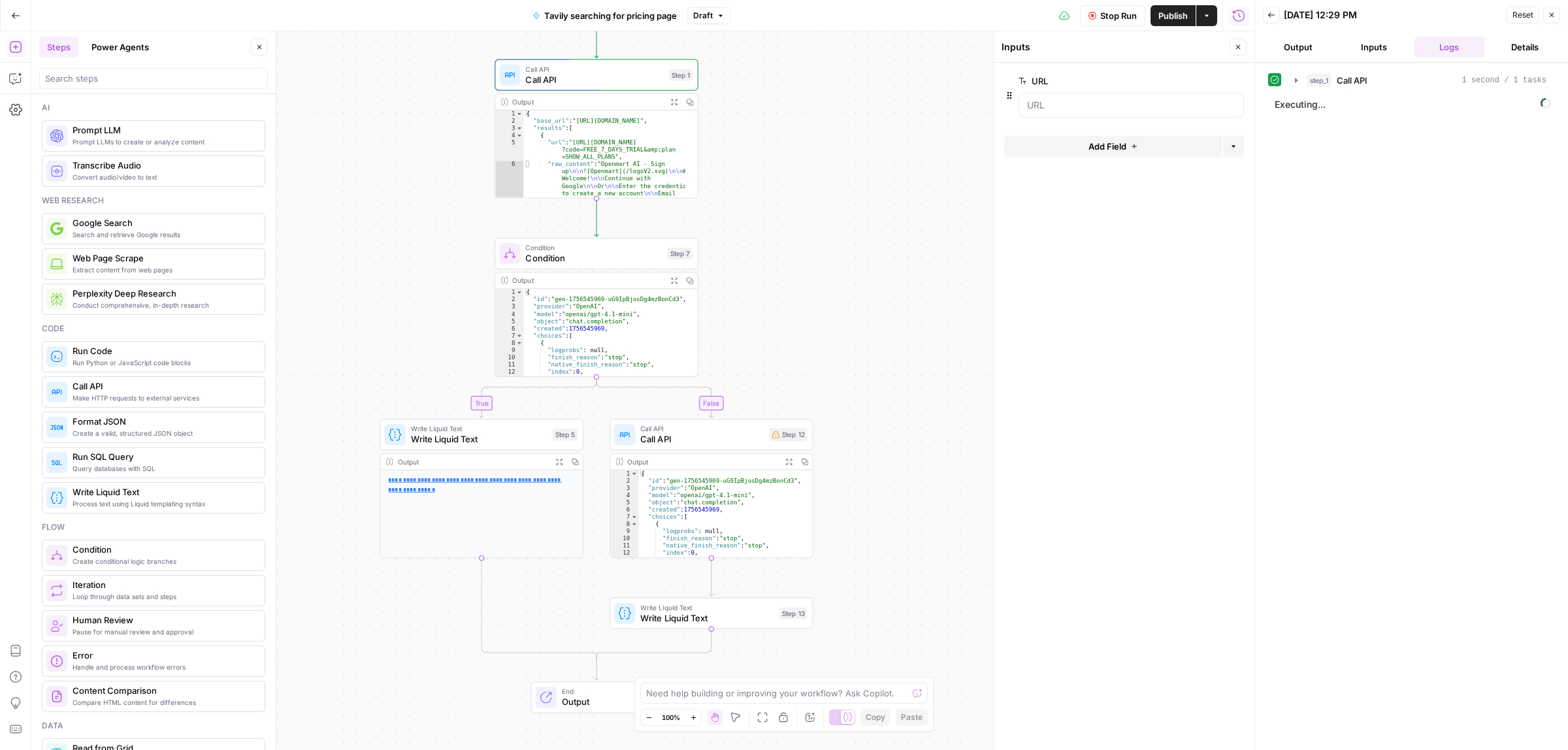
drag, startPoint x: 916, startPoint y: 456, endPoint x: 877, endPoint y: 338, distance: 124.3
click at [877, 338] on div "true false Workflow Set Inputs Inputs Call API Call API Step 1 Output Expand Ou…" at bounding box center [643, 390] width 1223 height 718
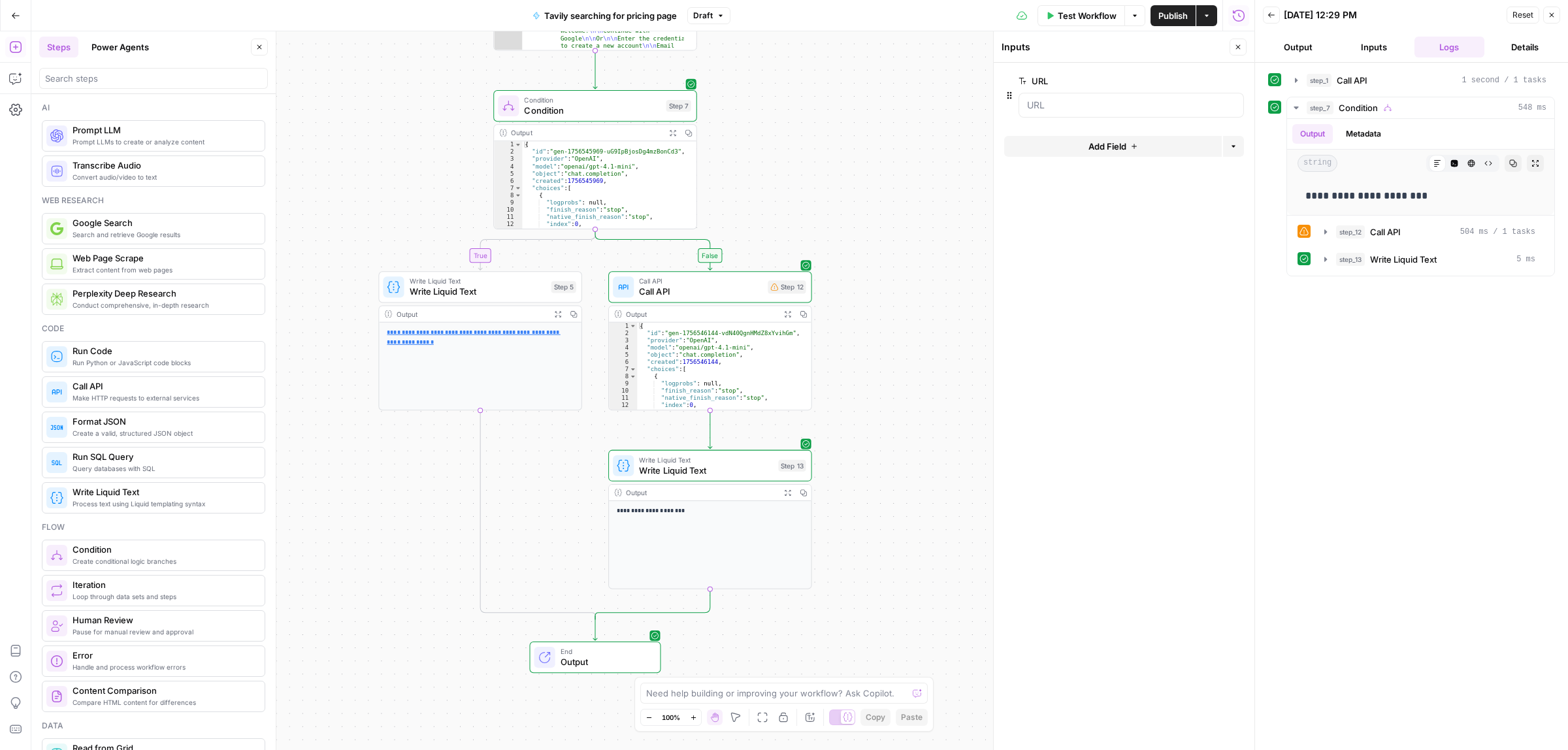
drag, startPoint x: 899, startPoint y: 472, endPoint x: 897, endPoint y: 324, distance: 148.0
click at [897, 324] on div "true false Workflow Set Inputs Inputs Call API Call API Step 1 Output Expand Ou…" at bounding box center [643, 390] width 1223 height 718
click at [599, 652] on span "End" at bounding box center [605, 652] width 89 height 11
click at [706, 298] on div "Call API Call API Step 12" at bounding box center [709, 287] width 204 height 32
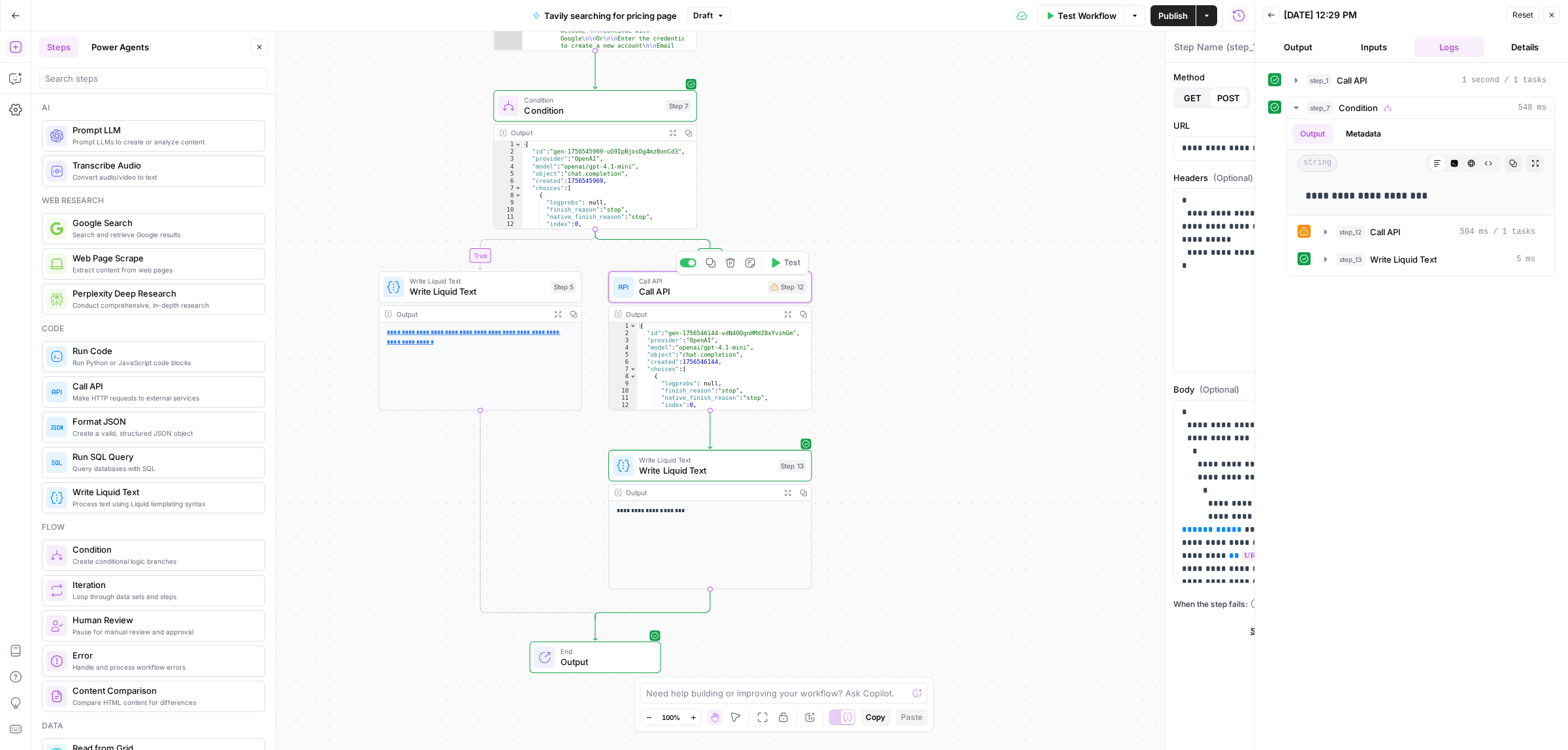
type textarea "Call API"
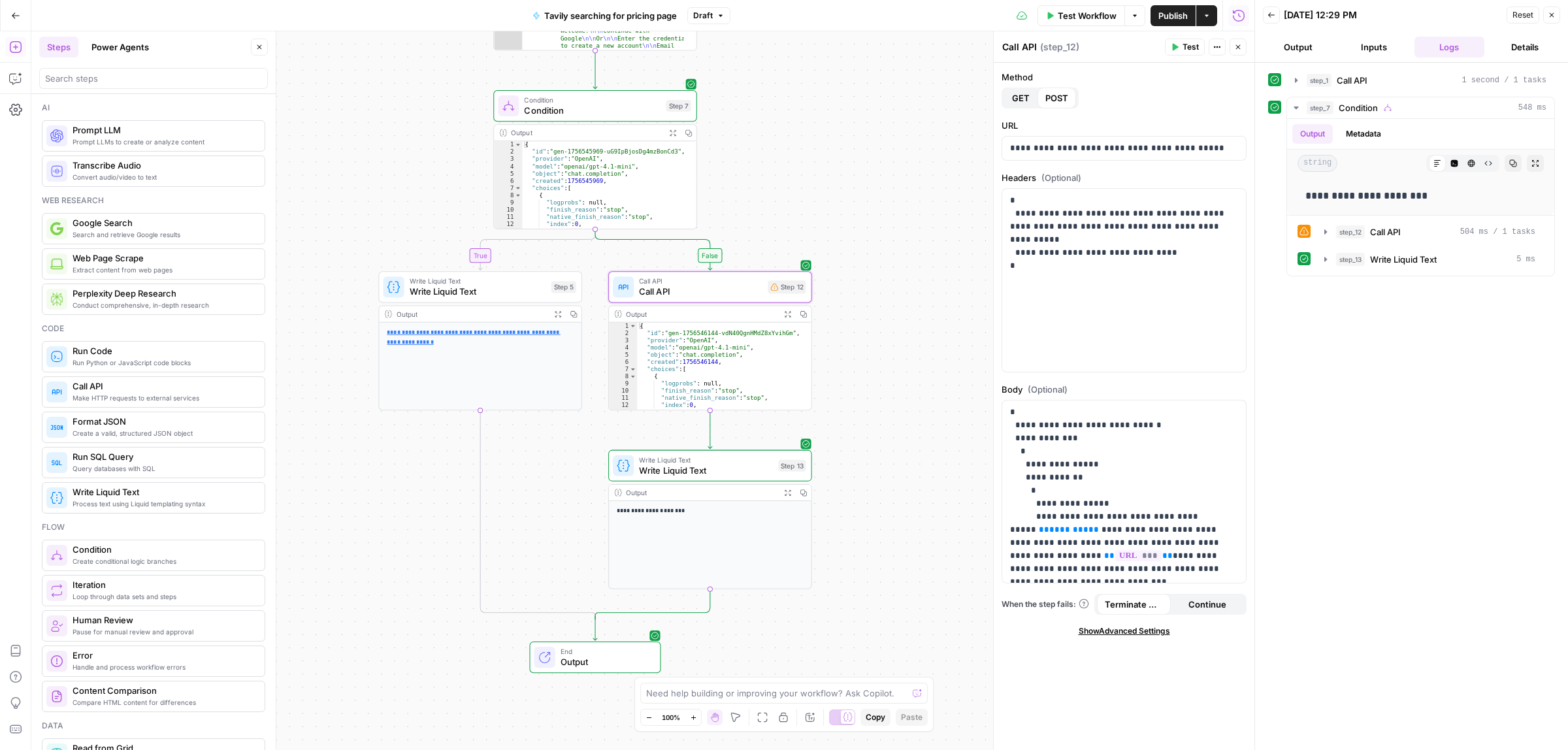
click at [785, 312] on icon "button" at bounding box center [787, 314] width 7 height 7
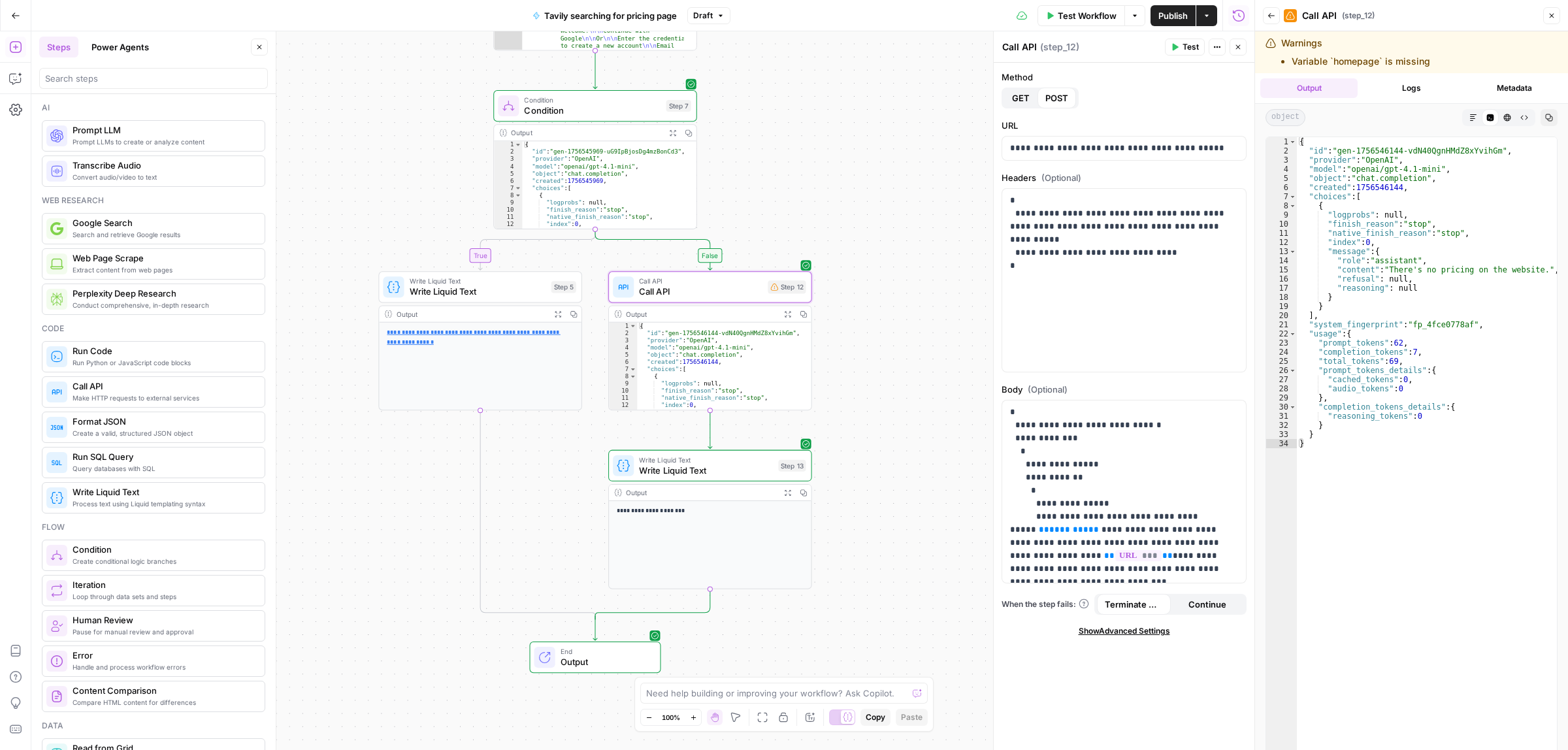
type textarea "**********"
drag, startPoint x: 1434, startPoint y: 271, endPoint x: 1490, endPoint y: 269, distance: 56.0
click at [1487, 271] on div "{ "id" : "gen-1756546144-vdN40QgnHMdZ8xYvihGm" , "provider" : "OpenAI" , "model…" at bounding box center [1427, 470] width 260 height 666
click at [1506, 267] on div "{ "id" : "gen-1756546144-vdN40QgnHMdZ8xYvihGm" , "provider" : "OpenAI" , "model…" at bounding box center [1427, 470] width 260 height 666
click at [1555, 15] on span "Close" at bounding box center [1555, 15] width 1 height 1
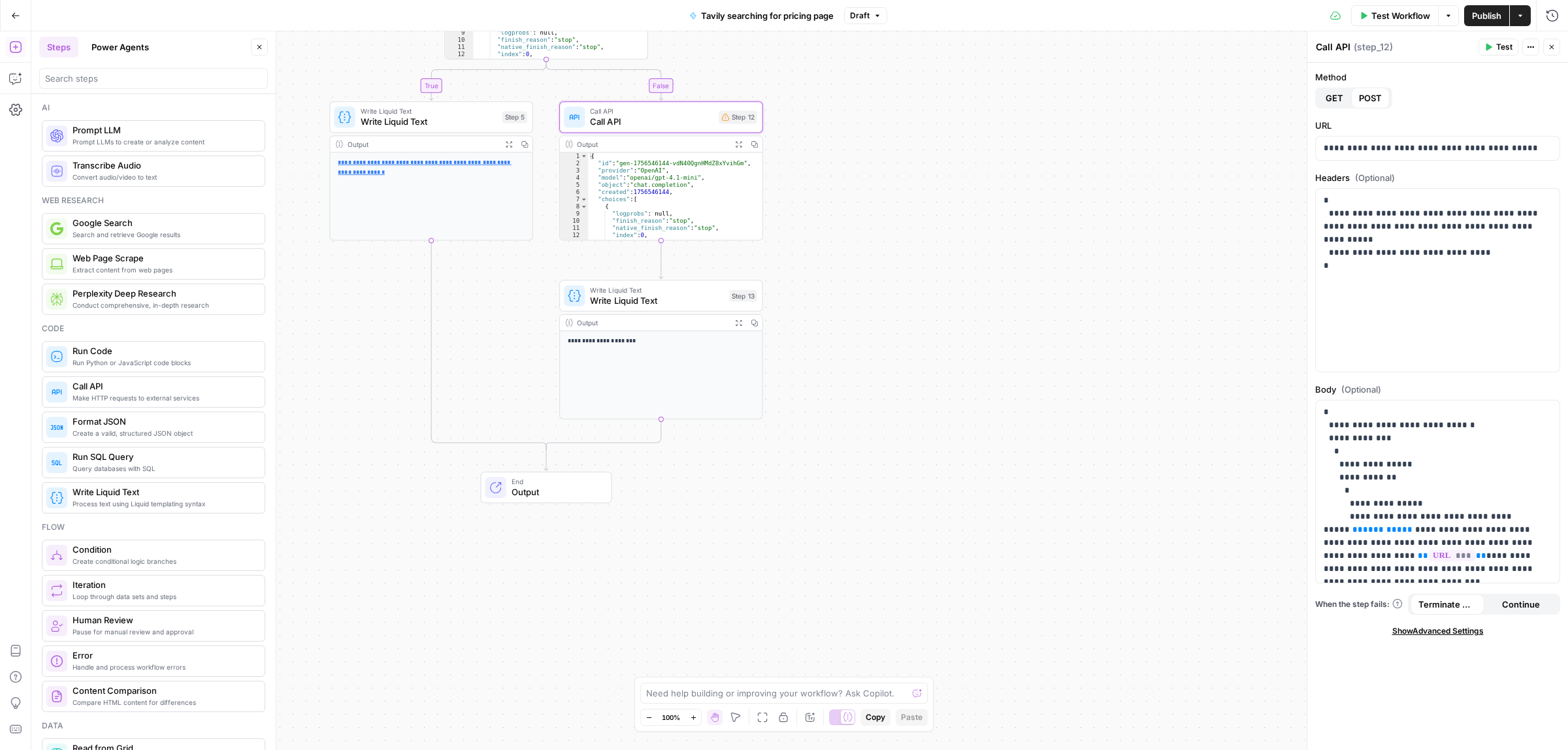
drag, startPoint x: 1009, startPoint y: 463, endPoint x: 960, endPoint y: 293, distance: 176.9
click at [960, 293] on div "true false Workflow Set Inputs Inputs Call API Call API Step 1 Output Expand Ou…" at bounding box center [799, 390] width 1536 height 718
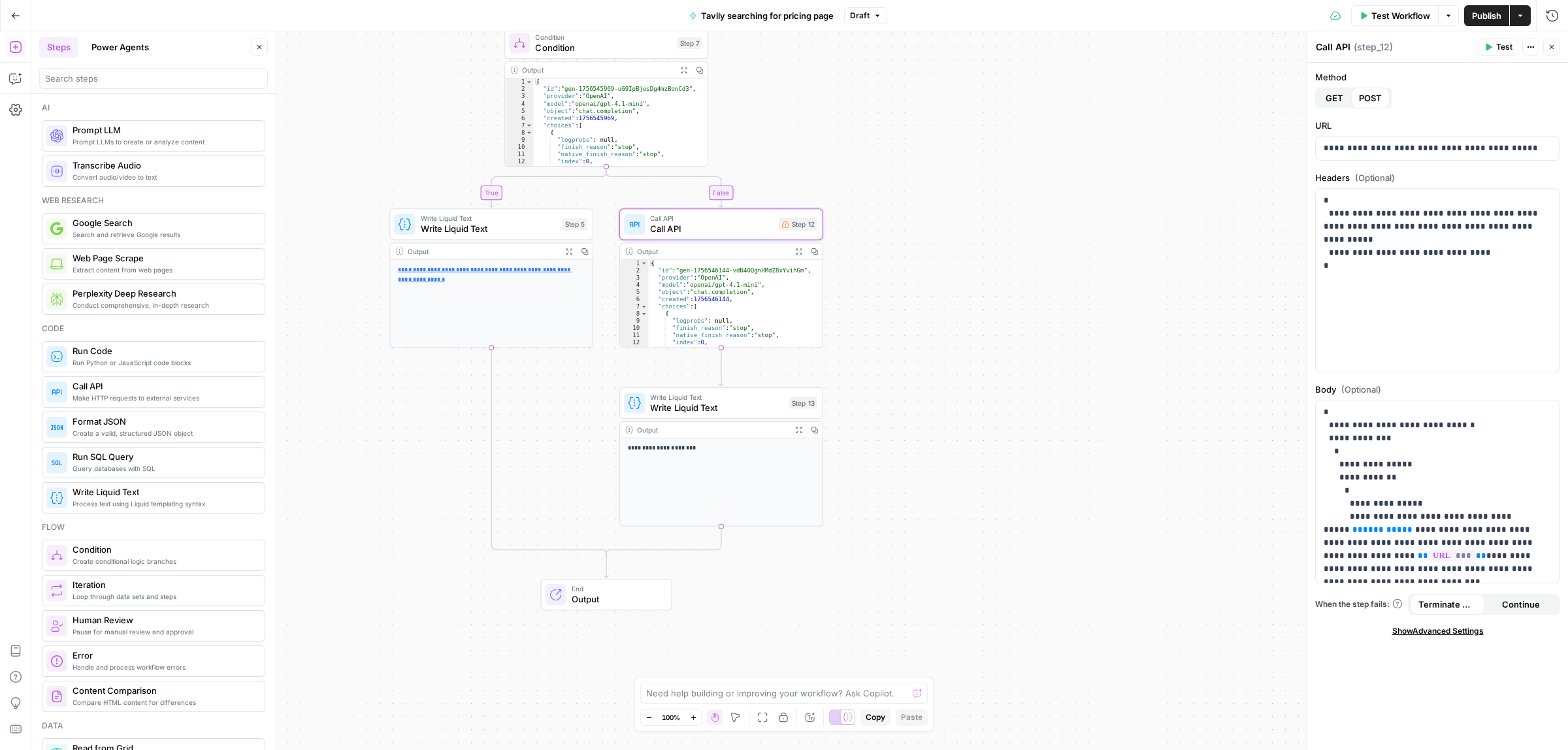
drag, startPoint x: 921, startPoint y: 246, endPoint x: 988, endPoint y: 367, distance: 138.3
click at [988, 367] on div "true false Workflow Set Inputs Inputs Call API Call API Step 1 Output Expand Ou…" at bounding box center [799, 390] width 1536 height 718
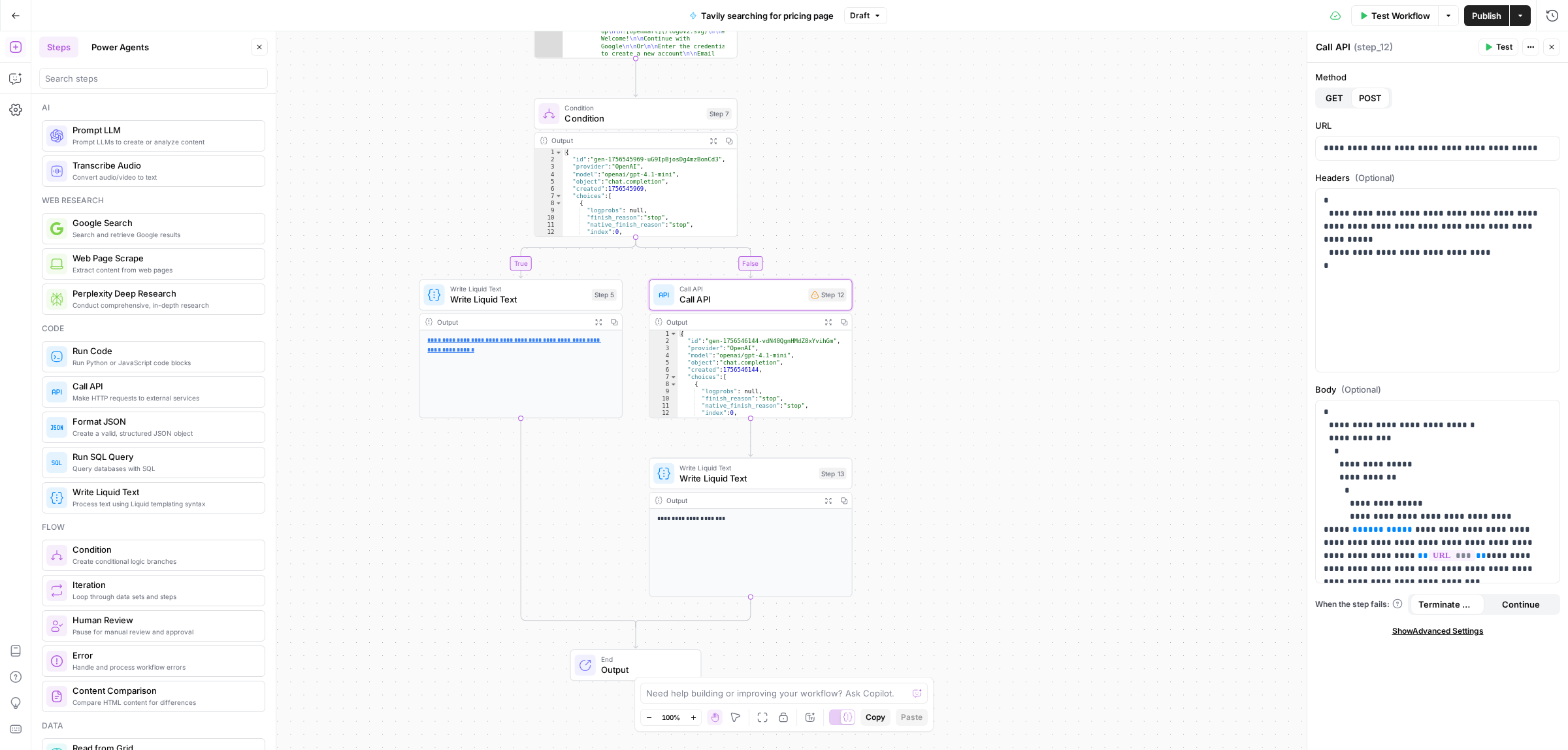
drag, startPoint x: 913, startPoint y: 174, endPoint x: 935, endPoint y: 233, distance: 63.0
click at [935, 233] on div "true false Workflow Set Inputs Inputs Call API Call API Step 1 Output Expand Ou…" at bounding box center [799, 390] width 1536 height 718
click at [769, 294] on span "Call API" at bounding box center [741, 299] width 124 height 13
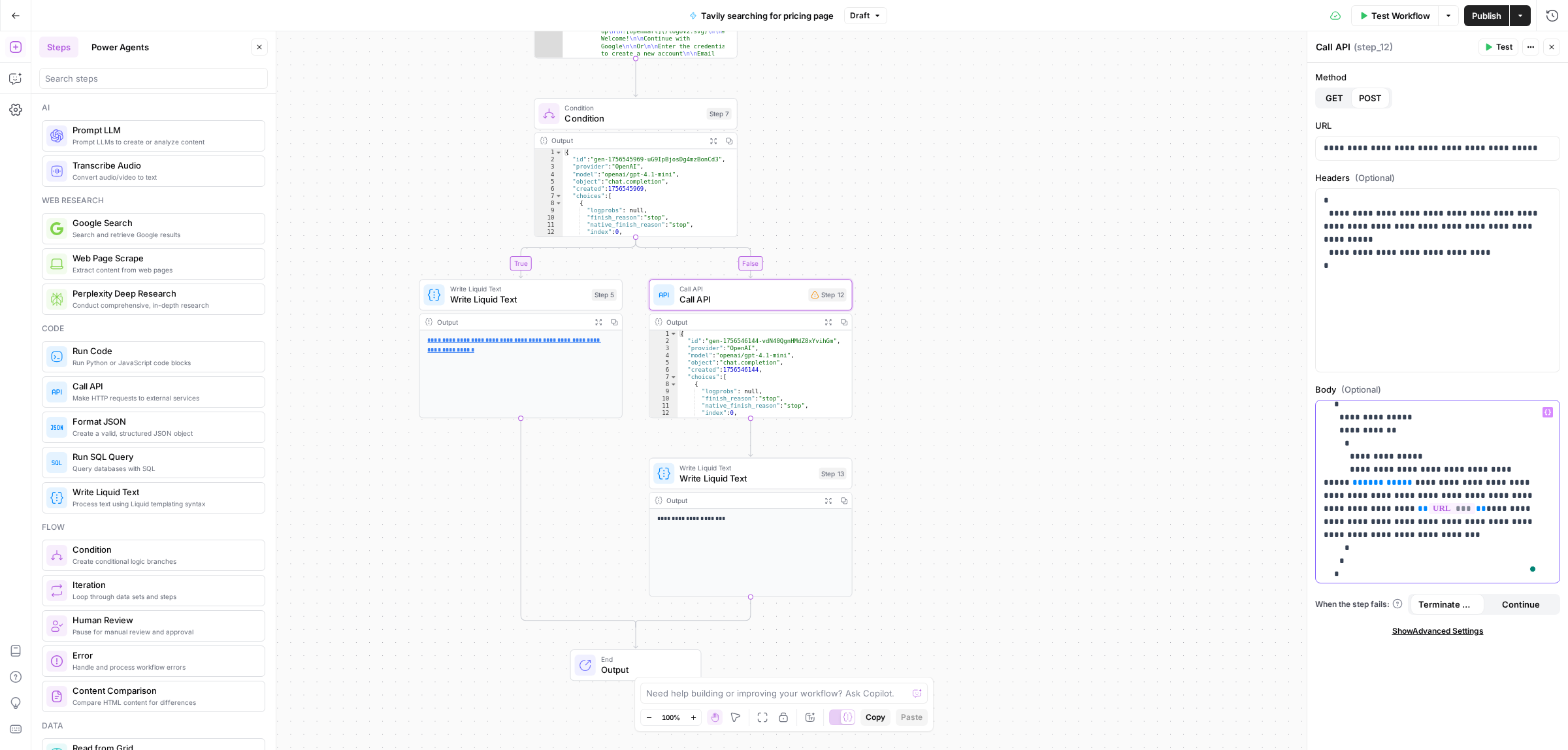
scroll to position [54, 0]
drag, startPoint x: 1396, startPoint y: 518, endPoint x: 1448, endPoint y: 514, distance: 52.2
click at [1438, 515] on p "**********" at bounding box center [1431, 470] width 215 height 235
click at [1464, 514] on p "**********" at bounding box center [1431, 470] width 215 height 235
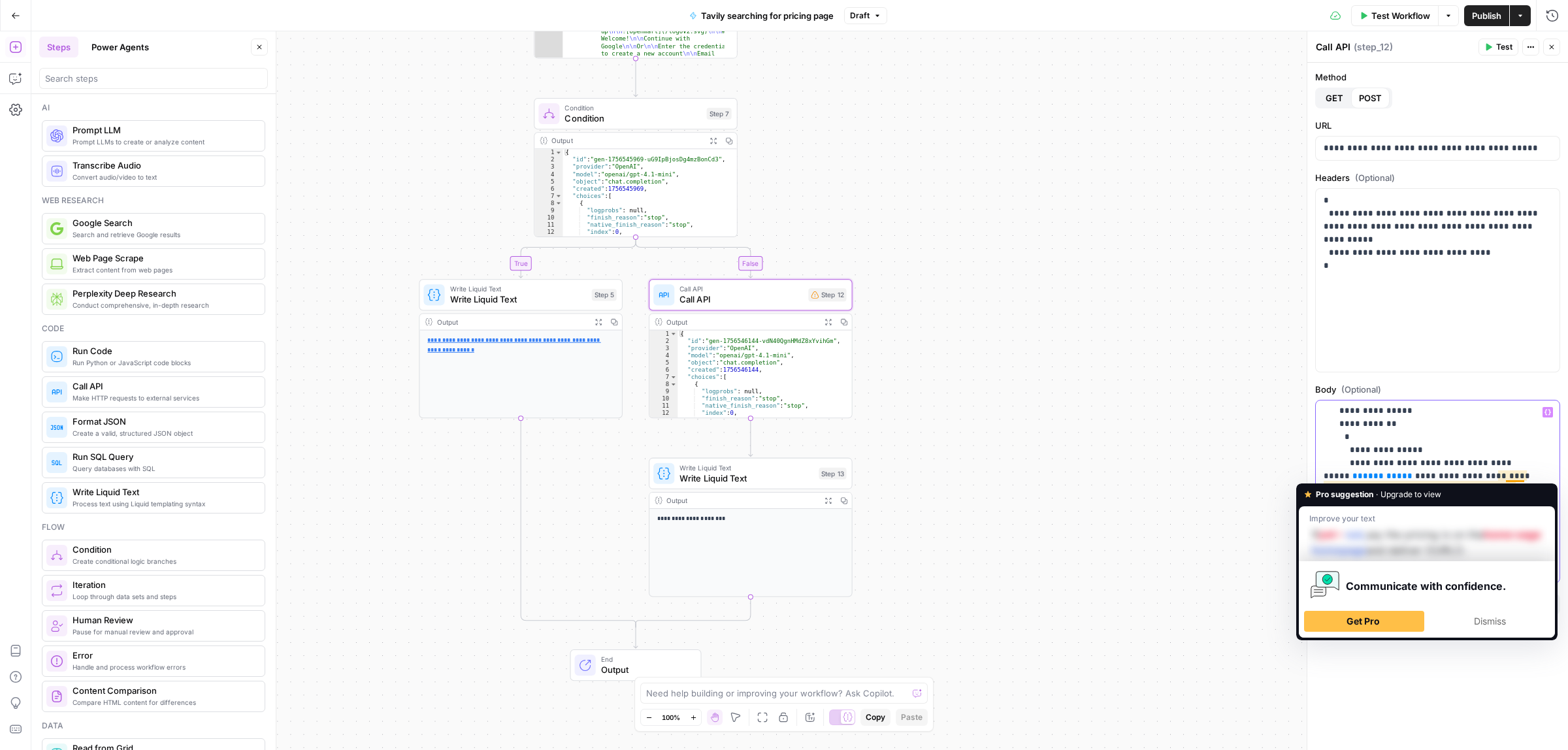
drag, startPoint x: 1513, startPoint y: 490, endPoint x: 1514, endPoint y: 473, distance: 17.0
click at [1514, 473] on p "**********" at bounding box center [1431, 470] width 215 height 235
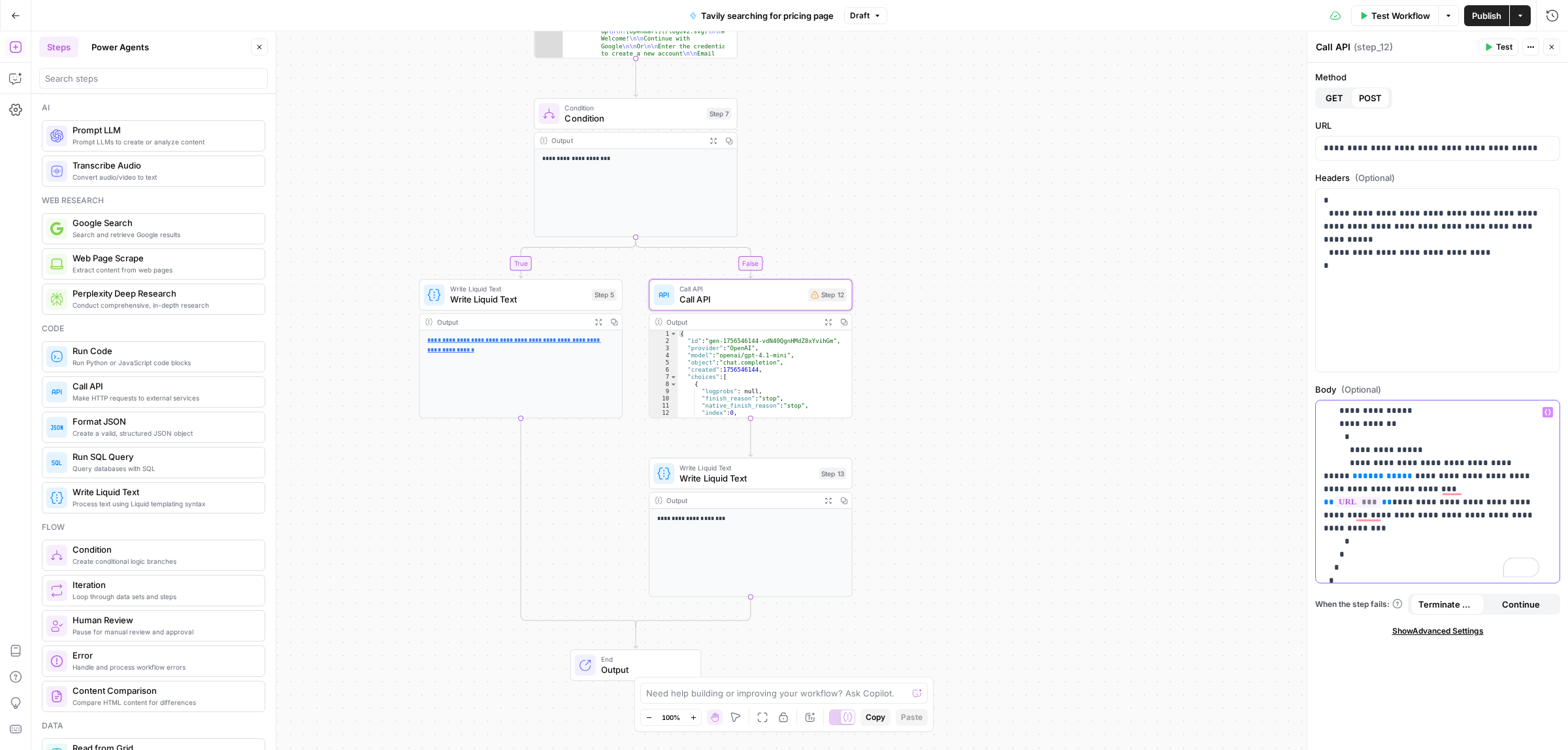
click at [1469, 502] on p "**********" at bounding box center [1431, 470] width 215 height 235
click at [1487, 503] on p "**********" at bounding box center [1431, 470] width 215 height 235
click at [766, 450] on icon "button" at bounding box center [771, 450] width 11 height 11
click at [742, 158] on button "Delete Step" at bounding box center [749, 166] width 67 height 24
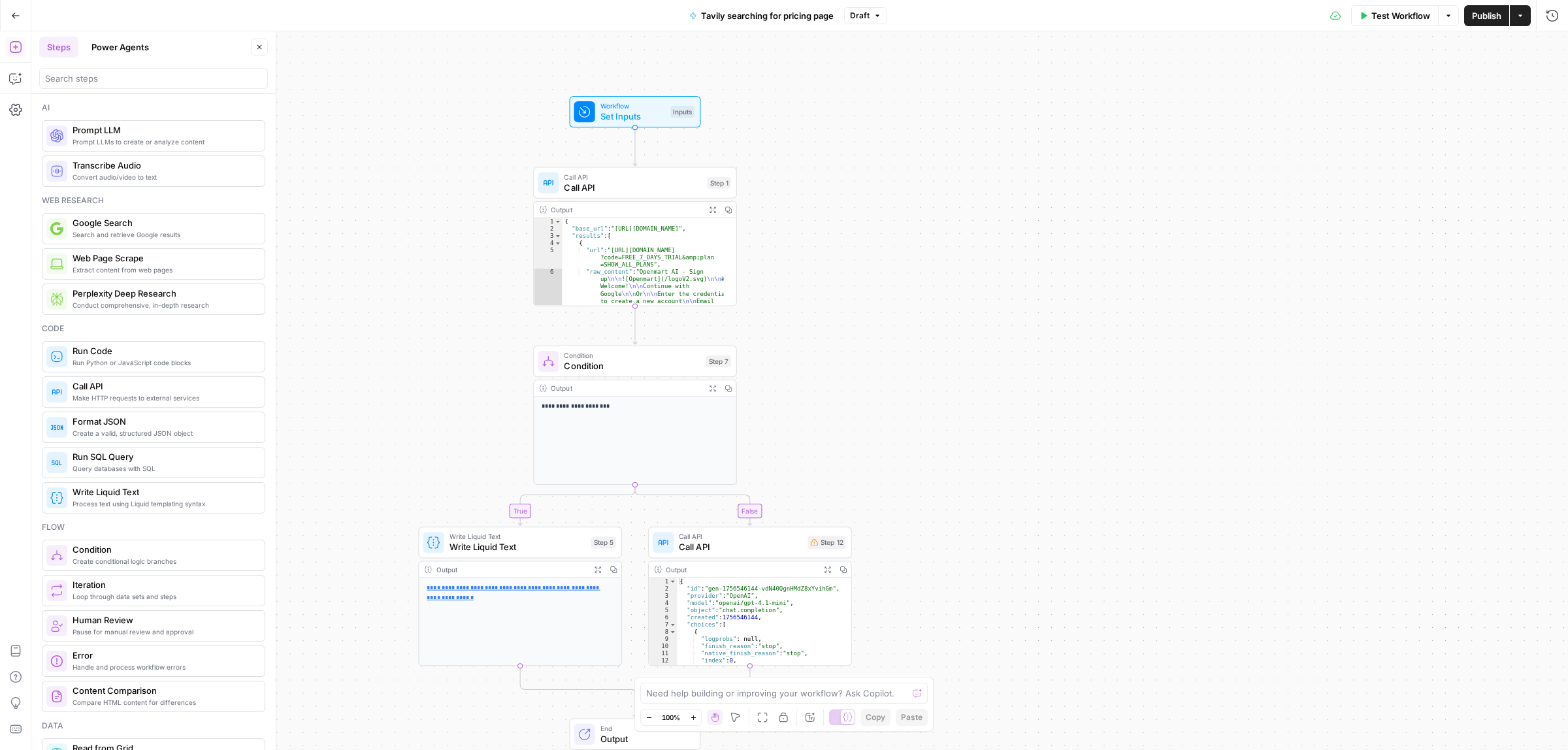
click at [931, 367] on div "true false Workflow Set Inputs Inputs Call API Call API Step 1 Output Expand Ou…" at bounding box center [799, 390] width 1536 height 718
click at [625, 119] on span "Set Inputs" at bounding box center [633, 117] width 65 height 13
click at [1412, 147] on span "Add Field" at bounding box center [1420, 146] width 38 height 13
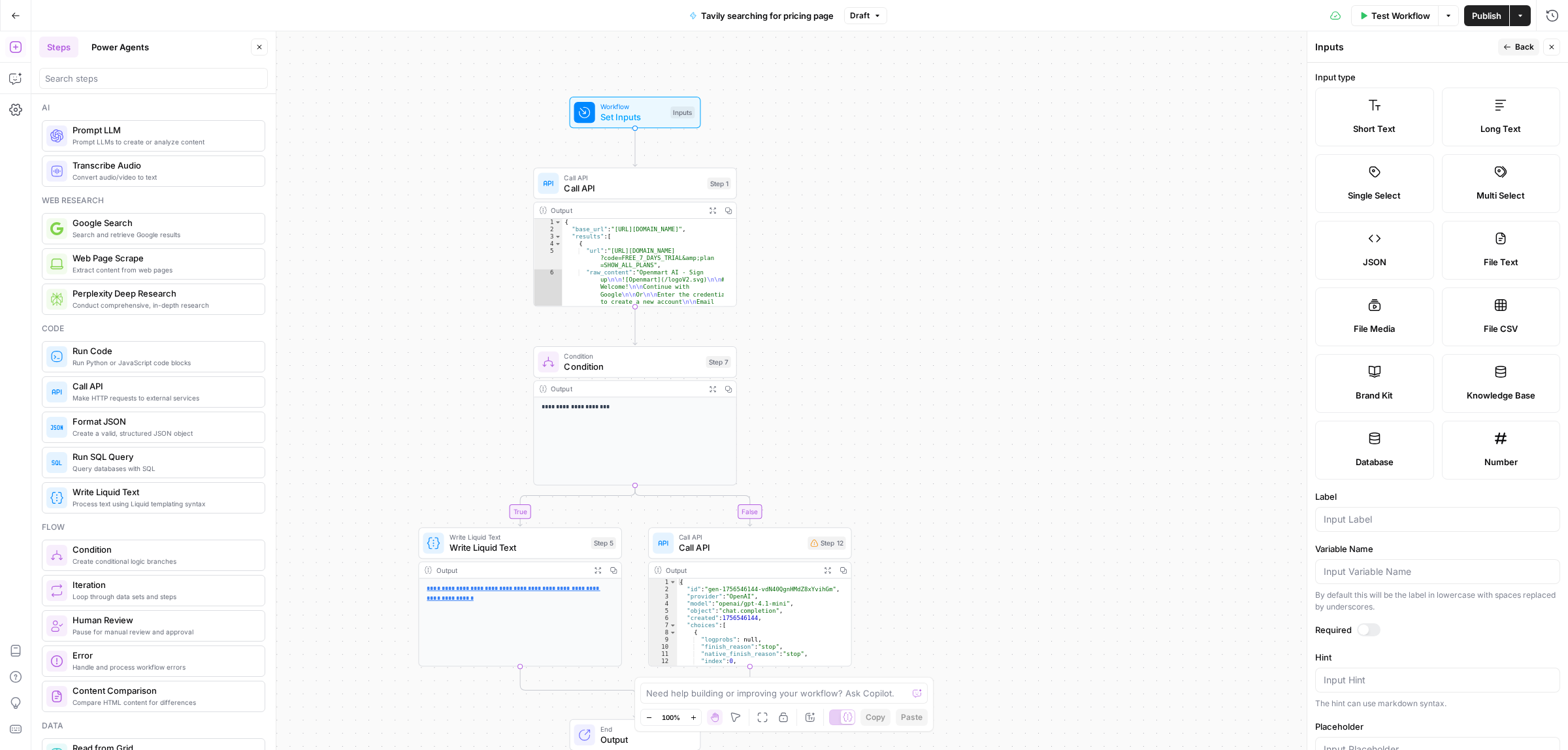
click at [1493, 118] on label "Long Text" at bounding box center [1501, 117] width 119 height 58
click at [1477, 118] on label "Long Text" at bounding box center [1501, 117] width 119 height 58
click at [1353, 526] on input "Label" at bounding box center [1437, 519] width 228 height 13
type input "Homepage"
click at [1510, 43] on icon "button" at bounding box center [1507, 47] width 8 height 8
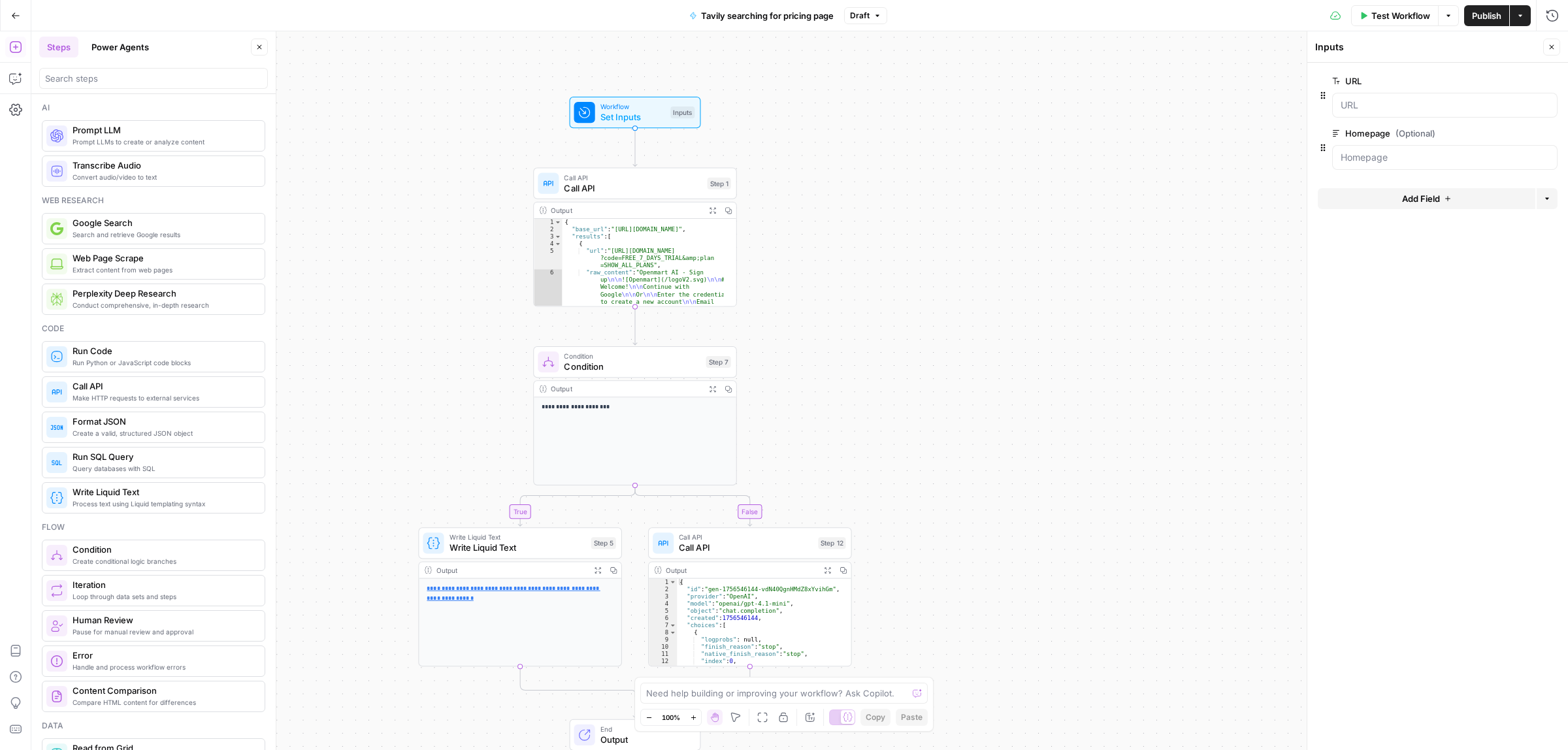
click at [1402, 16] on span "Test Workflow" at bounding box center [1400, 15] width 58 height 13
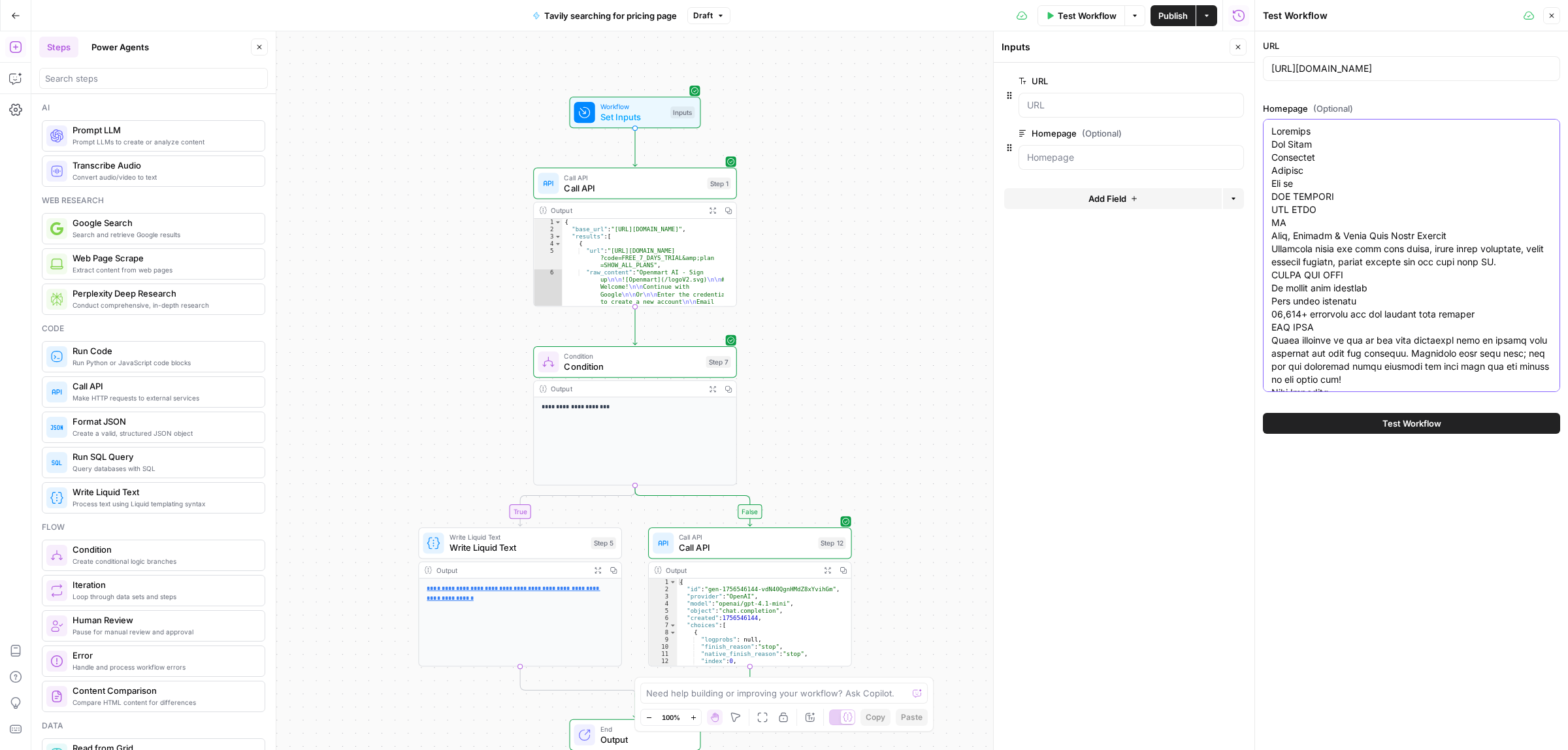
paste textarea "We use essential cookies to make our site work. With your consent, we may also …"
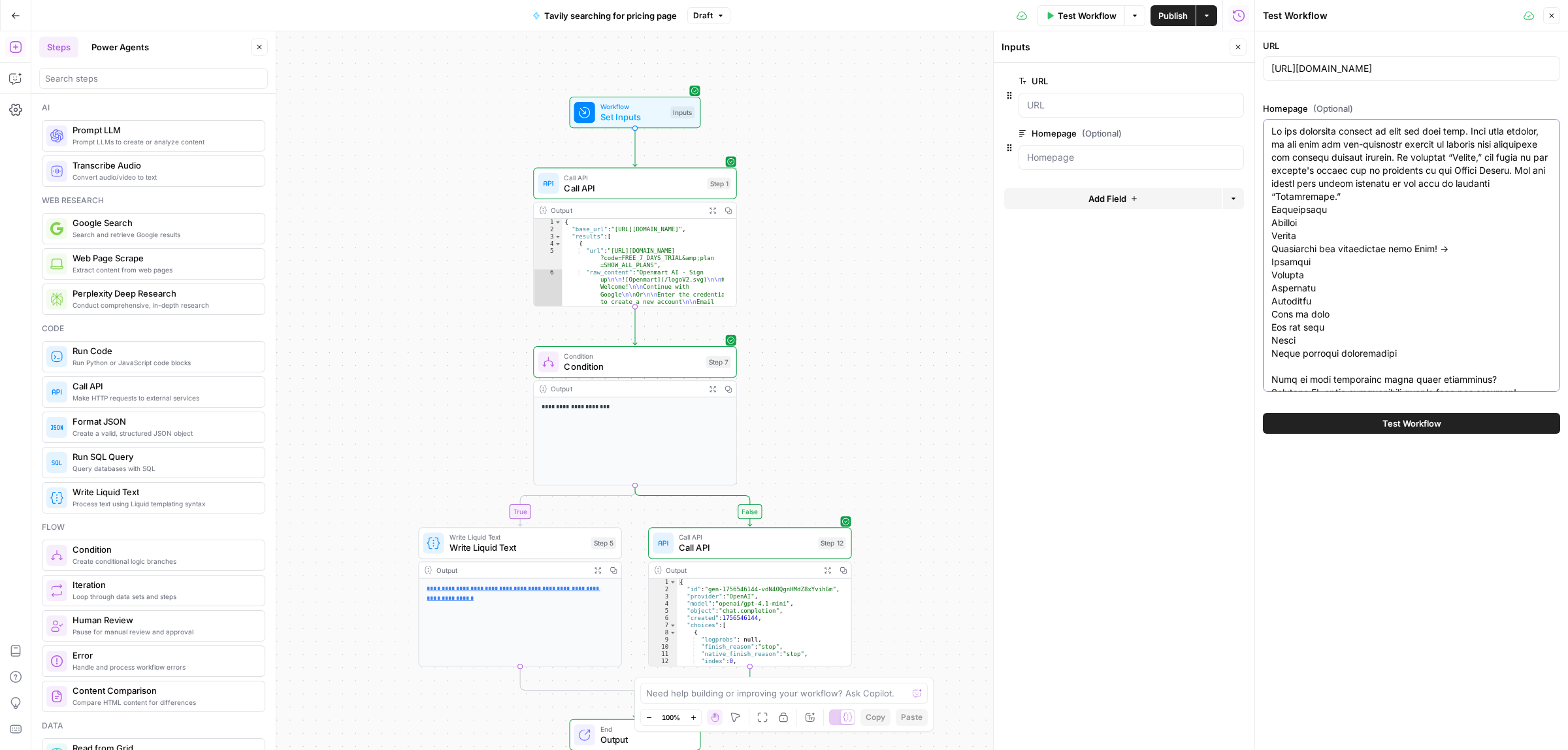
scroll to position [3561, 0]
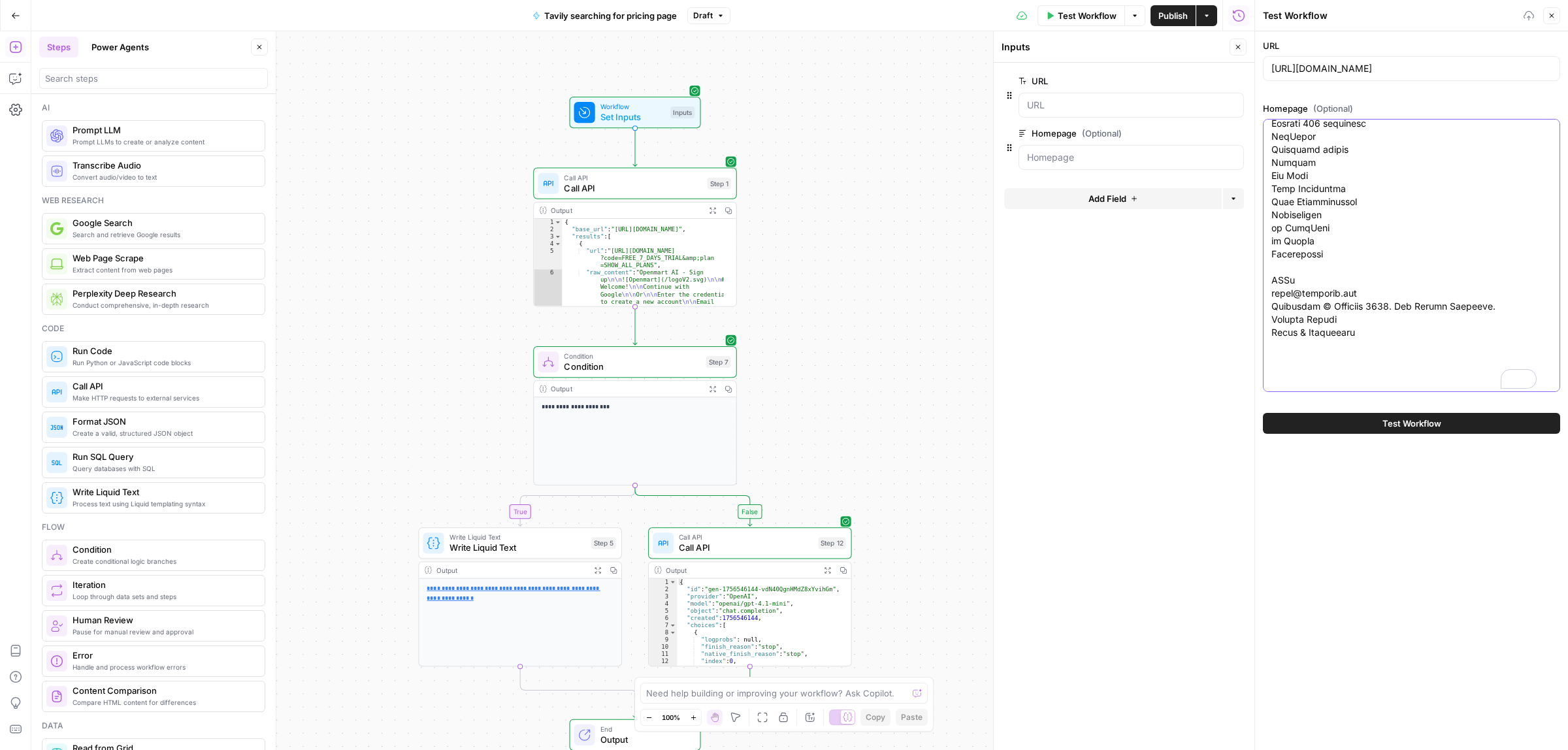
type textarea "We use essential cookies to make our site work. With your consent, we may also …"
click at [1397, 428] on span "Test Workflow" at bounding box center [1411, 423] width 58 height 13
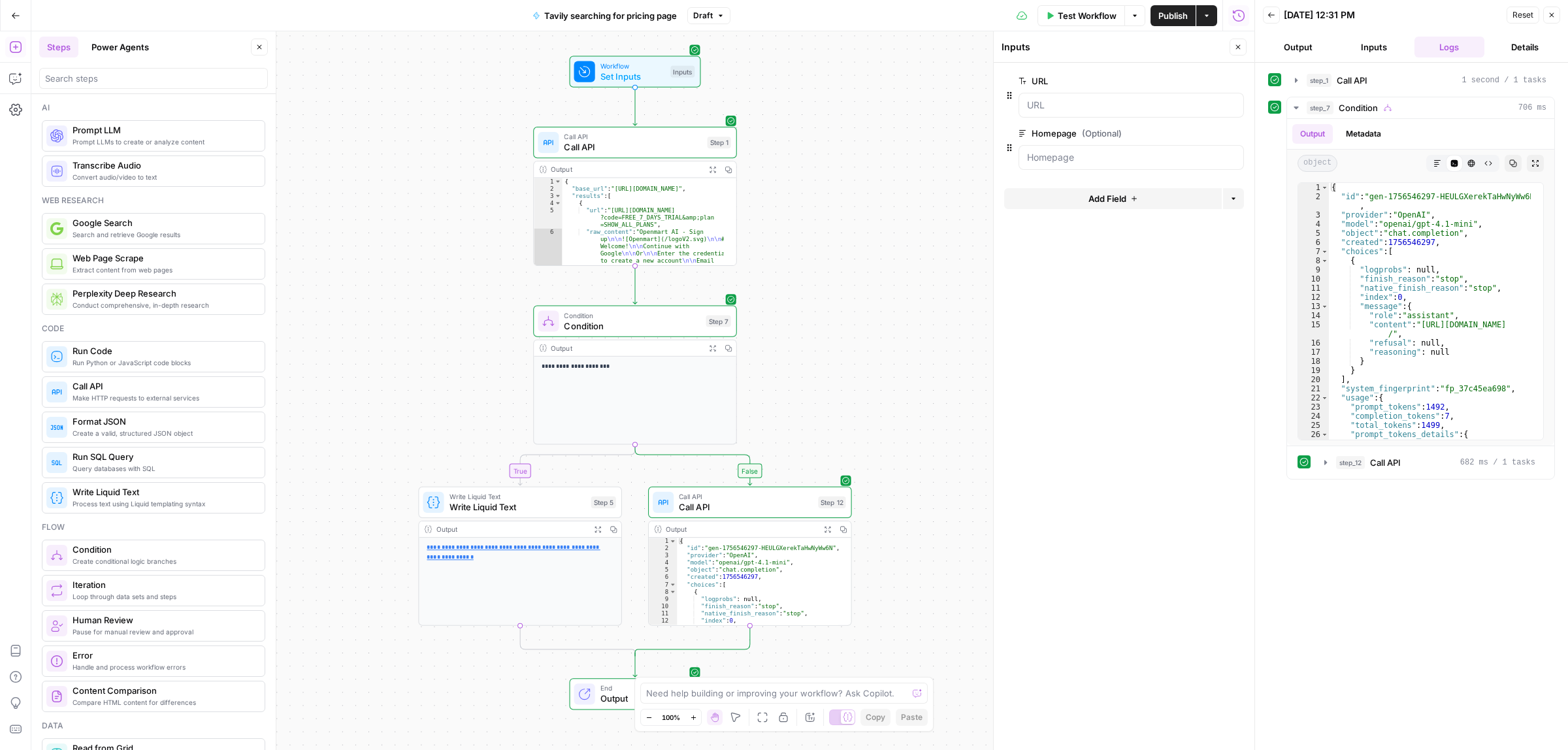
click at [1171, 16] on span "Publish" at bounding box center [1173, 15] width 29 height 13
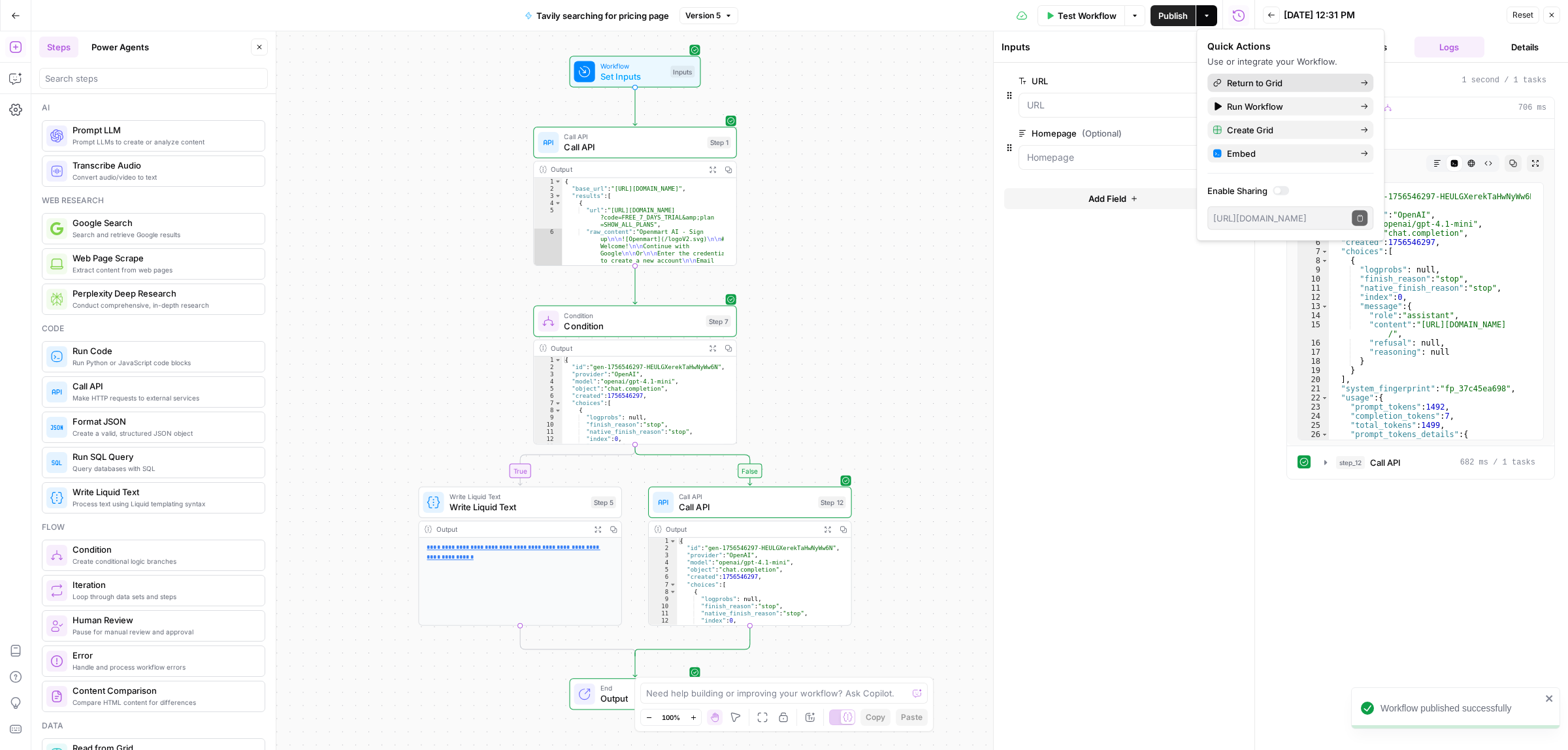
click at [1268, 85] on span "Return to Grid" at bounding box center [1288, 82] width 123 height 13
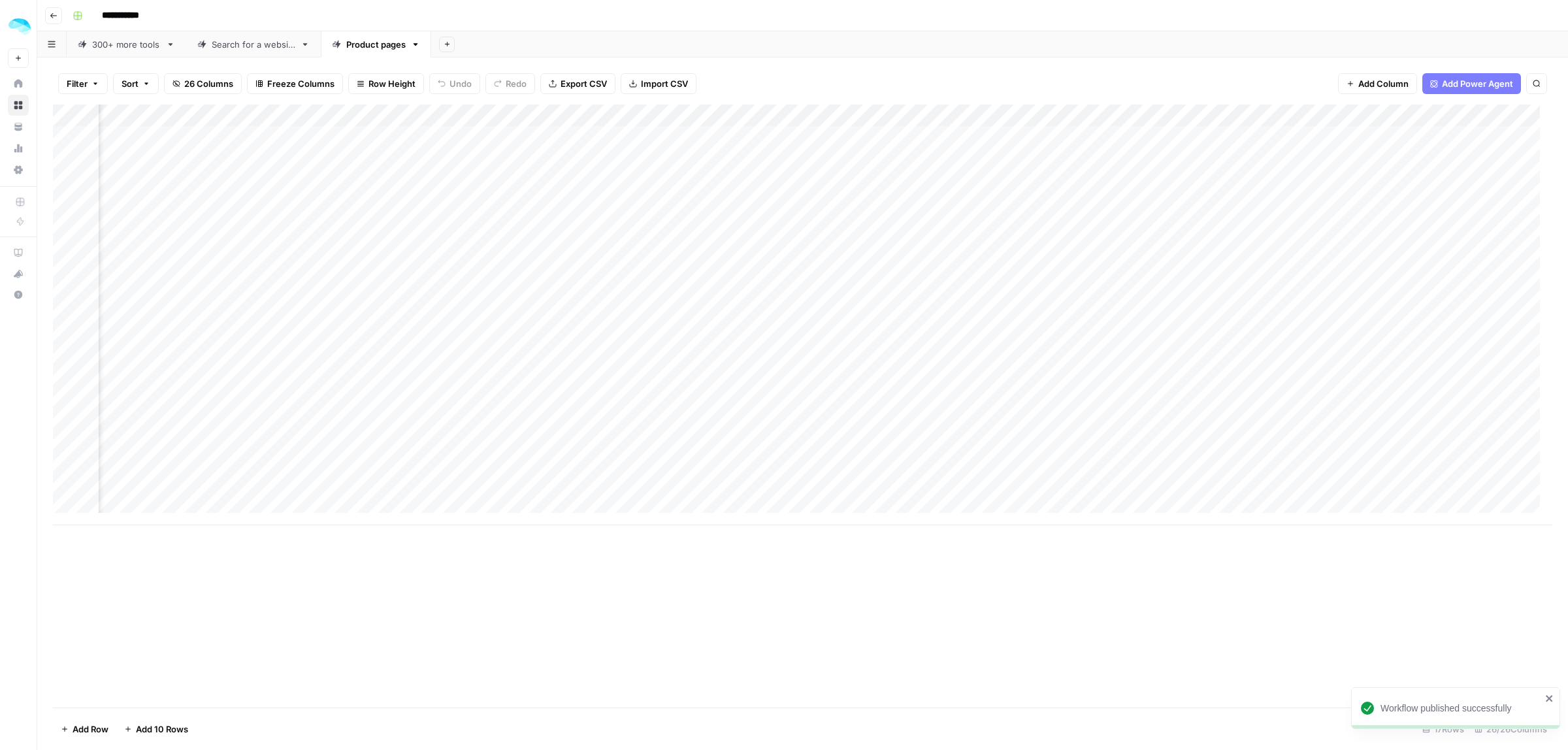
scroll to position [0, 2040]
click at [563, 114] on div "Add Column" at bounding box center [802, 314] width 1500 height 420
drag, startPoint x: 563, startPoint y: 114, endPoint x: 544, endPoint y: 246, distance: 133.4
click at [544, 246] on icon "button" at bounding box center [542, 244] width 8 height 8
click at [729, 138] on span "Delete" at bounding box center [737, 134] width 28 height 13
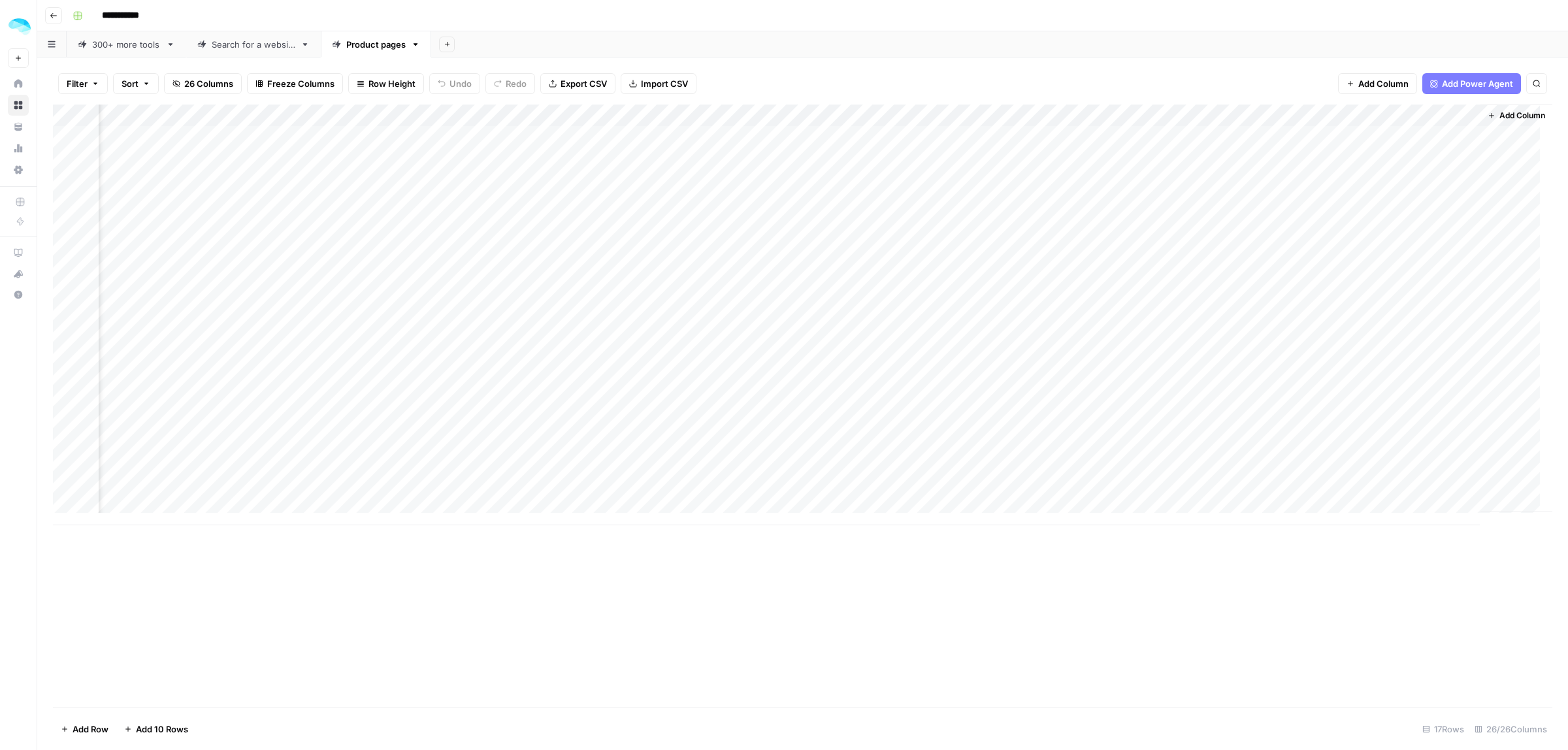
scroll to position [0, 1922]
click at [679, 114] on div "Add Column" at bounding box center [802, 314] width 1500 height 420
click at [712, 242] on span "Remove Column" at bounding box center [726, 244] width 115 height 13
click at [752, 138] on button "Delete" at bounding box center [737, 135] width 44 height 24
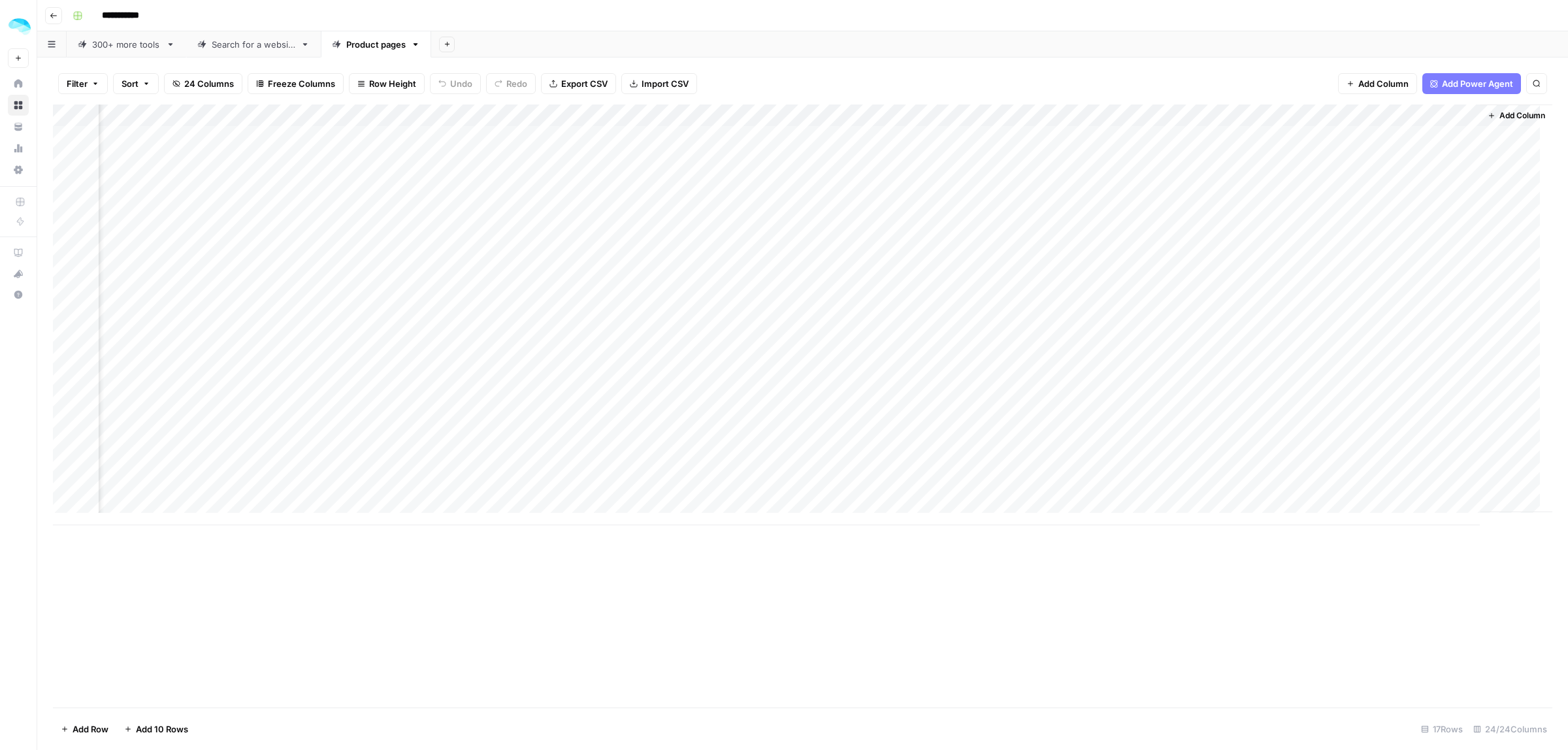
click at [823, 111] on div "Add Column" at bounding box center [802, 314] width 1500 height 420
click at [818, 244] on span "Remove Column" at bounding box center [843, 244] width 115 height 13
click button "Delete" at bounding box center [737, 135] width 44 height 24
click at [922, 115] on div "Add Column" at bounding box center [802, 314] width 1500 height 420
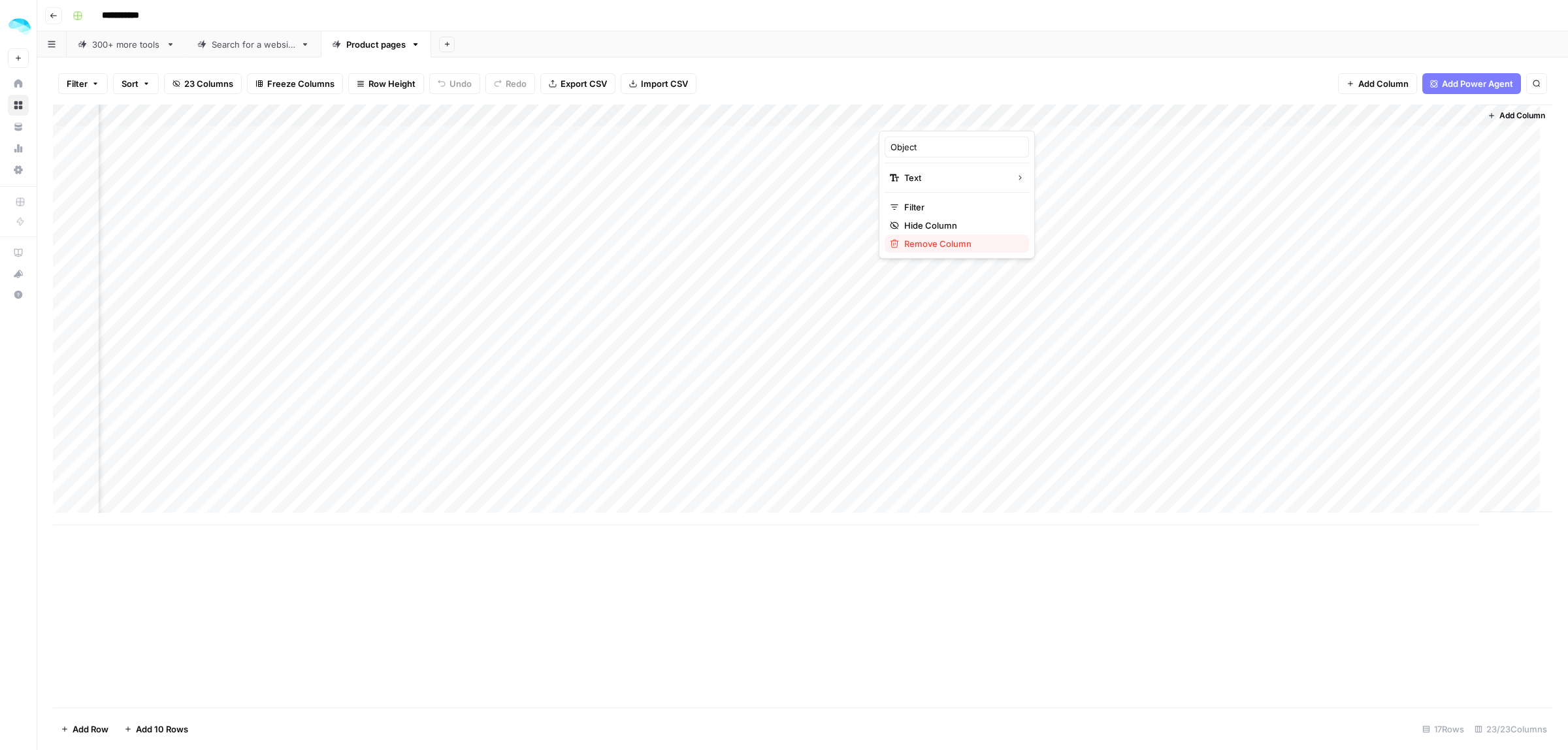
click at [944, 239] on span "Remove Column" at bounding box center [961, 244] width 115 height 13
click button "Delete" at bounding box center [739, 134] width 42 height 22
click at [1017, 114] on div "Add Column" at bounding box center [802, 314] width 1500 height 420
click at [1050, 247] on span "Remove Column" at bounding box center [1078, 244] width 115 height 13
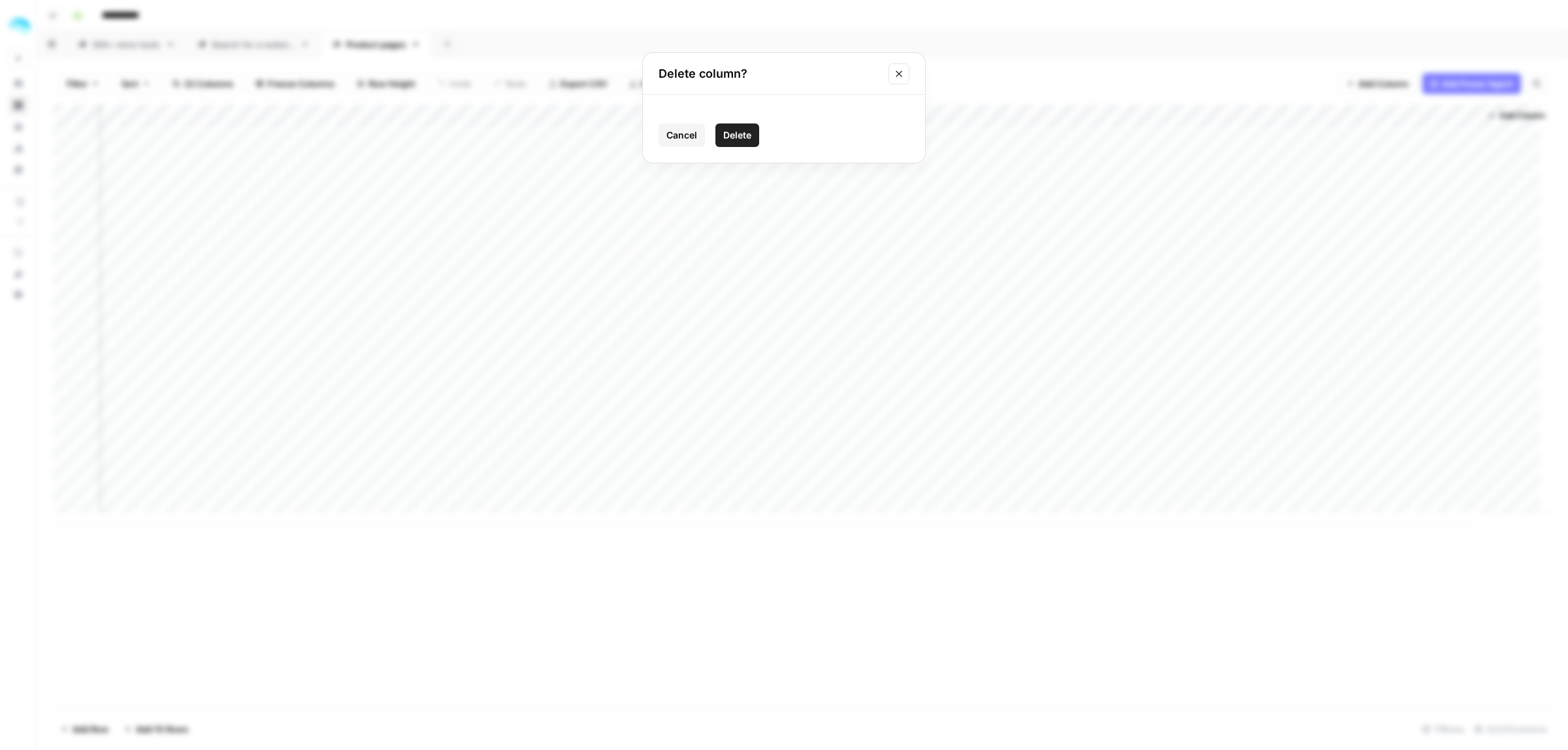
click button "Delete" at bounding box center [737, 135] width 44 height 24
click at [1164, 114] on div "Add Column" at bounding box center [802, 314] width 1500 height 420
click at [1178, 238] on span "Remove Column" at bounding box center [1196, 244] width 115 height 13
click button "Delete" at bounding box center [737, 135] width 44 height 24
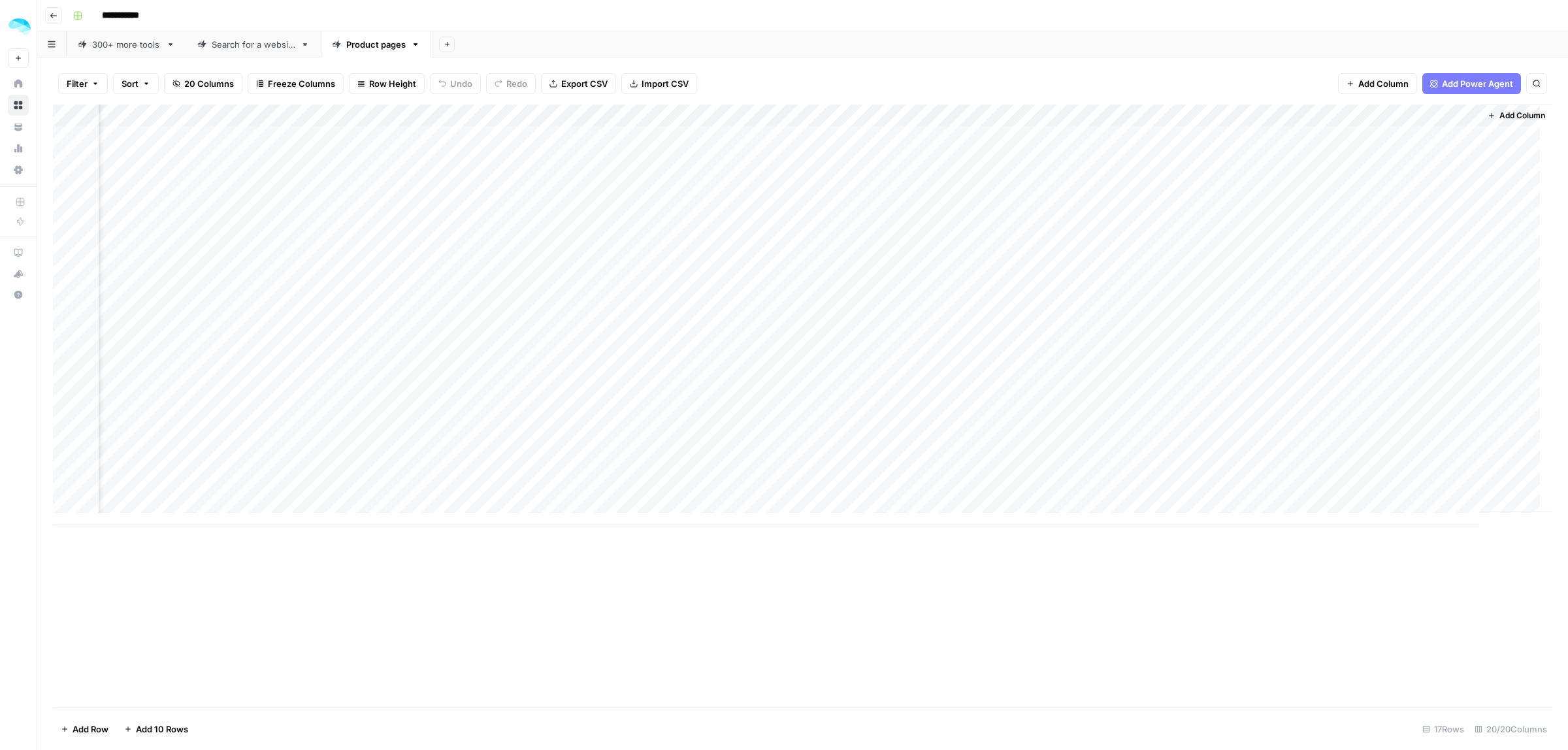
scroll to position [0, 1334]
click at [1291, 113] on div "Add Column" at bounding box center [802, 314] width 1500 height 420
click at [1281, 237] on span "Remove Column" at bounding box center [1314, 244] width 115 height 13
click button "Delete" at bounding box center [737, 135] width 44 height 24
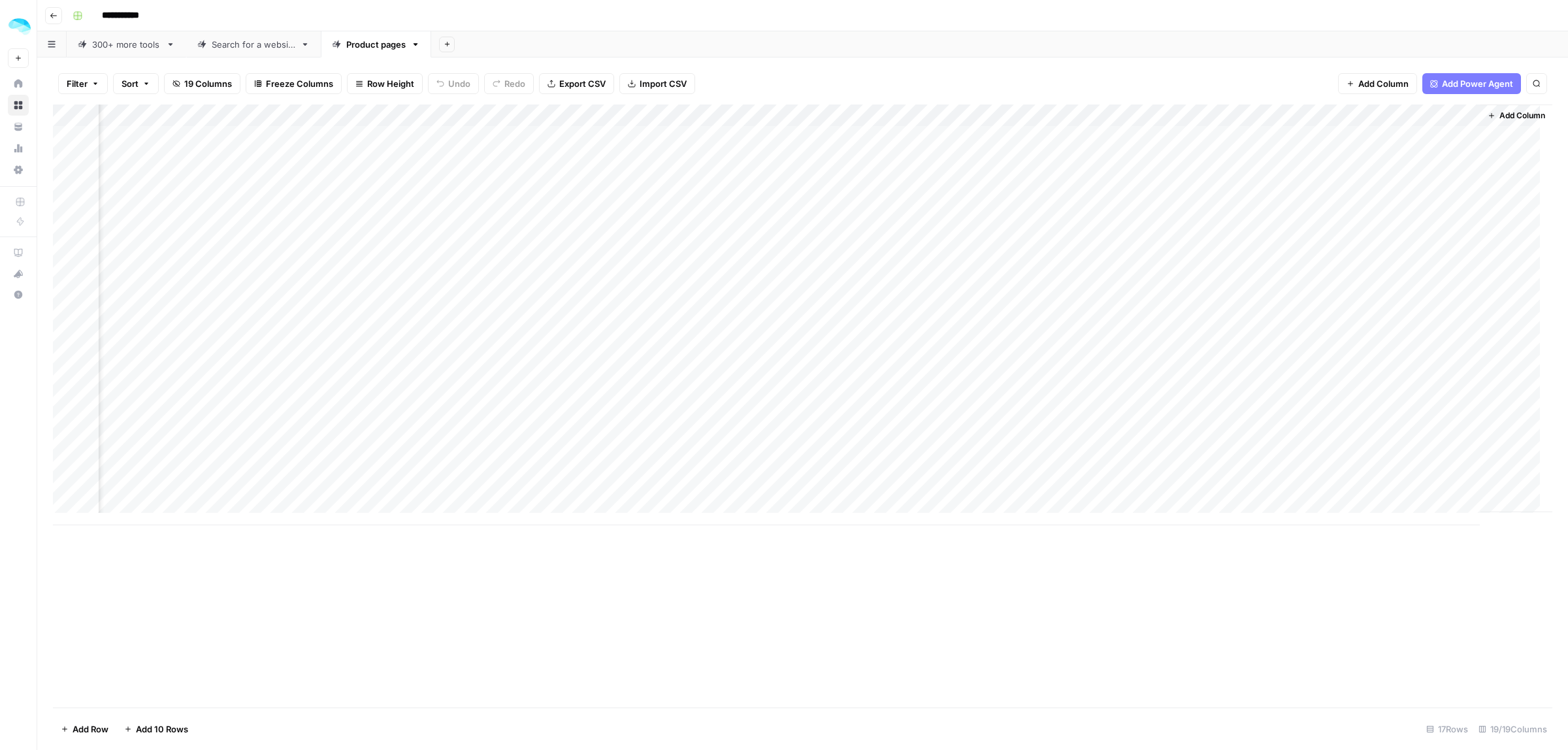
click at [1394, 115] on div "Add Column" at bounding box center [802, 314] width 1500 height 420
click at [1395, 241] on span "Remove Column" at bounding box center [1431, 244] width 115 height 13
click button "Delete" at bounding box center [745, 130] width 37 height 19
click at [1240, 314] on div "Add Column" at bounding box center [802, 314] width 1500 height 420
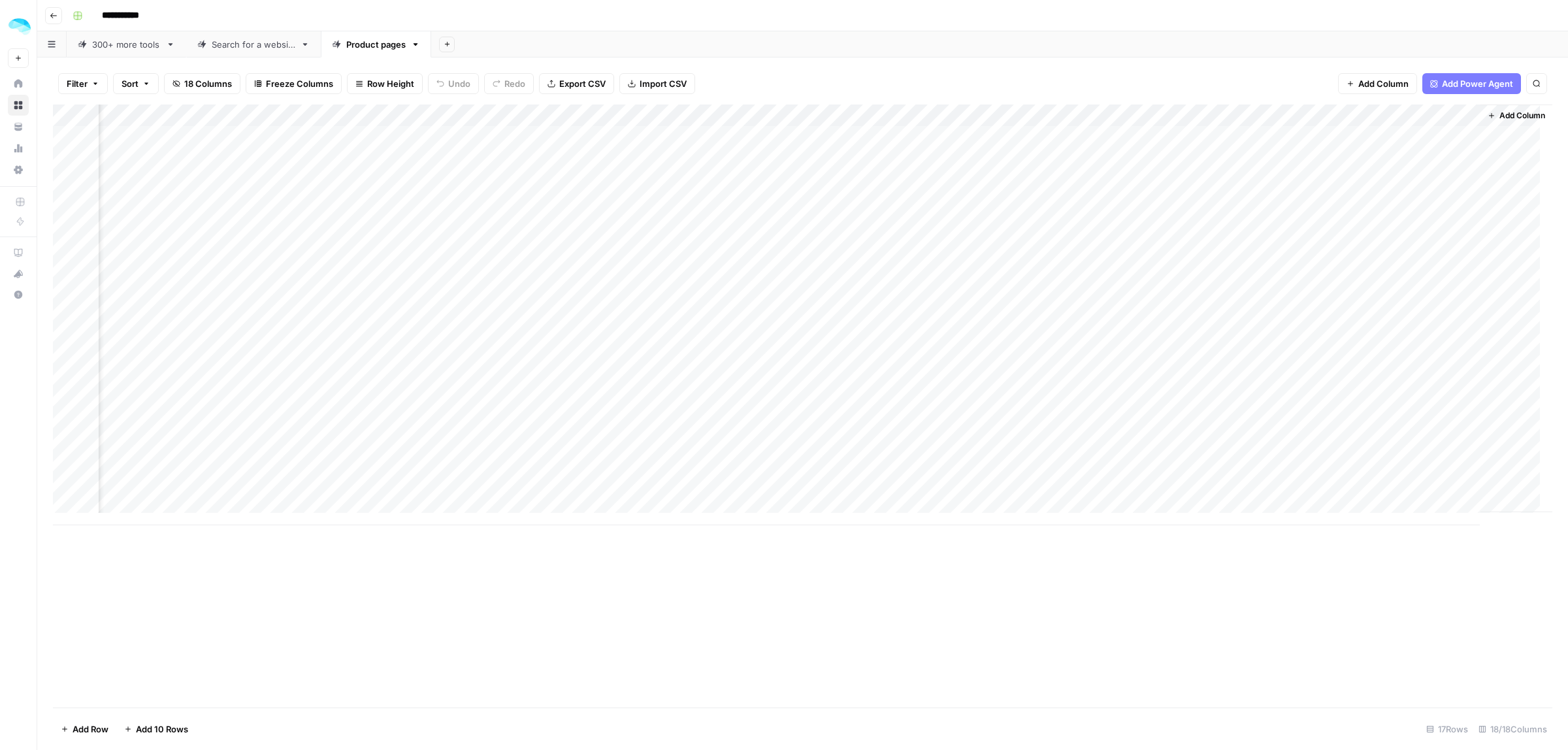
click at [1317, 311] on div "Add Column" at bounding box center [802, 314] width 1500 height 420
click at [1242, 157] on div "Add Column" at bounding box center [802, 314] width 1500 height 420
click at [1457, 114] on div "Add Column" at bounding box center [802, 314] width 1500 height 420
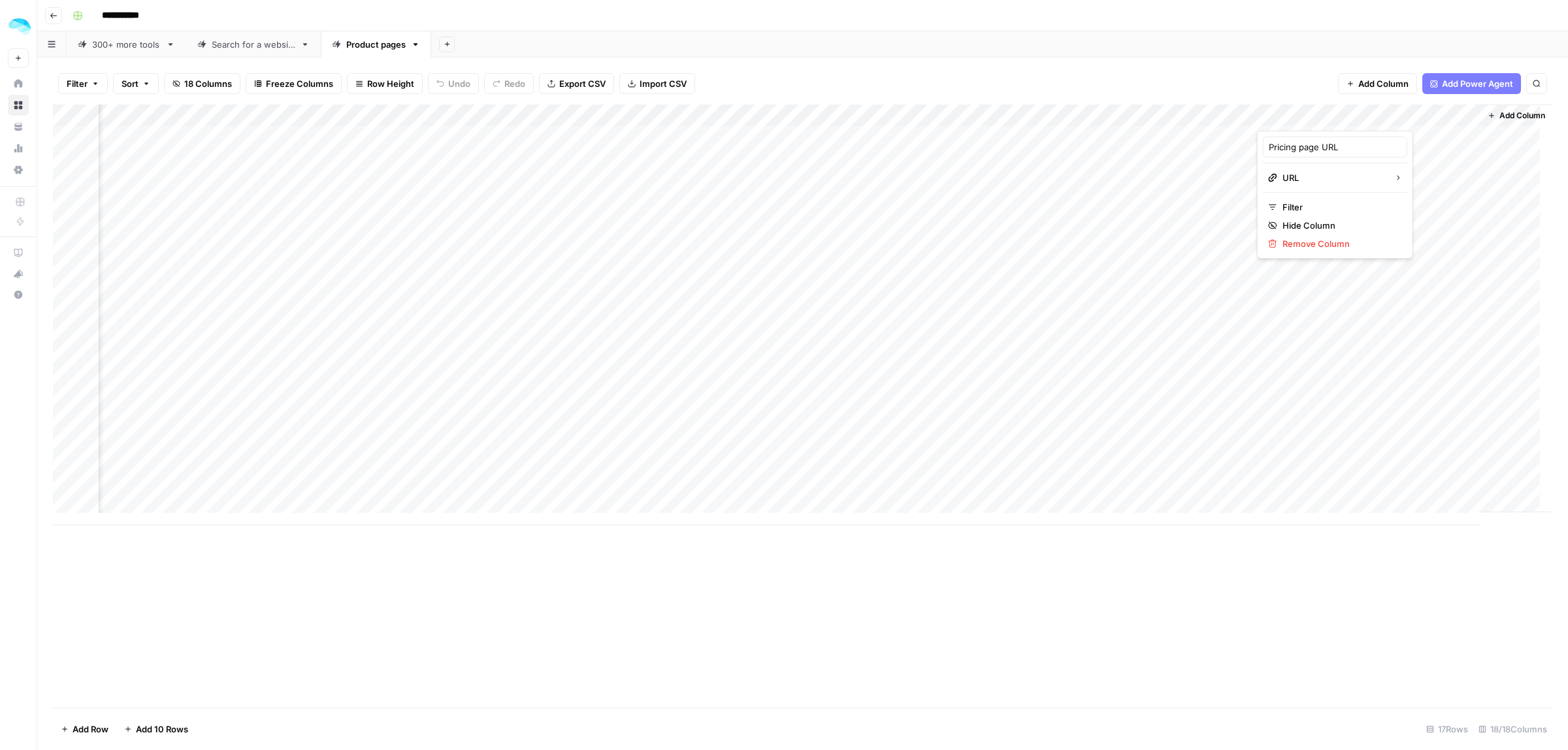
click at [1227, 113] on div "Add Column" at bounding box center [802, 314] width 1500 height 420
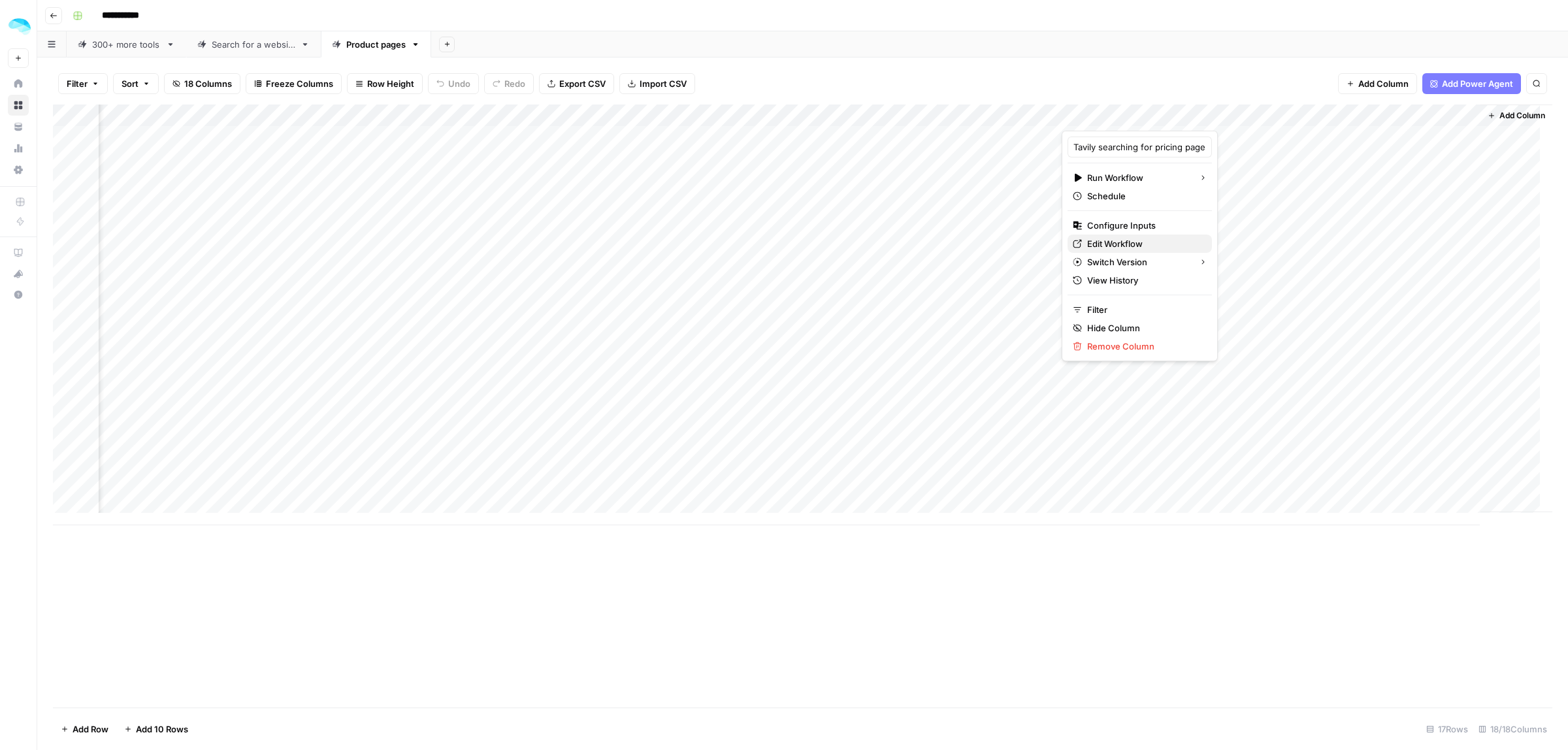
click at [1115, 249] on span "Edit Workflow" at bounding box center [1144, 244] width 115 height 13
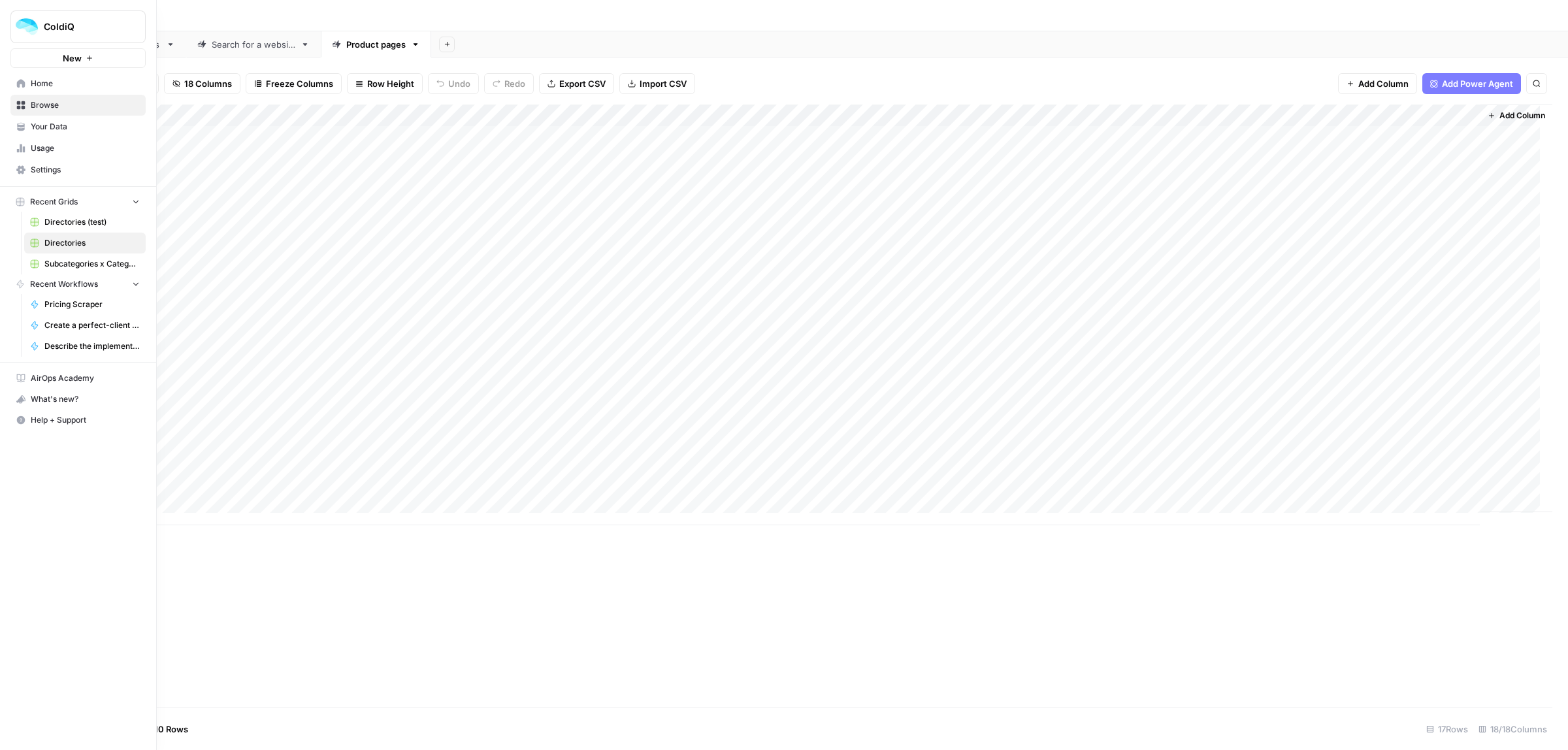
click at [63, 110] on span "Browse" at bounding box center [85, 105] width 109 height 12
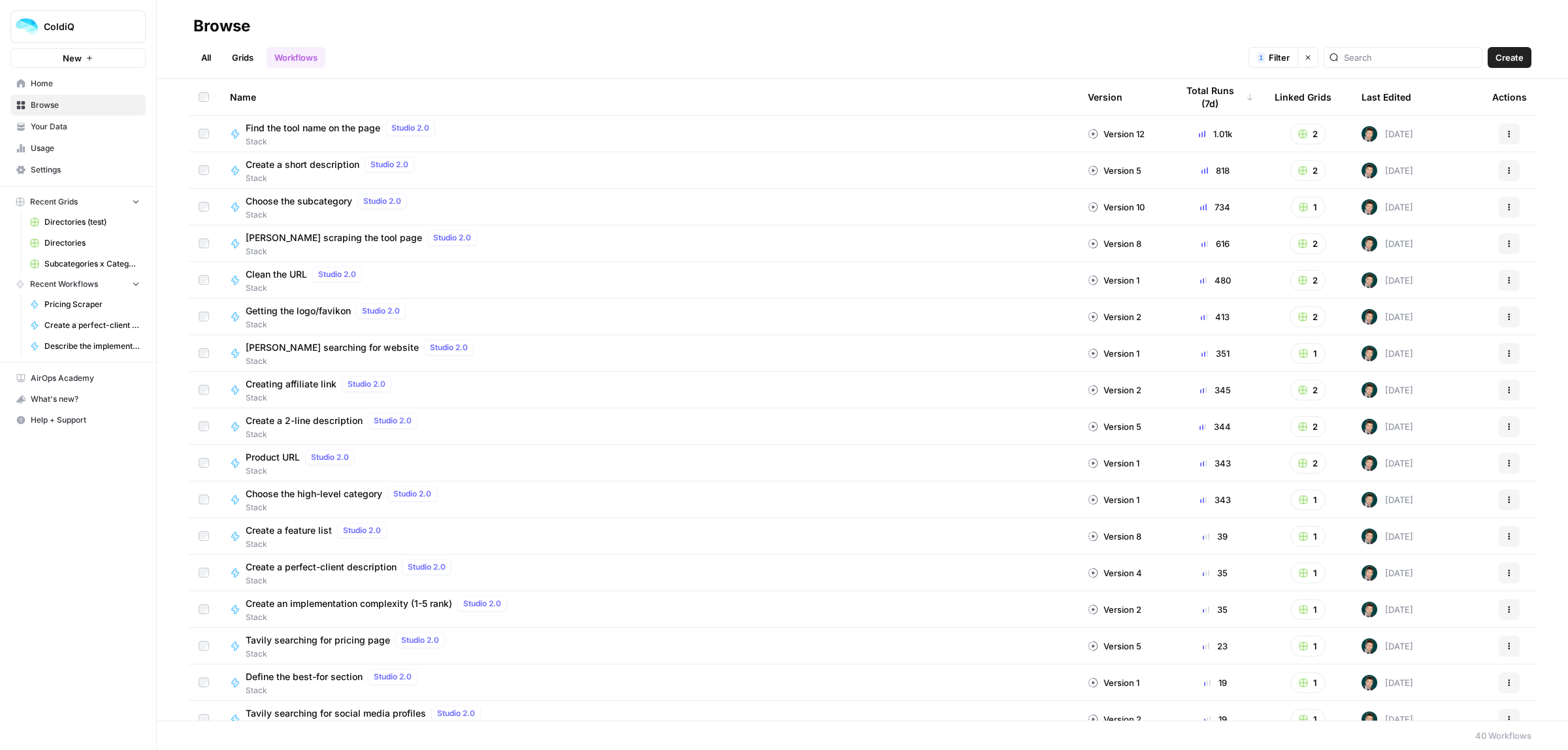
click at [1372, 45] on div "All Grids Workflows 1 Filter Clear filters Create" at bounding box center [862, 52] width 1338 height 32
click at [1370, 49] on div at bounding box center [1403, 57] width 159 height 21
type input "jina"
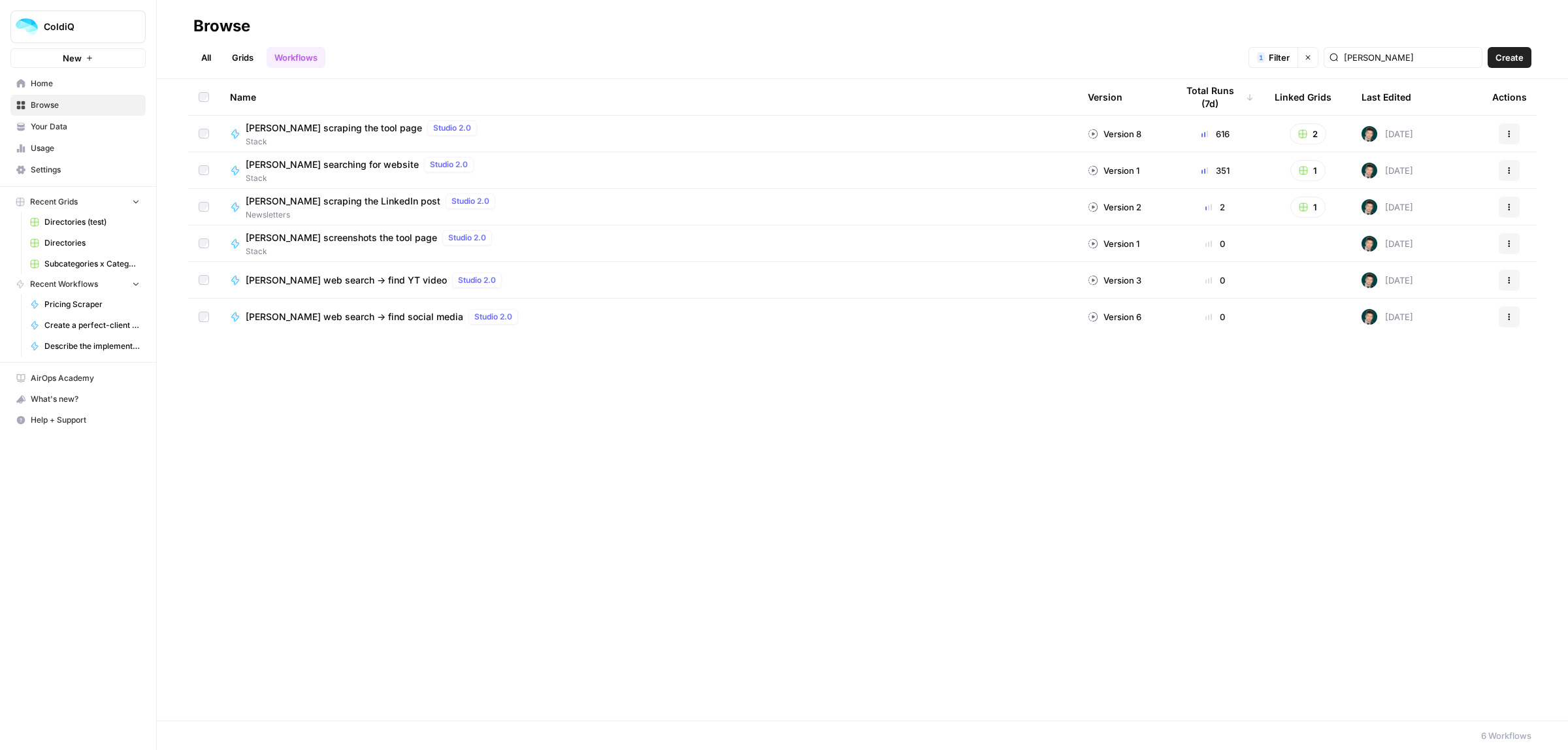
click at [305, 121] on span "[PERSON_NAME] scraping the tool page" at bounding box center [334, 128] width 176 height 13
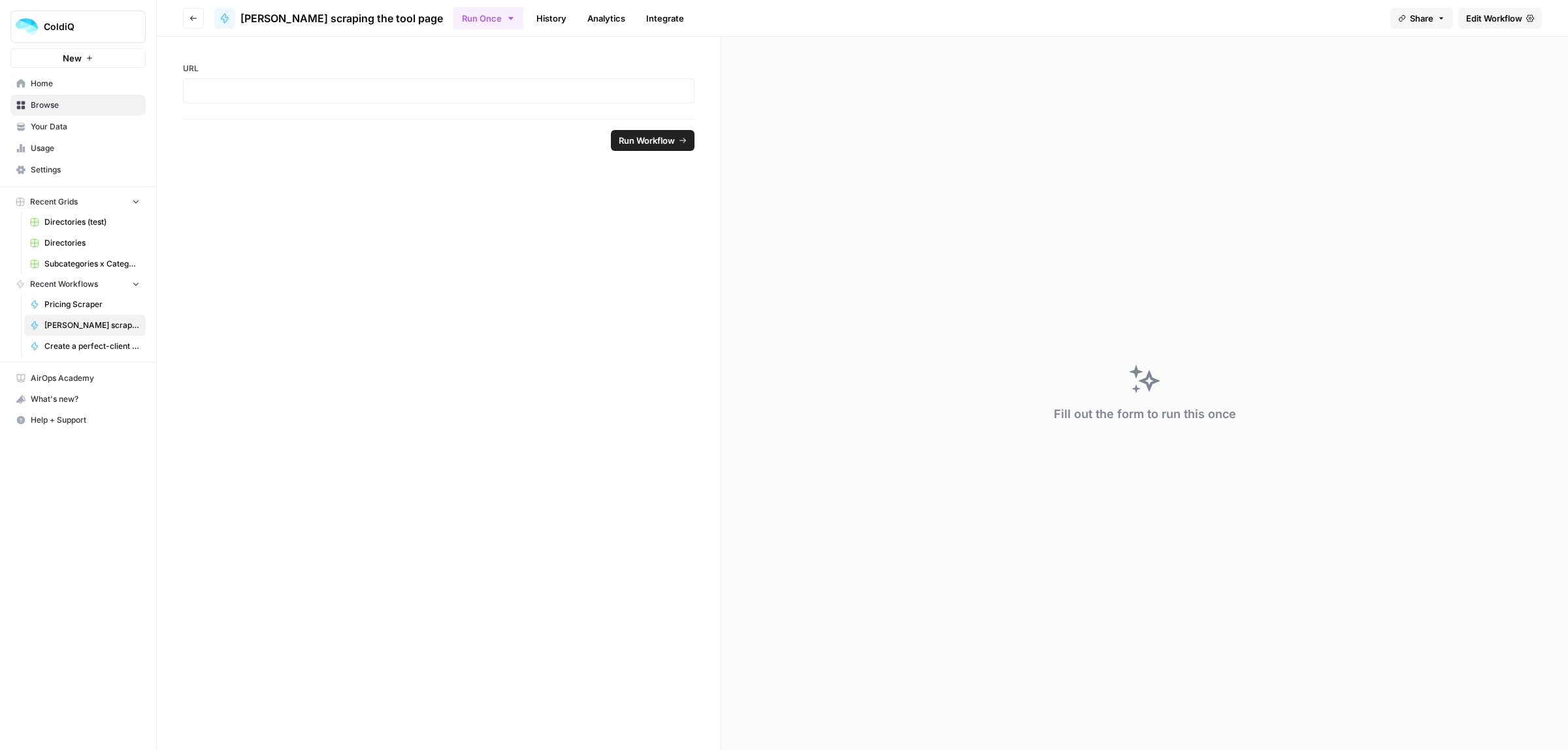
click at [1513, 22] on span "Edit Workflow" at bounding box center [1493, 18] width 56 height 13
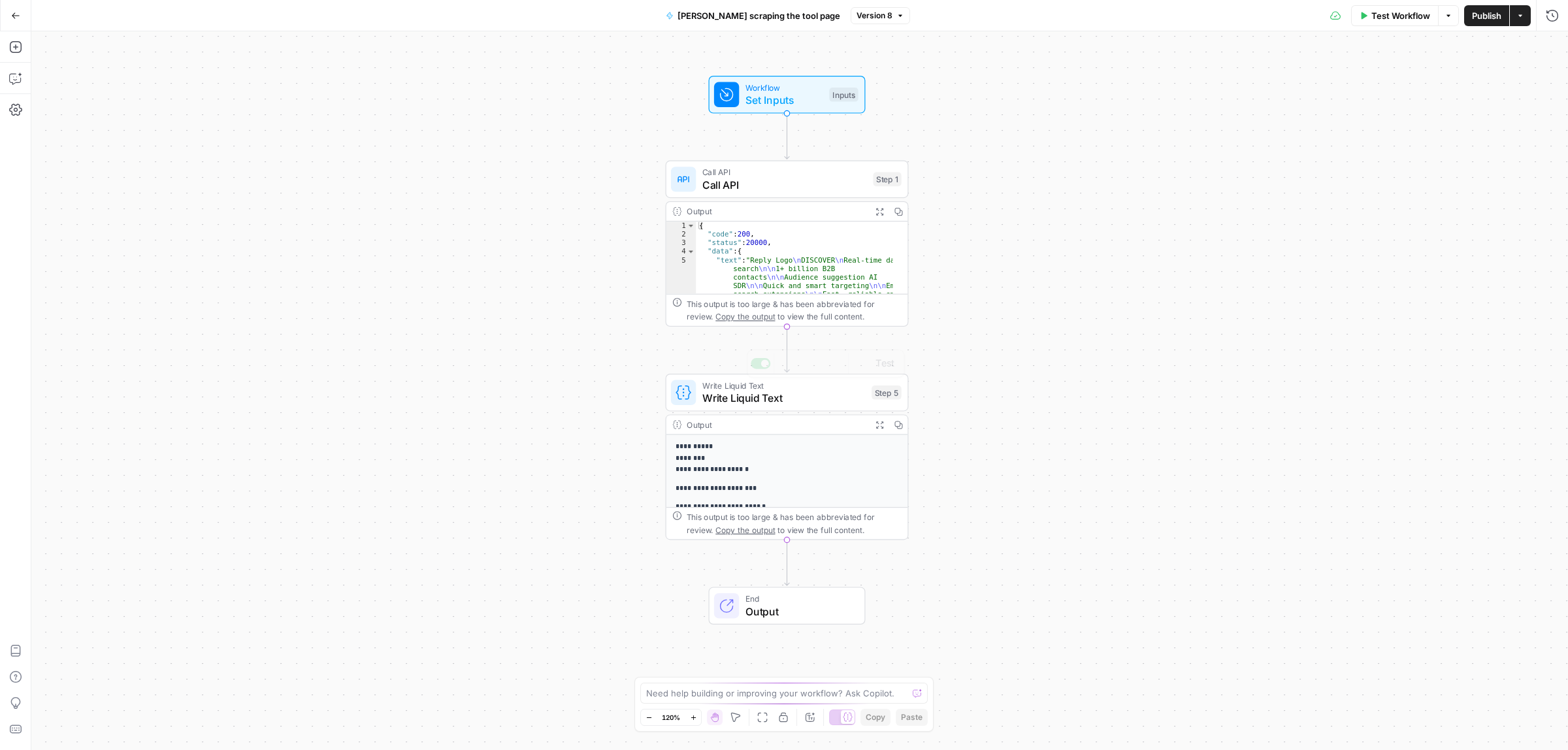
scroll to position [245, 0]
click at [766, 390] on span "Write Liquid Text" at bounding box center [784, 397] width 163 height 15
click at [1477, 144] on div "**********" at bounding box center [1437, 413] width 244 height 595
click at [19, 5] on button "Go Back" at bounding box center [15, 15] width 24 height 24
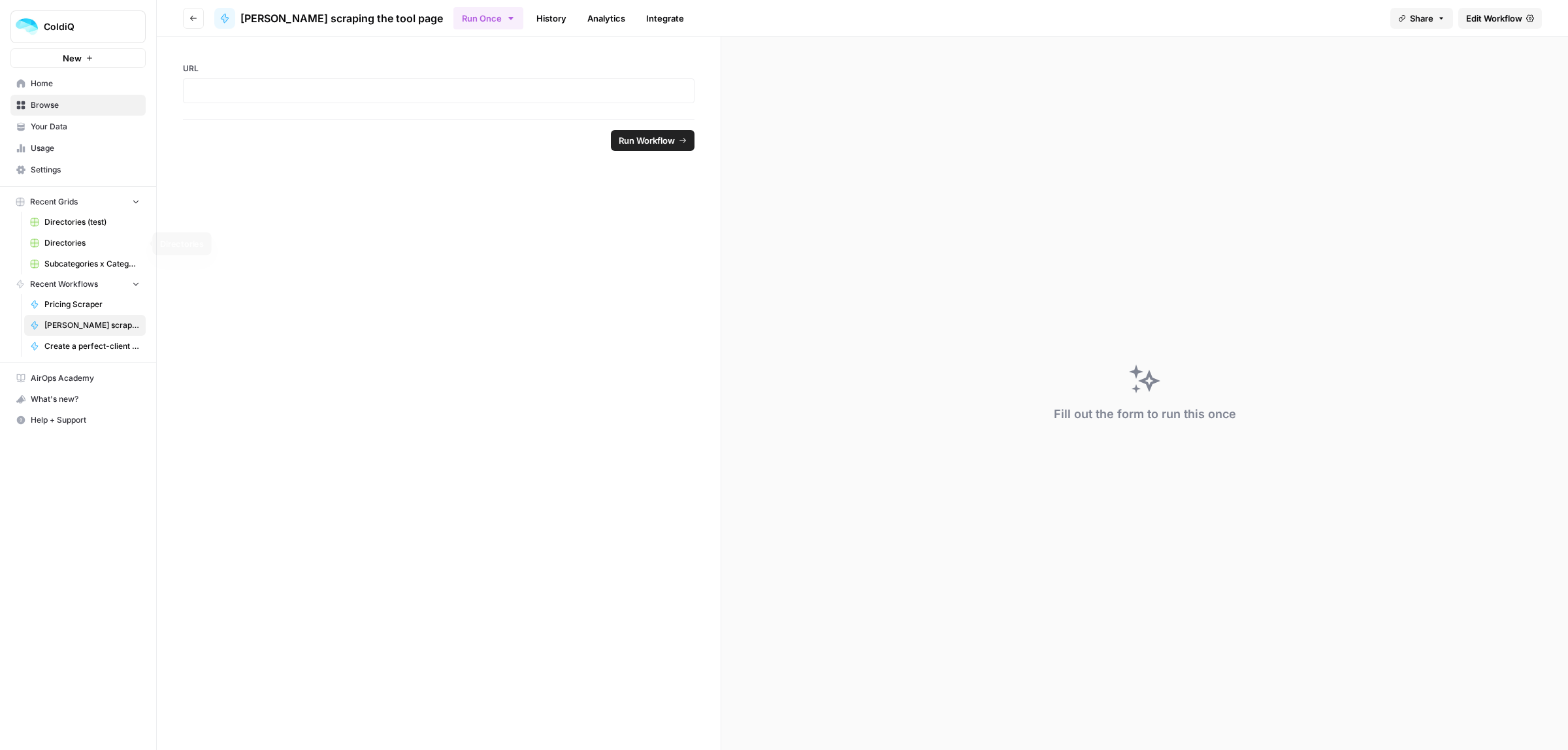
click at [75, 232] on link "Directories (test)" at bounding box center [85, 221] width 121 height 21
click at [73, 237] on aside "ColdiQ New Home Browse Your Data Usage Settings Recent Grids Directories (test)…" at bounding box center [78, 375] width 157 height 750
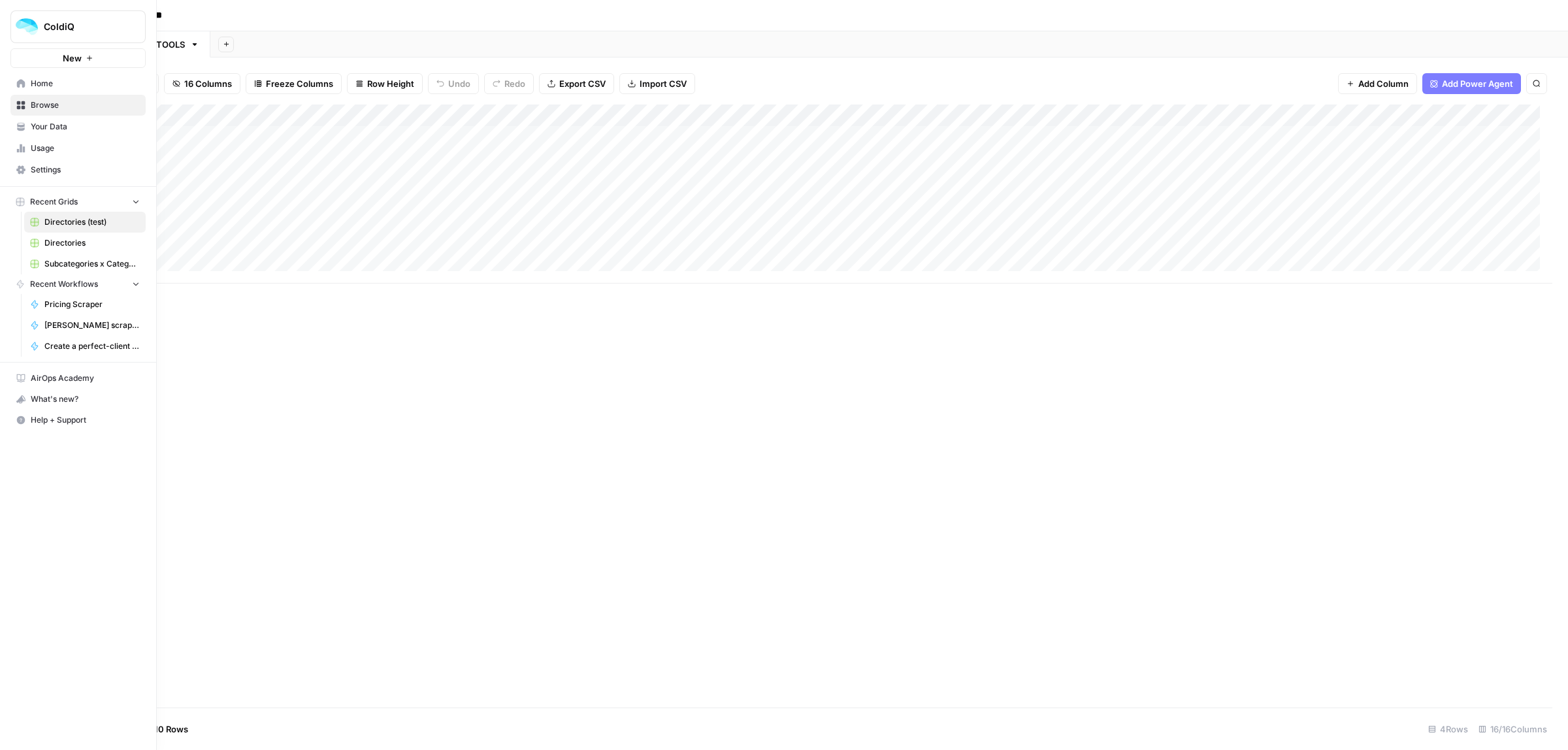
click at [63, 241] on span "Directories" at bounding box center [92, 243] width 95 height 12
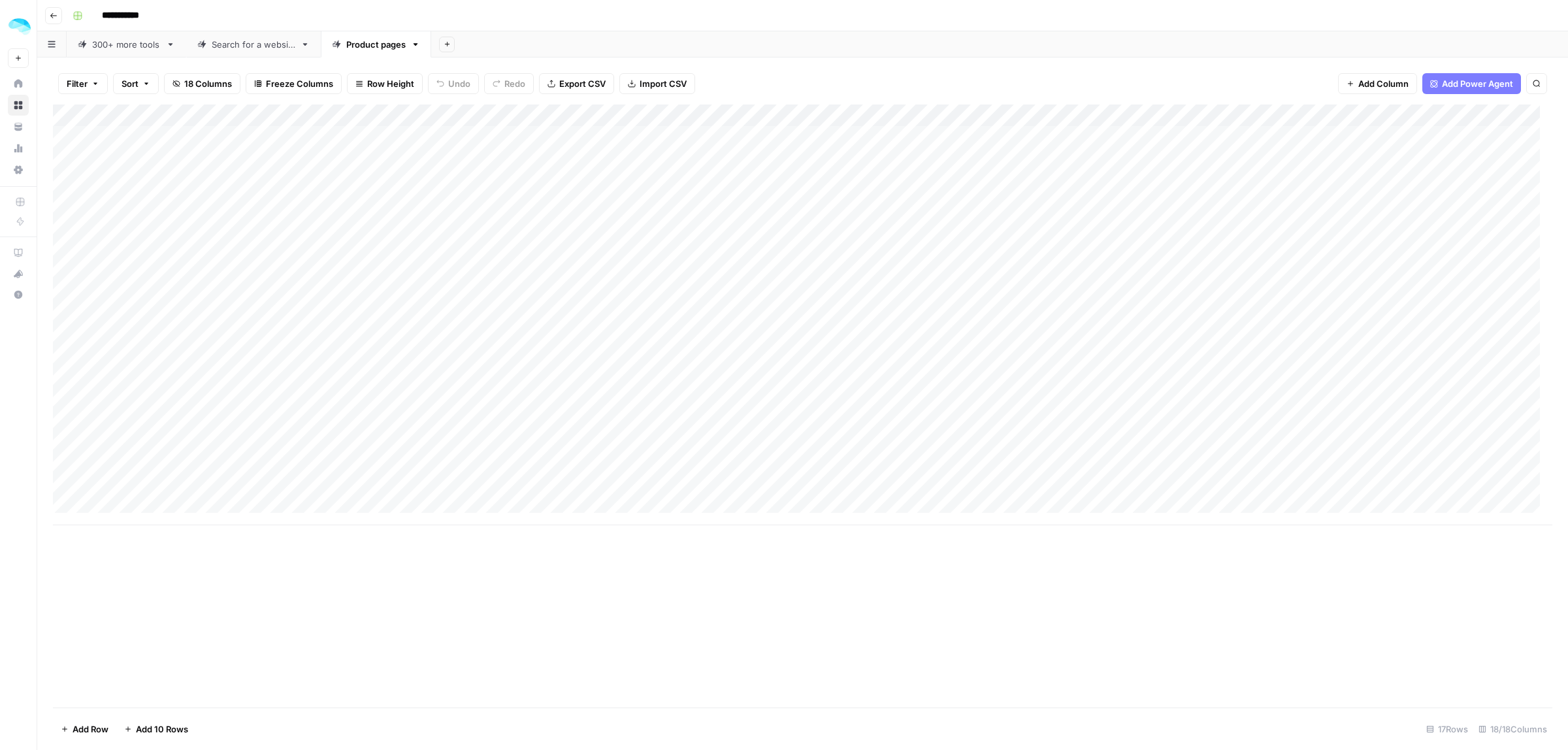
click at [749, 512] on div "Add Column" at bounding box center [802, 314] width 1500 height 420
click at [1243, 161] on div "Add Column" at bounding box center [802, 326] width 1500 height 443
click at [1246, 314] on div "Add Column" at bounding box center [802, 326] width 1500 height 443
click at [1243, 382] on div "Add Column" at bounding box center [802, 326] width 1500 height 443
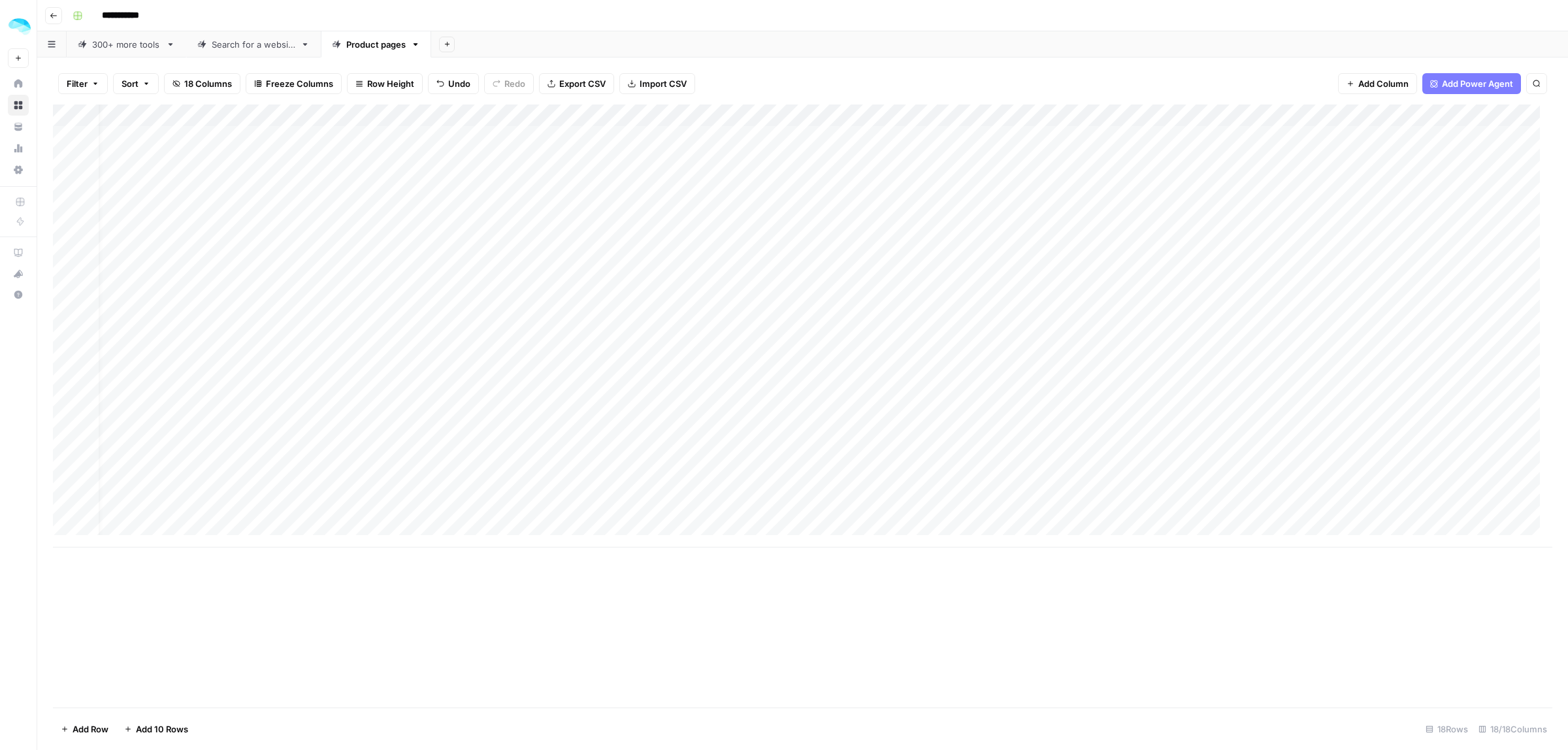
scroll to position [0, 17]
click at [665, 380] on div "Add Column" at bounding box center [802, 326] width 1500 height 443
click at [664, 380] on div "Add Column" at bounding box center [802, 326] width 1500 height 443
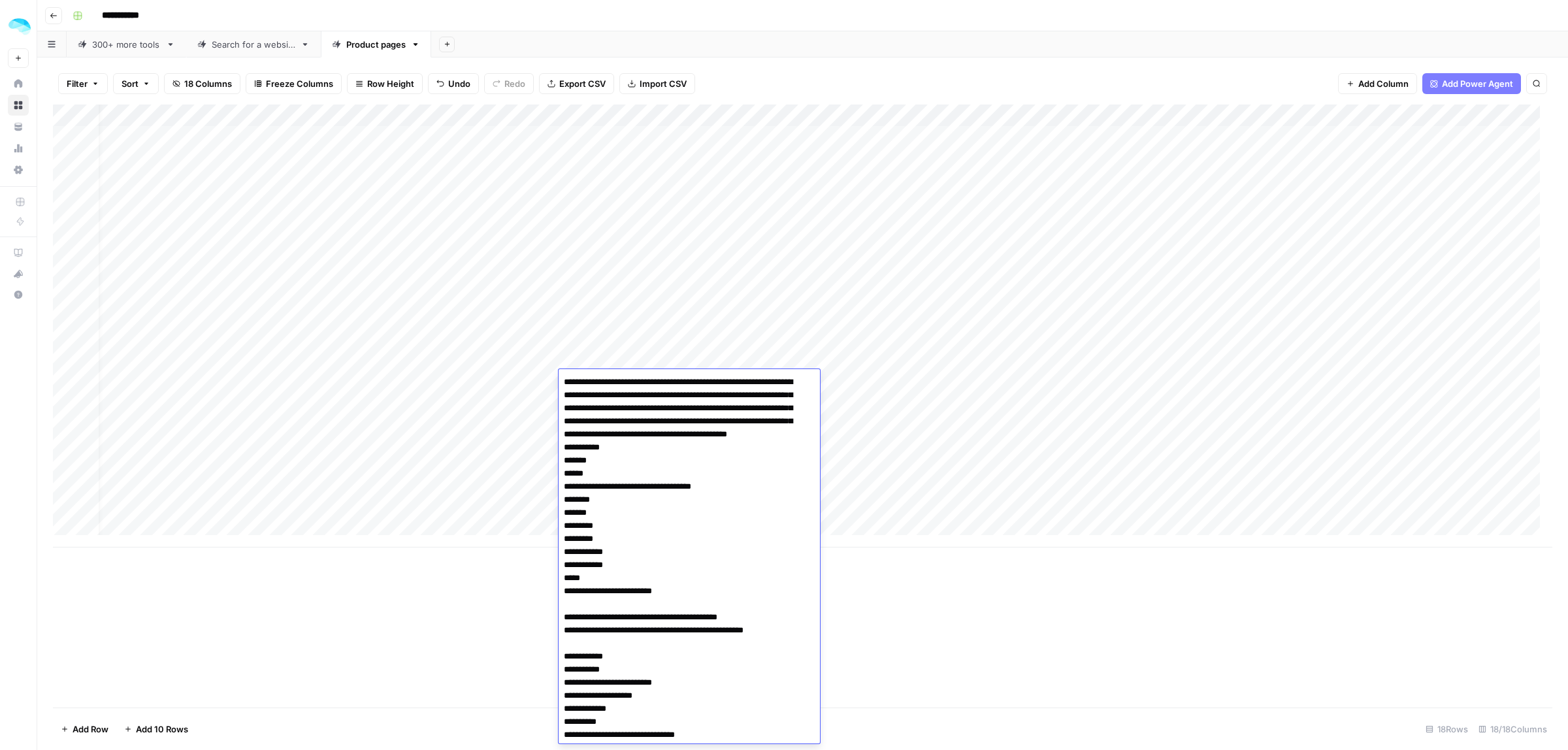
scroll to position [3475, 0]
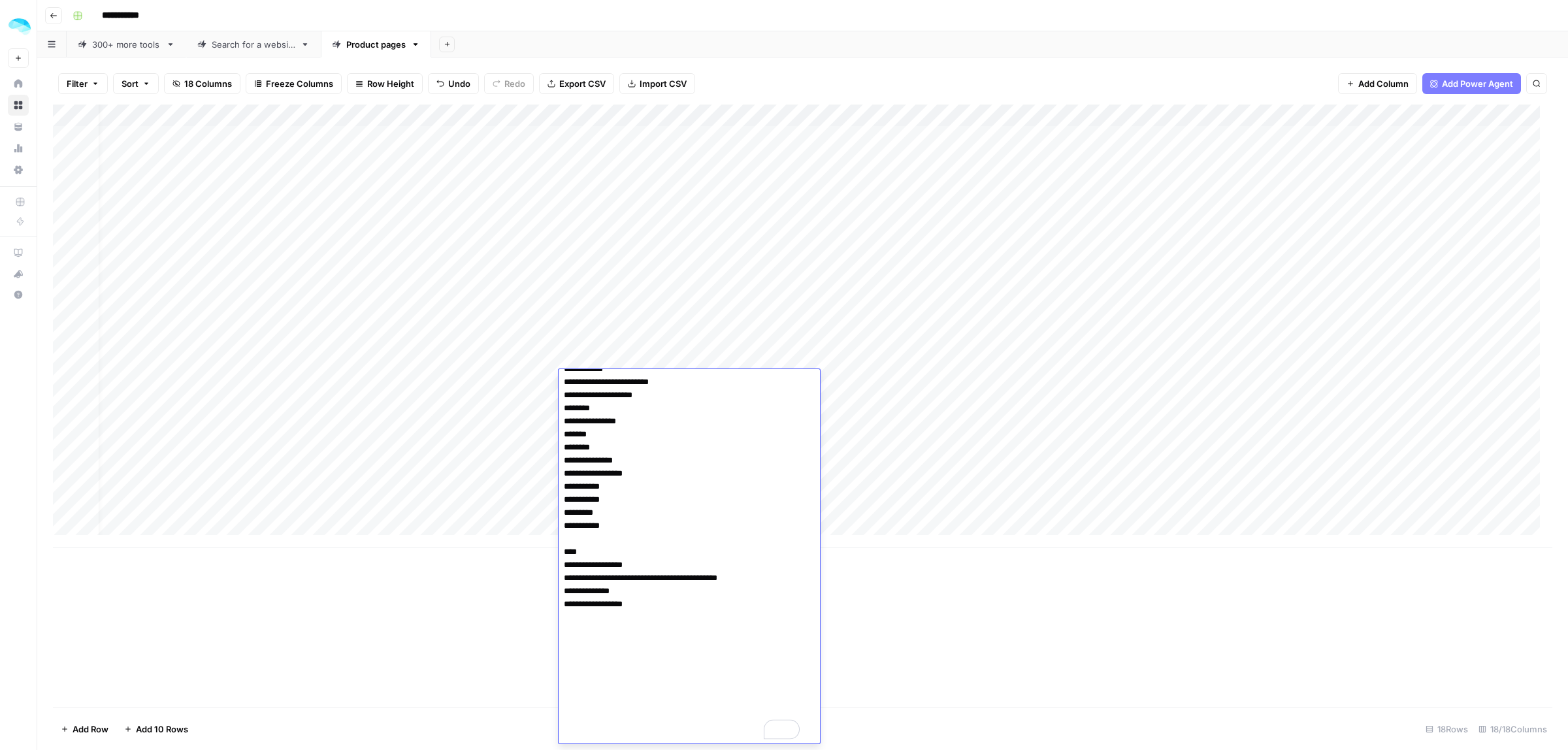
click at [995, 550] on div "Add Column" at bounding box center [802, 406] width 1500 height 602
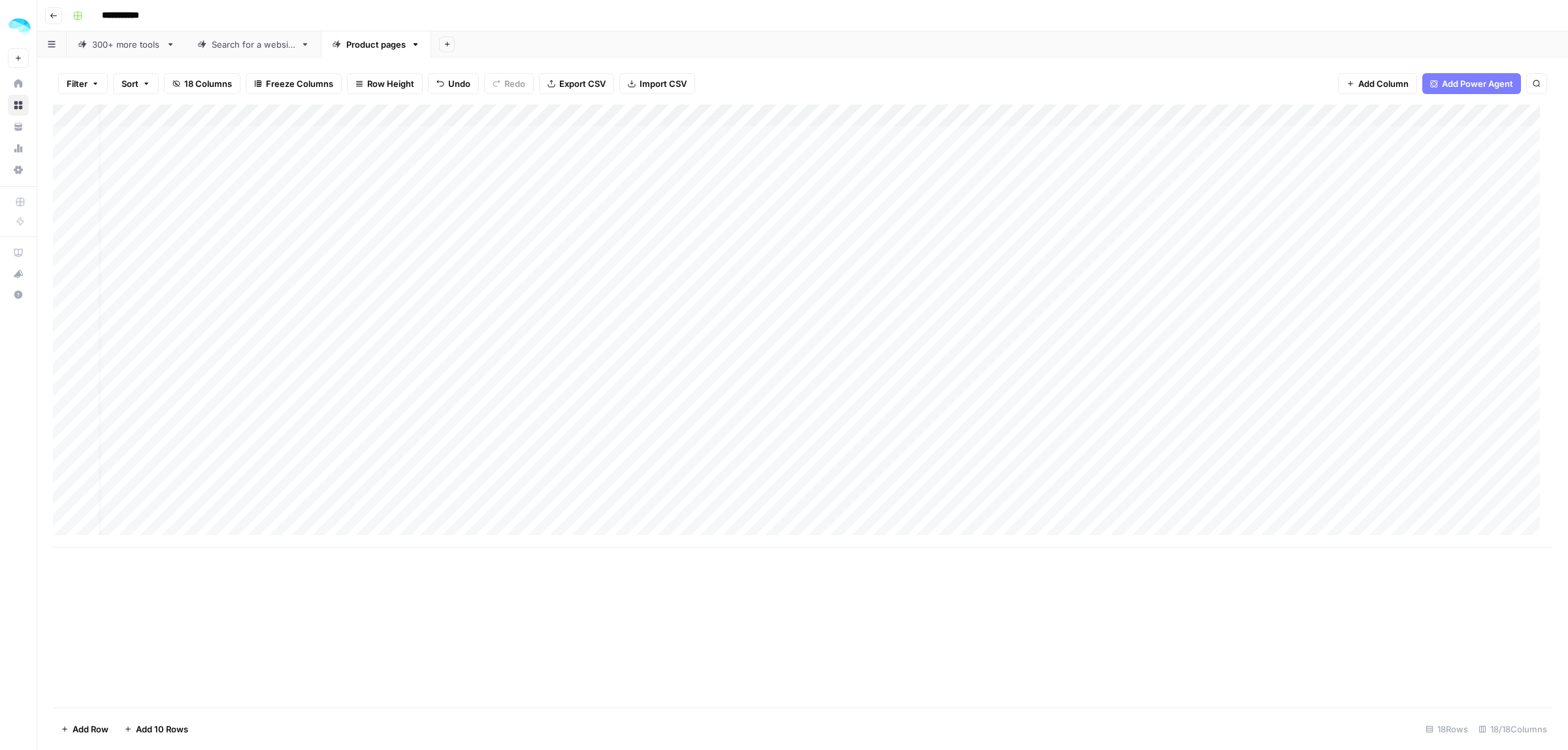
drag, startPoint x: 602, startPoint y: 374, endPoint x: 556, endPoint y: 380, distance: 46.4
click at [601, 374] on div "Add Column" at bounding box center [802, 326] width 1500 height 443
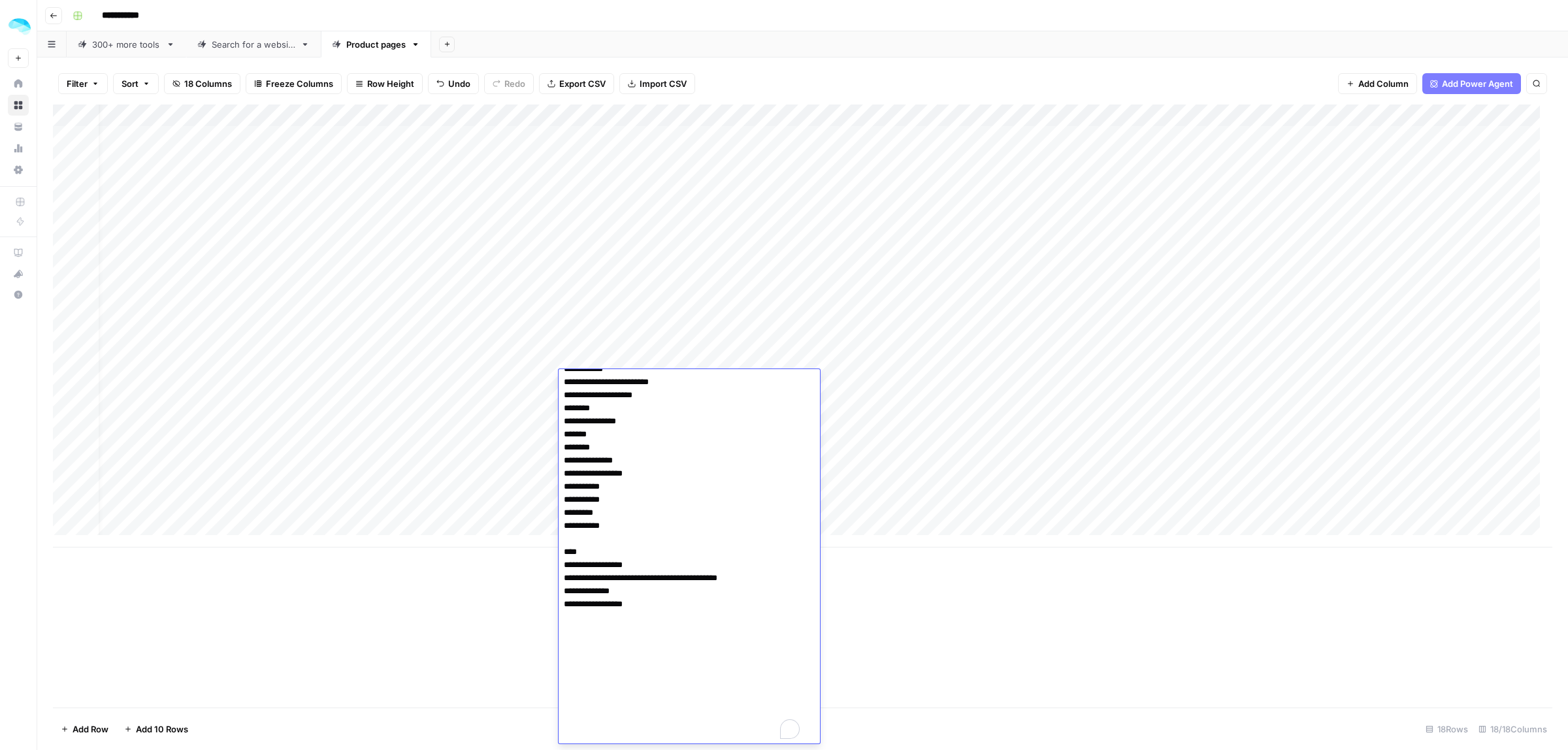
click at [490, 380] on div "Add Column" at bounding box center [802, 326] width 1500 height 443
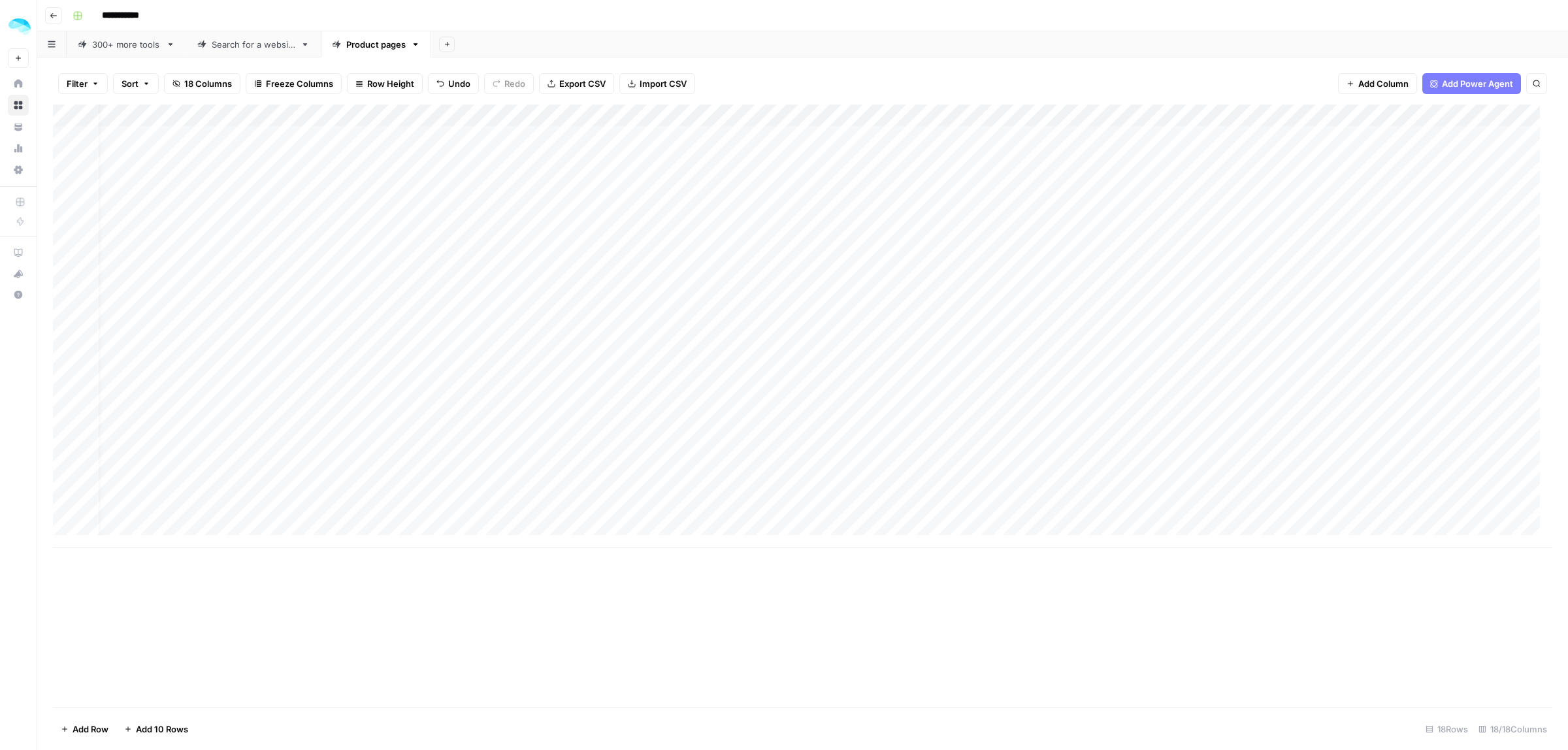
click at [603, 380] on div "Add Column" at bounding box center [802, 326] width 1500 height 443
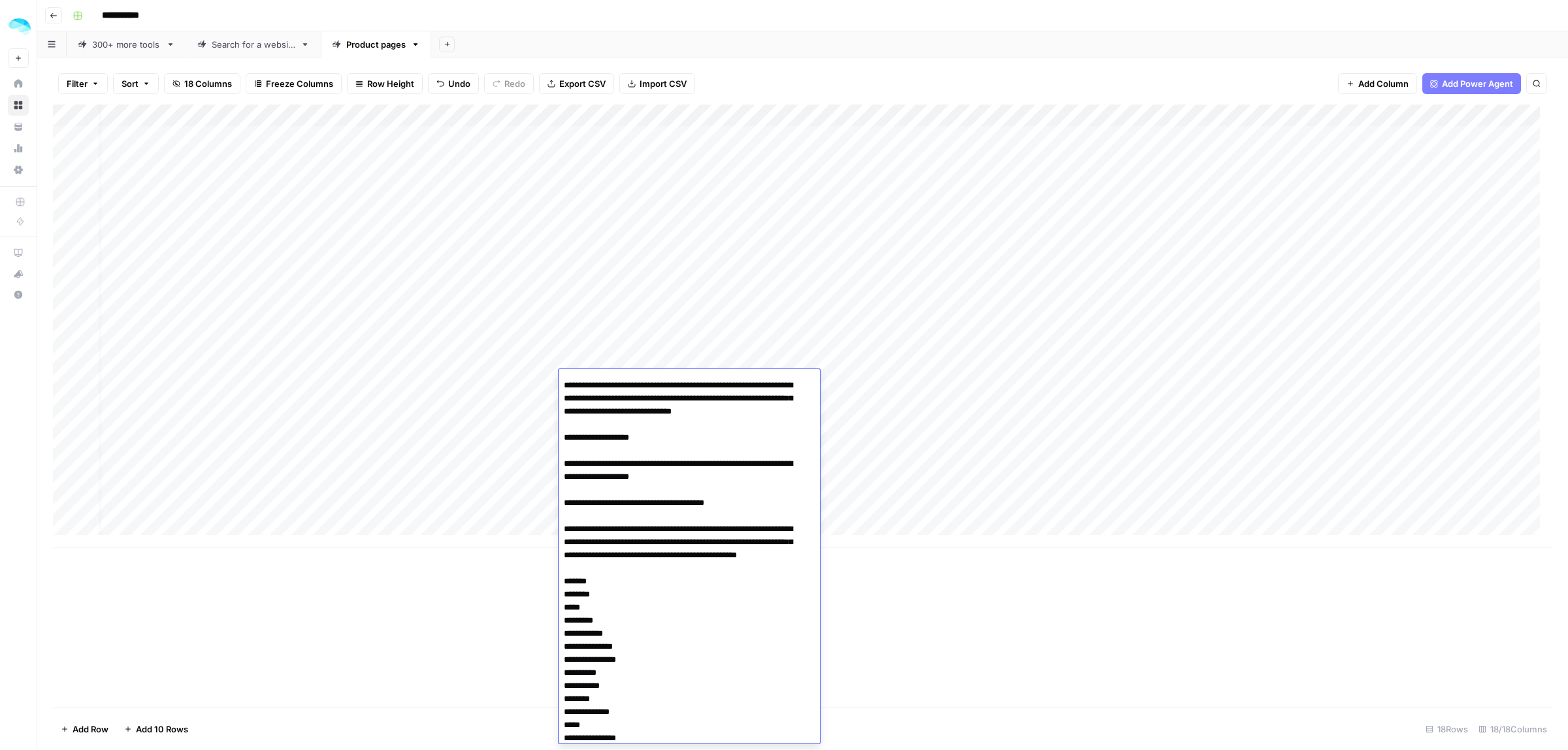
scroll to position [2740, 0]
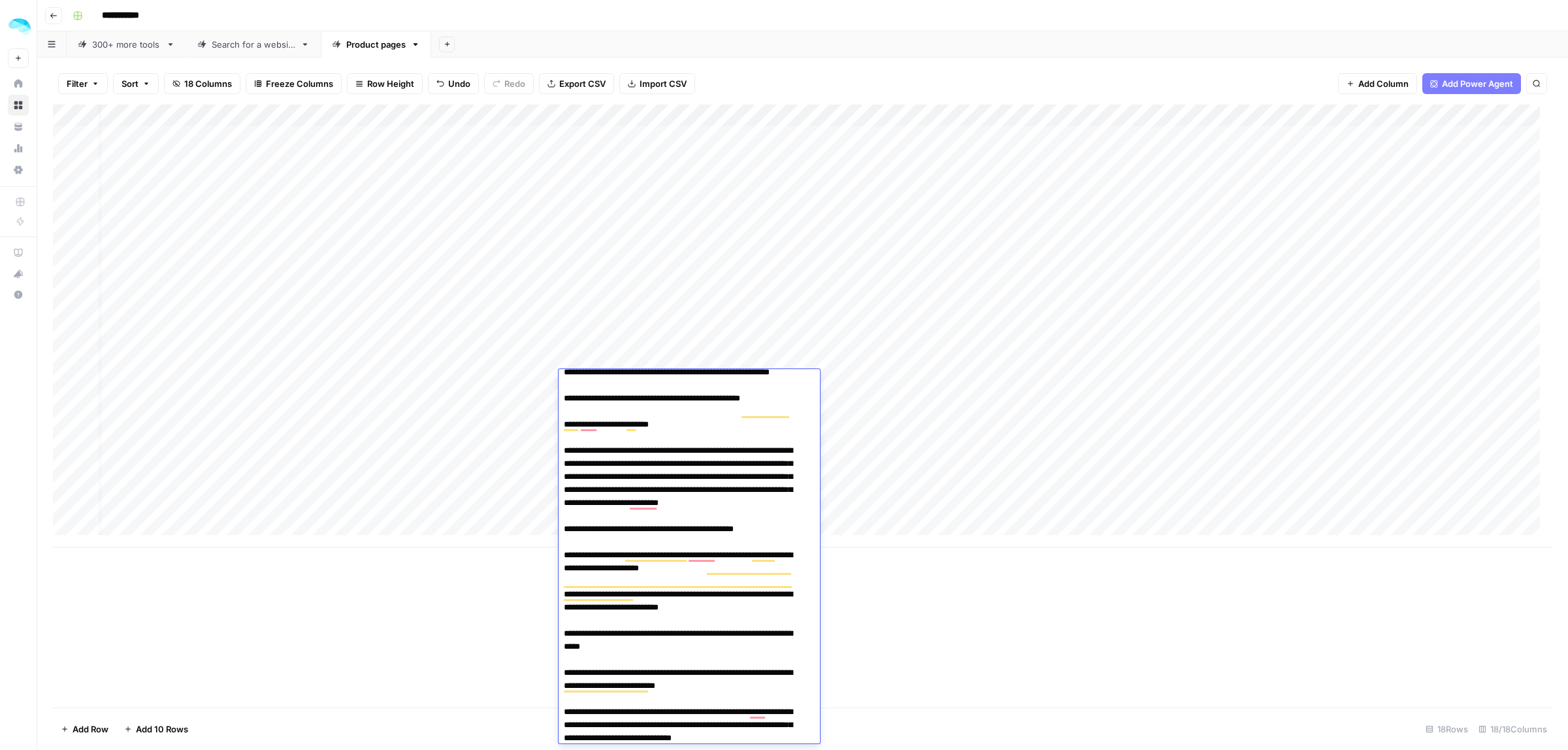
drag, startPoint x: 994, startPoint y: 635, endPoint x: 968, endPoint y: 614, distance: 33.4
click at [994, 634] on div "Add Column" at bounding box center [802, 406] width 1500 height 602
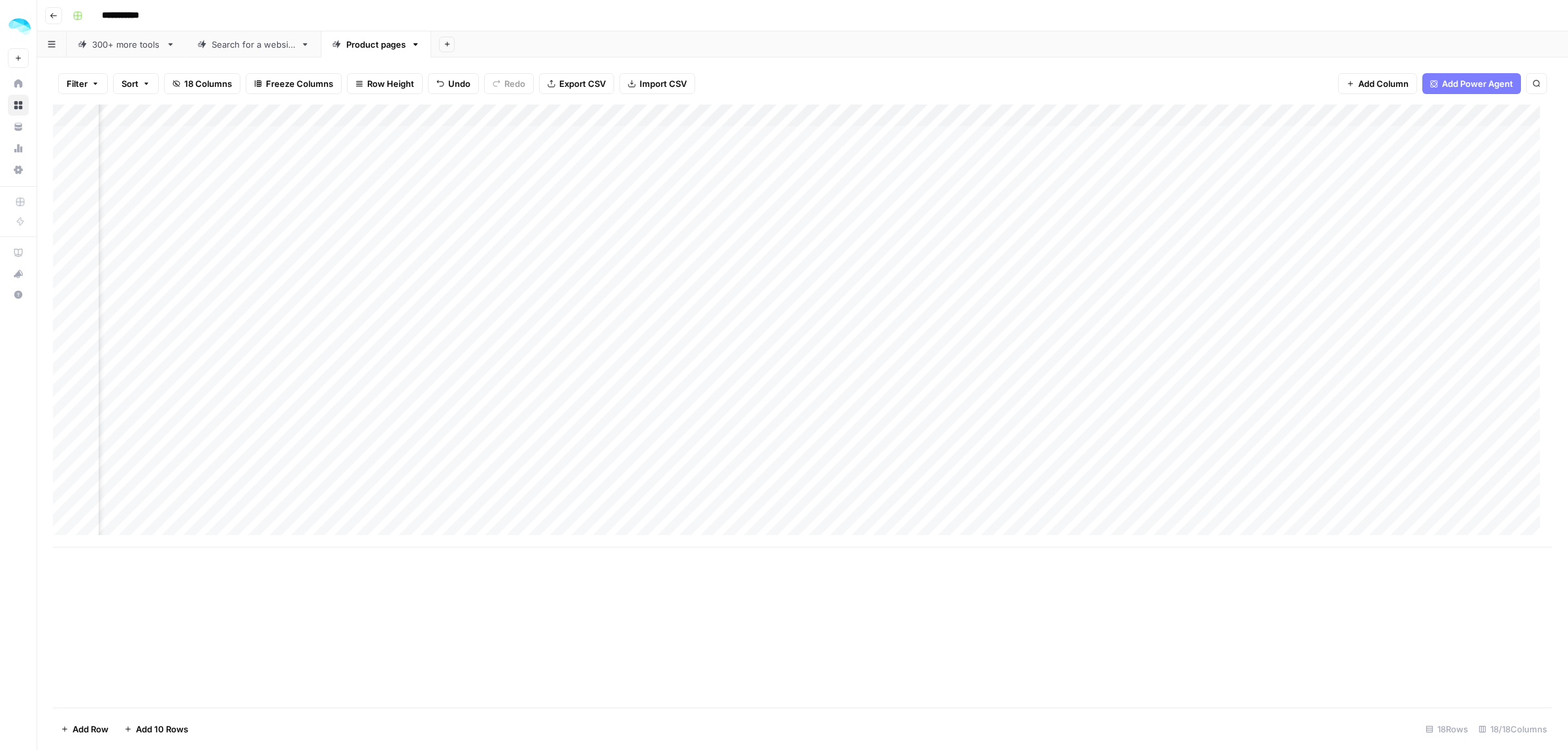
scroll to position [0, 1099]
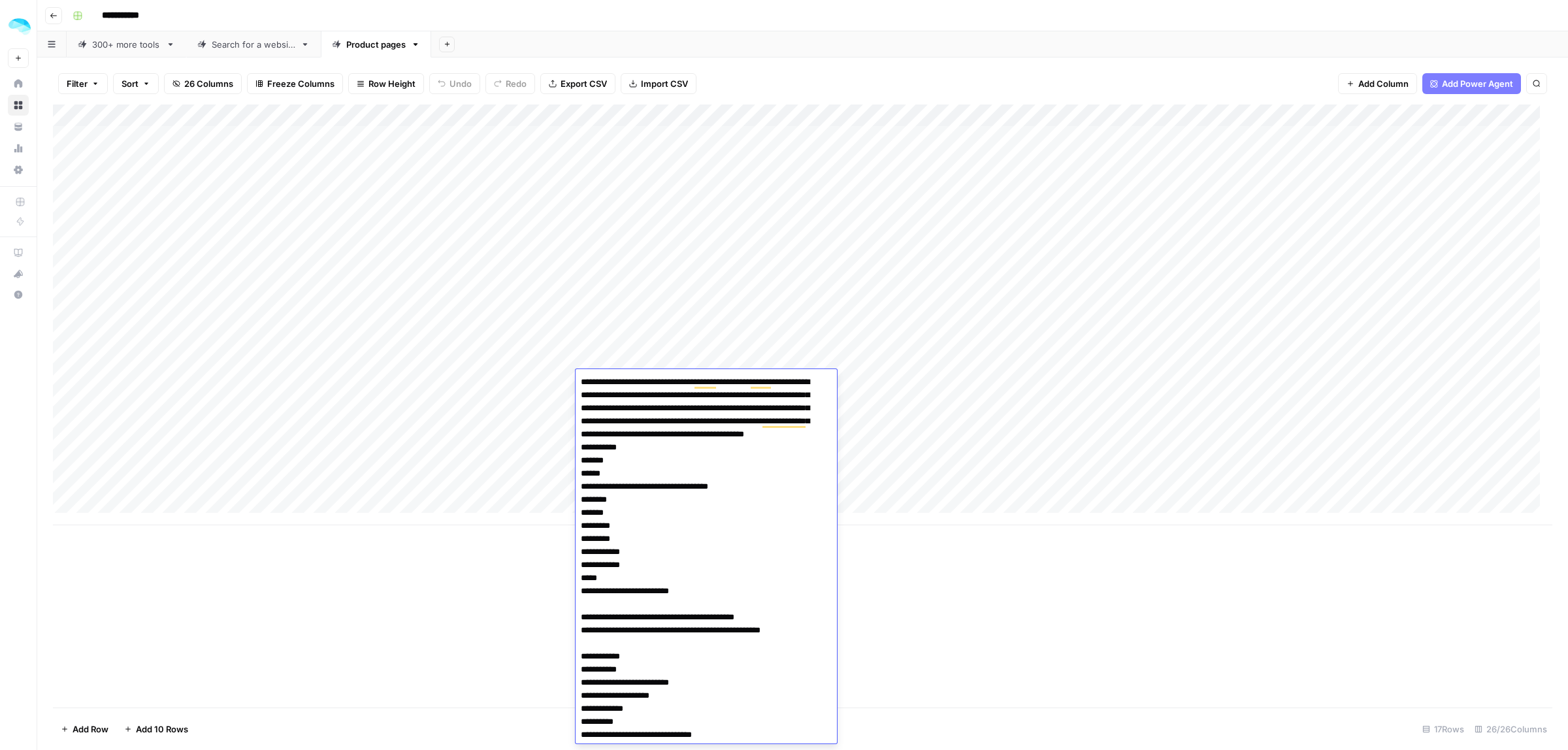
scroll to position [3475, 0]
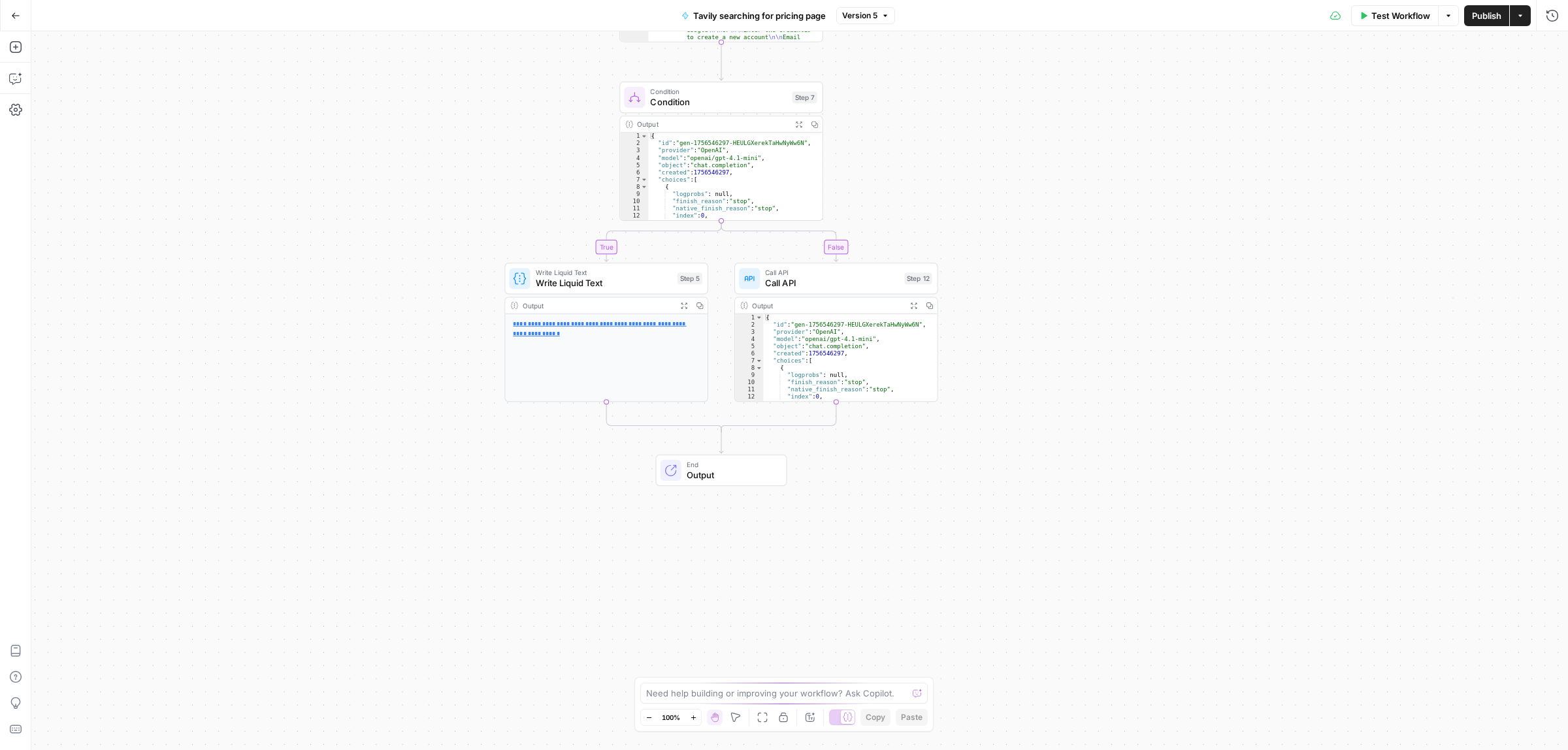
click at [2, 43] on div "Add Steps Copilot Settings AirOps Academy Help Give Feedback Shortcuts" at bounding box center [15, 390] width 32 height 718
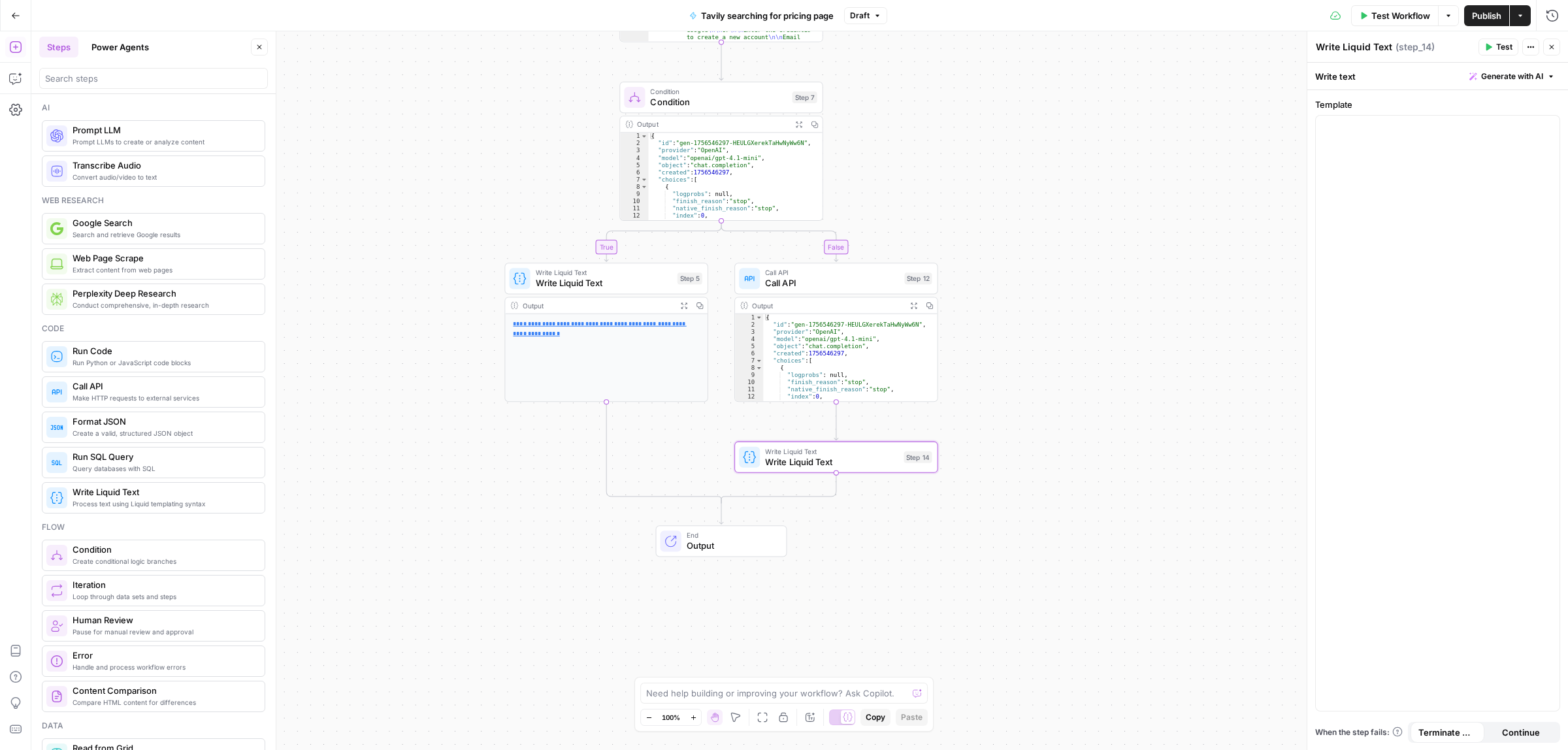
click at [808, 454] on span "Write Liquid Text" at bounding box center [831, 452] width 133 height 11
click at [1325, 244] on div at bounding box center [1437, 404] width 244 height 578
click at [1545, 129] on icon "button" at bounding box center [1547, 127] width 6 height 6
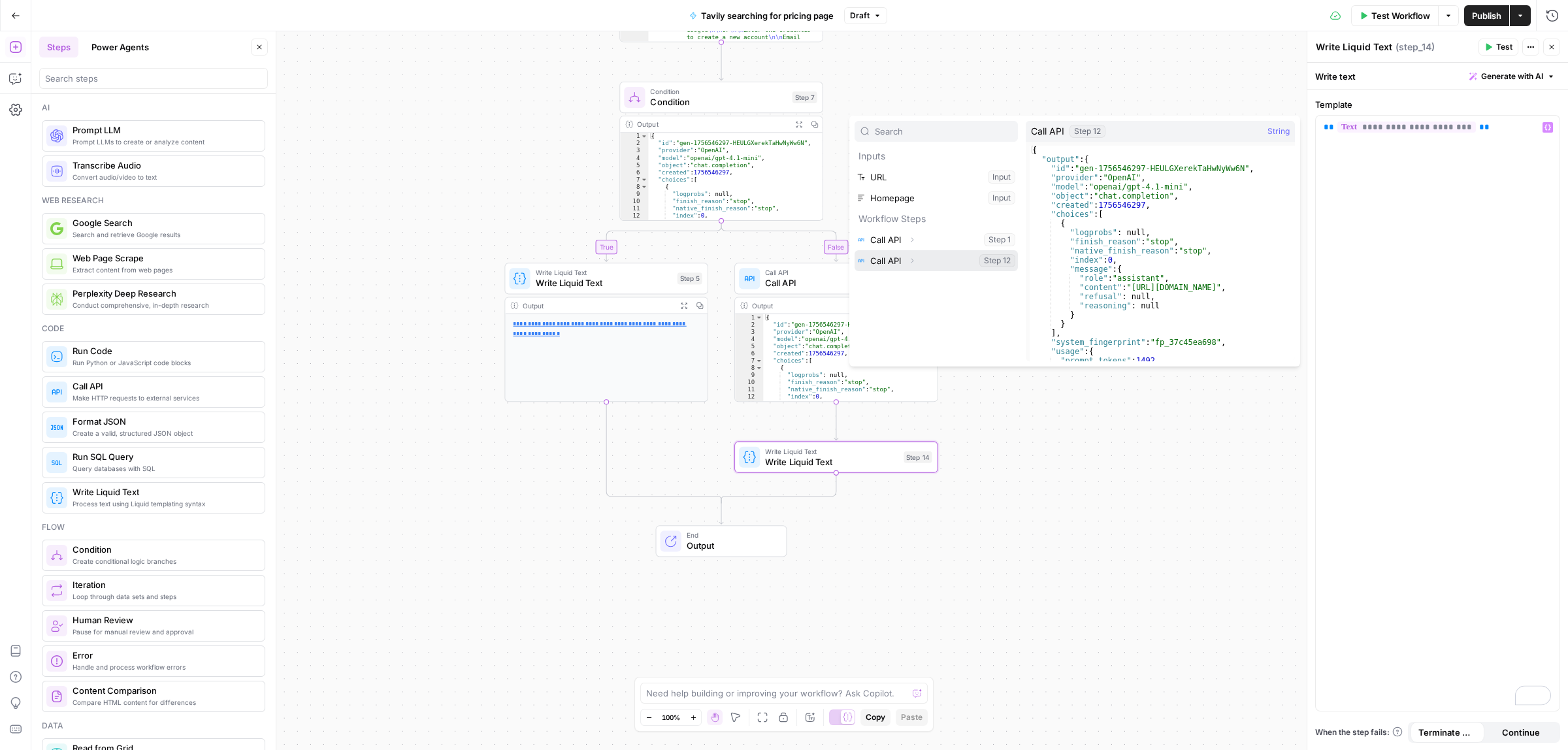
click at [899, 255] on button "Select variable Call API" at bounding box center [936, 261] width 163 height 21
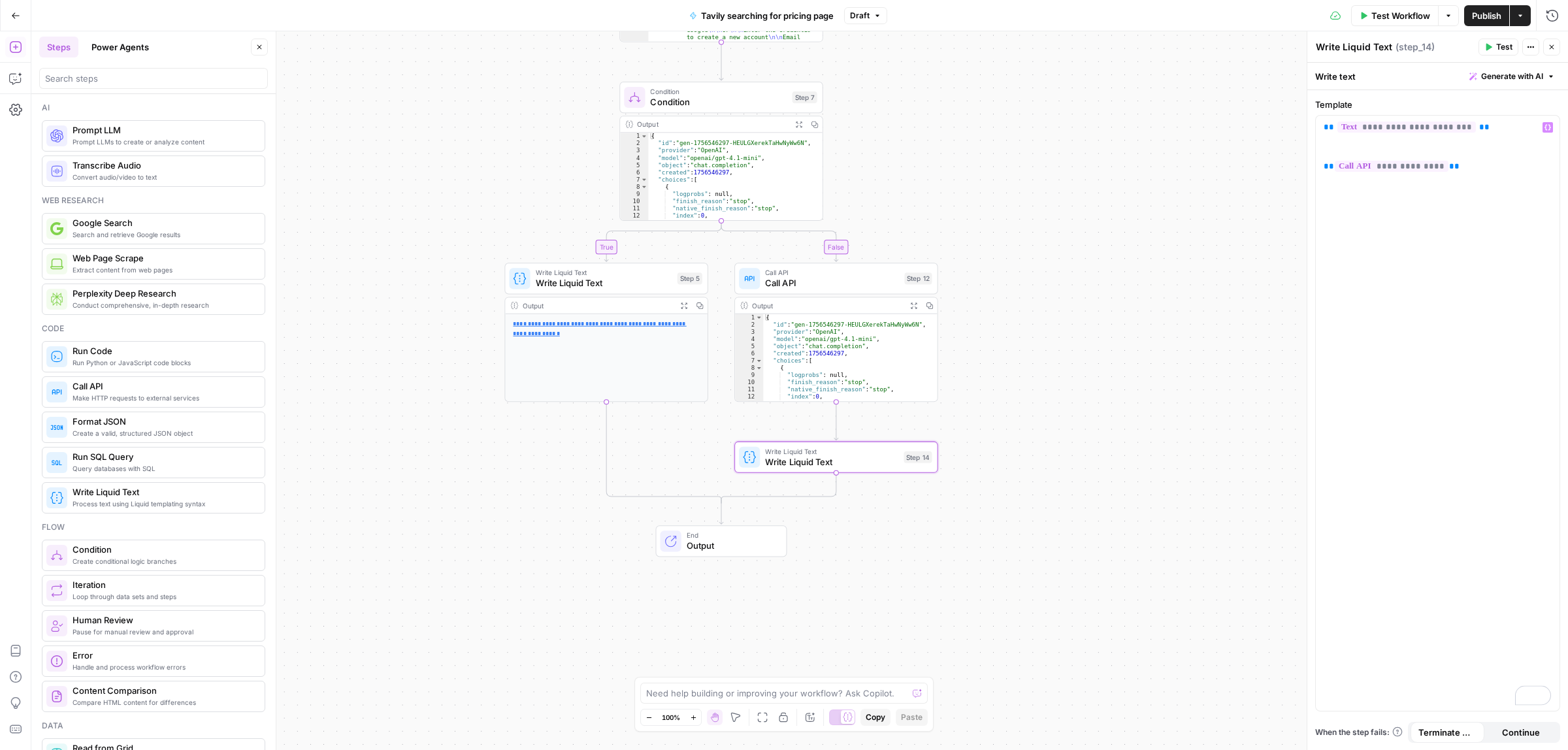
click at [912, 302] on icon "button" at bounding box center [913, 305] width 7 height 7
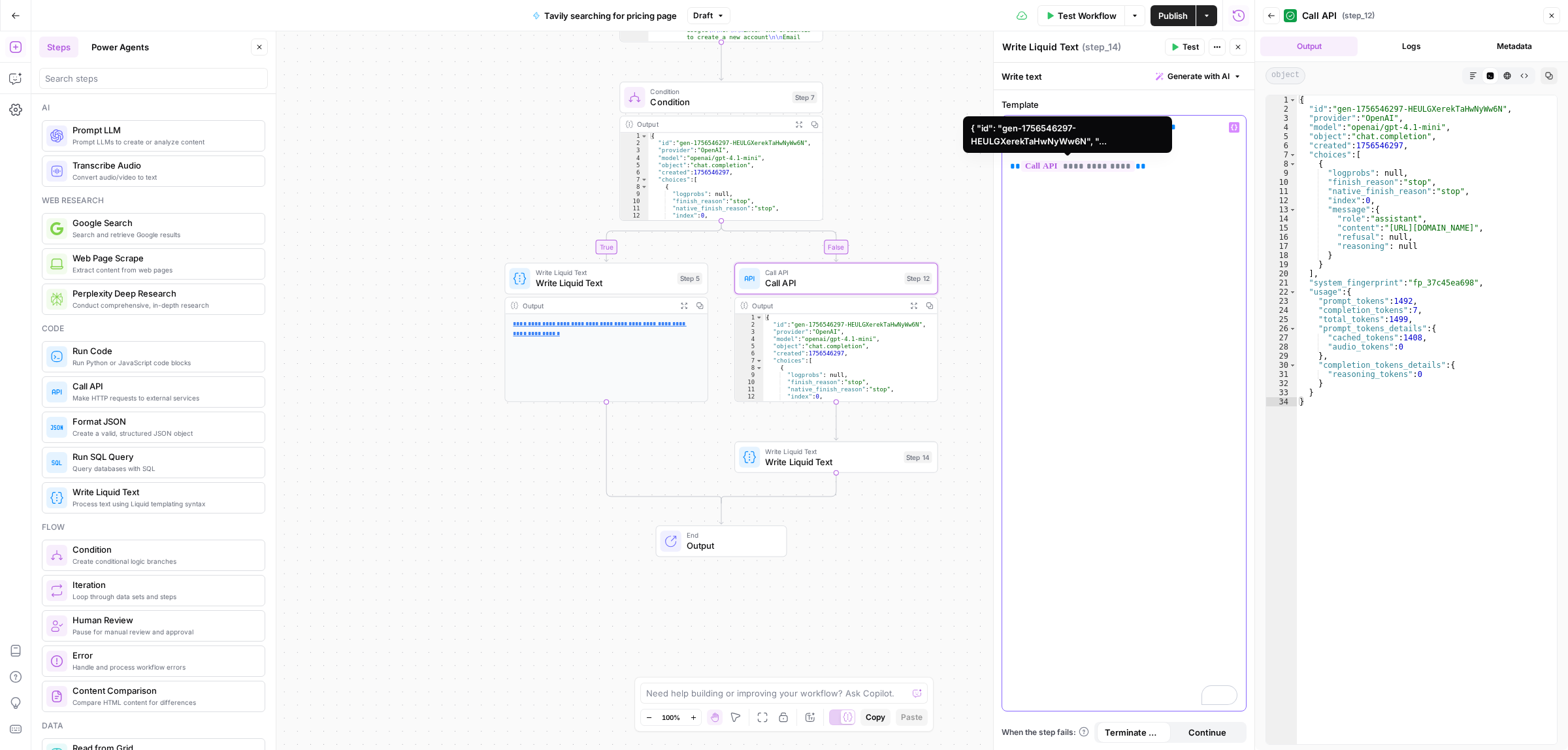
click at [1112, 168] on span "**********" at bounding box center [1078, 166] width 114 height 11
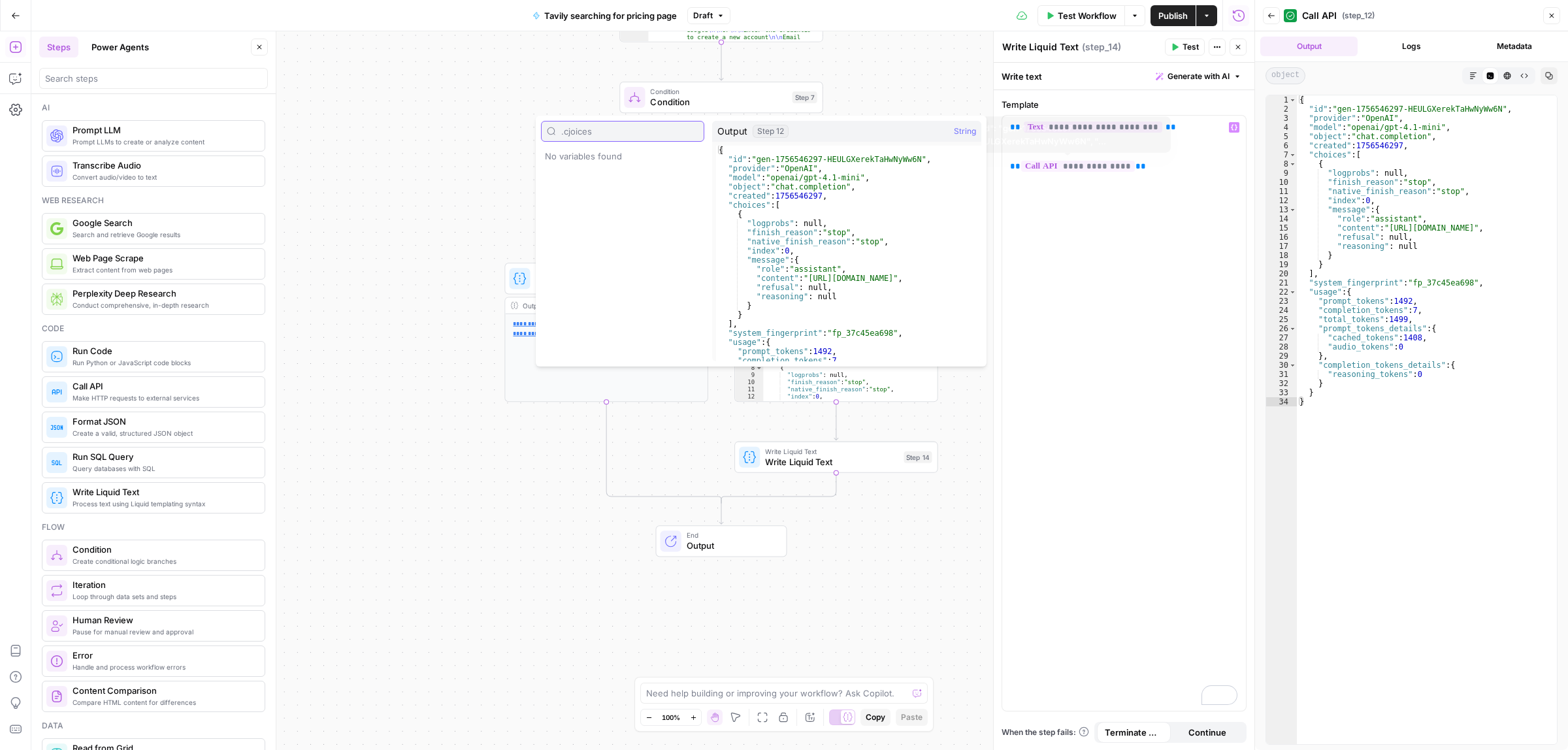
type input ".cjoices"
click at [1108, 163] on span "**********" at bounding box center [1078, 166] width 114 height 11
click at [1109, 164] on span "**********" at bounding box center [1078, 166] width 114 height 11
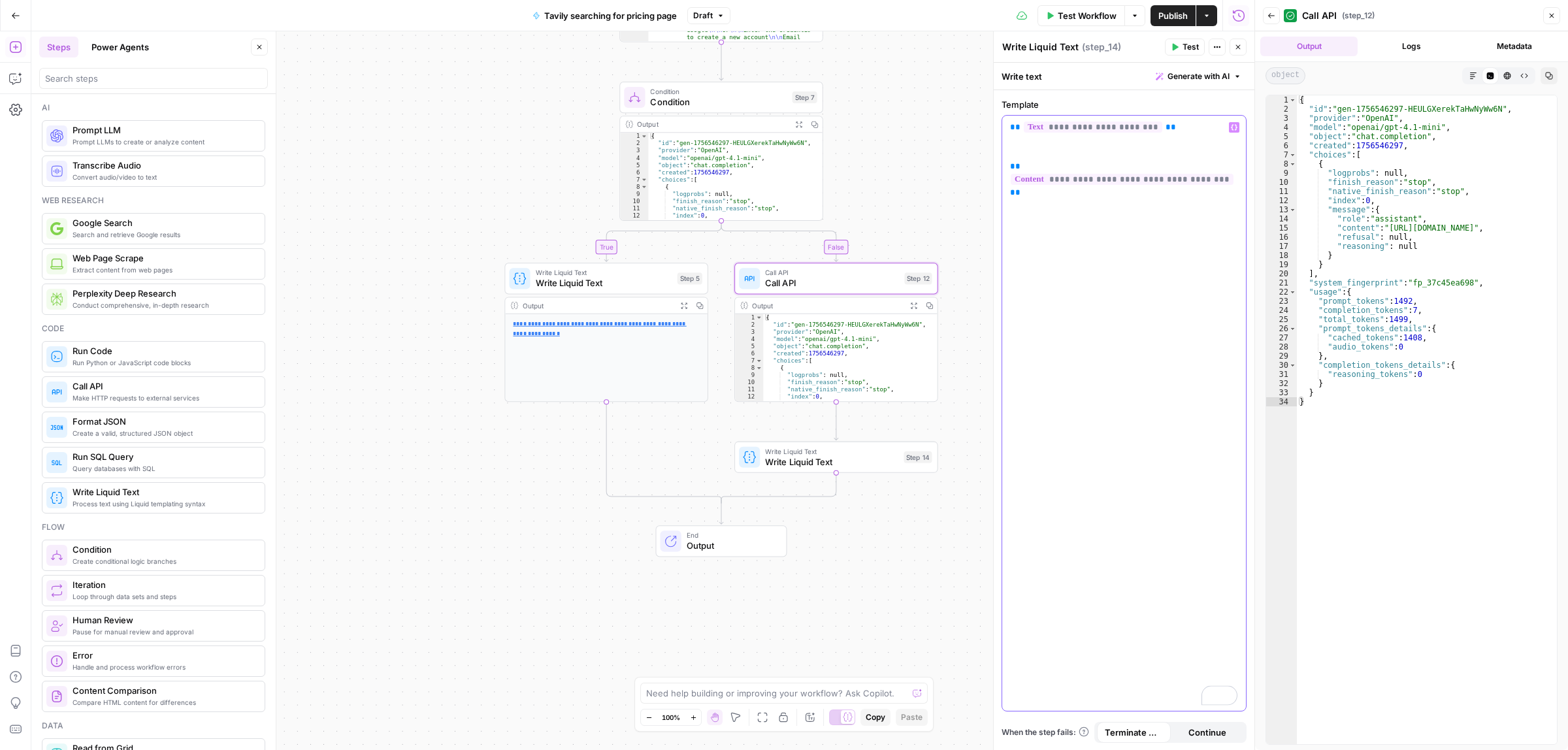
drag, startPoint x: 1163, startPoint y: 118, endPoint x: 987, endPoint y: 121, distance: 176.0
click at [993, 121] on div "**********" at bounding box center [1124, 391] width 261 height 719
click at [1173, 48] on icon "button" at bounding box center [1176, 47] width 6 height 7
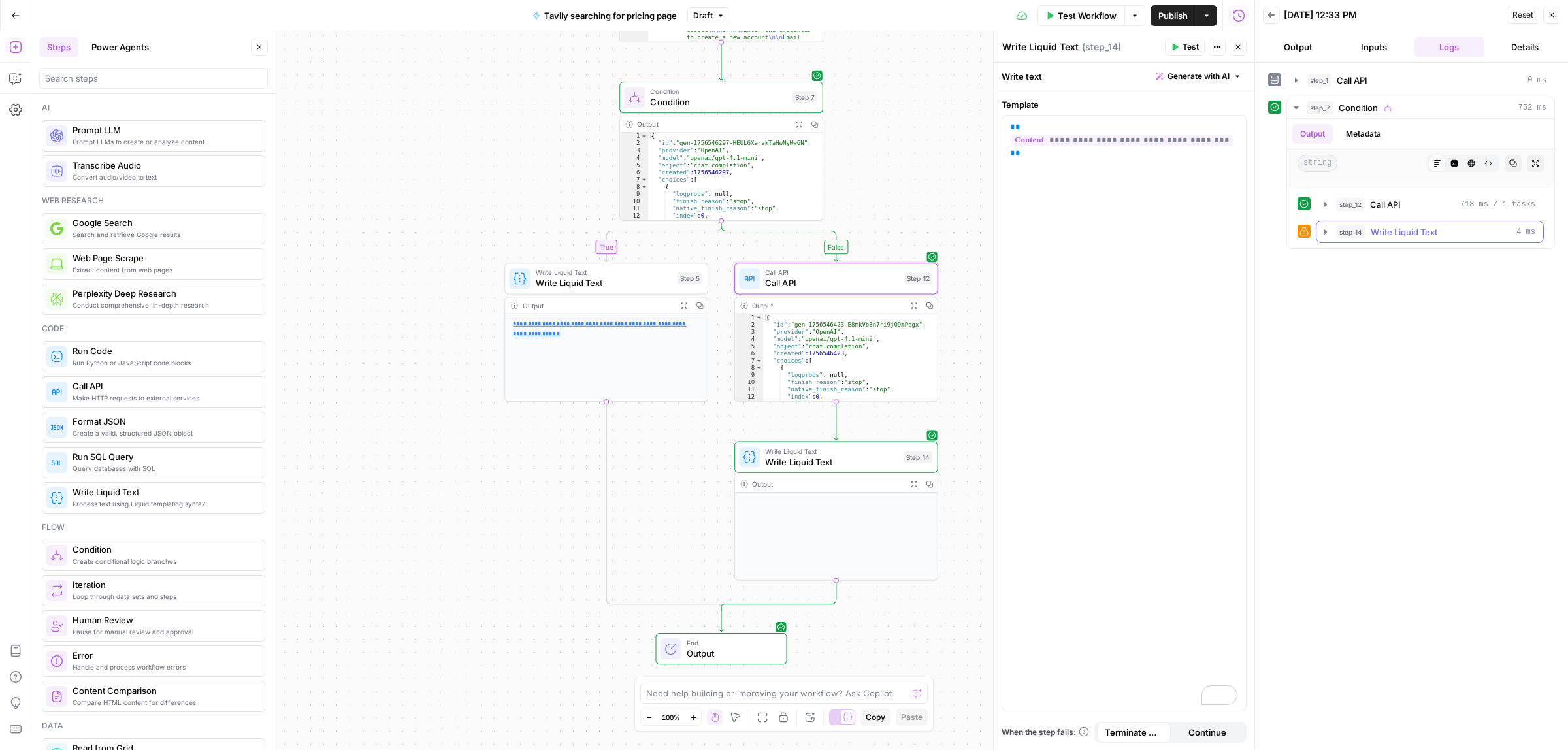
click at [1317, 231] on button "step_14 Write Liquid Text 4 ms" at bounding box center [1430, 231] width 227 height 21
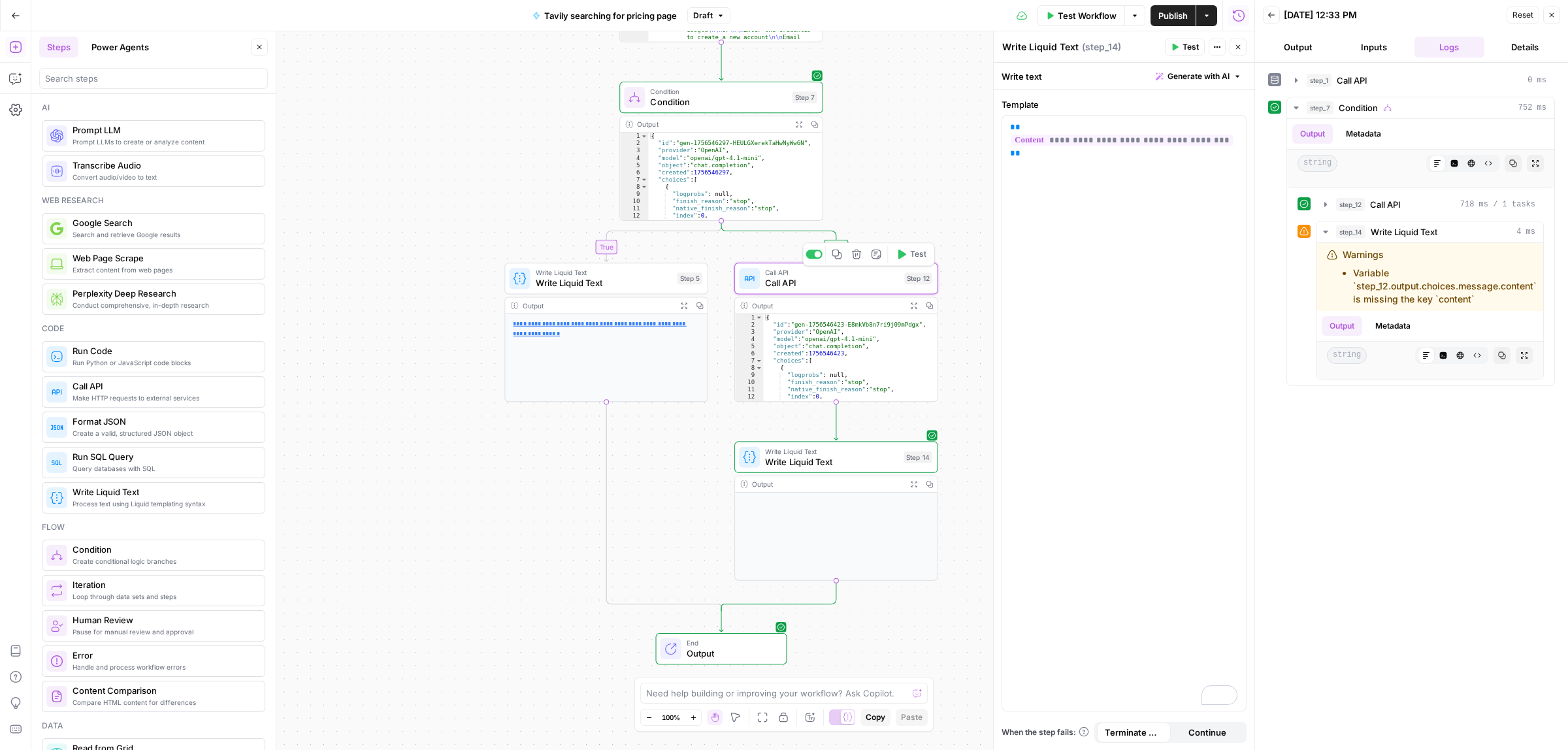
click at [866, 293] on div "Call API Call API Step 12 Copy step Delete step Add Note Test" at bounding box center [835, 278] width 204 height 32
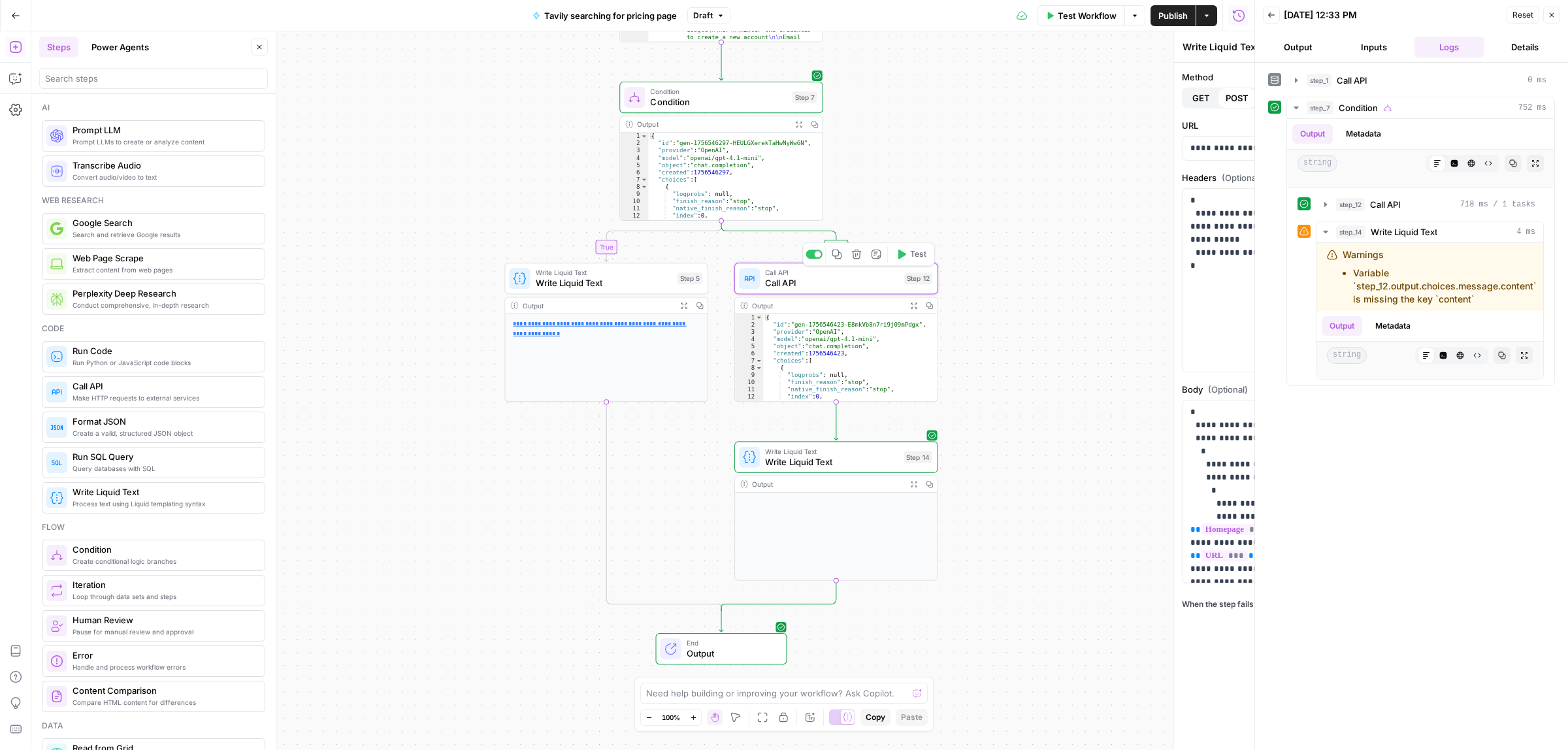
type textarea "Call API"
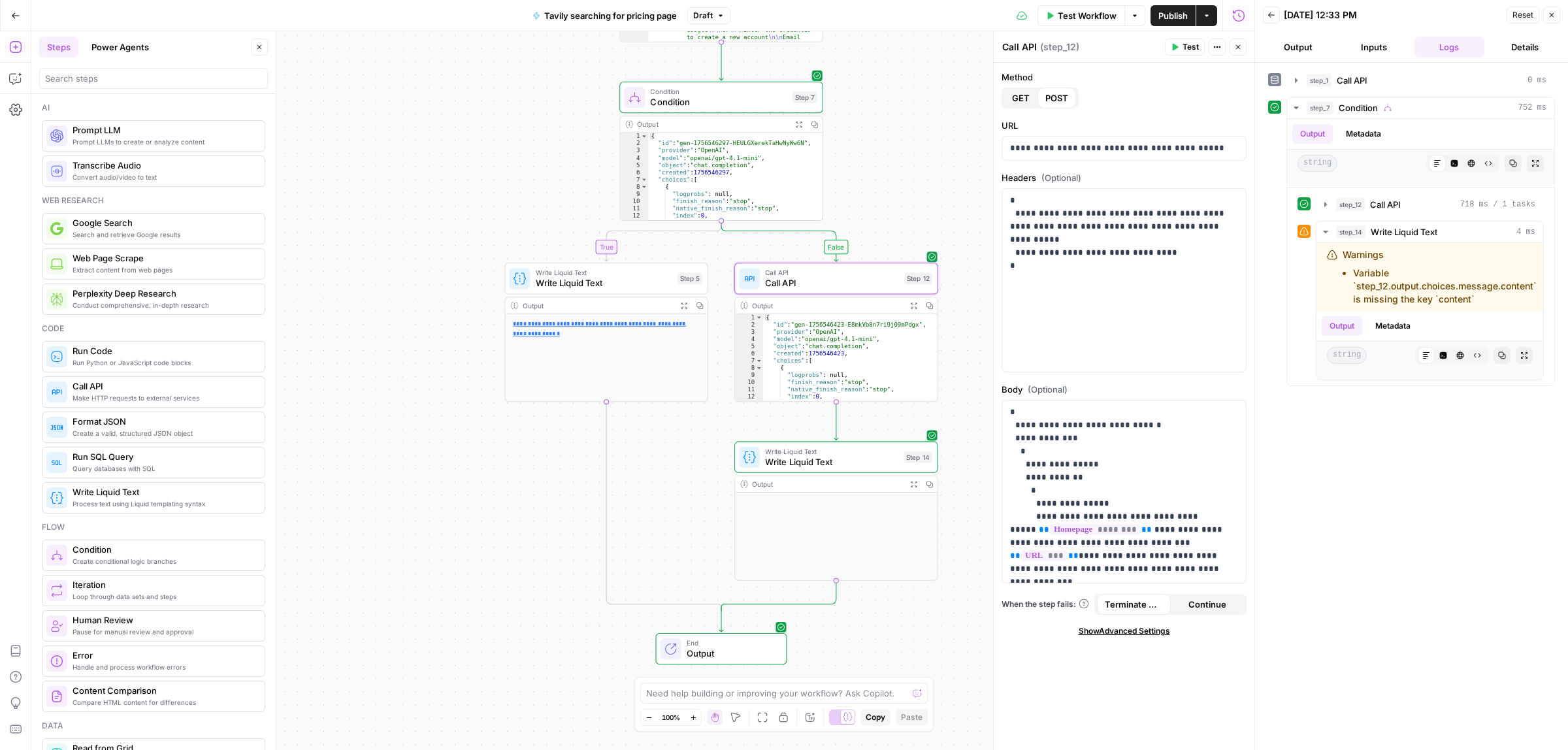
click at [911, 308] on icon "button" at bounding box center [914, 306] width 6 height 6
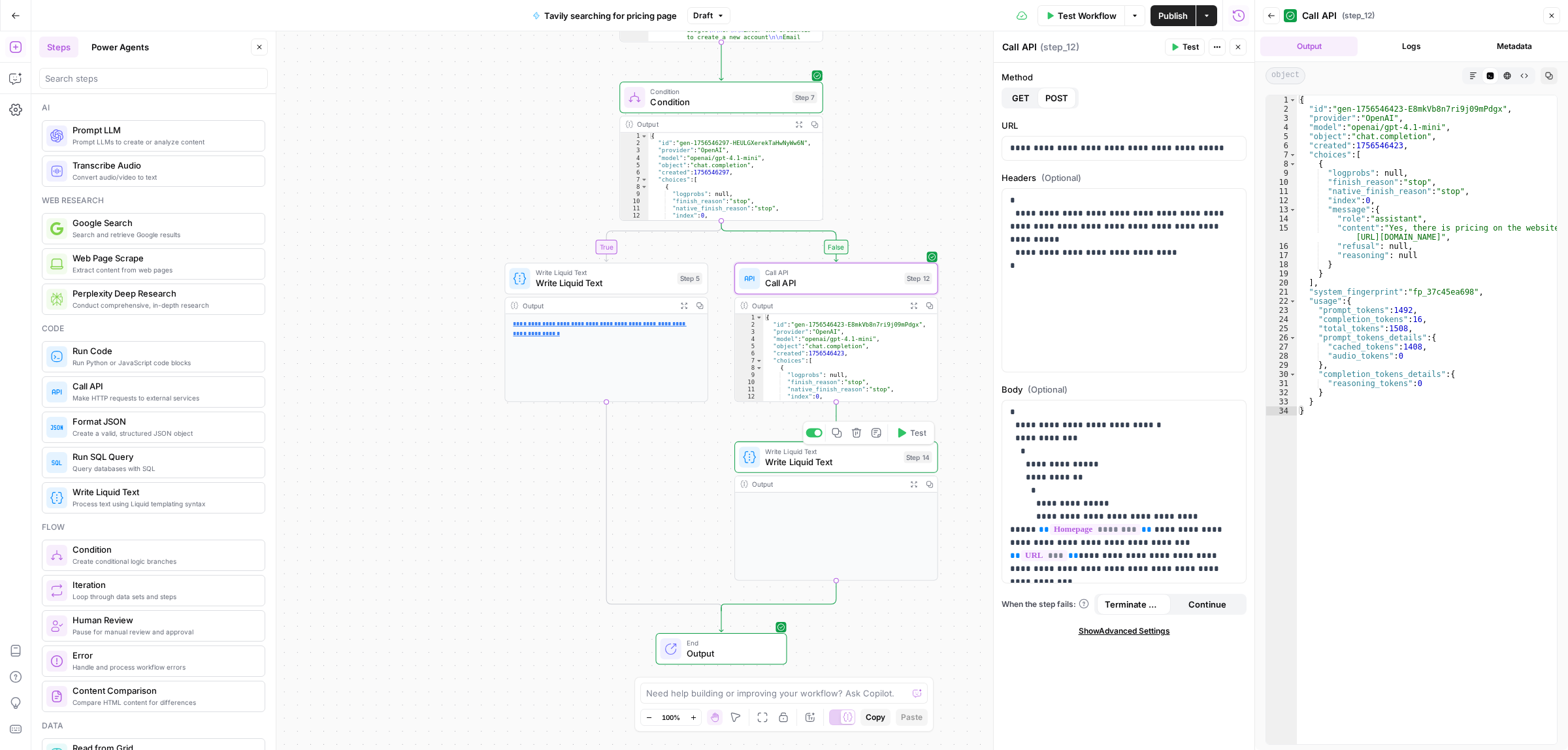
click at [910, 483] on icon "button" at bounding box center [913, 483] width 7 height 7
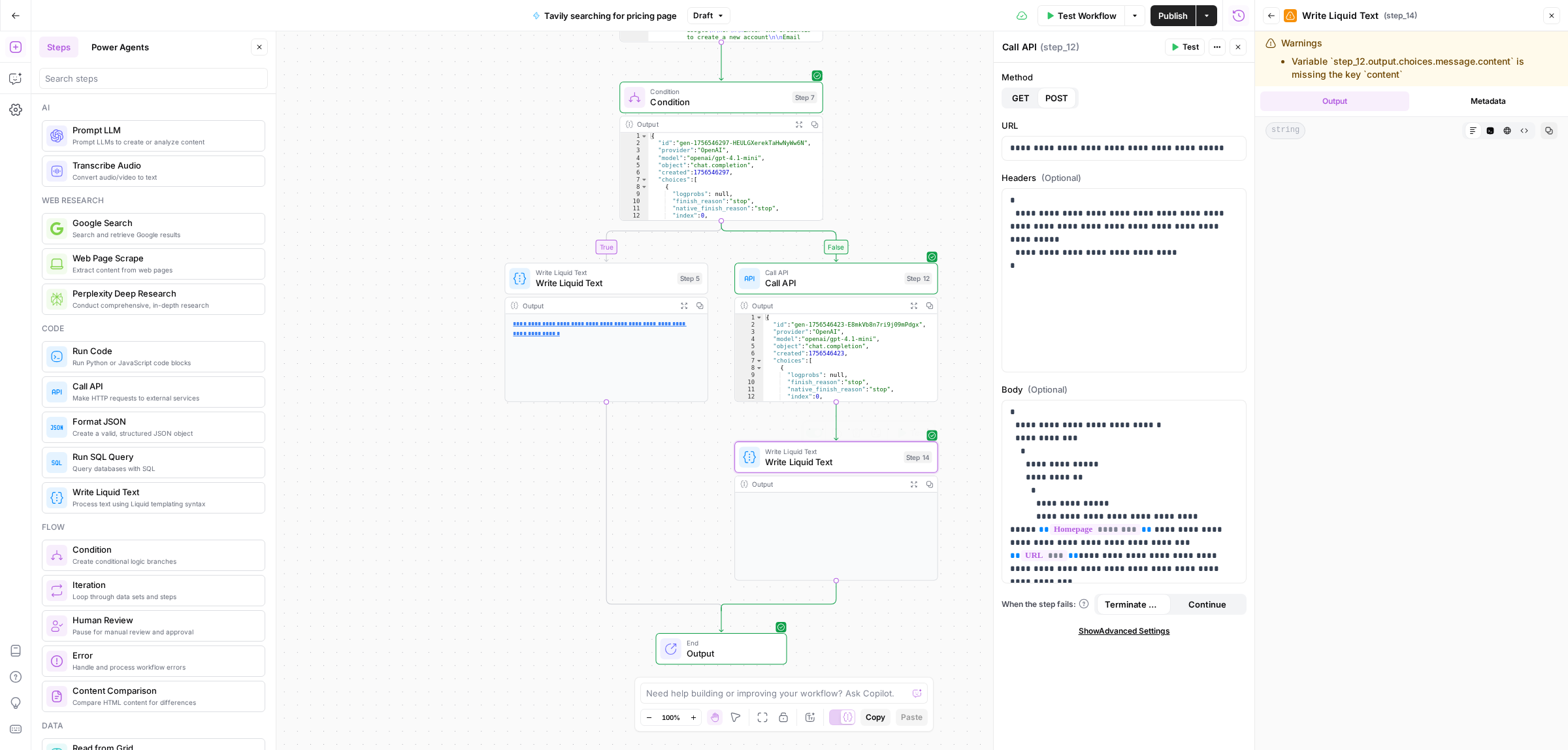
click at [845, 472] on div "Write Liquid Text Write Liquid Text Step 14 Copy step Delete step Add Note Test" at bounding box center [835, 457] width 204 height 32
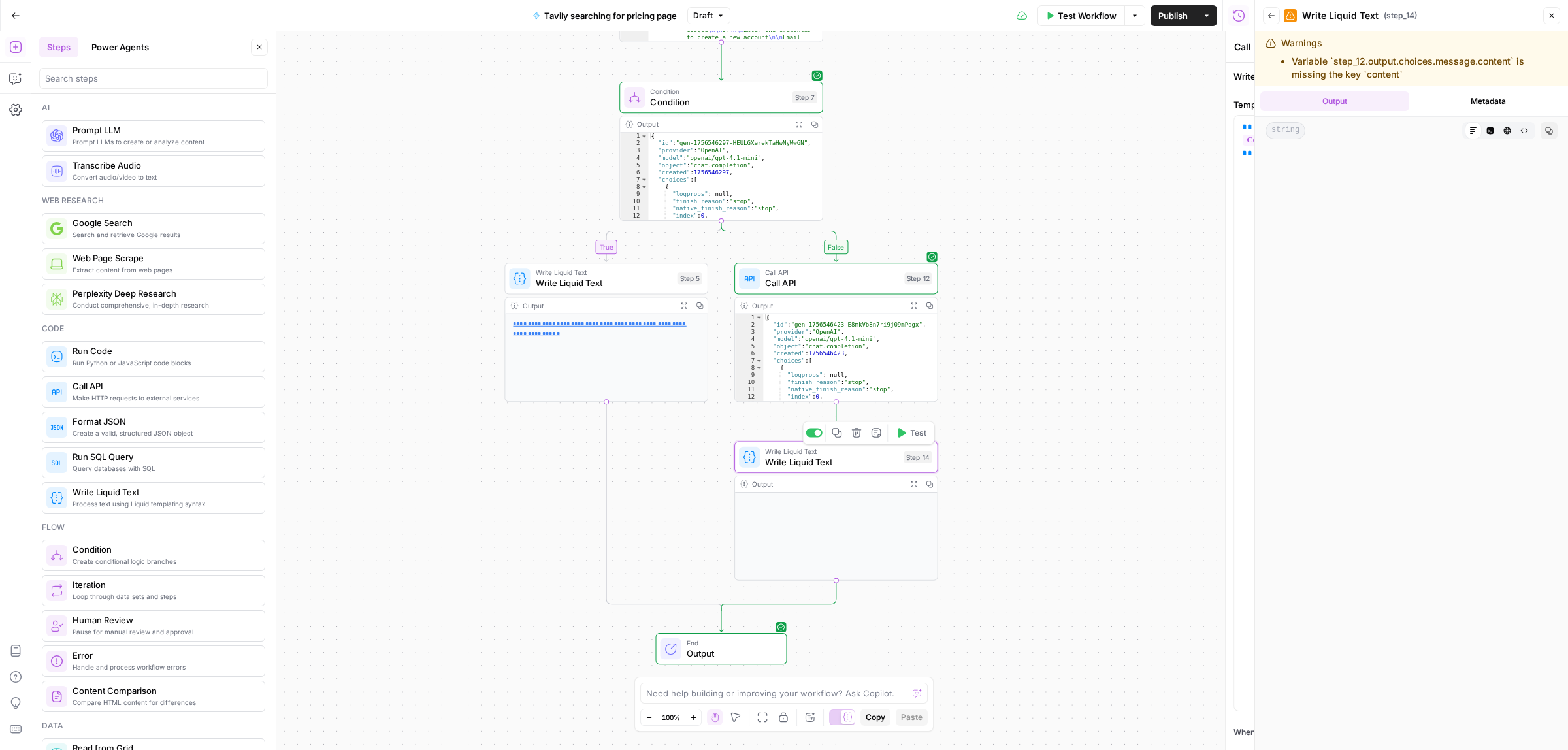
type textarea "Write Liquid Text"
click at [830, 285] on span "Call API" at bounding box center [832, 283] width 134 height 13
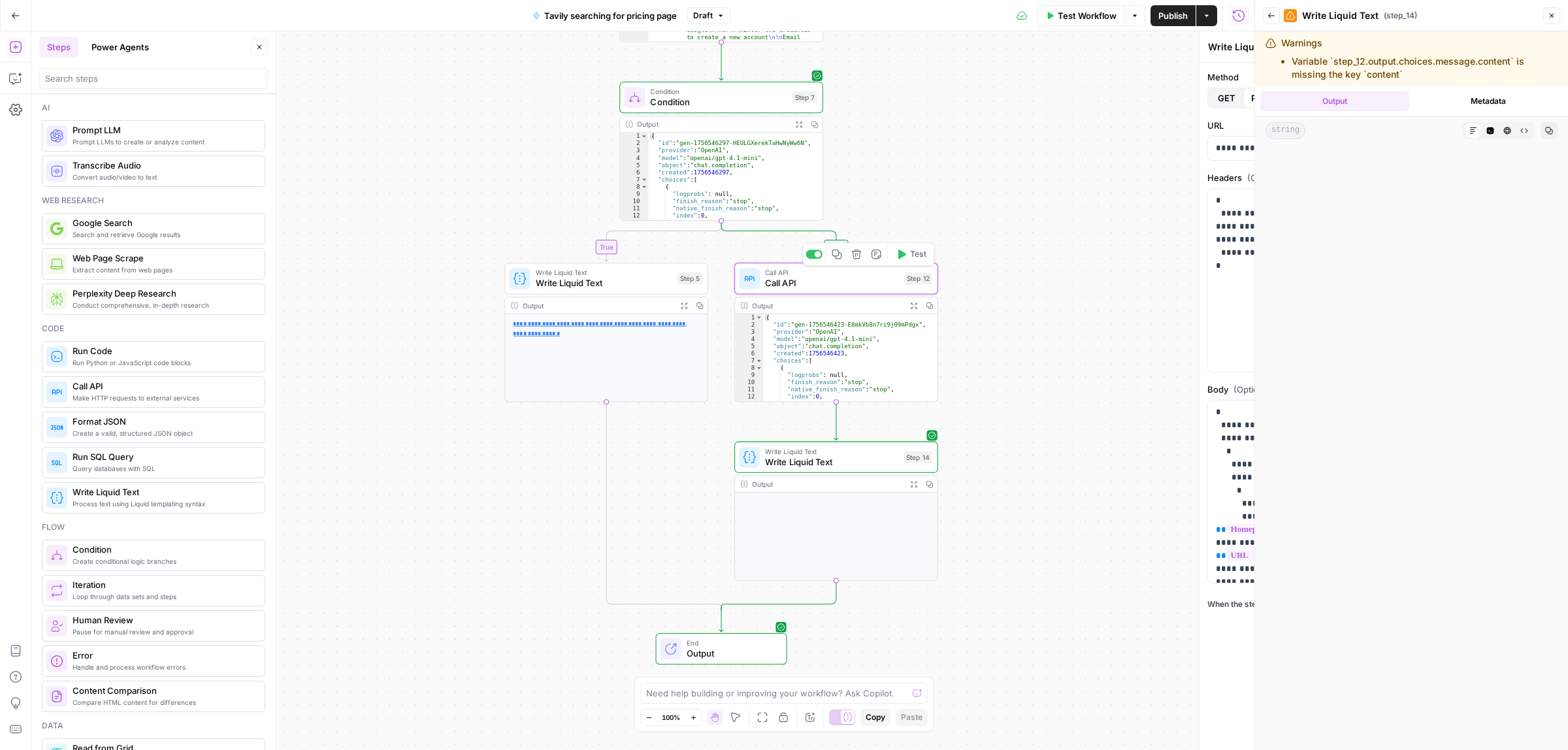
type textarea "Call API"
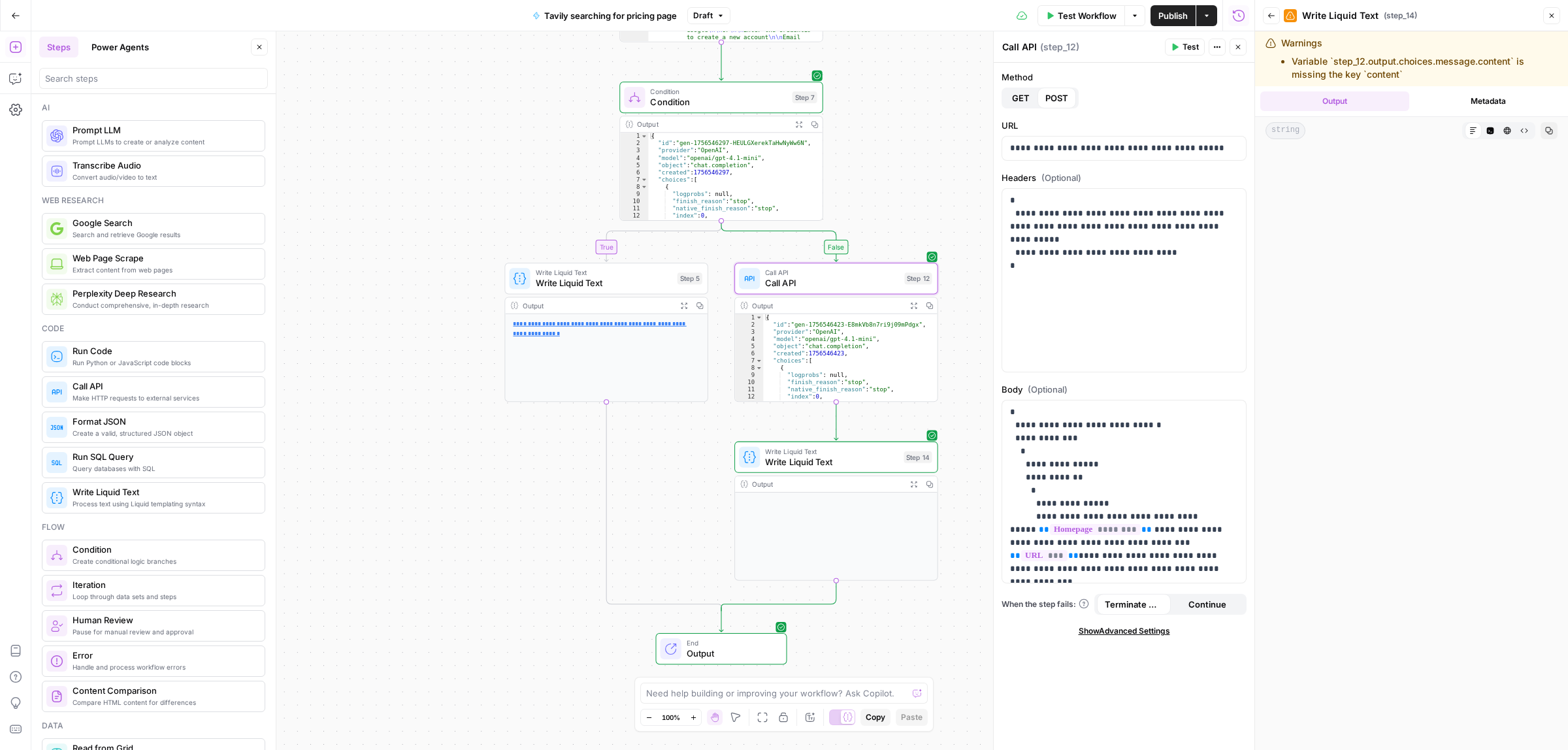
click at [912, 305] on icon "button" at bounding box center [913, 305] width 7 height 7
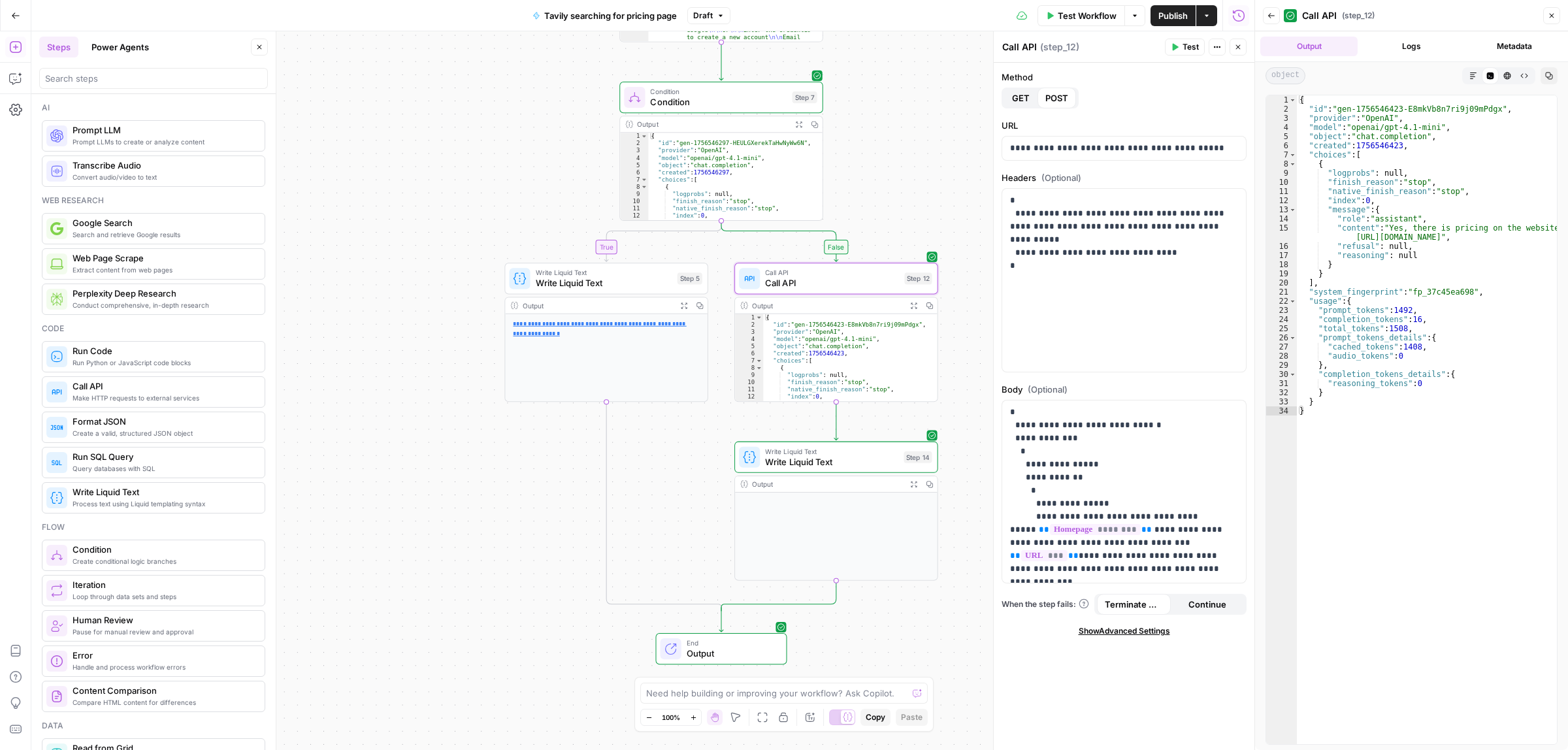
drag, startPoint x: 1366, startPoint y: 229, endPoint x: 1344, endPoint y: 229, distance: 22.0
click at [1344, 229] on div "{ "id" : "gen-1756546423-E8mkVb8n7ri9j09mPdgx" , "provider" : "OpenAI" , "model…" at bounding box center [1427, 428] width 260 height 666
drag, startPoint x: 1352, startPoint y: 207, endPoint x: 1336, endPoint y: 209, distance: 16.1
click at [1336, 209] on div "{ "id" : "gen-1756546423-E8mkVb8n7ri9j09mPdgx" , "provider" : "OpenAI" , "model…" at bounding box center [1427, 428] width 260 height 666
drag, startPoint x: 1341, startPoint y: 154, endPoint x: 1314, endPoint y: 154, distance: 27.0
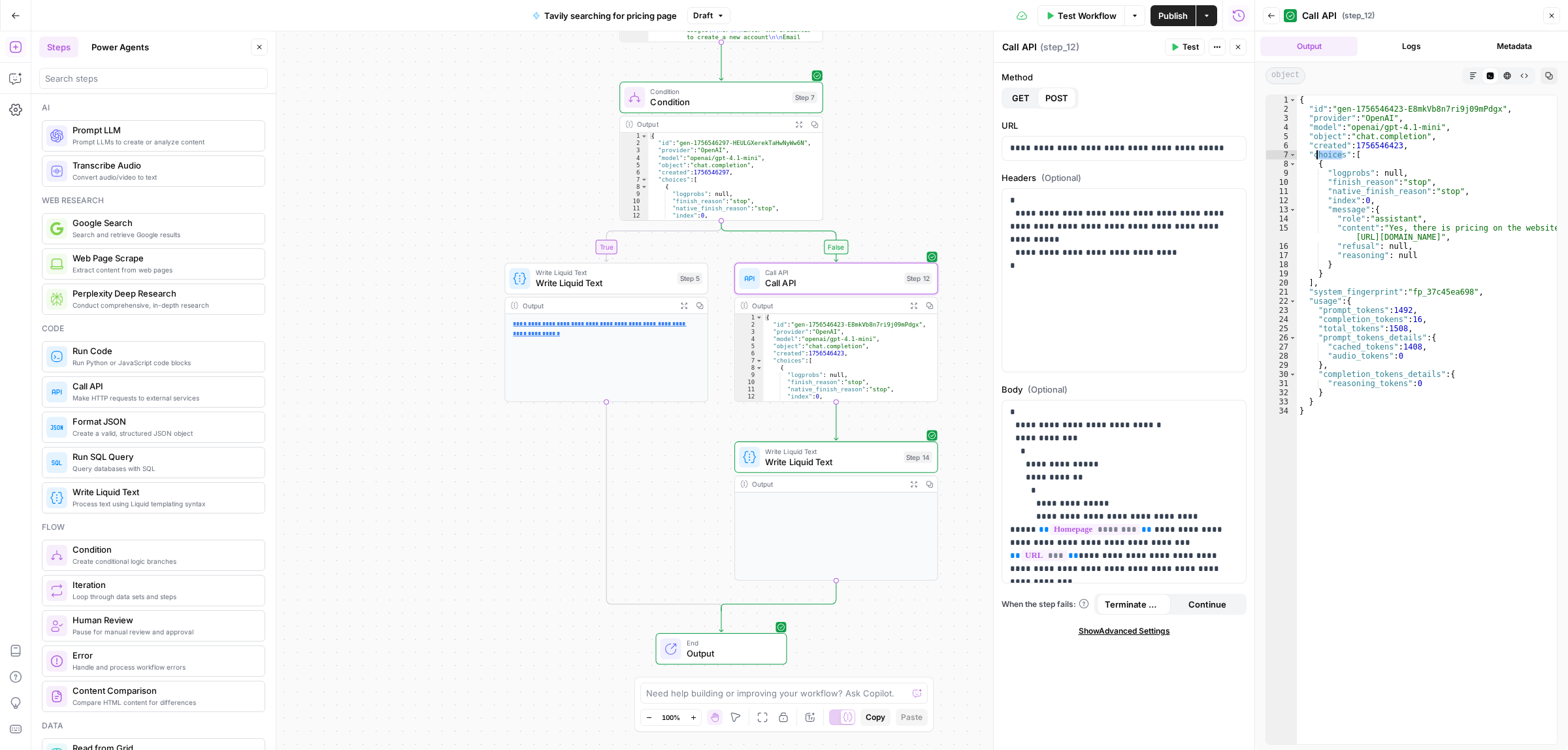
click at [1314, 154] on div "{ "id" : "gen-1756546423-E8mkVb8n7ri9j09mPdgx" , "provider" : "OpenAI" , "model…" at bounding box center [1427, 428] width 260 height 666
drag, startPoint x: 1487, startPoint y: 227, endPoint x: 1506, endPoint y: 227, distance: 19.0
click at [1500, 227] on div "{ "id" : "gen-1756546423-E8mkVb8n7ri9j09mPdgx" , "provider" : "OpenAI" , "model…" at bounding box center [1427, 428] width 260 height 666
click at [1510, 227] on div "{ "id" : "gen-1756546423-E8mkVb8n7ri9j09mPdgx" , "provider" : "OpenAI" , "model…" at bounding box center [1427, 428] width 260 height 666
drag, startPoint x: 1398, startPoint y: 239, endPoint x: 1441, endPoint y: 233, distance: 43.4
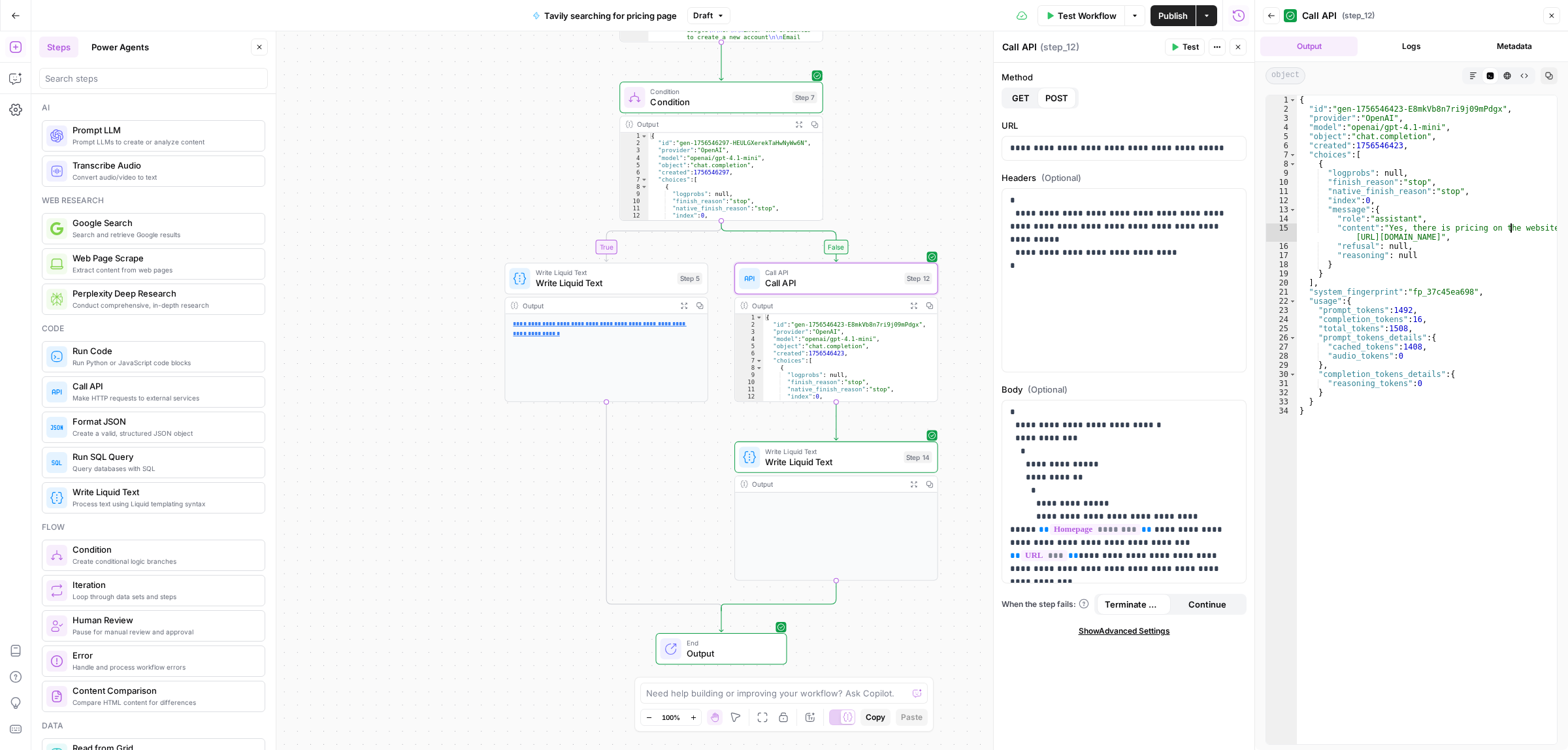
click at [1439, 233] on div "{ "id" : "gen-1756546423-E8mkVb8n7ri9j09mPdgx" , "provider" : "OpenAI" , "model…" at bounding box center [1427, 428] width 260 height 666
click at [1442, 233] on div "{ "id" : "gen-1756546423-E8mkVb8n7ri9j09mPdgx" , "provider" : "OpenAI" , "model…" at bounding box center [1427, 420] width 260 height 649
drag, startPoint x: 1367, startPoint y: 230, endPoint x: 1340, endPoint y: 229, distance: 27.0
click at [1340, 229] on div "{ "id" : "gen-1756546423-E8mkVb8n7ri9j09mPdgx" , "provider" : "OpenAI" , "model…" at bounding box center [1427, 428] width 260 height 666
drag, startPoint x: 1337, startPoint y: 211, endPoint x: 1330, endPoint y: 210, distance: 7.1
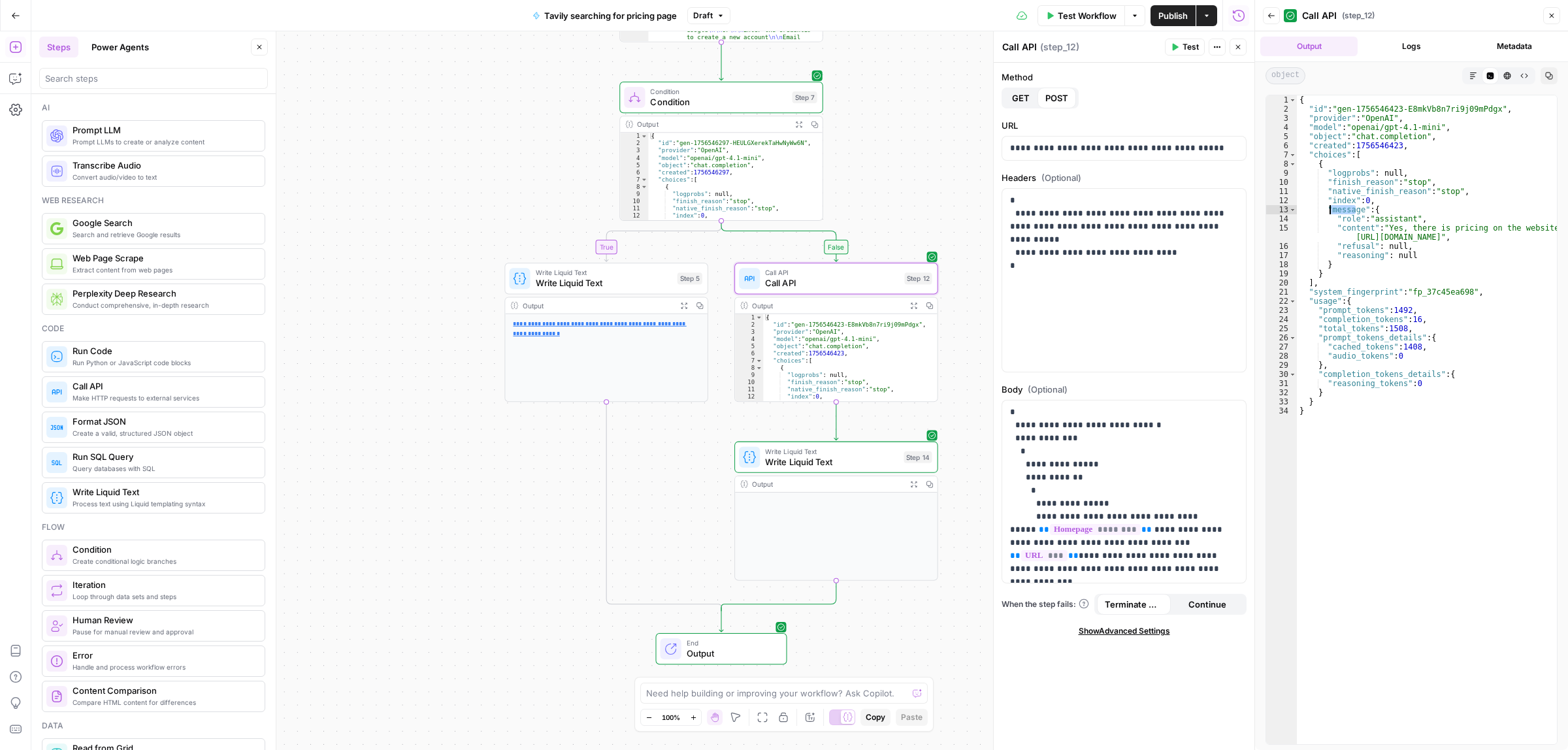
click at [1330, 210] on div "{ "id" : "gen-1756546423-E8mkVb8n7ri9j09mPdgx" , "provider" : "OpenAI" , "model…" at bounding box center [1427, 428] width 260 height 666
drag, startPoint x: 1341, startPoint y: 154, endPoint x: 1311, endPoint y: 157, distance: 30.1
click at [1311, 157] on div "{ "id" : "gen-1756546423-E8mkVb8n7ri9j09mPdgx" , "provider" : "OpenAI" , "model…" at bounding box center [1427, 428] width 260 height 666
type textarea "**********"
click at [903, 455] on div "Step 14" at bounding box center [917, 456] width 28 height 12
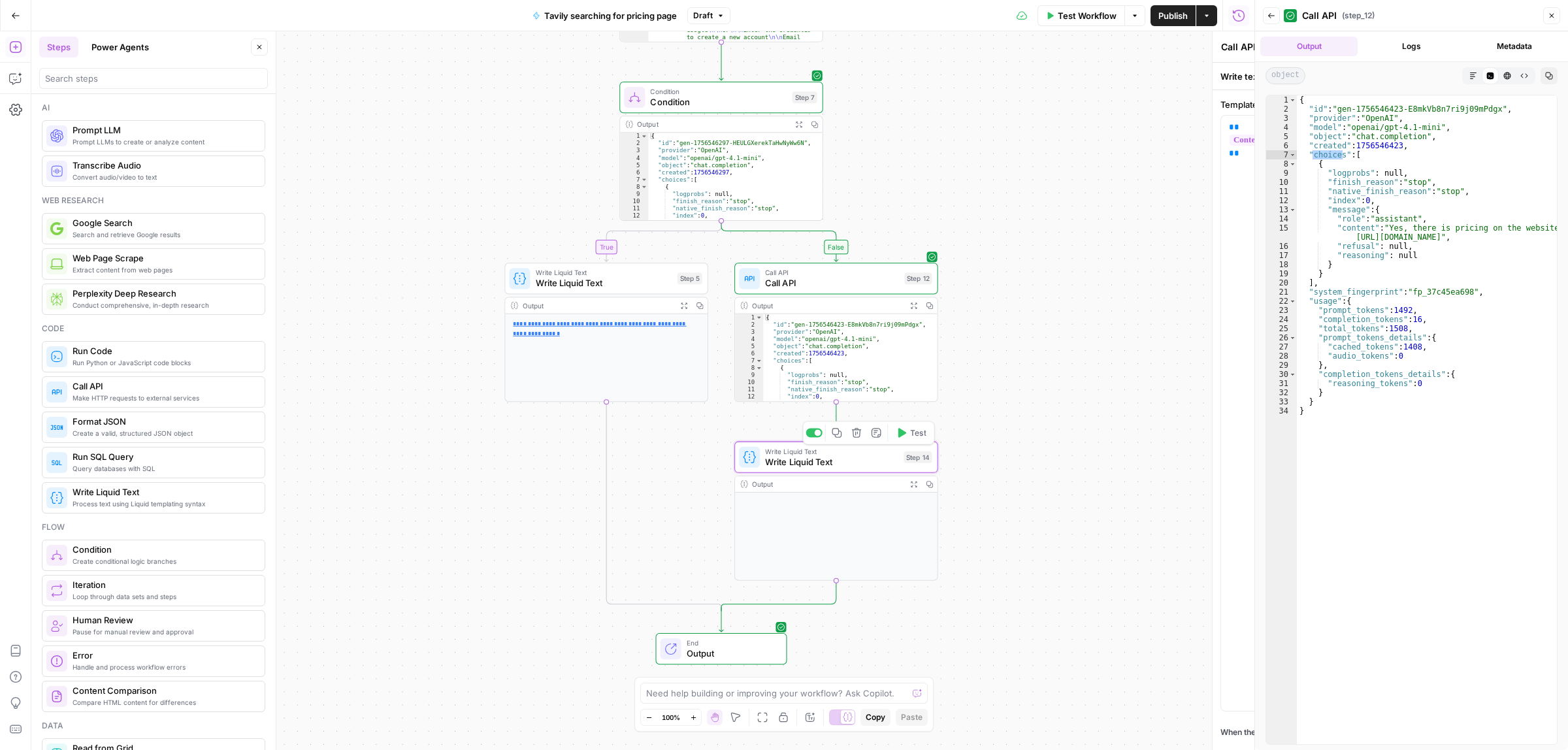
type textarea "Write Liquid Text"
click at [1182, 150] on div "**********" at bounding box center [1124, 413] width 244 height 595
click at [1389, 251] on div "{ "id" : "gen-1756546423-E8mkVb8n7ri9j09mPdgx" , "provider" : "OpenAI" , "model…" at bounding box center [1427, 428] width 260 height 666
type textarea "* *"
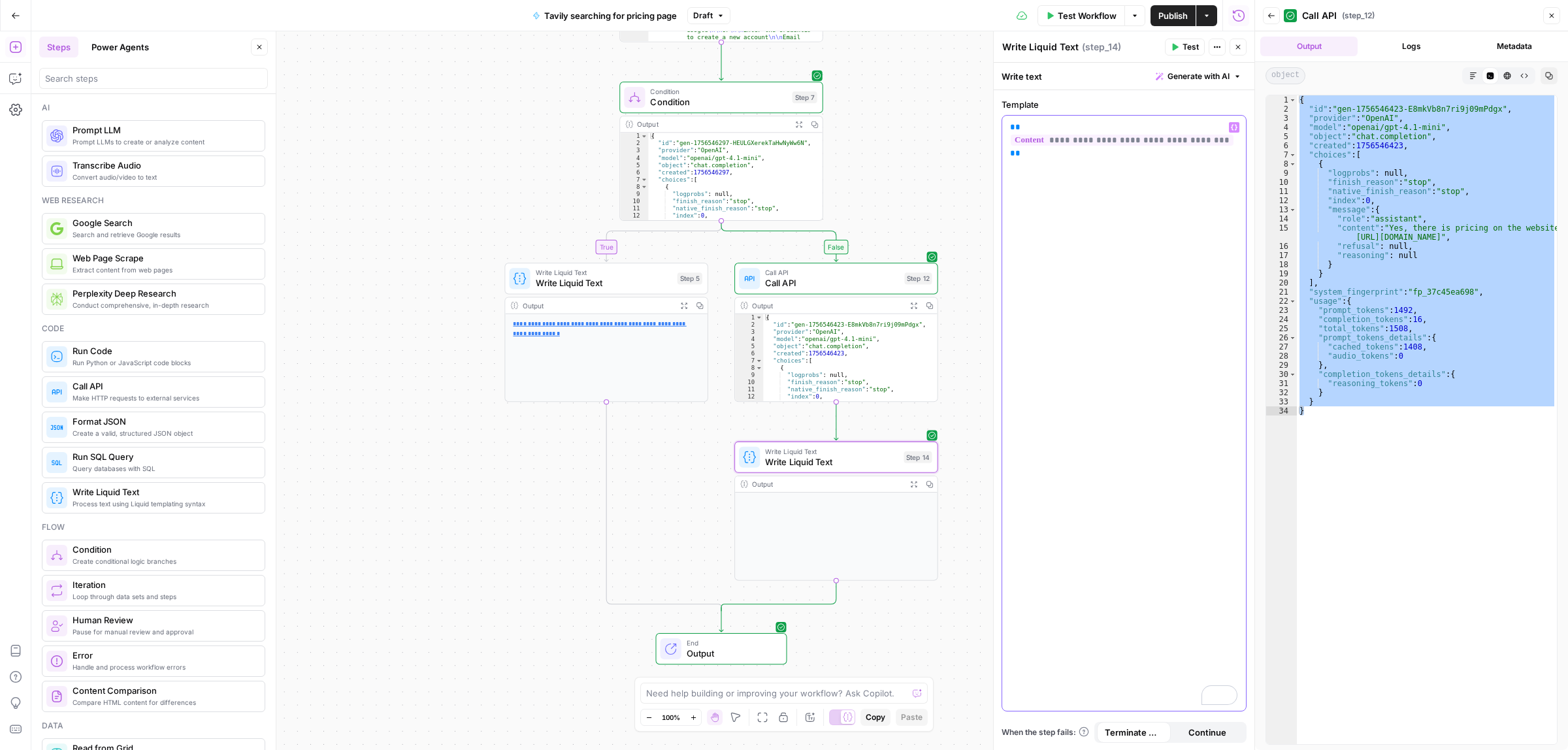
click at [1189, 151] on div "**********" at bounding box center [1124, 413] width 244 height 595
drag, startPoint x: 1200, startPoint y: 128, endPoint x: 1116, endPoint y: 131, distance: 84.1
click at [1116, 134] on span "**********" at bounding box center [1122, 140] width 223 height 11
click at [1184, 48] on span "Test" at bounding box center [1190, 47] width 16 height 12
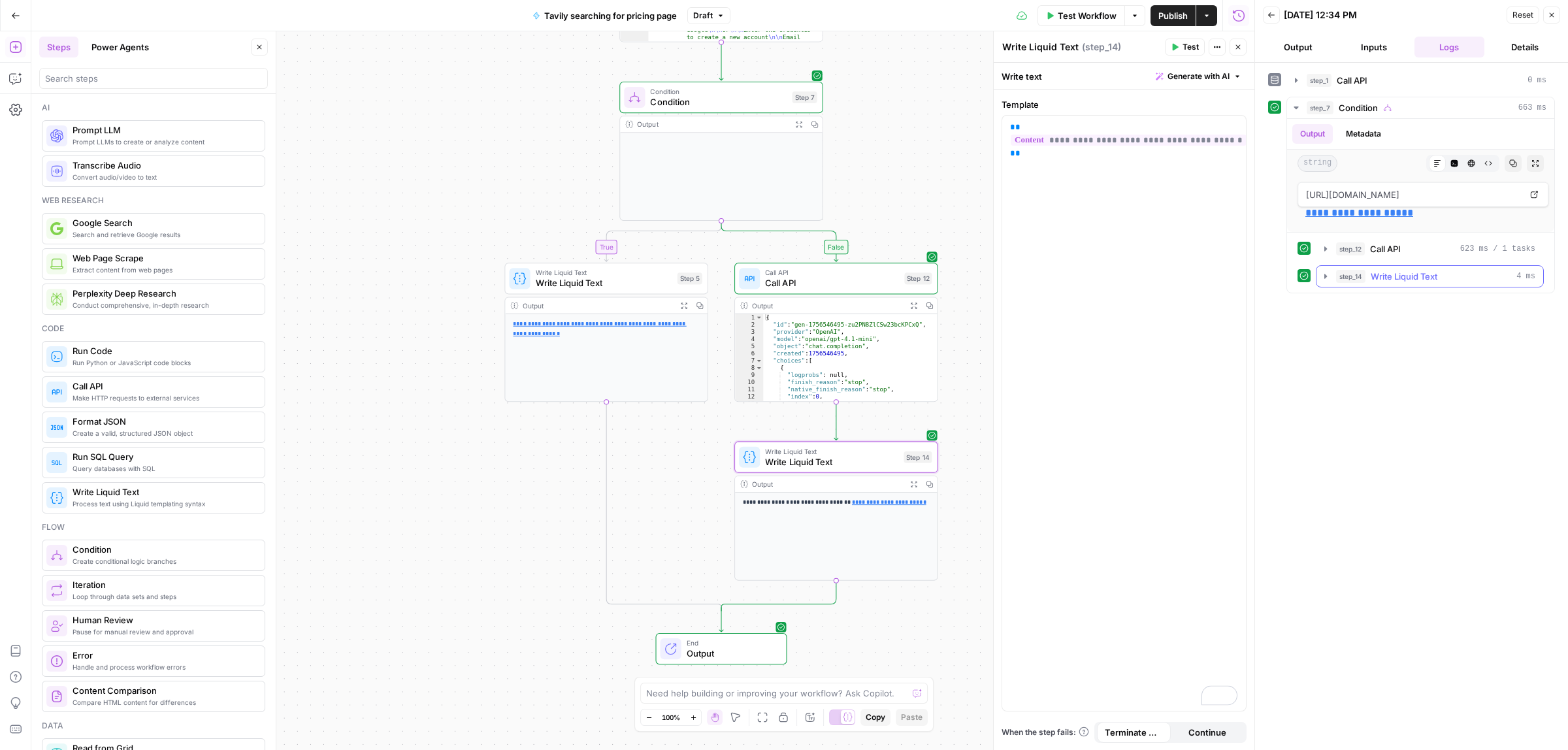
click at [1325, 277] on icon "button" at bounding box center [1325, 276] width 2 height 5
click at [1161, 14] on span "Publish" at bounding box center [1173, 15] width 29 height 13
click at [815, 277] on span "Call API" at bounding box center [832, 283] width 134 height 13
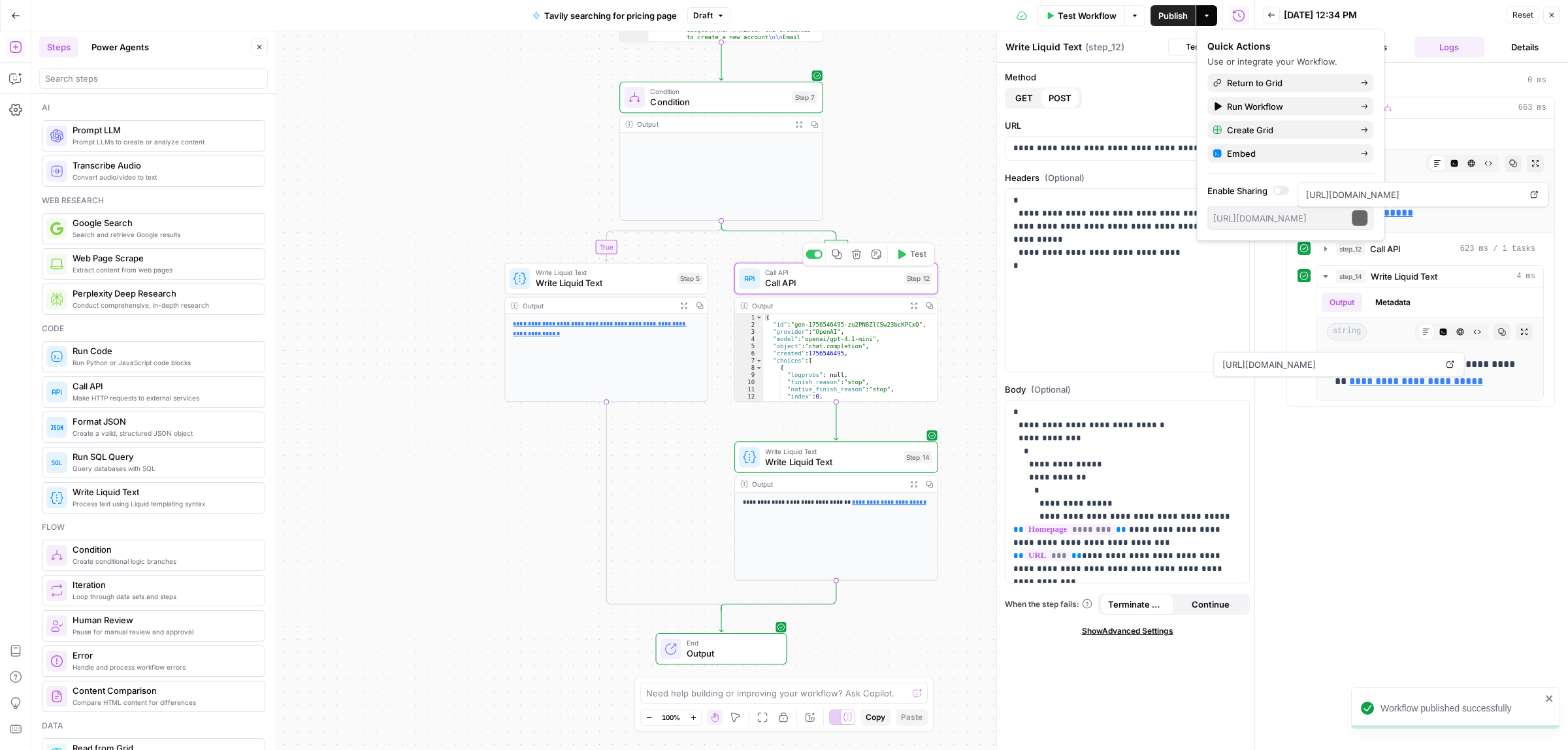
type textarea "Call API"
click at [1174, 543] on p "**********" at bounding box center [1118, 523] width 215 height 235
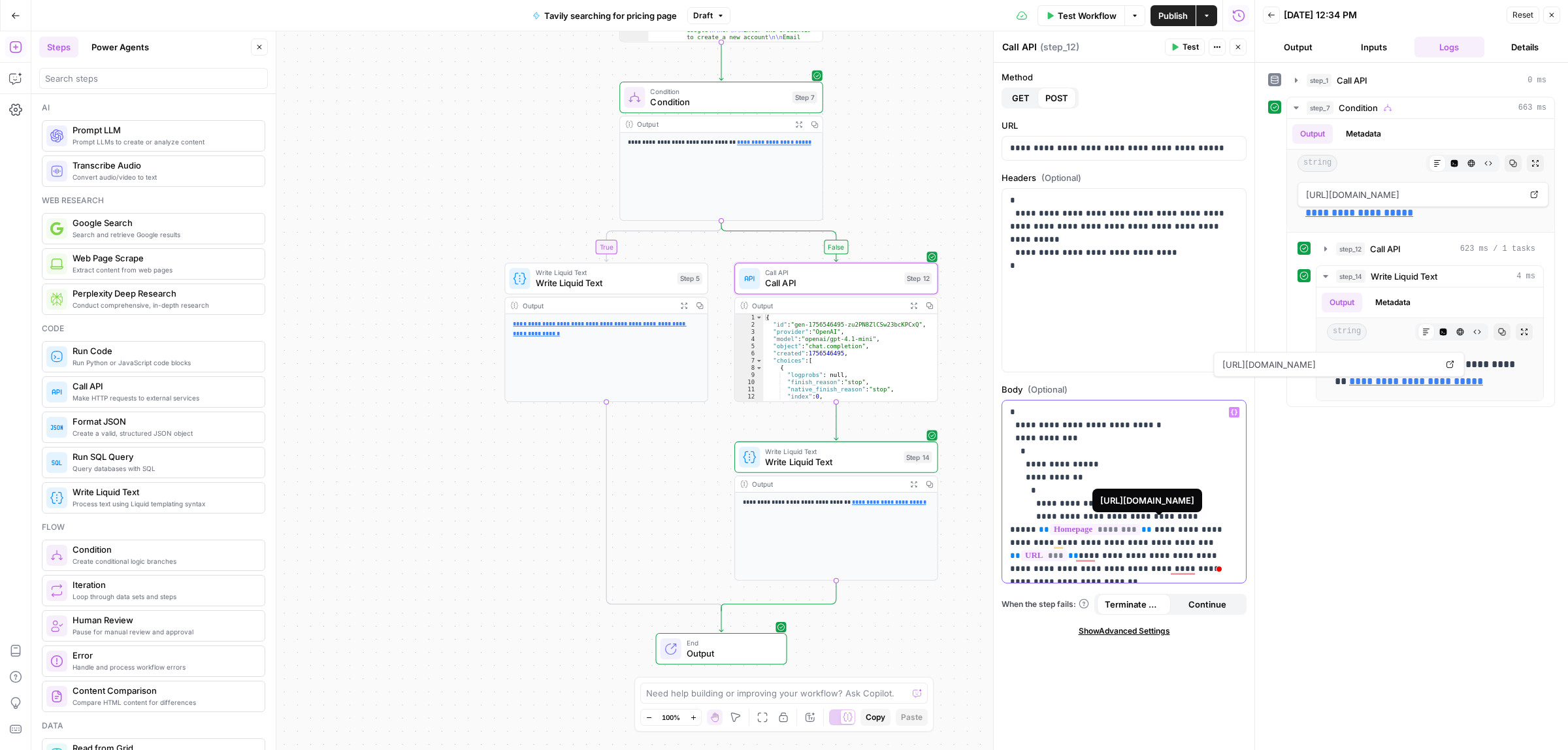
scroll to position [63, 0]
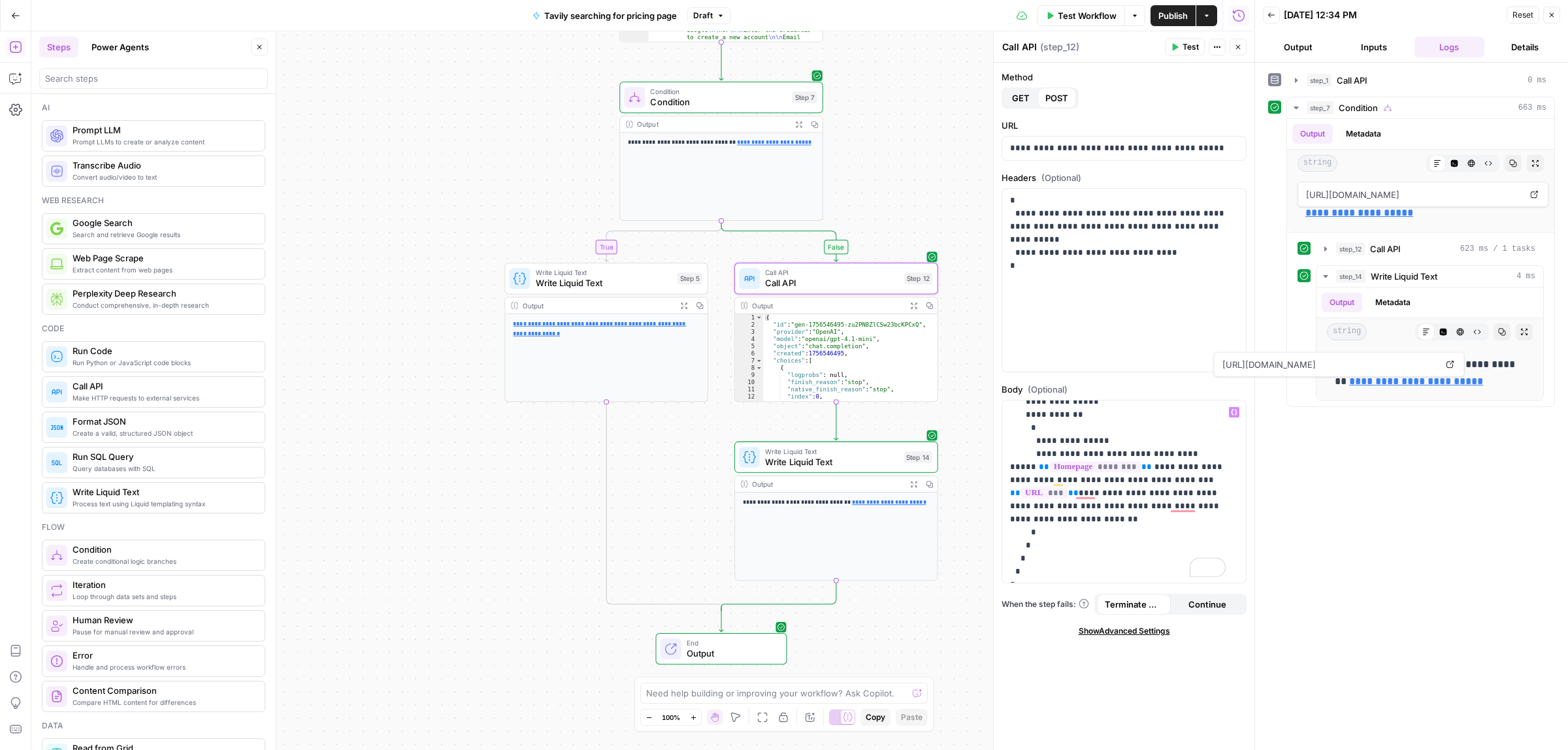
click at [1174, 52] on button "Test" at bounding box center [1184, 47] width 40 height 17
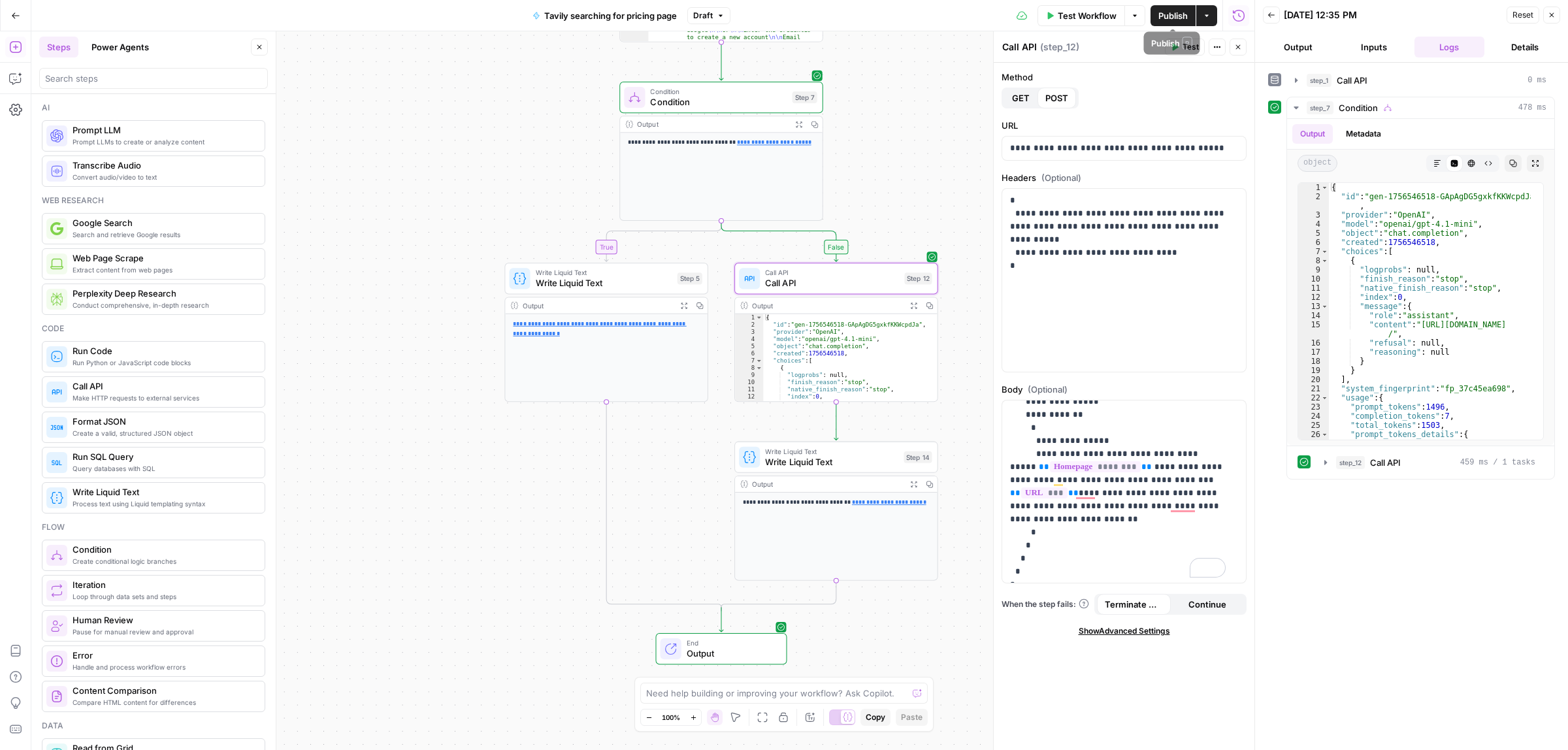
click at [1164, 17] on span "Publish" at bounding box center [1173, 15] width 29 height 13
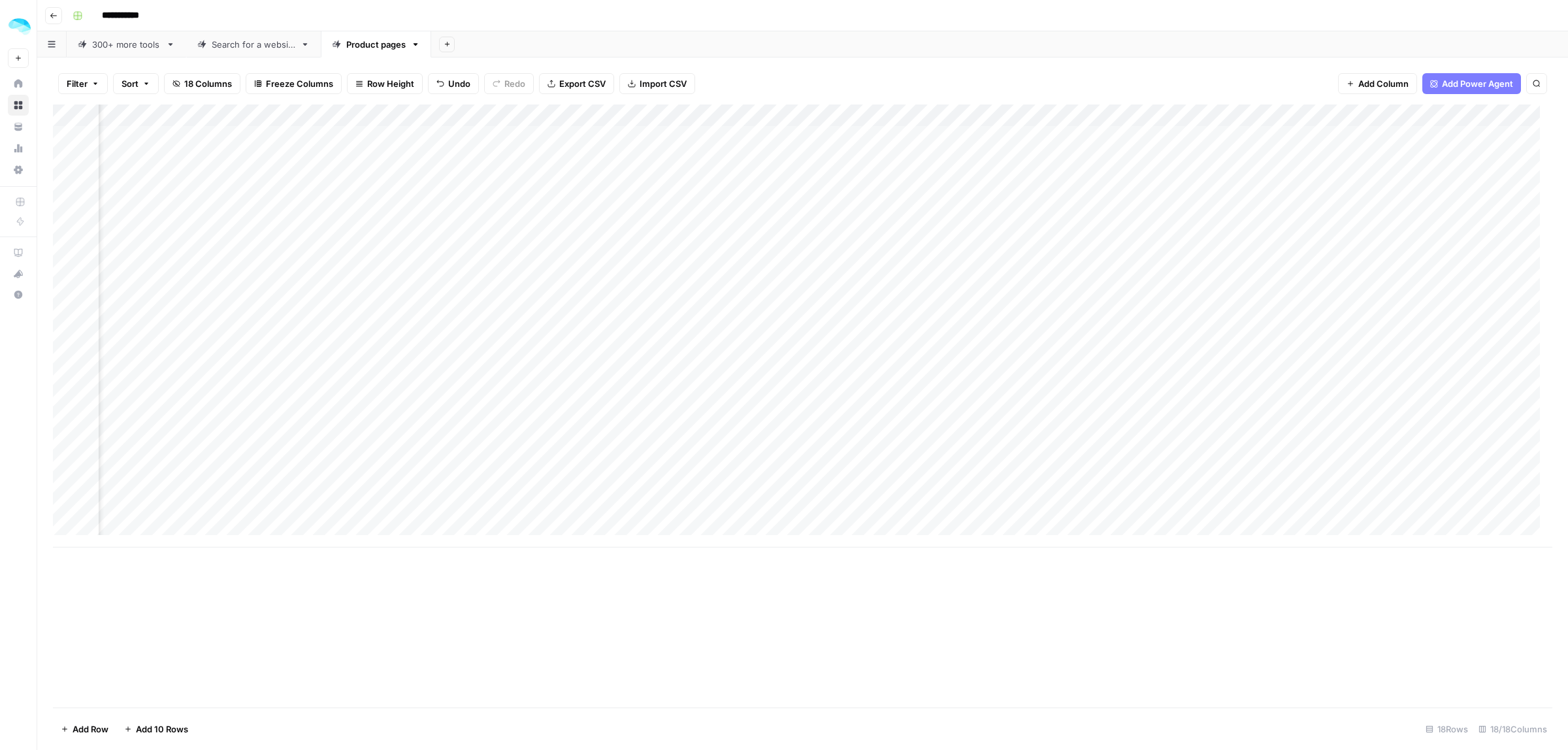
scroll to position [0, 1099]
